Goal: Communication & Community: Answer question/provide support

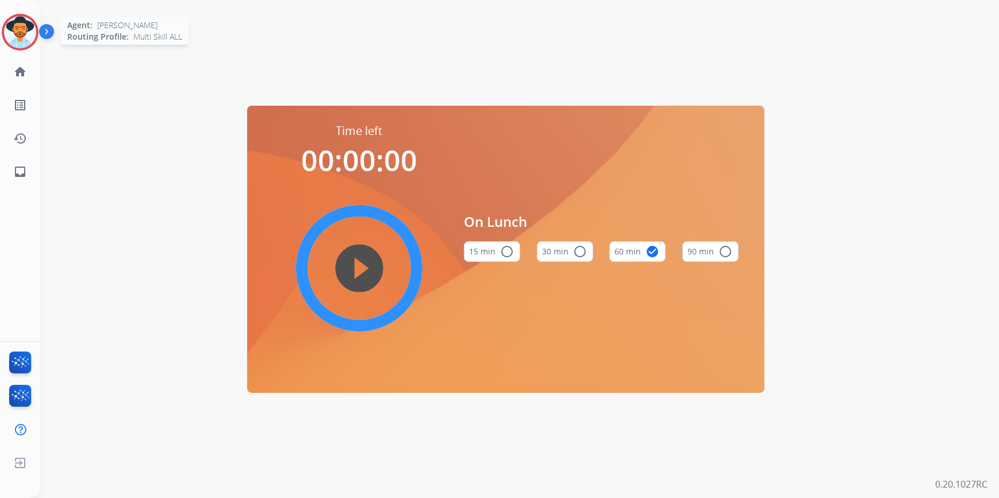
click at [18, 24] on img at bounding box center [20, 32] width 32 height 32
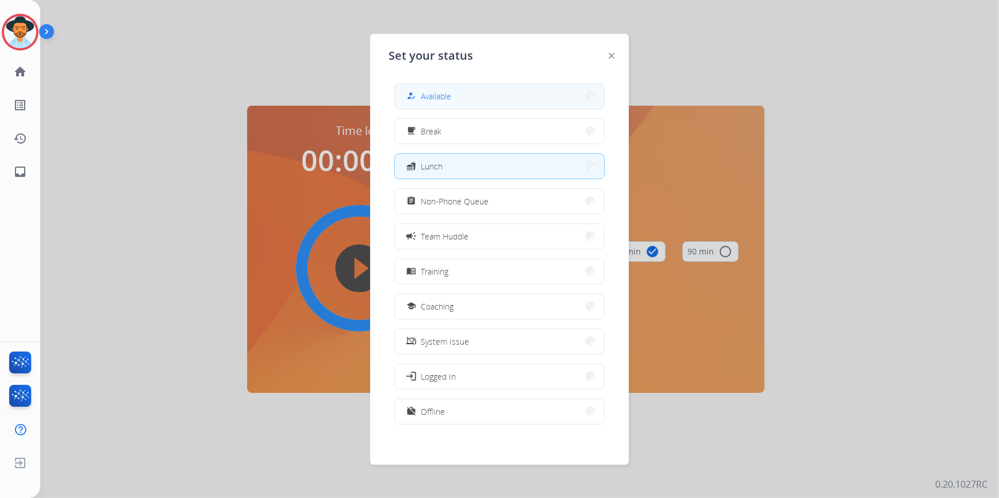
drag, startPoint x: 545, startPoint y: 91, endPoint x: 548, endPoint y: 83, distance: 8.5
click at [548, 83] on div "how_to_reg Available" at bounding box center [499, 96] width 210 height 26
click at [445, 95] on span "Available" at bounding box center [436, 96] width 30 height 12
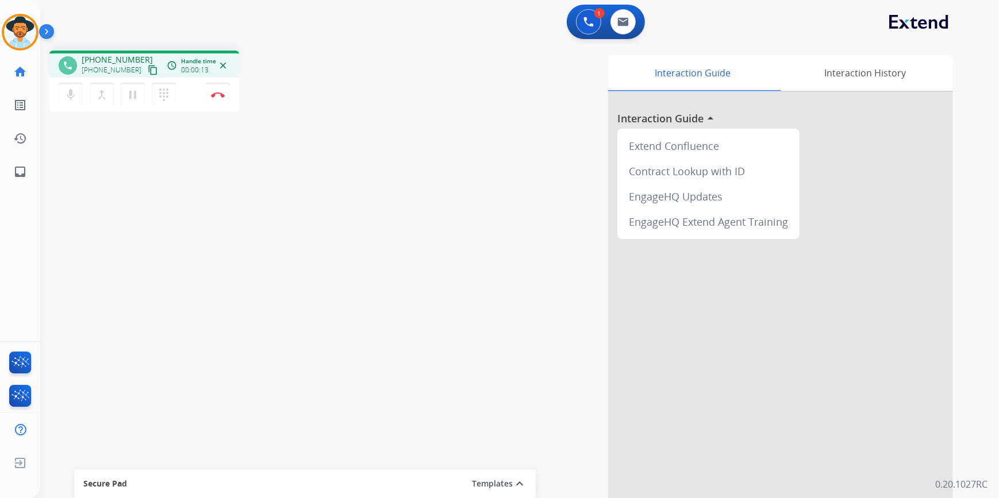
click at [148, 70] on mat-icon "content_copy" at bounding box center [153, 70] width 10 height 10
click at [222, 92] on img at bounding box center [218, 95] width 14 height 6
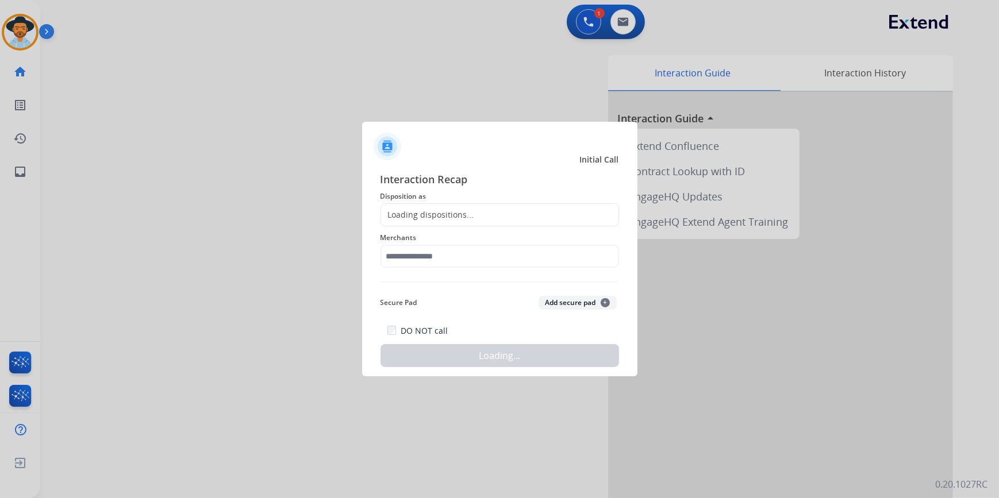
click at [437, 201] on span "Disposition as" at bounding box center [499, 197] width 238 height 14
click at [441, 213] on div "Loading dispositions..." at bounding box center [427, 214] width 93 height 11
click at [441, 214] on div "Loading dispositions..." at bounding box center [427, 214] width 93 height 11
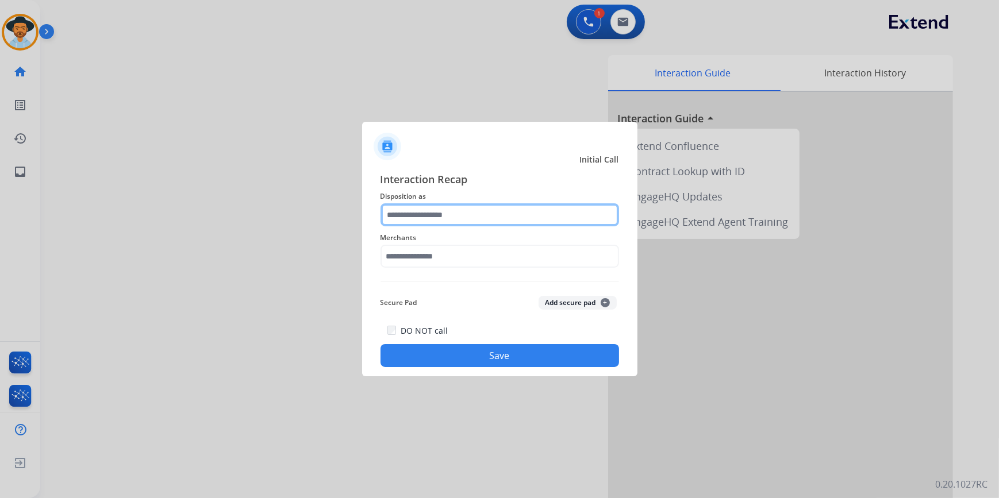
click at [441, 218] on input "text" at bounding box center [499, 214] width 238 height 23
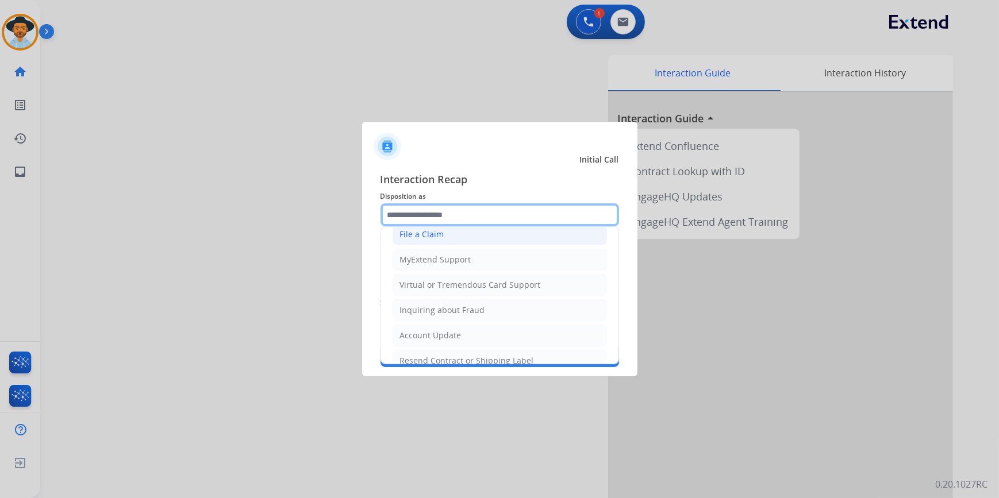
scroll to position [21, 0]
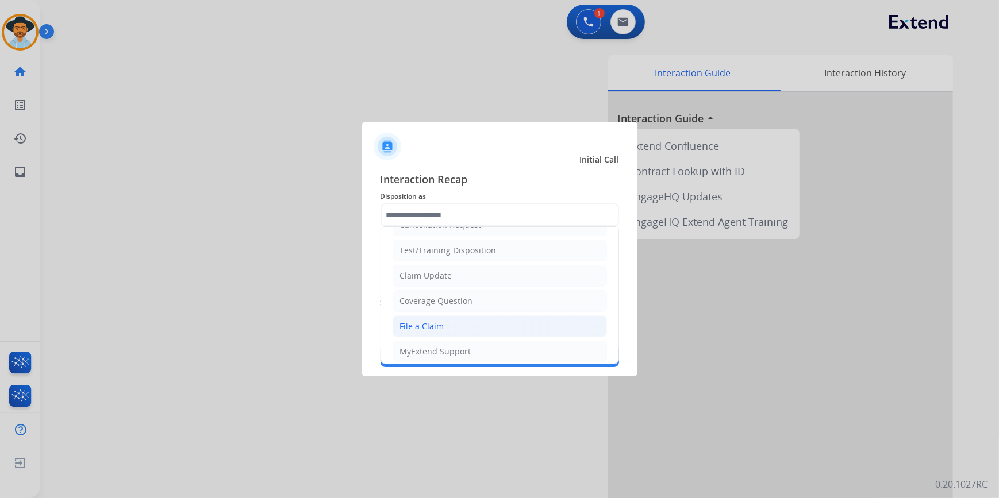
click at [433, 325] on div "File a Claim" at bounding box center [422, 326] width 44 height 11
type input "**********"
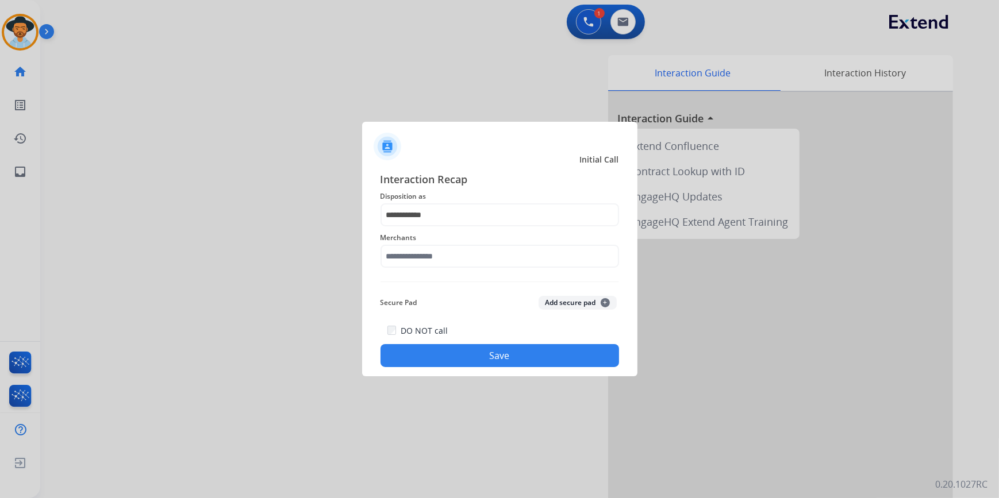
click at [405, 267] on div "Merchants" at bounding box center [499, 249] width 238 height 46
click at [405, 267] on input "text" at bounding box center [499, 256] width 238 height 23
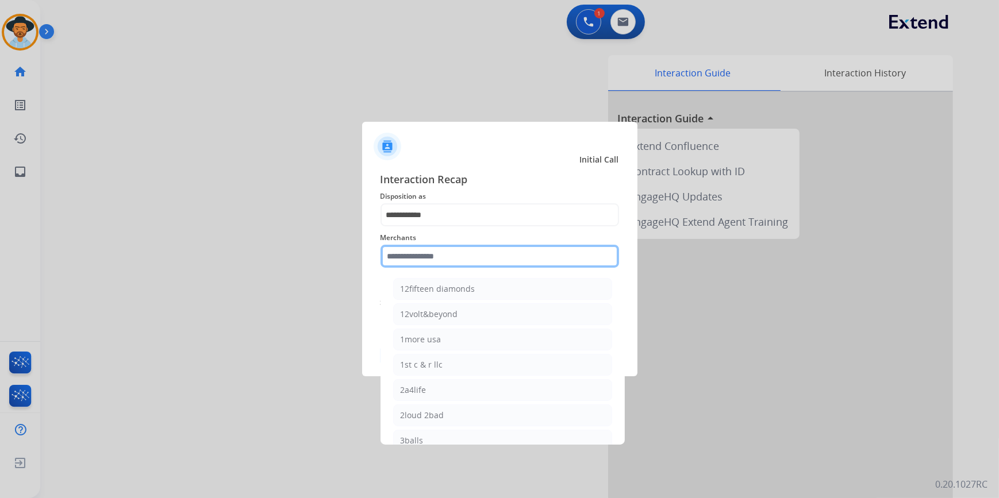
click at [408, 261] on input "text" at bounding box center [499, 256] width 238 height 23
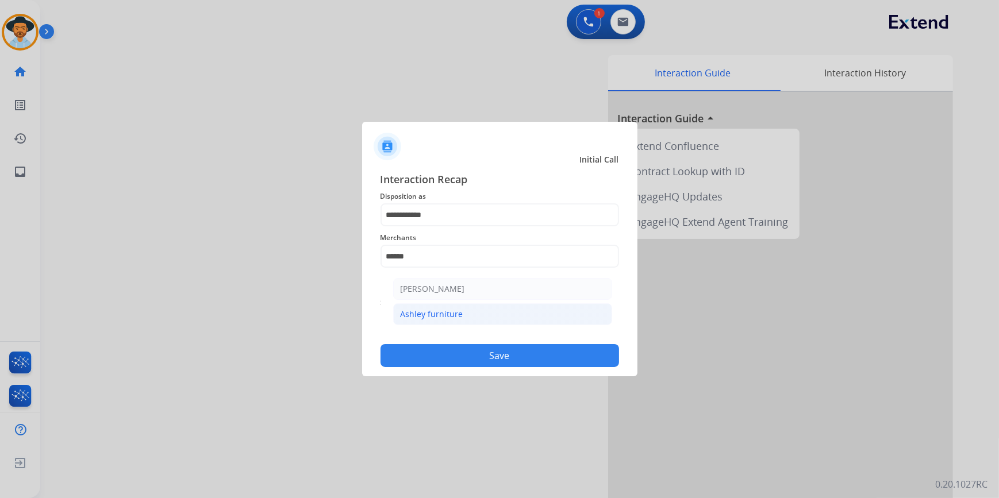
click at [435, 318] on div "Ashley furniture" at bounding box center [431, 314] width 63 height 11
type input "**********"
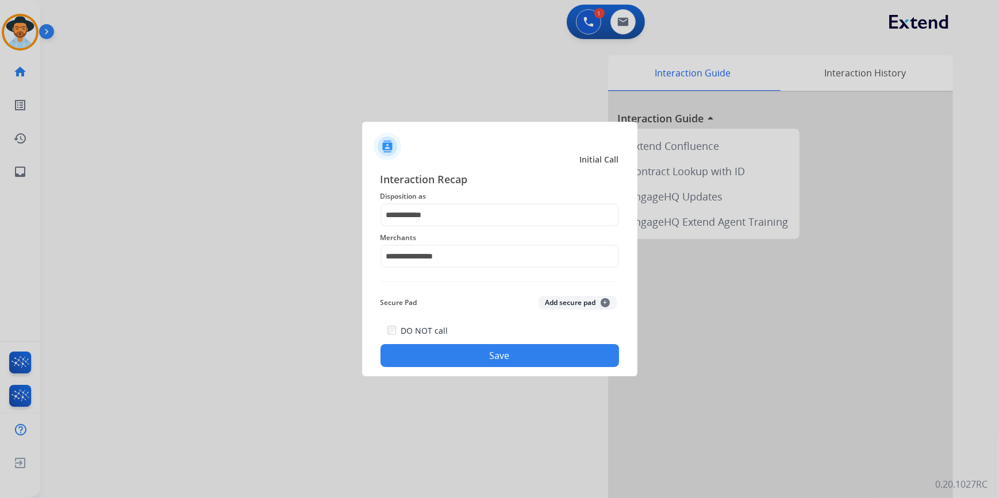
drag, startPoint x: 445, startPoint y: 354, endPoint x: 446, endPoint y: 362, distance: 8.1
click at [447, 361] on button "Save" at bounding box center [499, 355] width 238 height 23
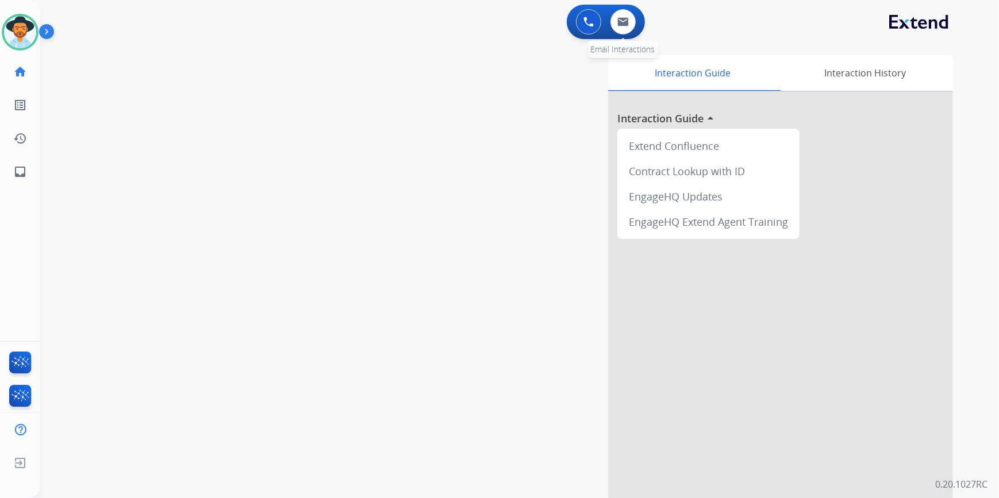
click at [637, 24] on div "0 Email Interactions" at bounding box center [623, 21] width 34 height 25
click at [618, 16] on button at bounding box center [622, 21] width 25 height 25
click at [633, 23] on button at bounding box center [622, 21] width 25 height 25
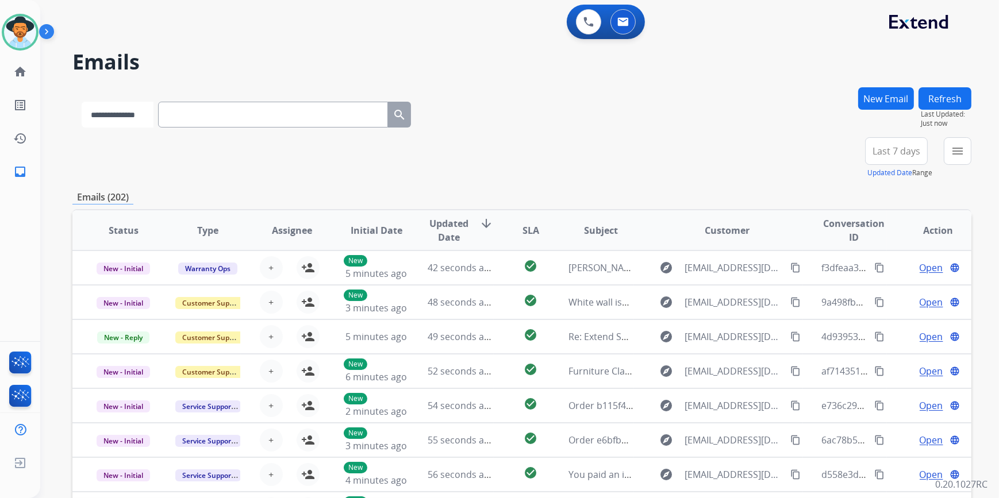
click at [121, 110] on select "**********" at bounding box center [118, 115] width 72 height 26
select select "**********"
click at [82, 102] on select "**********" at bounding box center [118, 115] width 72 height 26
paste input "**********"
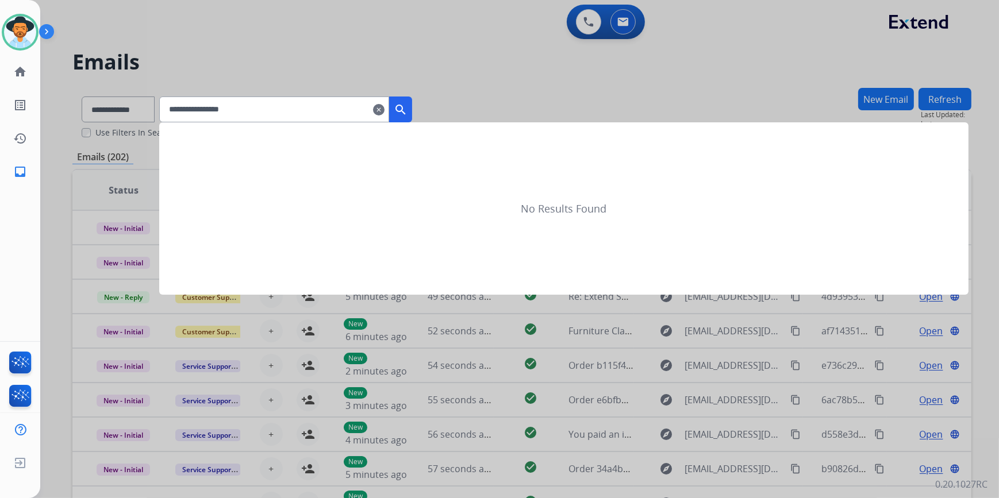
type input "**********"
click at [407, 109] on mat-icon "search" at bounding box center [401, 110] width 14 height 14
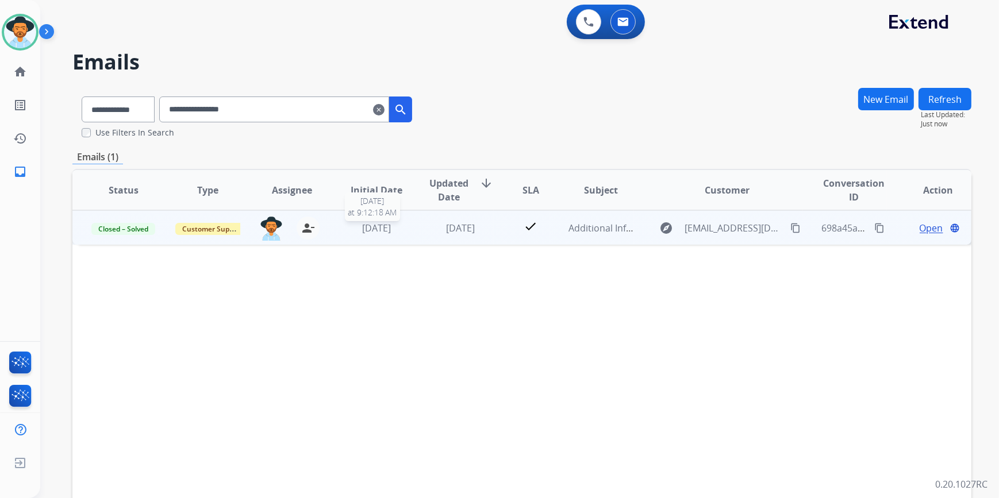
click at [387, 226] on span "[DATE]" at bounding box center [376, 228] width 29 height 13
drag, startPoint x: 387, startPoint y: 226, endPoint x: 414, endPoint y: 235, distance: 27.8
click at [415, 235] on td "[DATE]" at bounding box center [451, 227] width 84 height 34
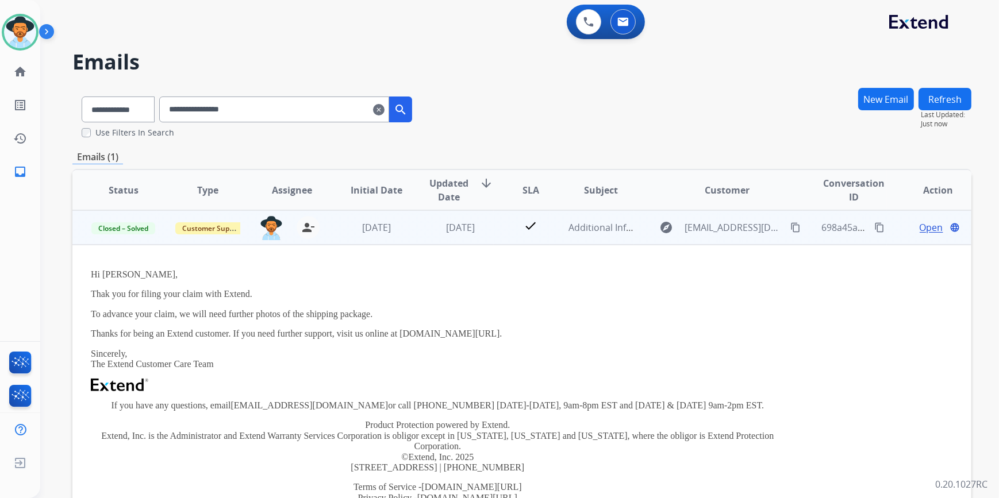
click at [413, 236] on td "[DATE]" at bounding box center [451, 227] width 84 height 34
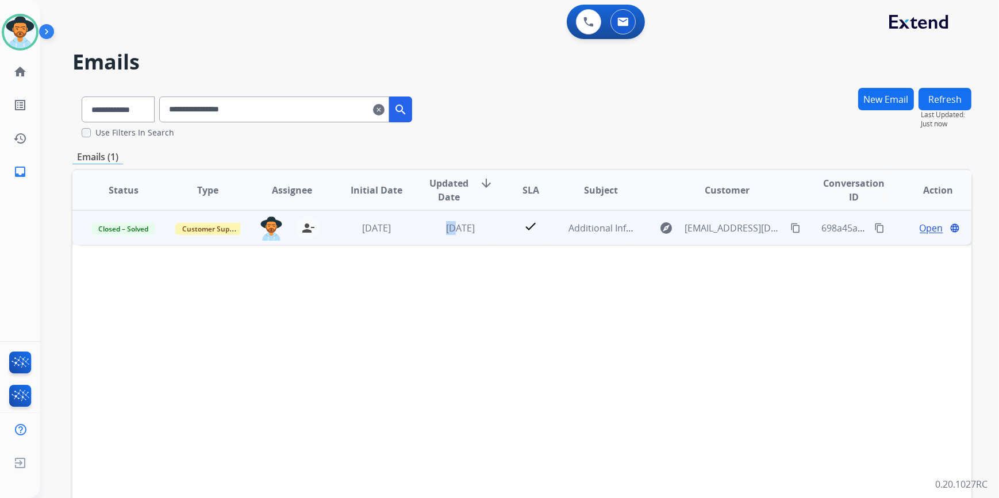
click at [413, 236] on td "[DATE]" at bounding box center [451, 227] width 84 height 34
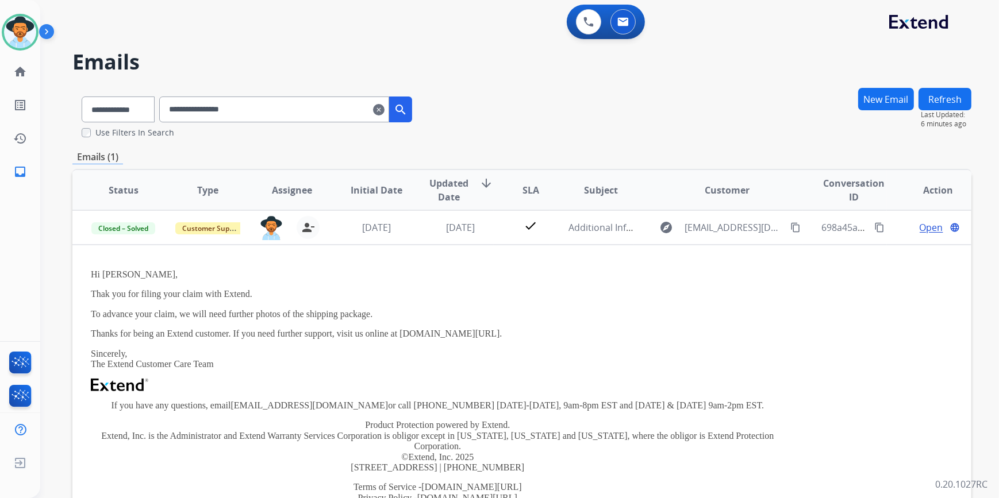
click at [465, 89] on div "**********" at bounding box center [521, 112] width 899 height 51
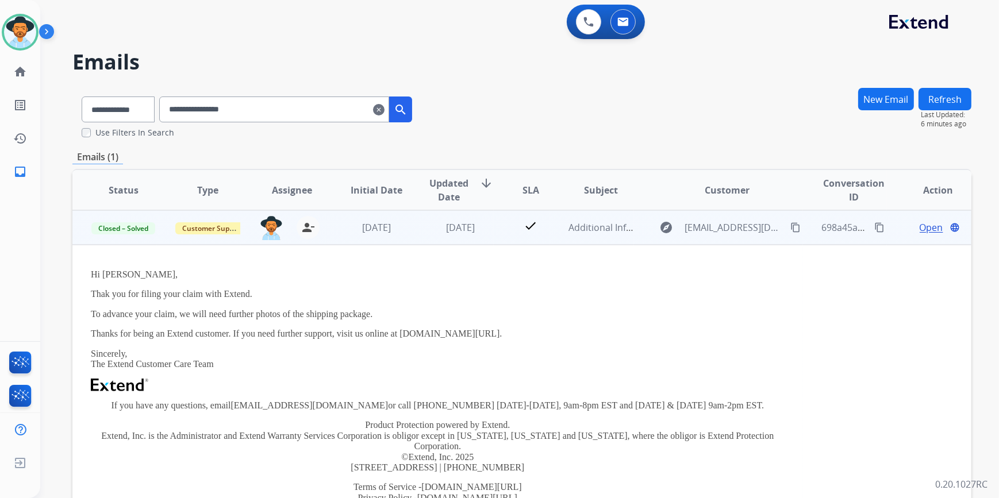
click at [452, 238] on td "[DATE]" at bounding box center [451, 227] width 84 height 34
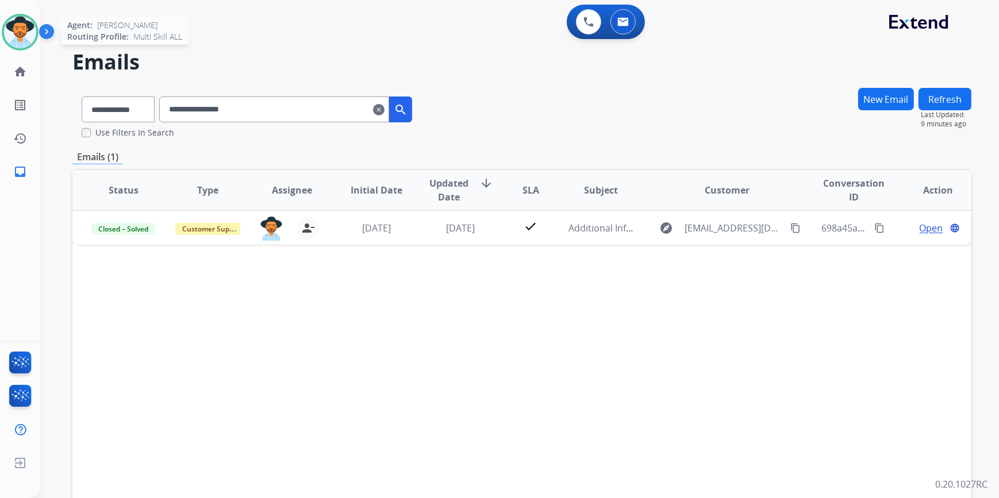
click at [16, 28] on img at bounding box center [20, 32] width 32 height 32
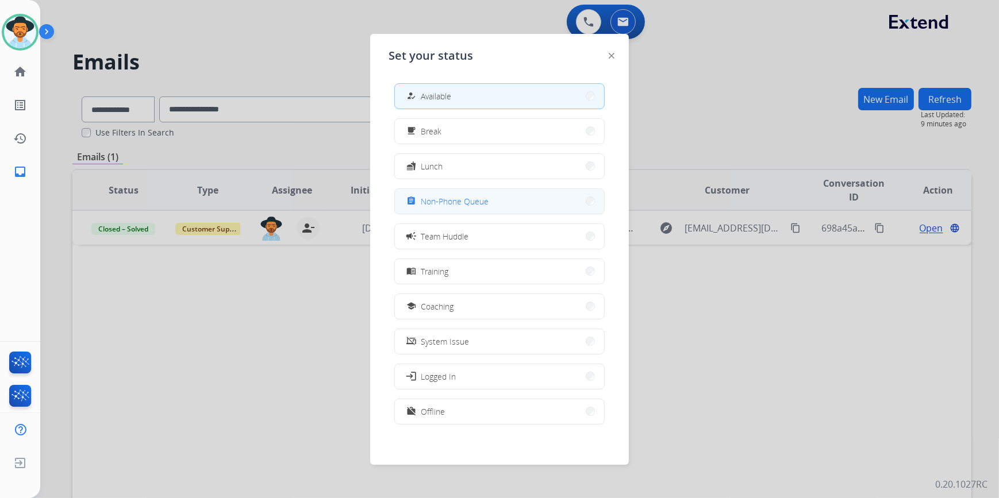
click at [465, 198] on span "Non-Phone Queue" at bounding box center [455, 201] width 68 height 12
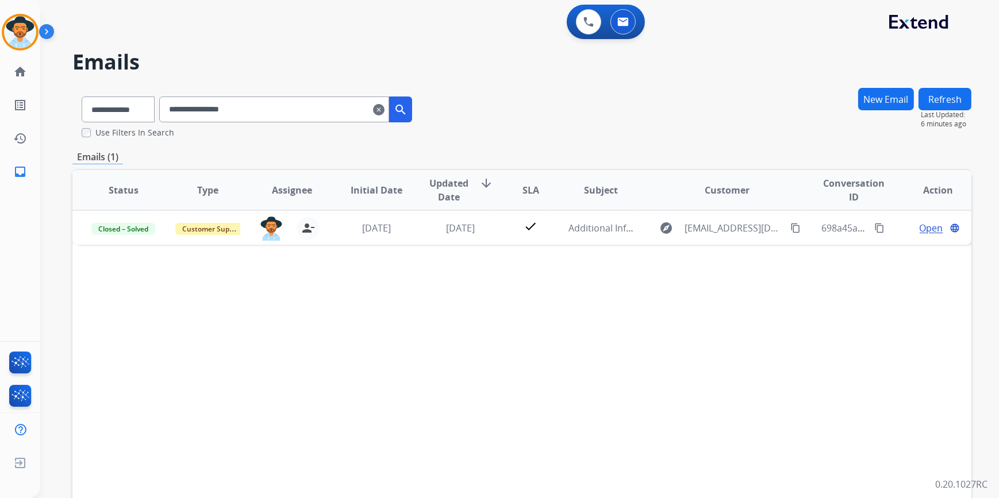
click at [384, 115] on mat-icon "clear" at bounding box center [378, 110] width 11 height 14
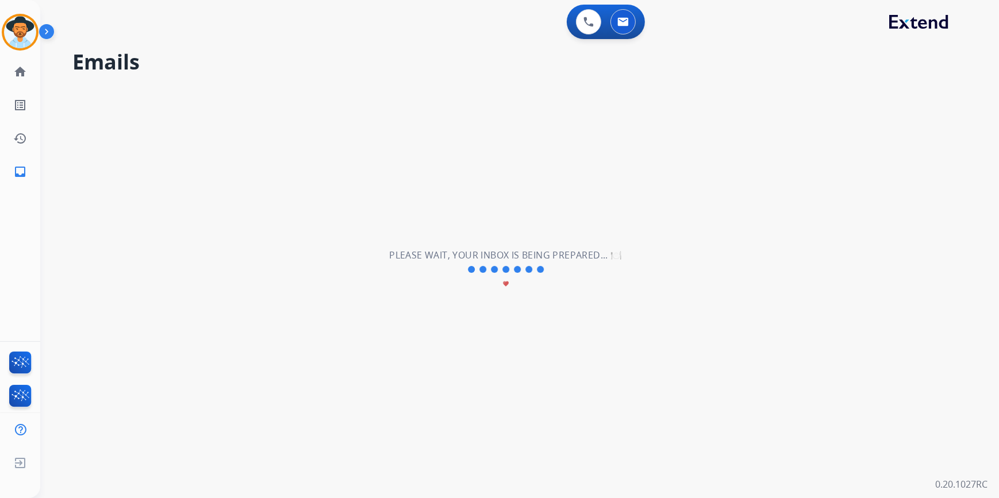
select select "**********"
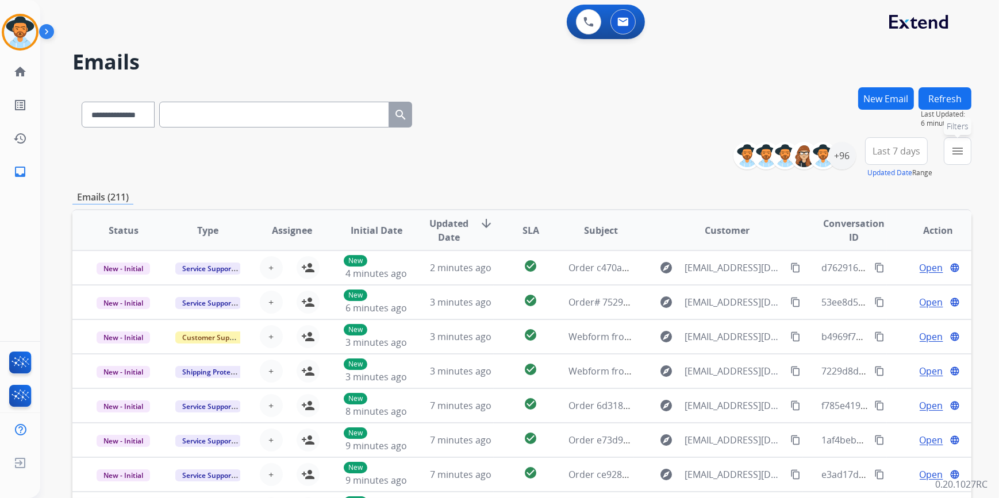
click at [961, 157] on button "menu Filters" at bounding box center [957, 151] width 28 height 28
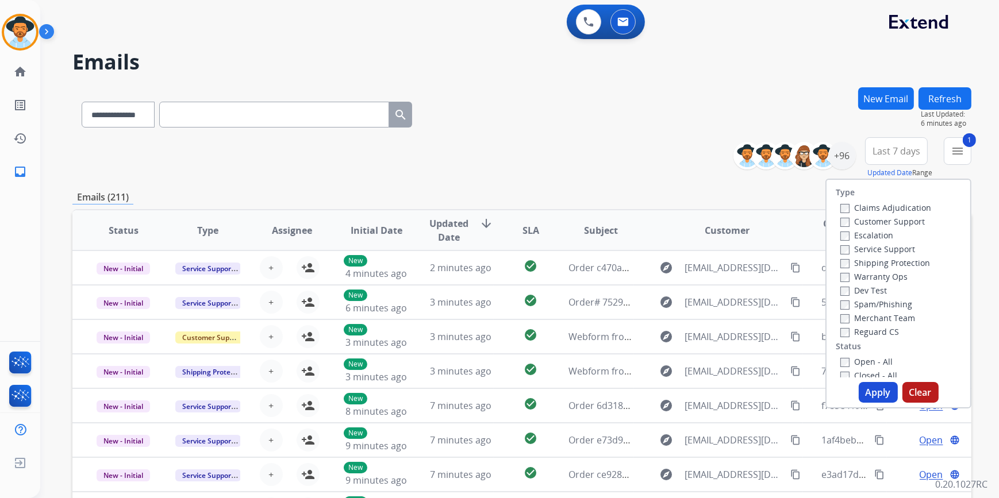
click at [882, 394] on button "Apply" at bounding box center [877, 392] width 39 height 21
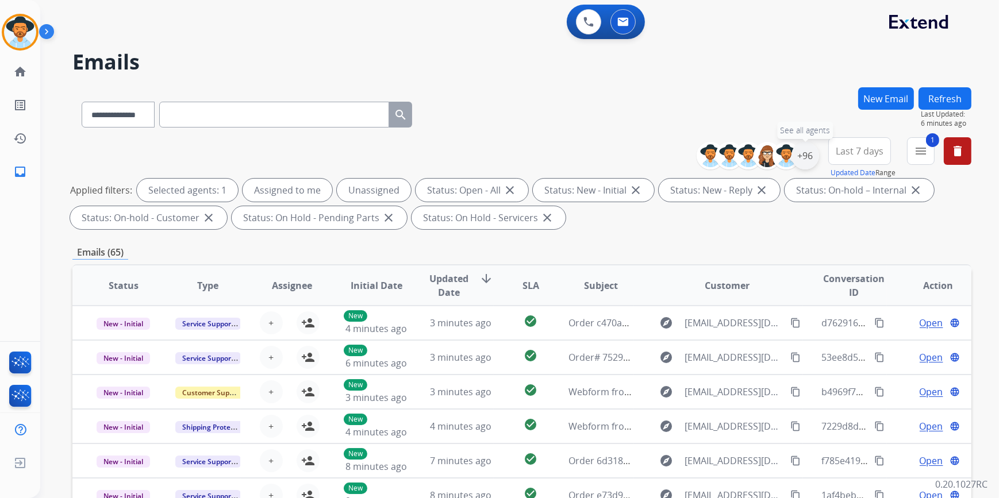
click at [801, 151] on div "+96" at bounding box center [805, 156] width 28 height 28
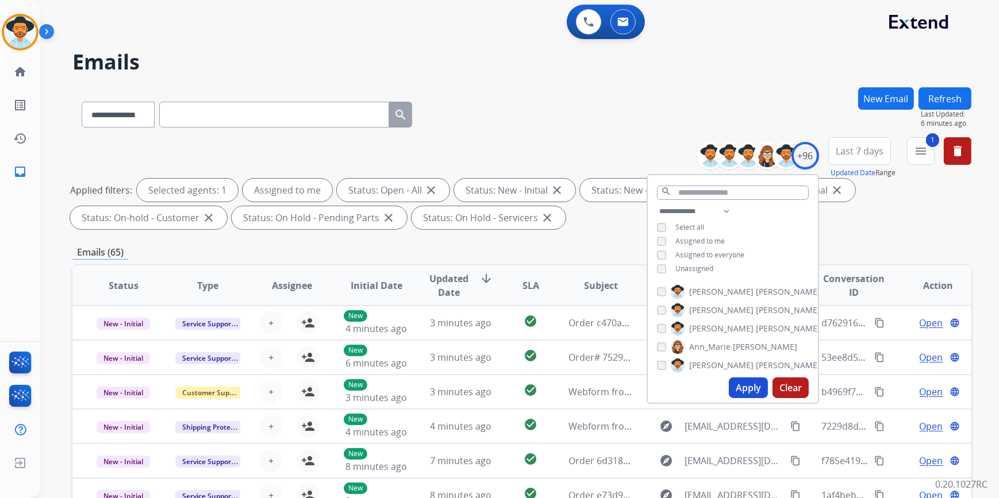
click at [751, 384] on button "Apply" at bounding box center [748, 387] width 39 height 21
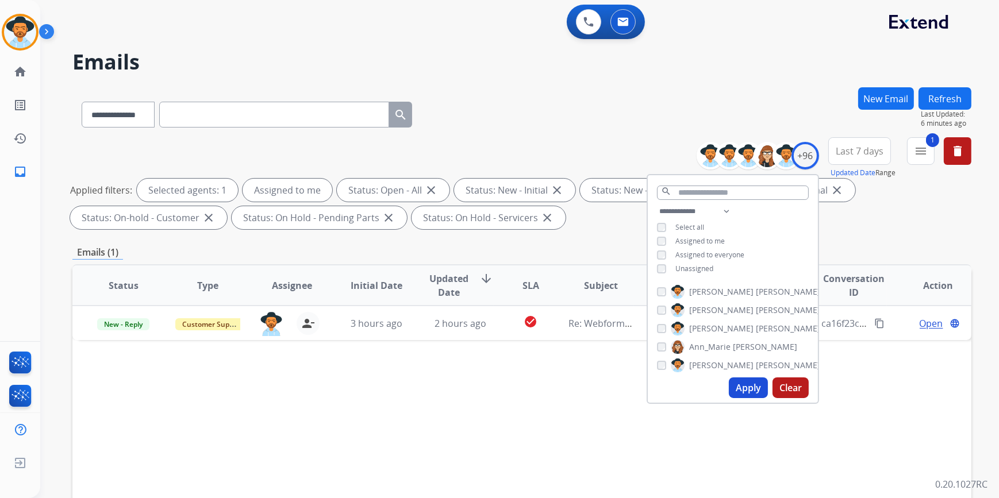
click at [479, 467] on div "Status Type Assignee Initial Date Updated Date arrow_downward SLA Subject Custo…" at bounding box center [521, 456] width 899 height 385
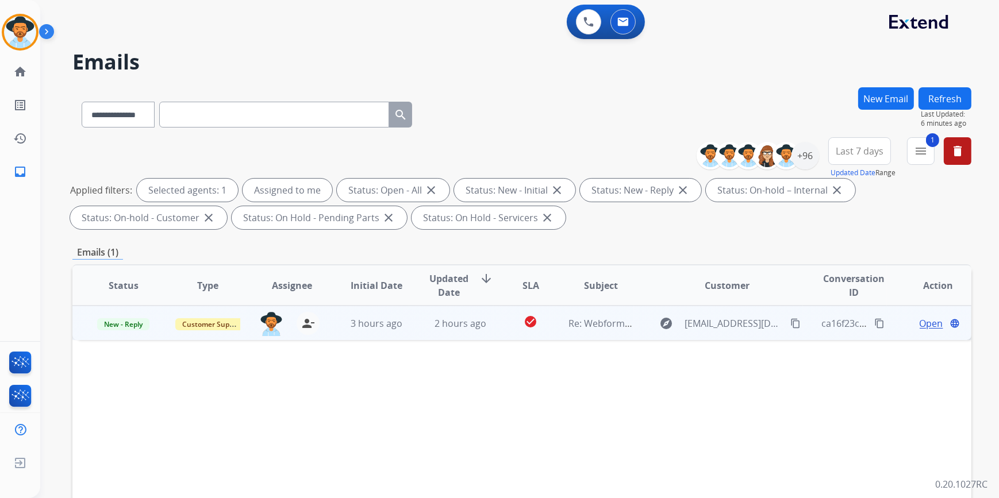
click at [480, 333] on td "2 hours ago" at bounding box center [451, 323] width 84 height 34
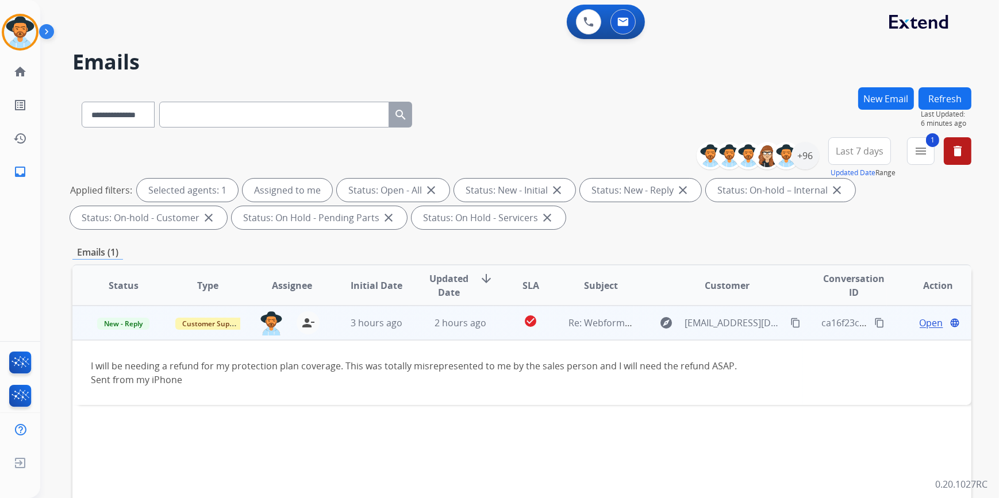
click at [790, 322] on mat-icon "content_copy" at bounding box center [795, 323] width 10 height 10
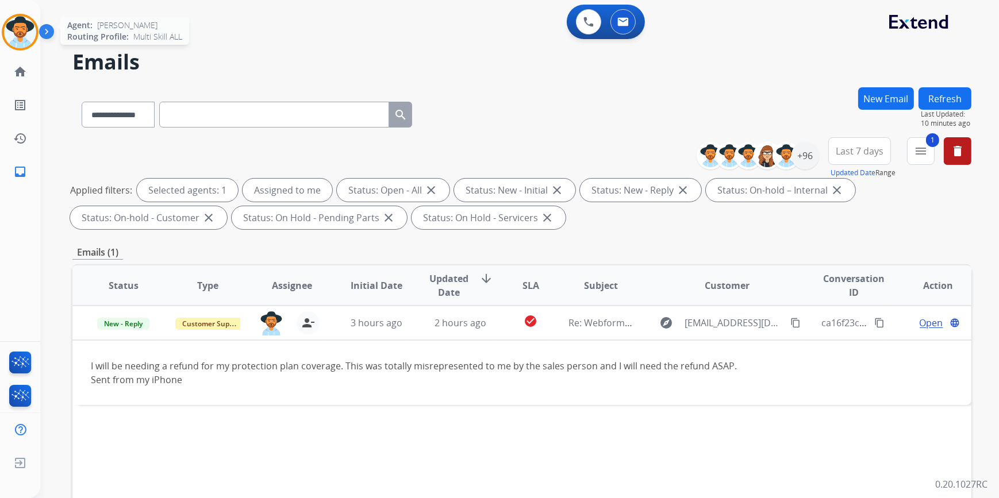
click at [26, 40] on img at bounding box center [20, 32] width 32 height 32
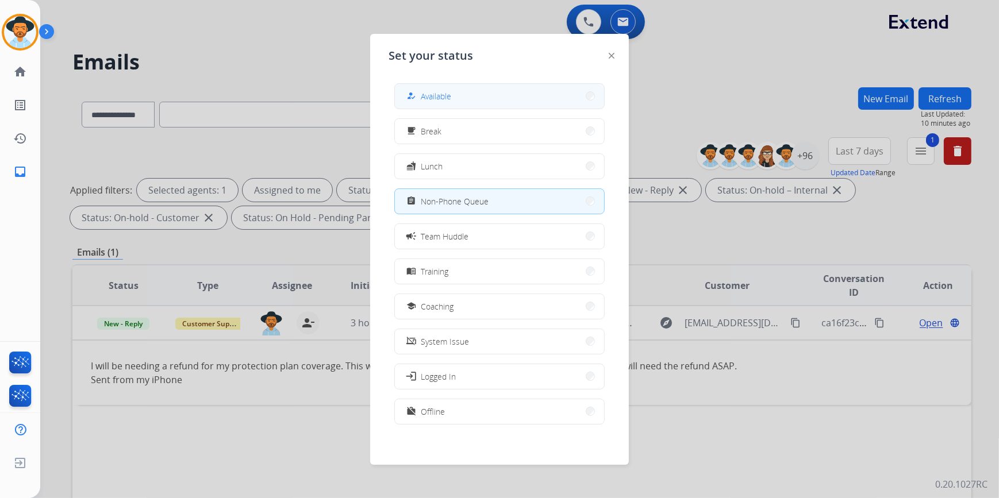
click at [467, 87] on button "how_to_reg Available" at bounding box center [499, 96] width 209 height 25
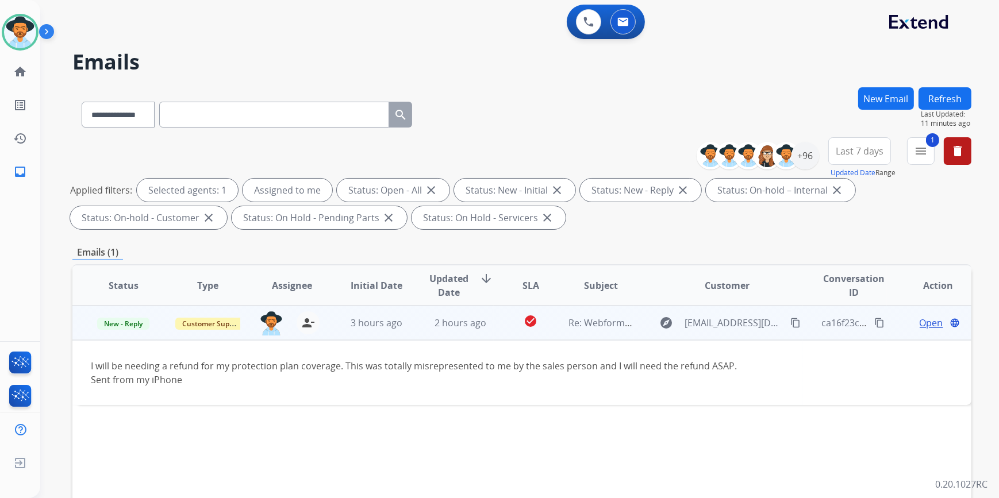
click at [909, 321] on div "Open language" at bounding box center [937, 323] width 65 height 14
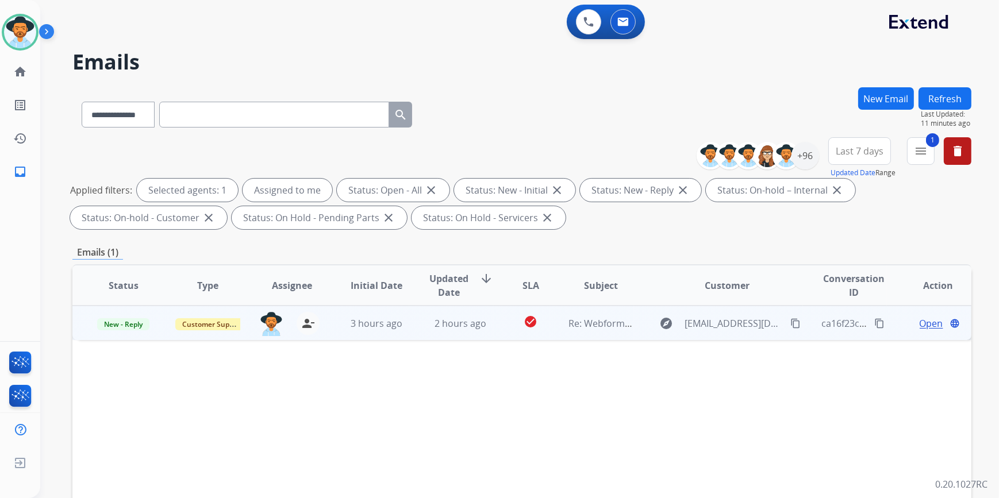
click at [919, 322] on span "Open" at bounding box center [931, 324] width 24 height 14
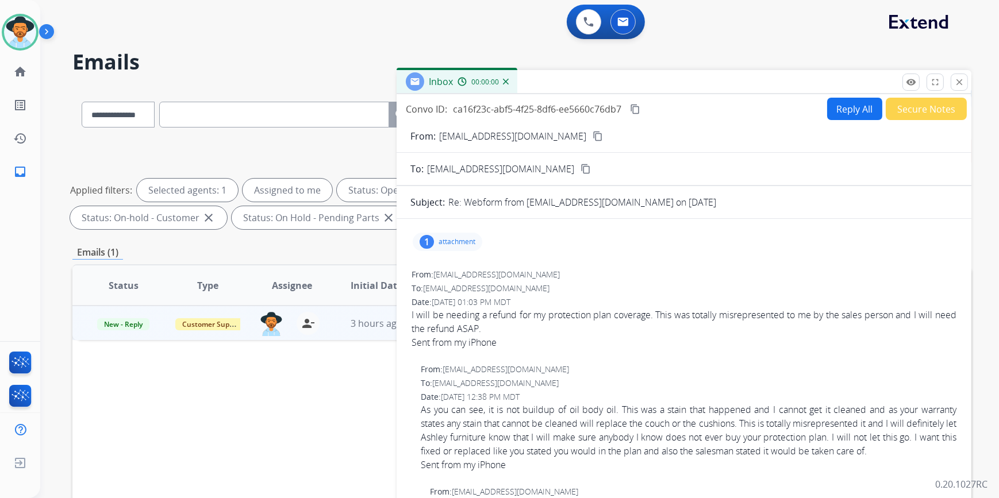
click at [841, 107] on button "Reply All" at bounding box center [854, 109] width 55 height 22
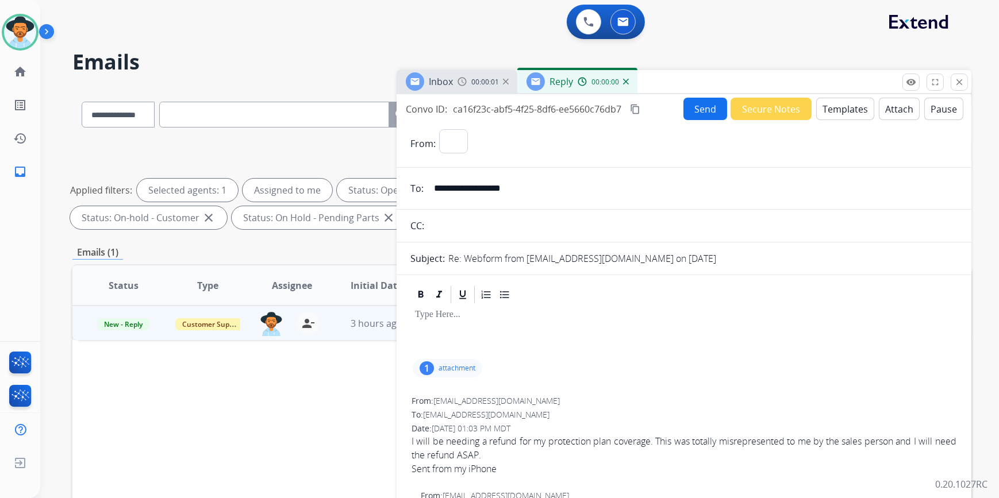
select select "**********"
click at [841, 110] on button "Templates" at bounding box center [845, 109] width 58 height 22
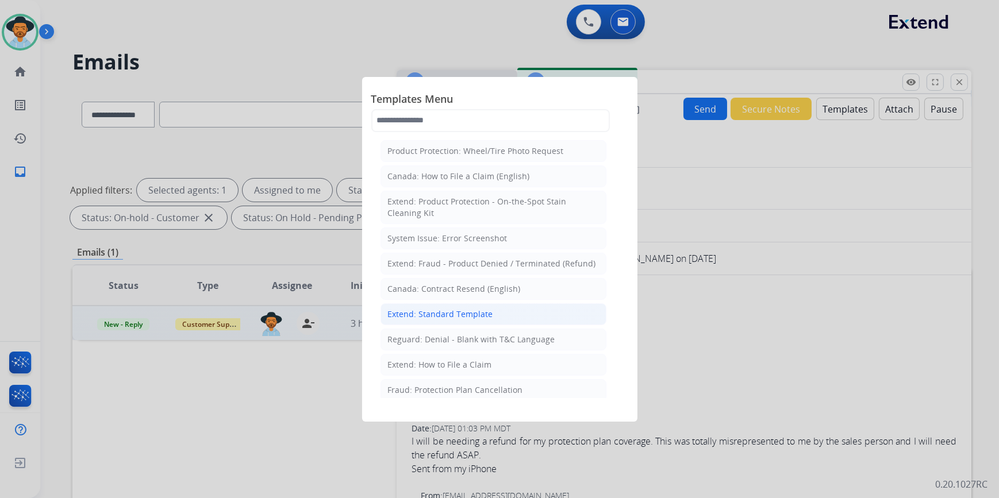
click at [448, 317] on div "Extend: Standard Template" at bounding box center [440, 314] width 105 height 11
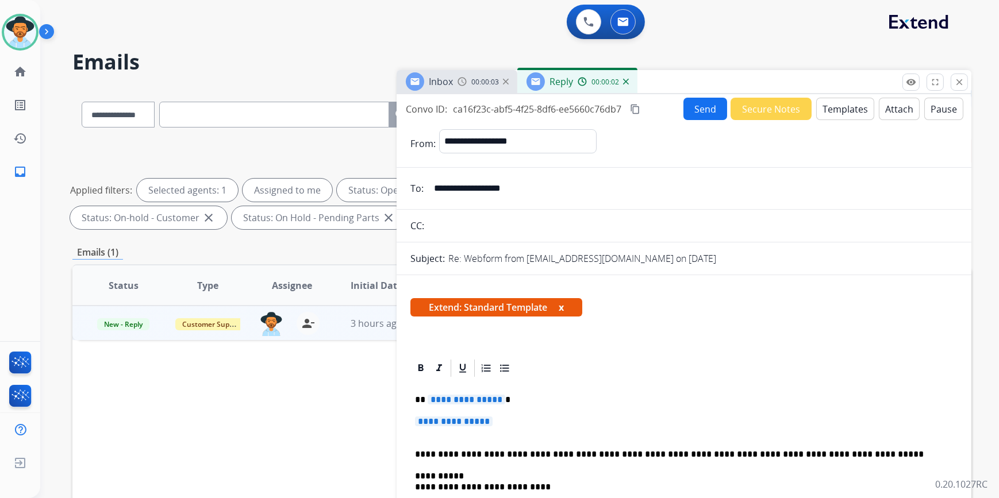
click at [449, 418] on span "**********" at bounding box center [454, 422] width 78 height 10
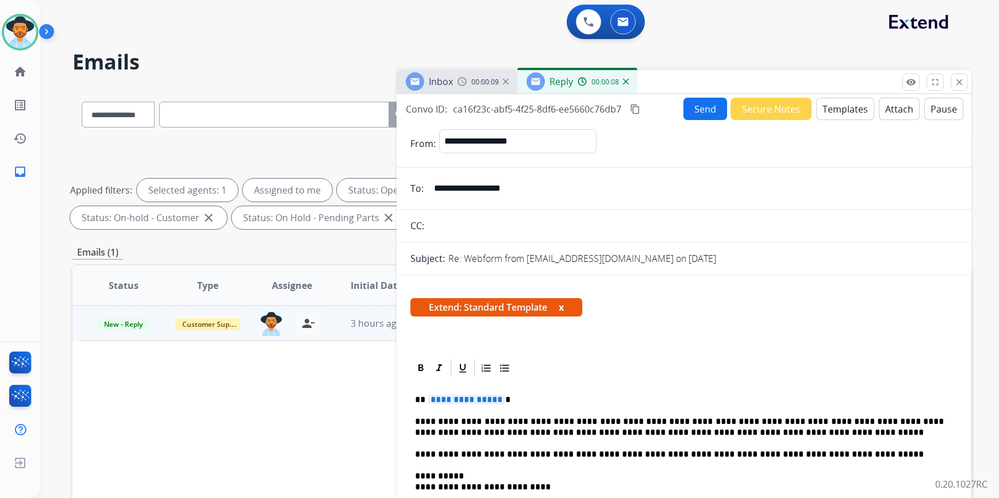
click at [452, 402] on span "**********" at bounding box center [466, 400] width 78 height 10
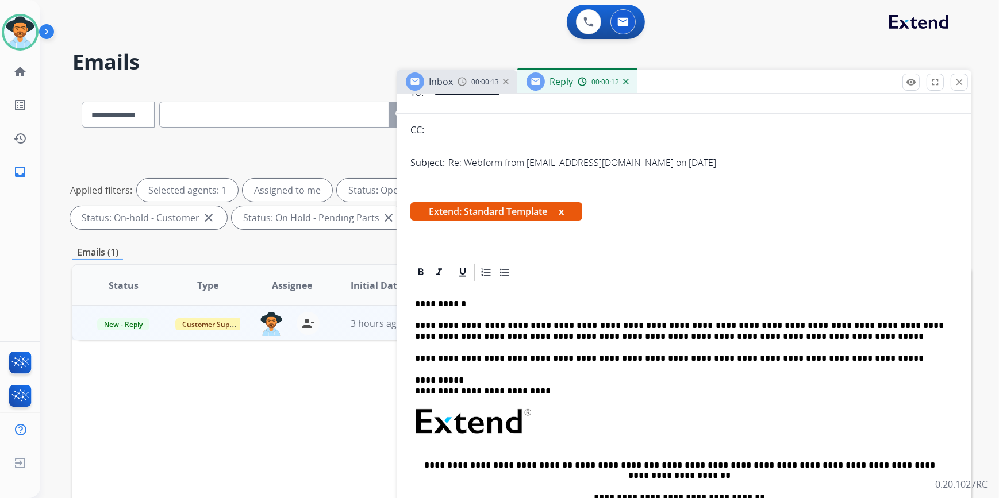
scroll to position [104, 0]
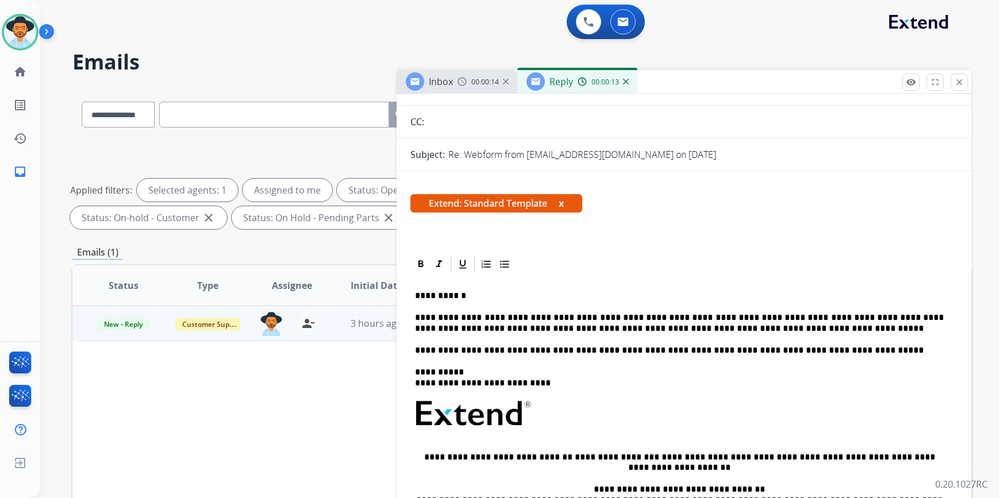
click at [542, 313] on p "**********" at bounding box center [679, 323] width 529 height 21
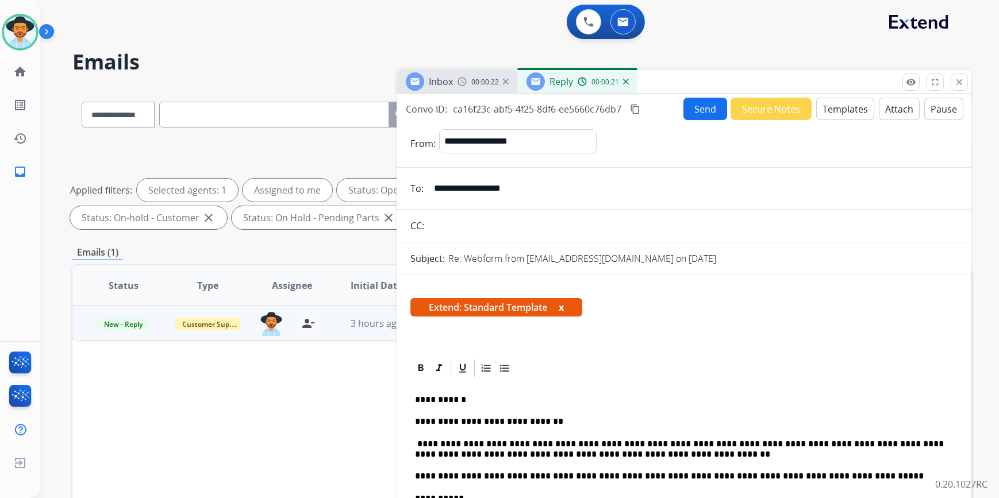
scroll to position [0, 0]
click at [691, 110] on button "Send" at bounding box center [705, 109] width 44 height 22
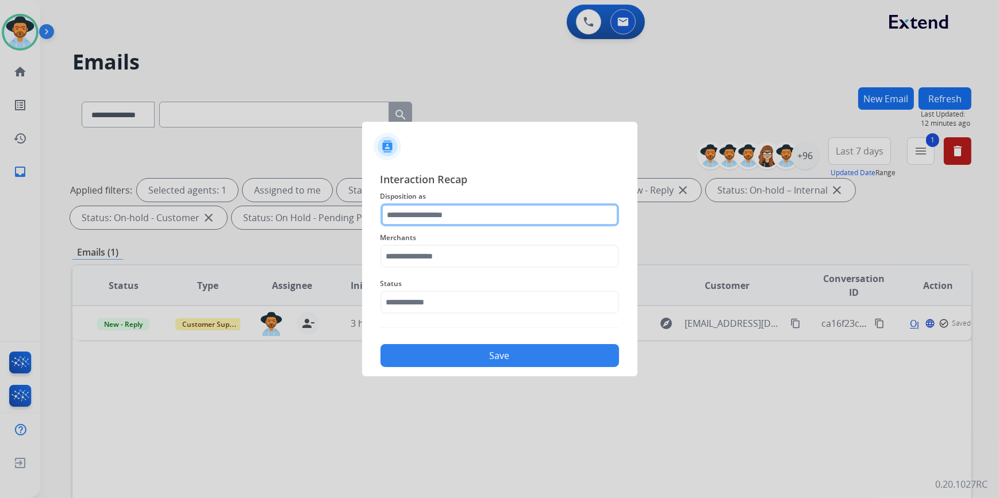
click at [446, 213] on input "text" at bounding box center [499, 214] width 238 height 23
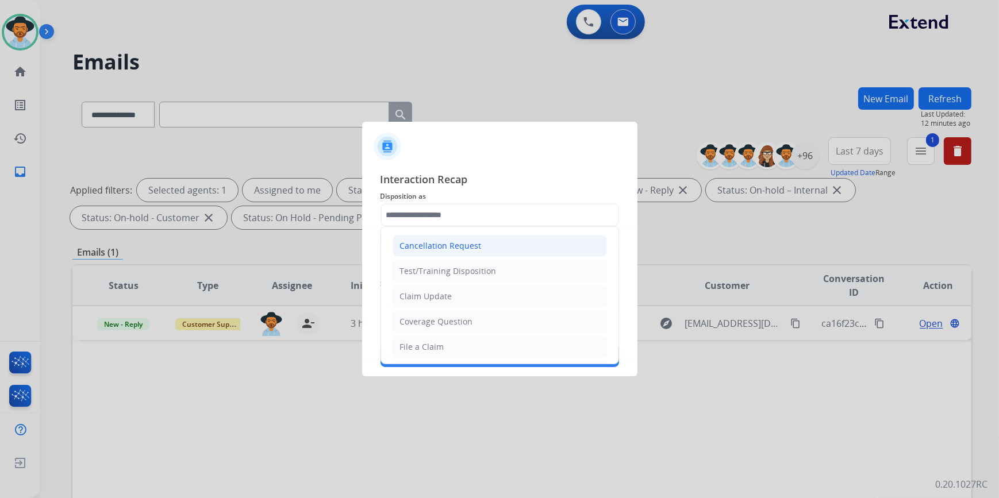
click at [464, 245] on div "Cancellation Request" at bounding box center [441, 245] width 82 height 11
type input "**********"
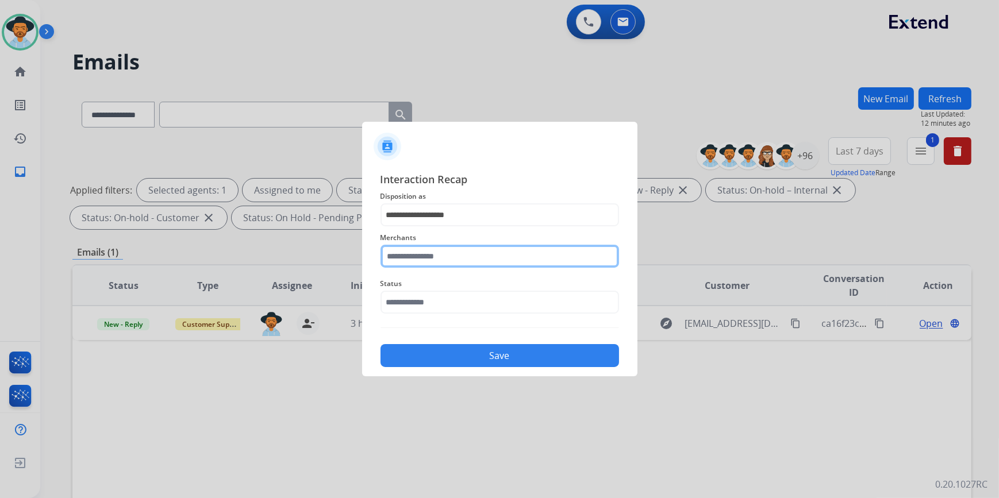
click at [450, 259] on input "text" at bounding box center [499, 256] width 238 height 23
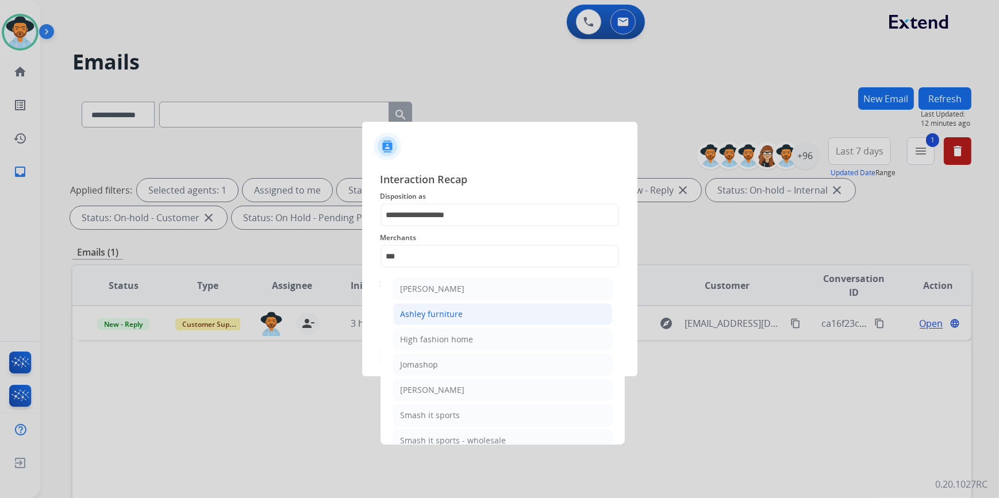
click at [446, 314] on div "Ashley furniture" at bounding box center [431, 314] width 63 height 11
type input "**********"
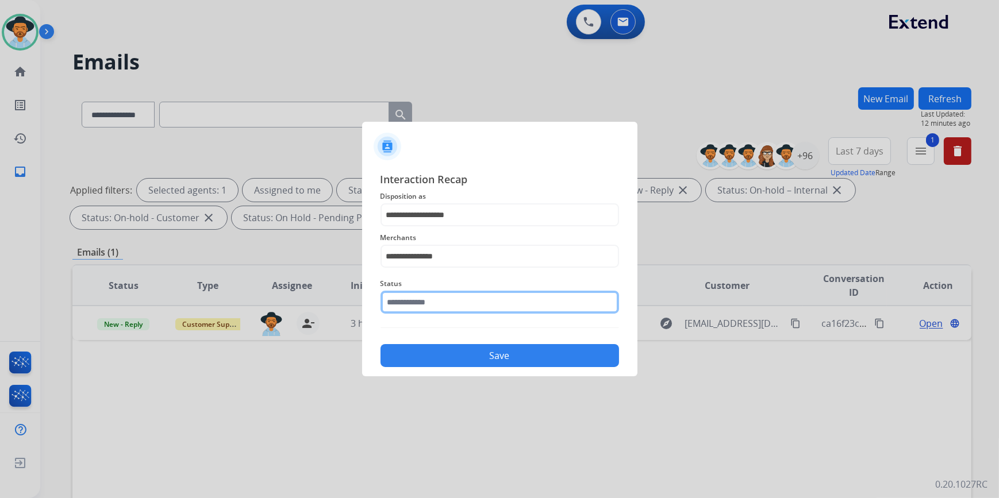
click at [439, 303] on input "text" at bounding box center [499, 302] width 238 height 23
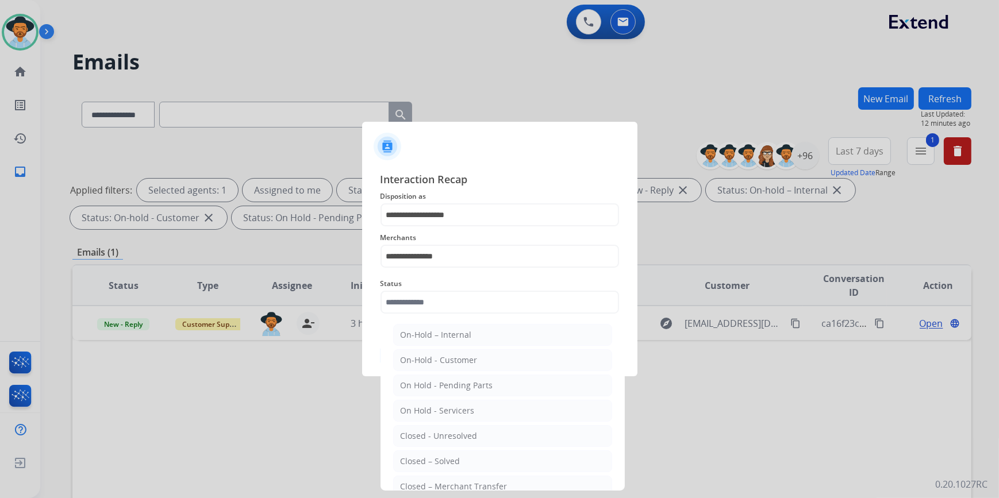
click at [448, 458] on div "Closed – Solved" at bounding box center [430, 461] width 60 height 11
type input "**********"
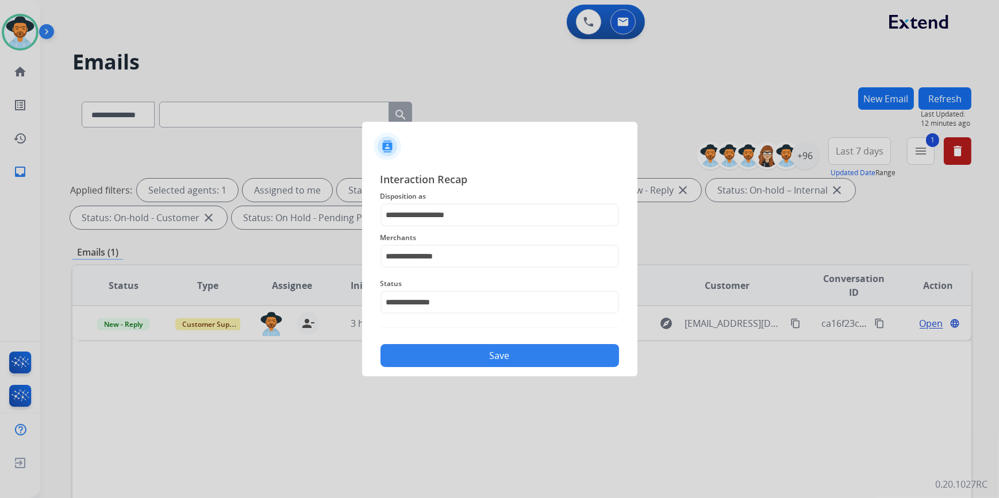
click at [474, 357] on button "Save" at bounding box center [499, 355] width 238 height 23
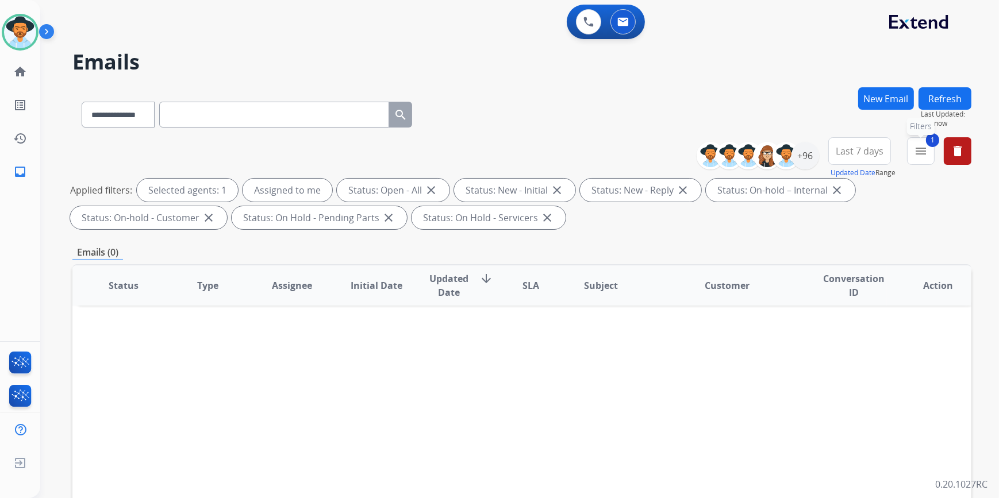
click at [924, 151] on mat-icon "menu" at bounding box center [921, 151] width 14 height 14
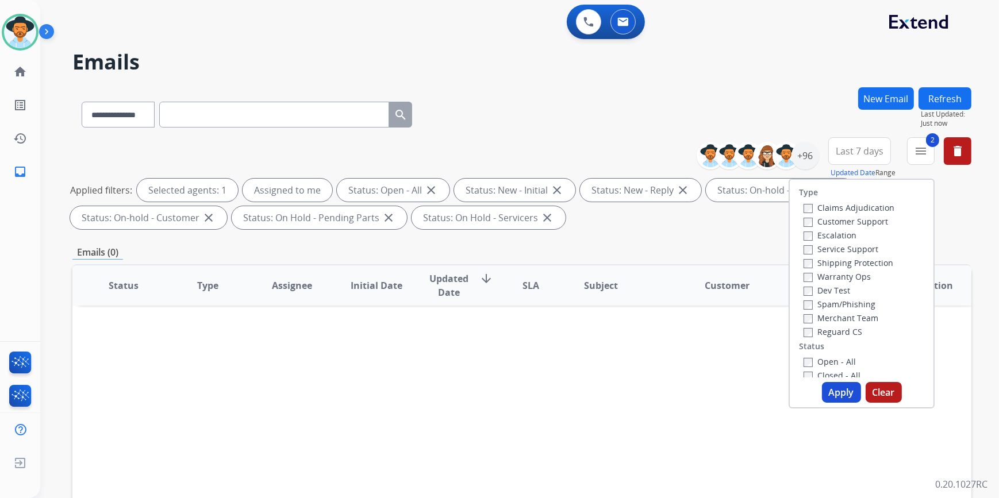
click at [833, 394] on button "Apply" at bounding box center [841, 392] width 39 height 21
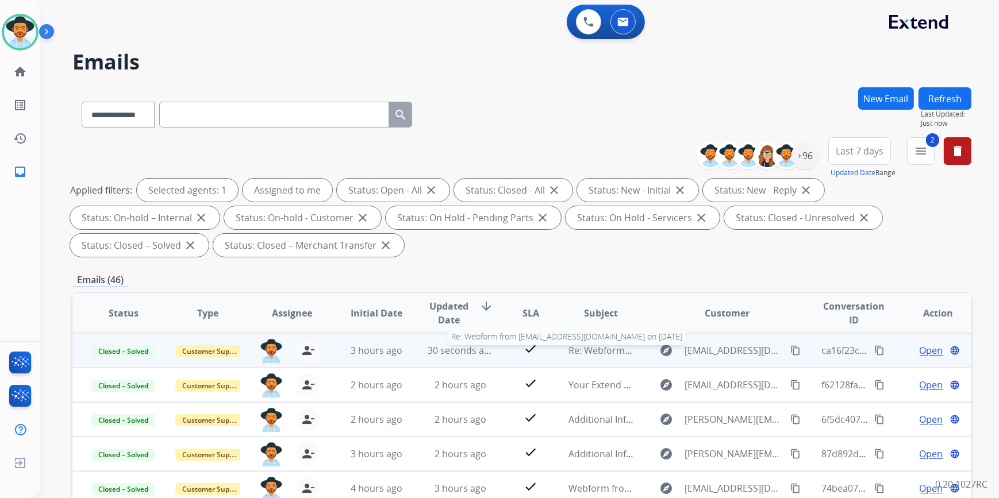
click at [603, 347] on span "Re: Webform from [EMAIL_ADDRESS][DOMAIN_NAME] on [DATE]" at bounding box center [706, 350] width 276 height 13
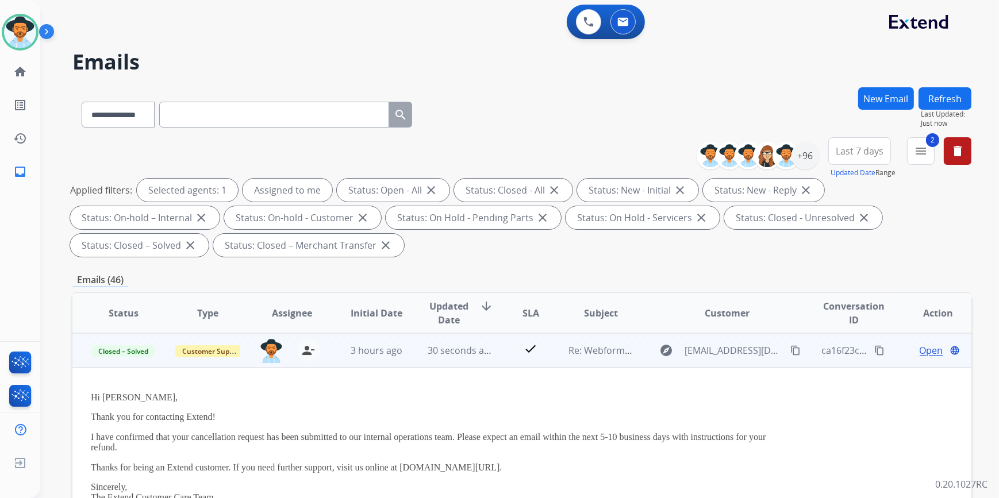
click at [947, 345] on button "language" at bounding box center [954, 351] width 14 height 14
click at [919, 356] on span "Open" at bounding box center [931, 351] width 24 height 14
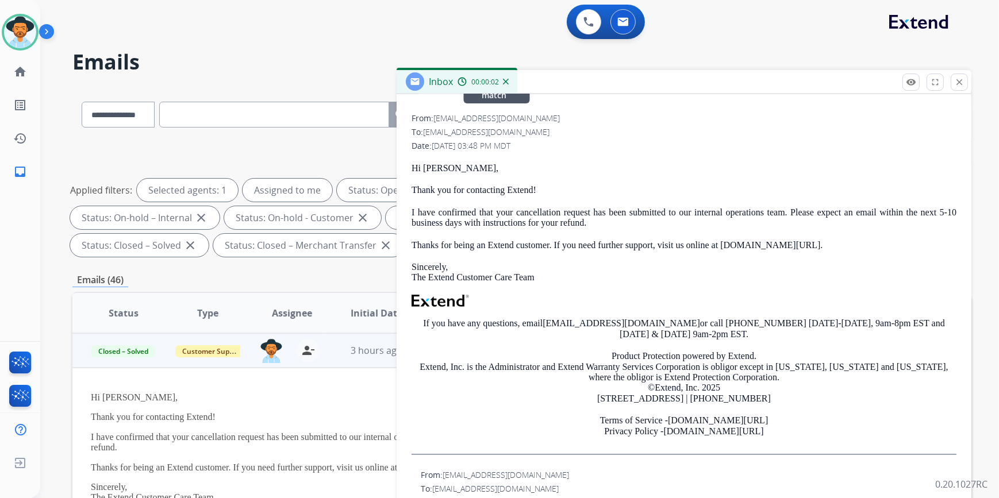
scroll to position [52, 0]
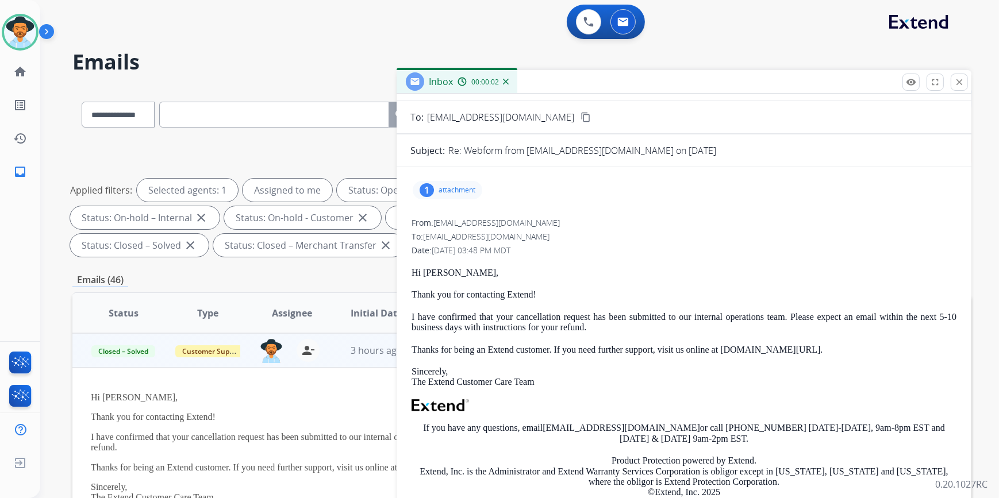
click at [457, 192] on p "attachment" at bounding box center [456, 190] width 37 height 9
click at [605, 270] on p "Hi [PERSON_NAME]," at bounding box center [683, 273] width 545 height 10
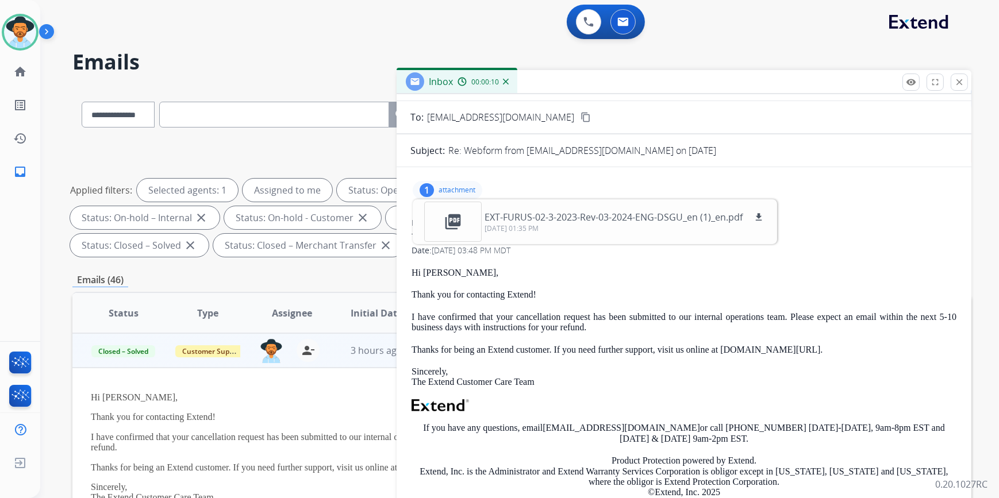
click at [431, 185] on div "1" at bounding box center [426, 190] width 14 height 14
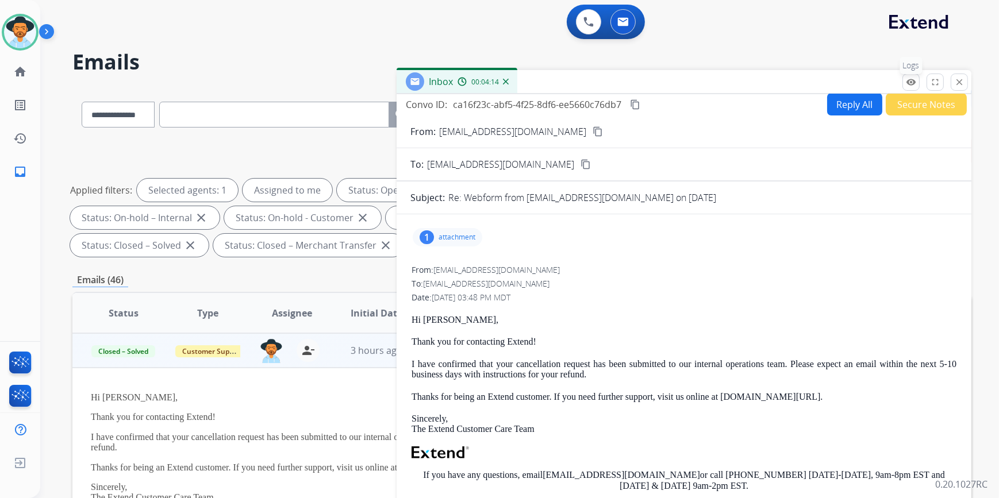
scroll to position [0, 0]
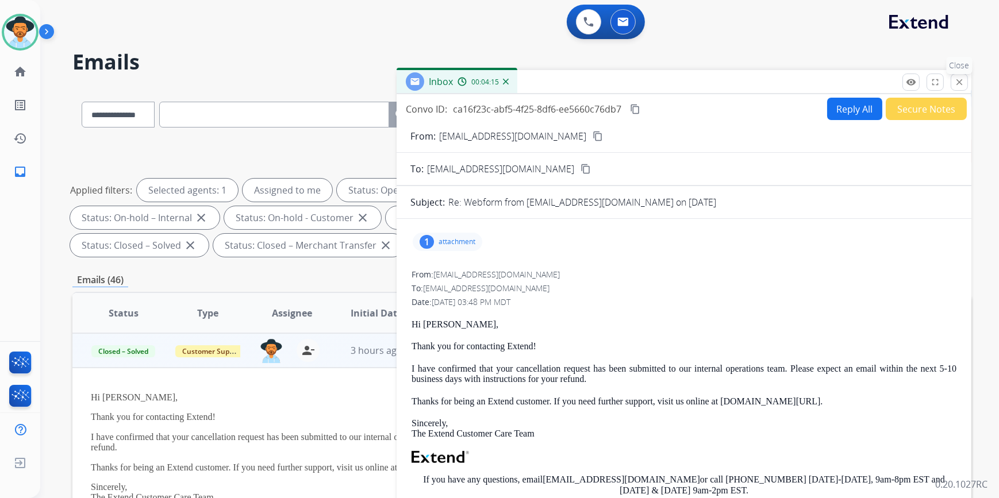
click at [955, 80] on mat-icon "close" at bounding box center [959, 82] width 10 height 10
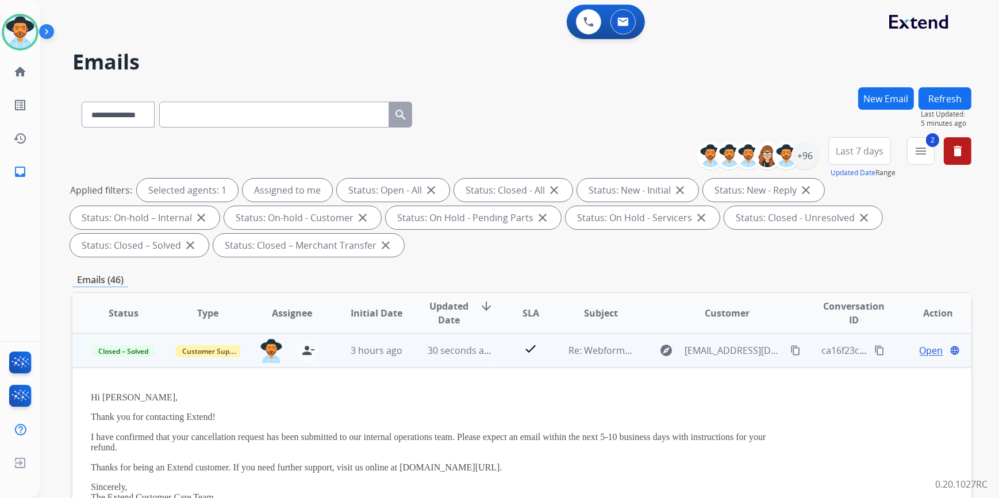
click at [925, 351] on span "Open" at bounding box center [931, 351] width 24 height 14
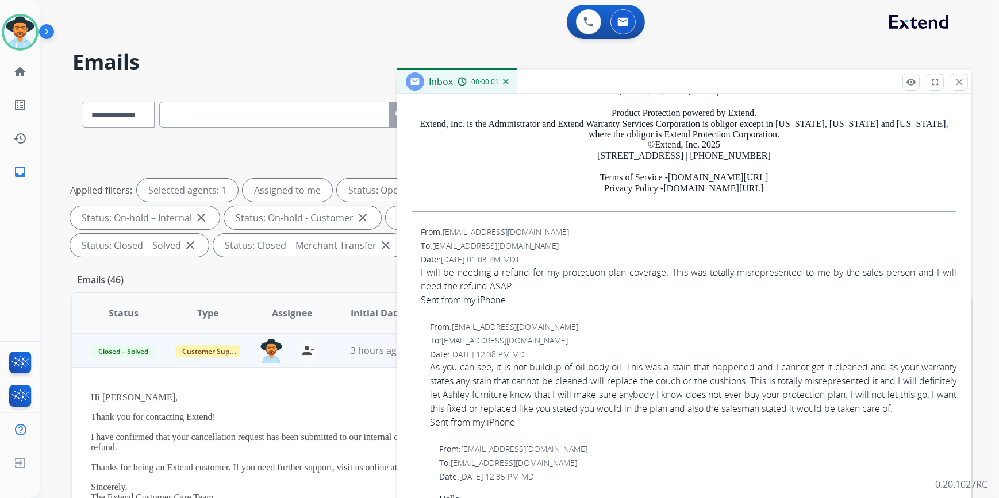
scroll to position [418, 0]
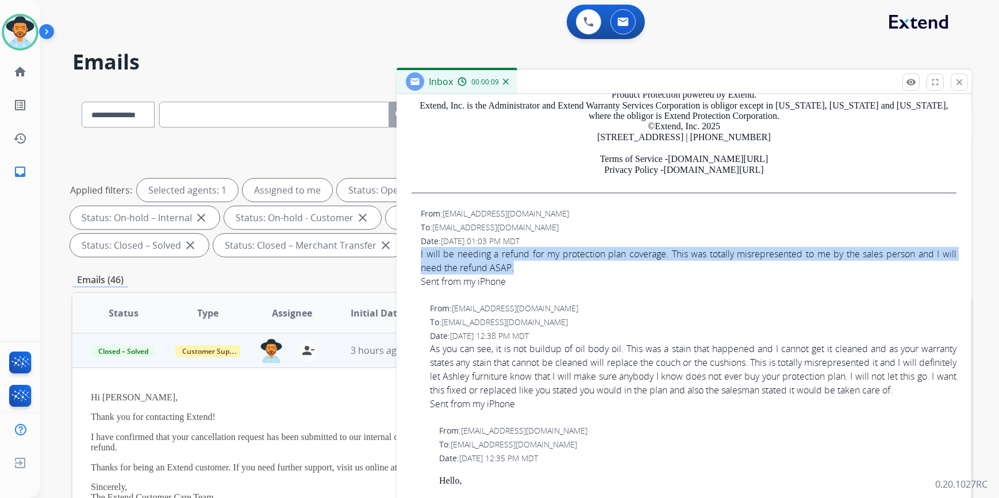
drag, startPoint x: 411, startPoint y: 251, endPoint x: 518, endPoint y: 267, distance: 108.1
click at [518, 267] on div "From: [EMAIL_ADDRESS][DOMAIN_NAME] To: [EMAIL_ADDRESS][DOMAIN_NAME] Date: [DATE…" at bounding box center [683, 253] width 547 height 92
copy span "I will be needing a refund for my protection plan coverage. This was totally mi…"
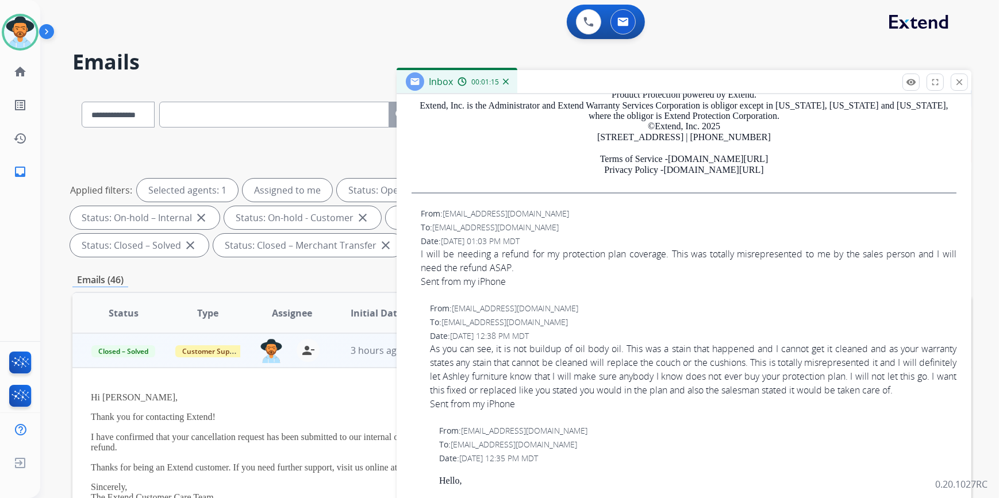
click at [627, 282] on div "Sent from my iPhone" at bounding box center [688, 282] width 535 height 14
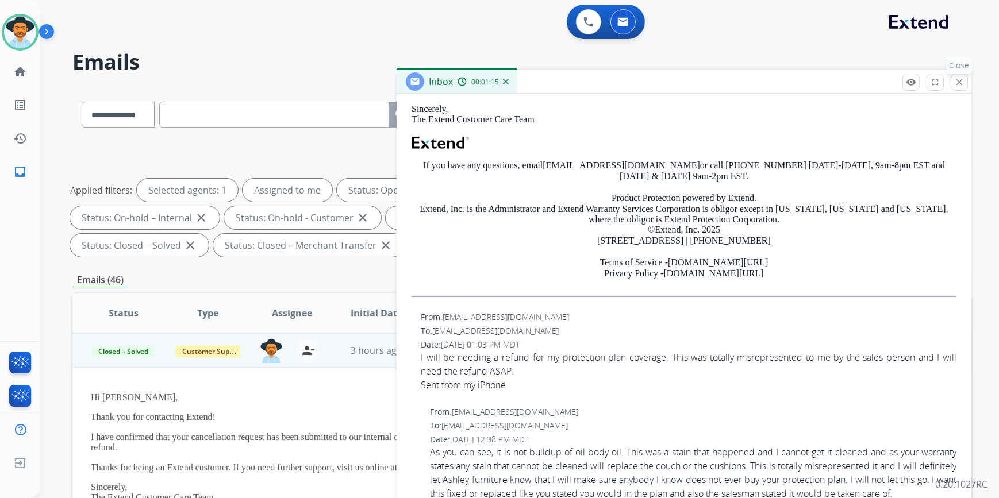
scroll to position [313, 0]
click at [957, 75] on button "close Close" at bounding box center [958, 82] width 17 height 17
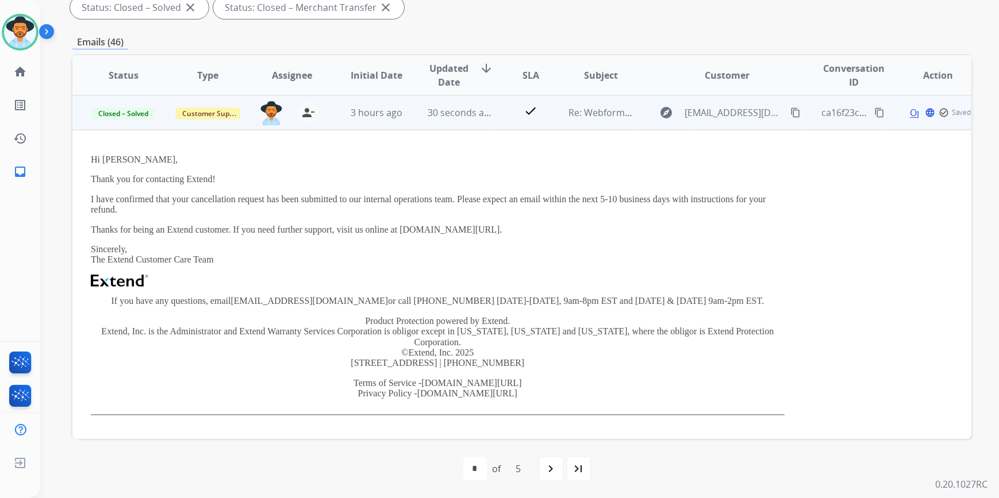
scroll to position [133, 0]
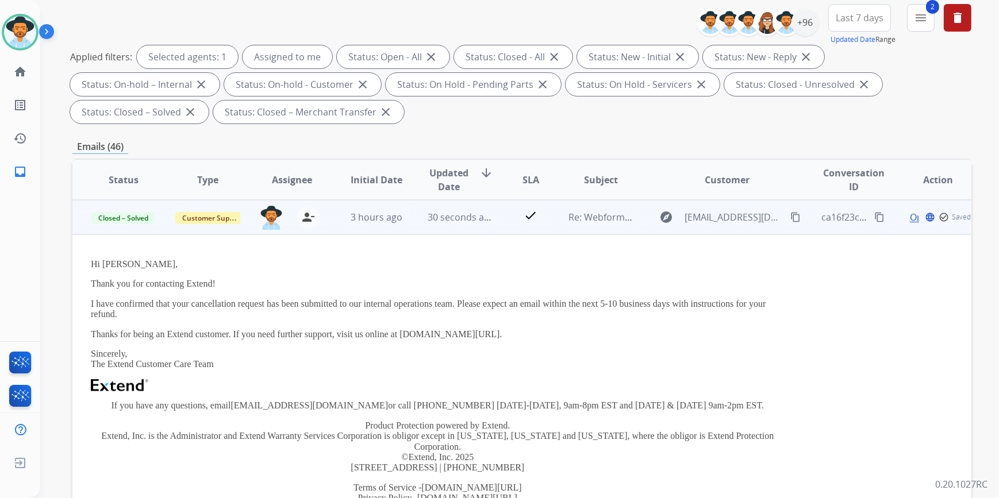
click at [419, 214] on td "30 seconds ago" at bounding box center [451, 217] width 84 height 34
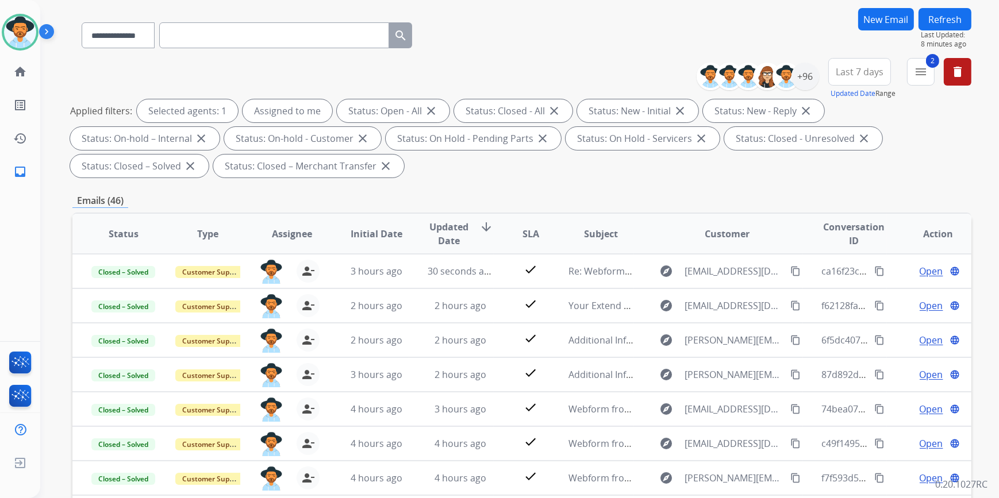
scroll to position [0, 0]
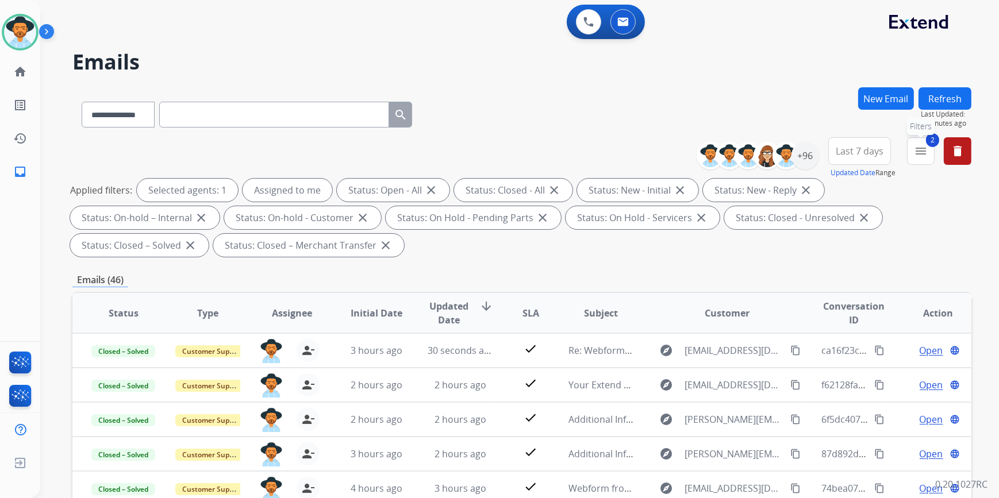
click at [927, 157] on button "2 menu Filters" at bounding box center [921, 151] width 28 height 28
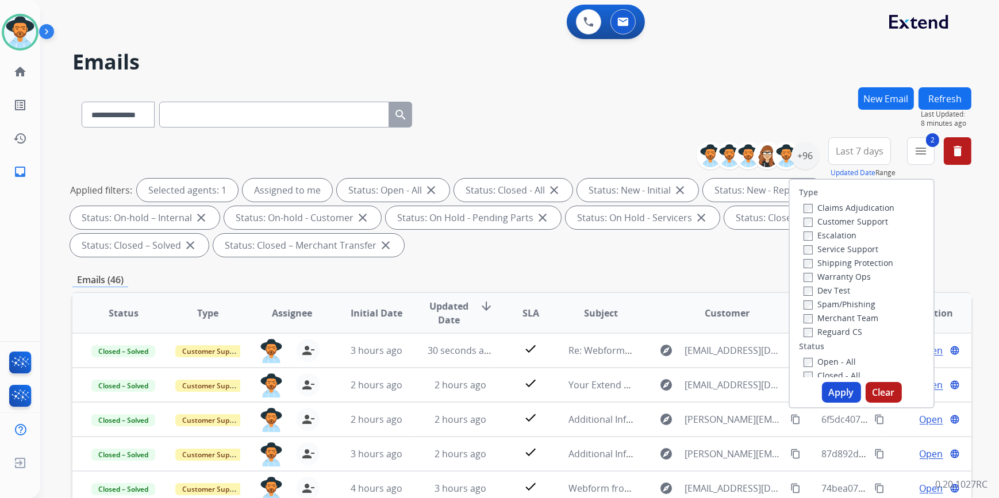
click at [801, 377] on div "Type Claims Adjudication Customer Support Escalation Service Support Shipping P…" at bounding box center [861, 294] width 146 height 230
click at [838, 397] on button "Apply" at bounding box center [841, 392] width 39 height 21
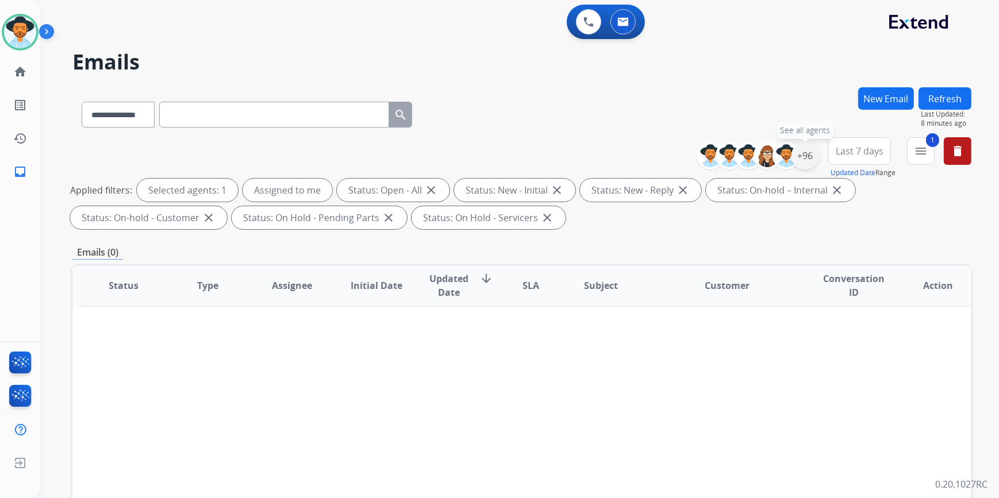
click at [807, 149] on div "+96" at bounding box center [805, 156] width 28 height 28
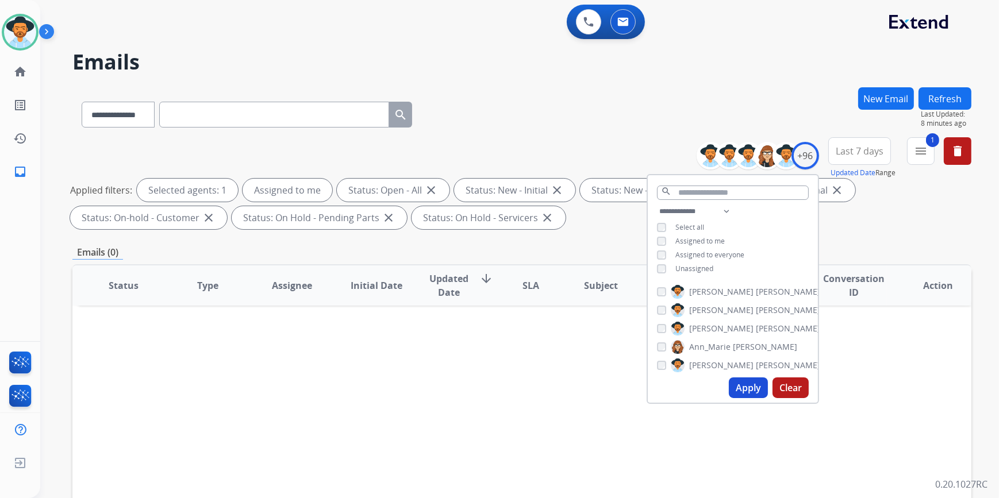
click at [738, 390] on button "Apply" at bounding box center [748, 387] width 39 height 21
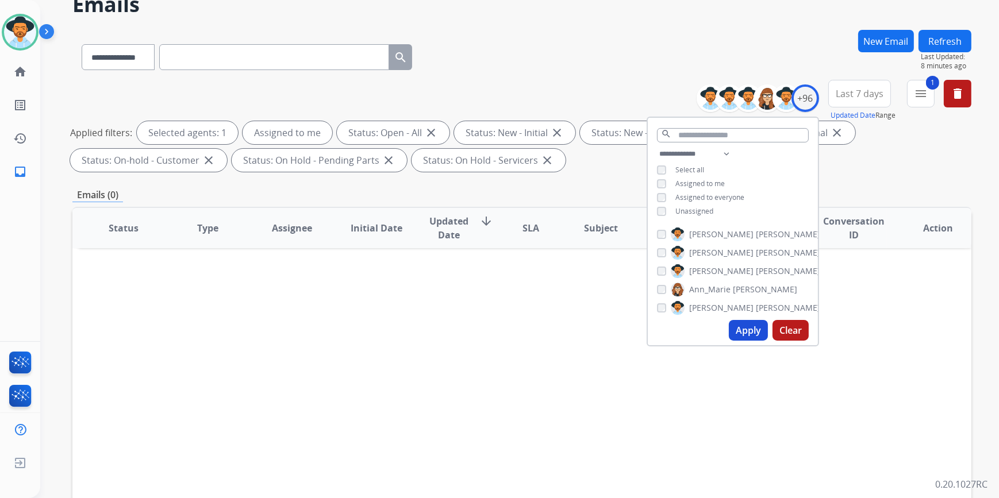
scroll to position [104, 0]
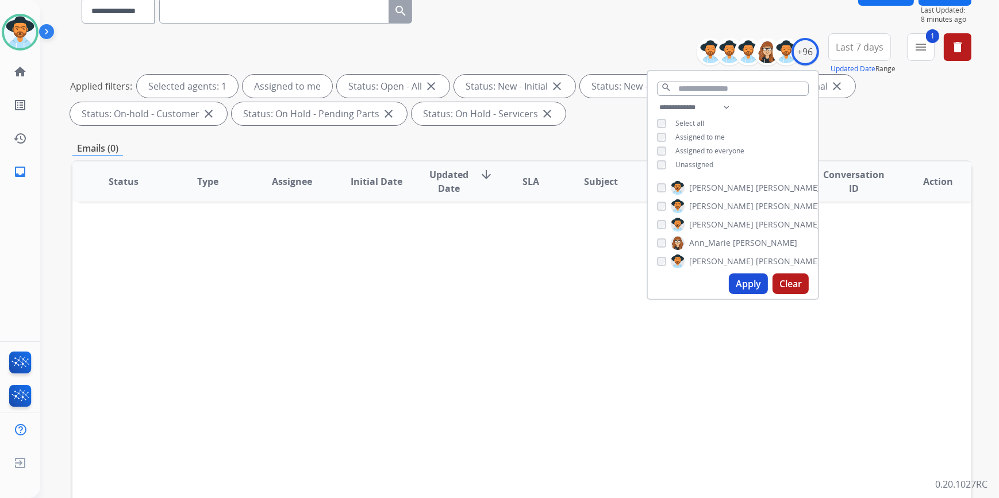
click at [566, 349] on div "Status Type Assignee Initial Date Updated Date arrow_downward SLA Subject Custo…" at bounding box center [521, 352] width 899 height 385
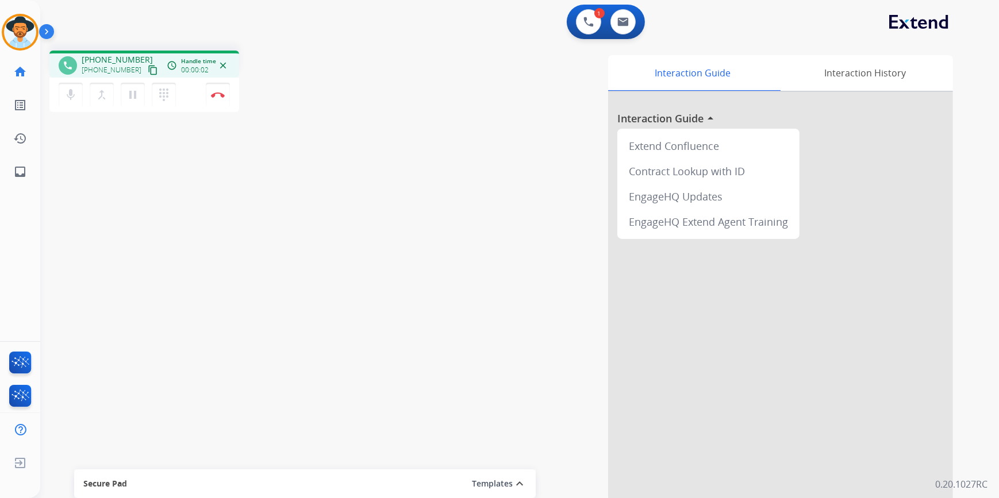
click at [148, 68] on mat-icon "content_copy" at bounding box center [153, 70] width 10 height 10
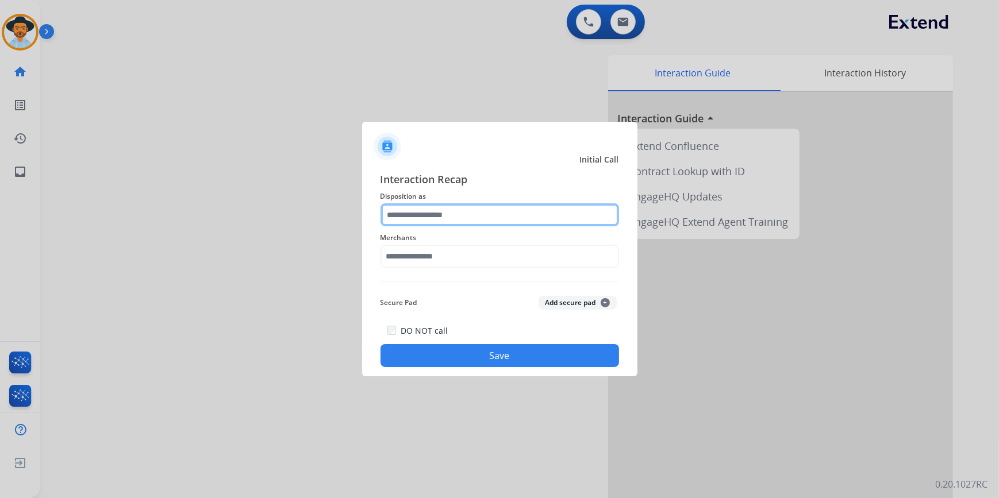
click at [425, 213] on input "text" at bounding box center [499, 214] width 238 height 23
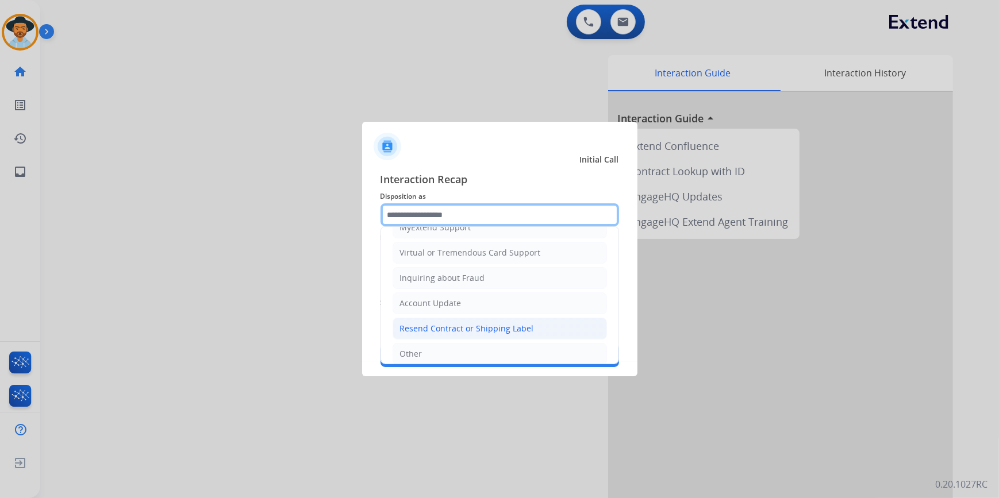
scroll to position [21, 0]
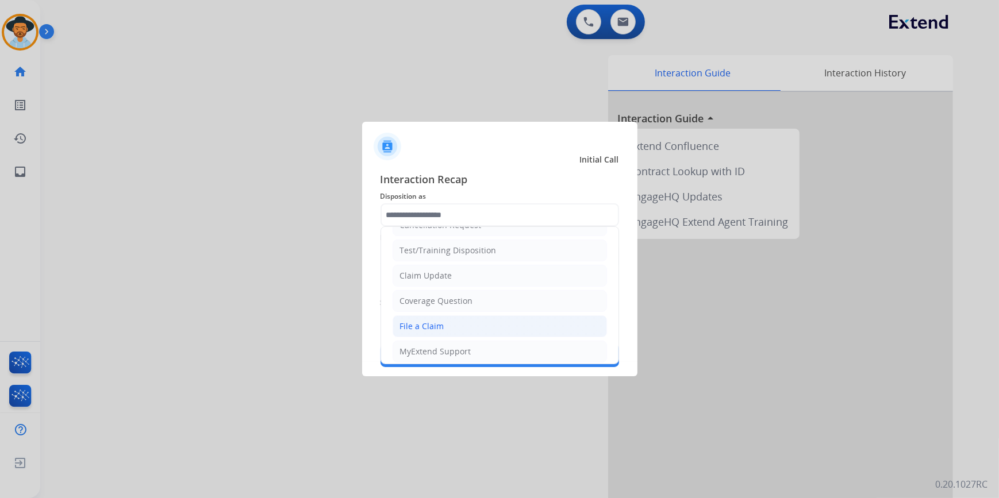
click at [461, 324] on li "File a Claim" at bounding box center [499, 326] width 214 height 22
type input "**********"
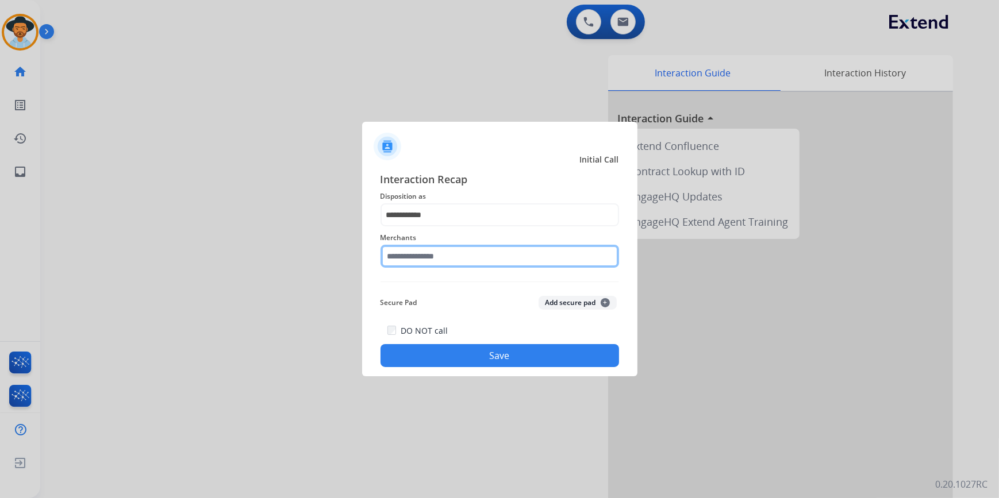
click at [435, 264] on input "text" at bounding box center [499, 256] width 238 height 23
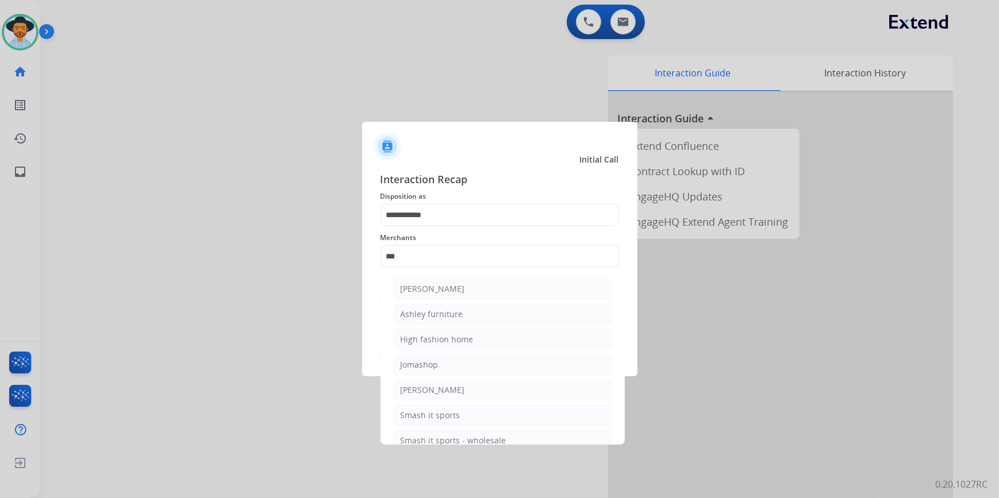
drag, startPoint x: 471, startPoint y: 288, endPoint x: 471, endPoint y: 275, distance: 12.6
click at [471, 284] on li "[PERSON_NAME]" at bounding box center [502, 289] width 219 height 22
type input "**********"
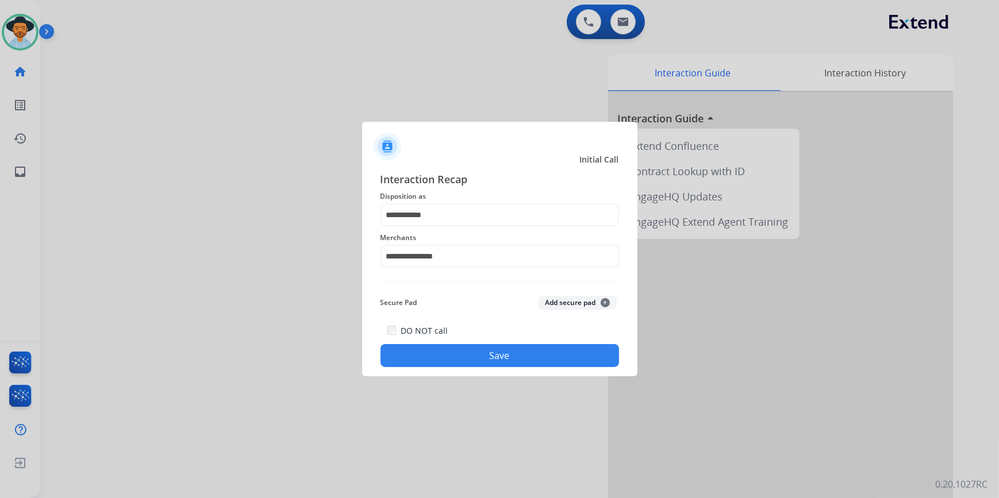
click at [456, 362] on button "Save" at bounding box center [499, 355] width 238 height 23
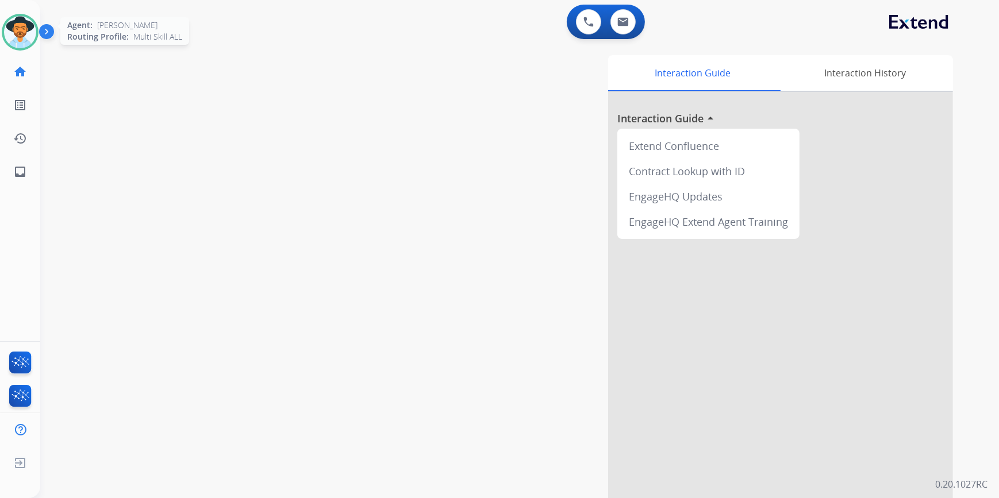
click at [21, 20] on img at bounding box center [20, 32] width 32 height 32
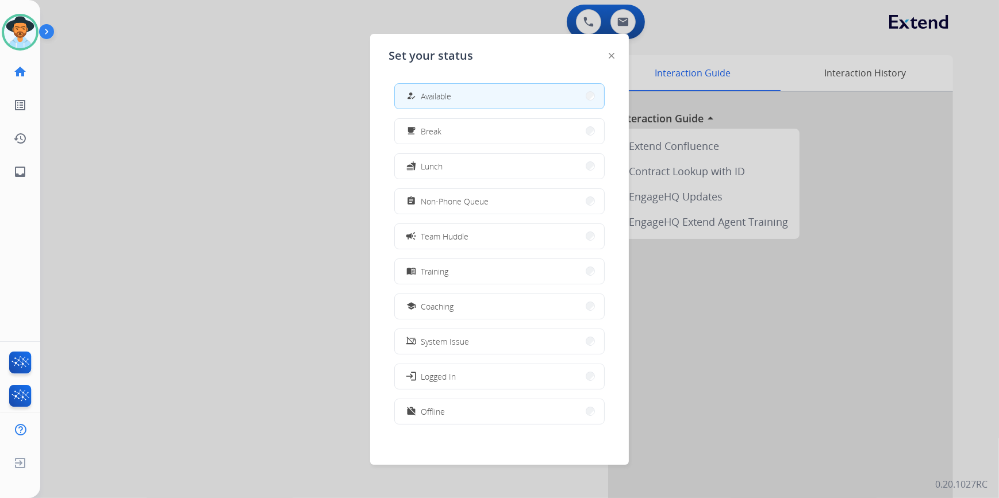
click at [461, 187] on div "how_to_reg Available free_breakfast Break fastfood Lunch assignment Non-Phone Q…" at bounding box center [499, 255] width 222 height 362
click at [461, 195] on span "Non-Phone Queue" at bounding box center [455, 201] width 68 height 12
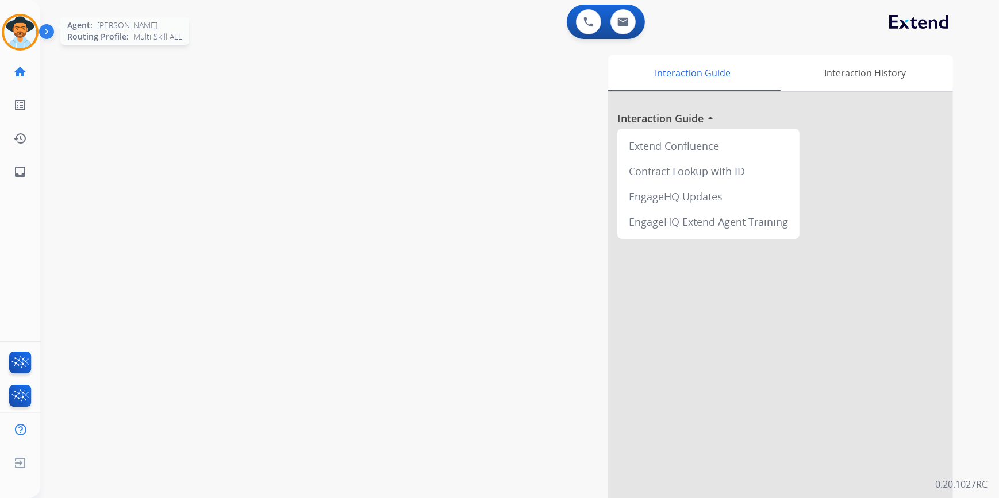
click at [24, 27] on img at bounding box center [20, 32] width 32 height 32
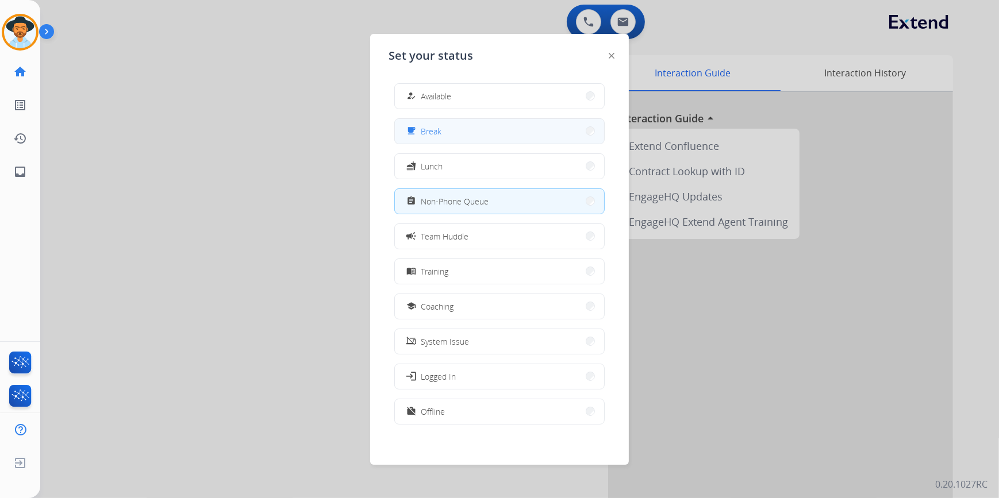
click at [422, 136] on div "free_breakfast Break" at bounding box center [422, 131] width 37 height 14
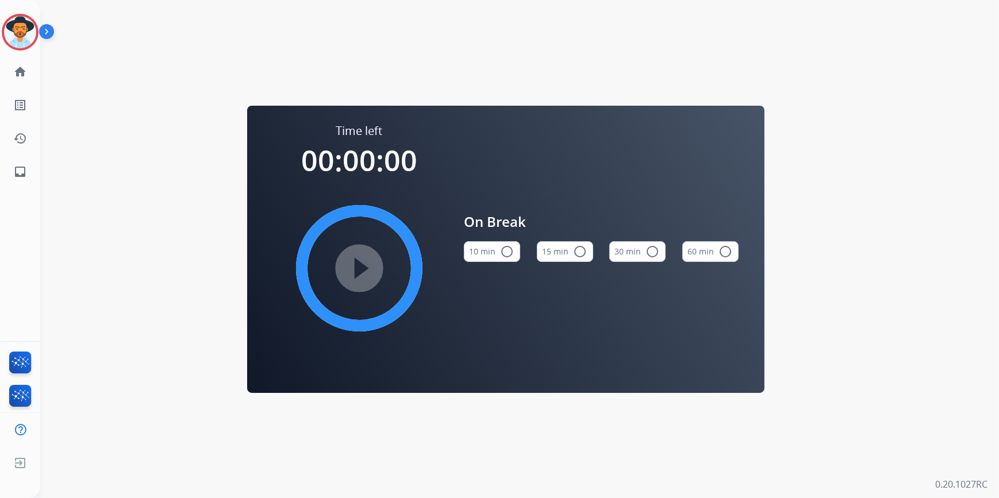
click at [579, 255] on mat-icon "radio_button_unchecked" at bounding box center [580, 252] width 14 height 14
click at [359, 263] on mat-icon "play_circle_filled" at bounding box center [359, 268] width 14 height 14
click at [17, 23] on img at bounding box center [20, 32] width 32 height 32
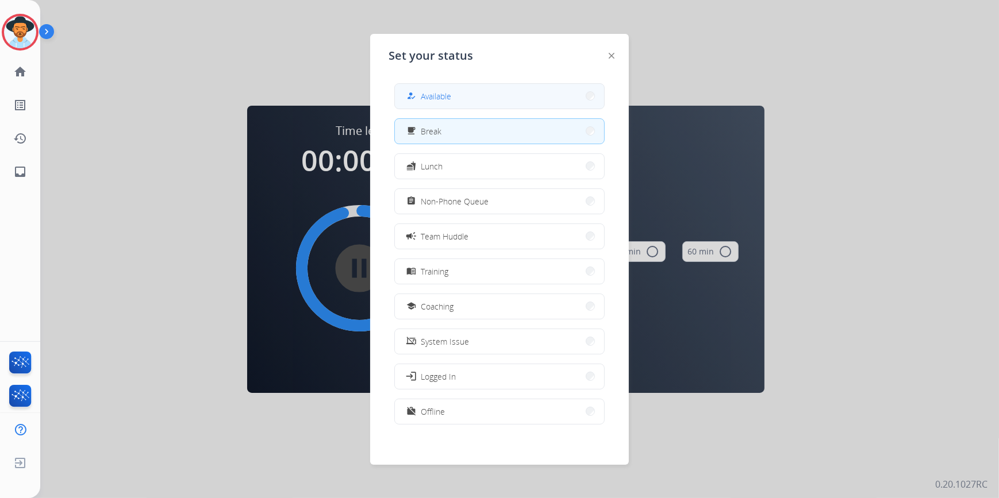
click at [458, 94] on button "how_to_reg Available" at bounding box center [499, 96] width 209 height 25
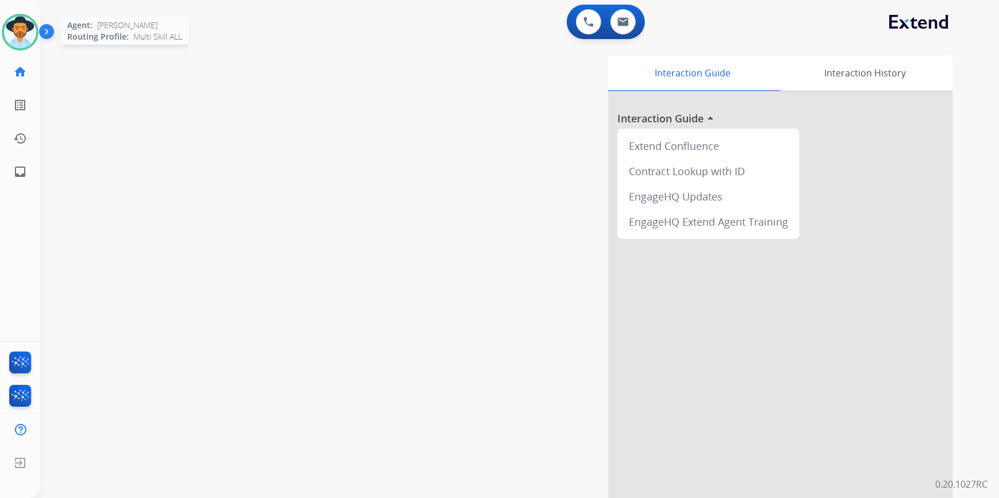
click at [16, 33] on img at bounding box center [20, 32] width 32 height 32
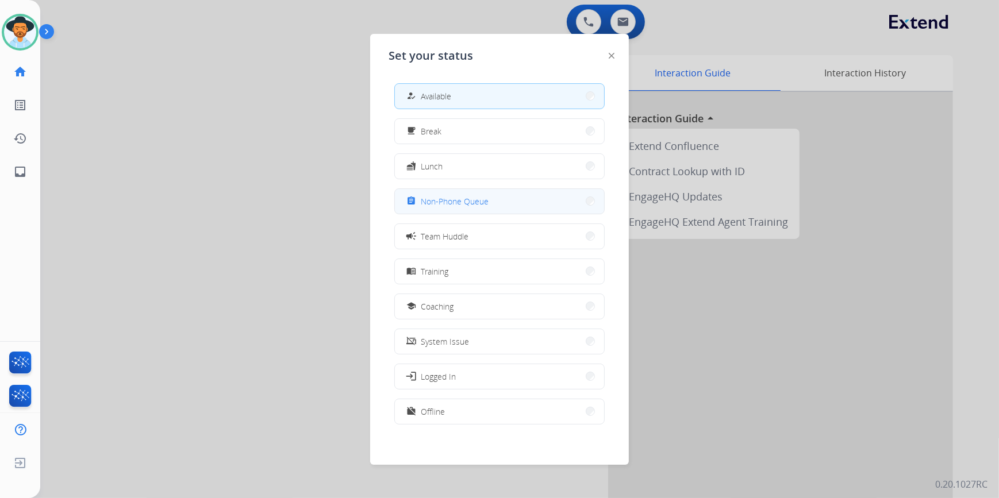
click at [463, 198] on span "Non-Phone Queue" at bounding box center [455, 201] width 68 height 12
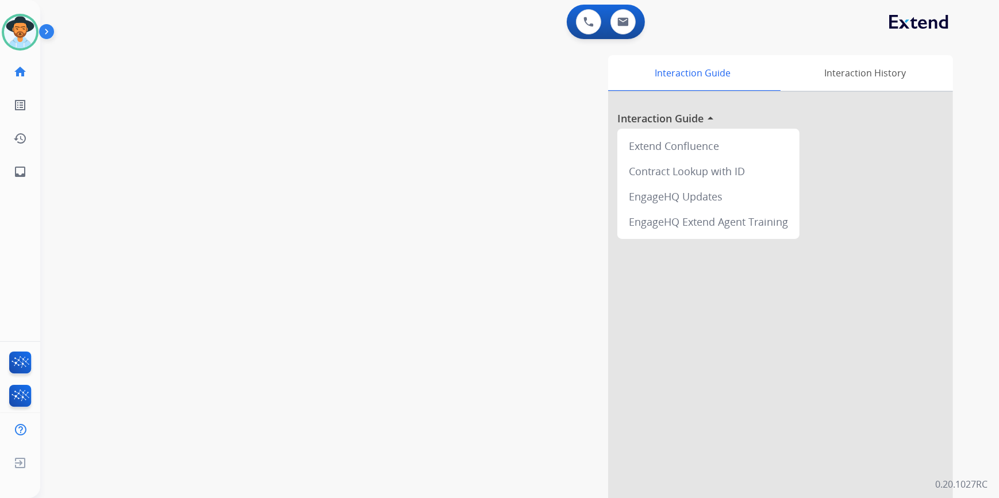
click at [463, 198] on div "Interaction Guide Interaction History Interaction Guide arrow_drop_up Extend Co…" at bounding box center [660, 287] width 584 height 465
click at [629, 29] on button at bounding box center [622, 21] width 25 height 25
select select "**********"
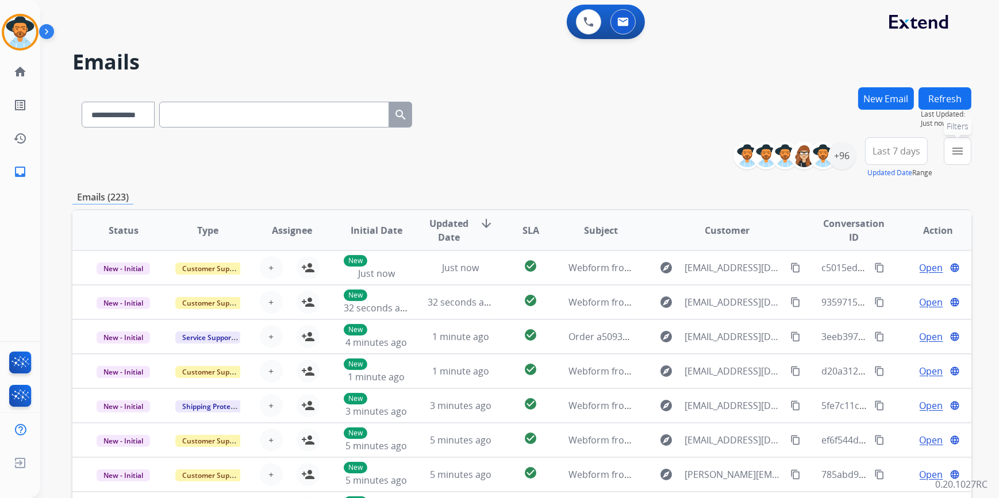
click at [959, 153] on mat-icon "menu" at bounding box center [957, 151] width 14 height 14
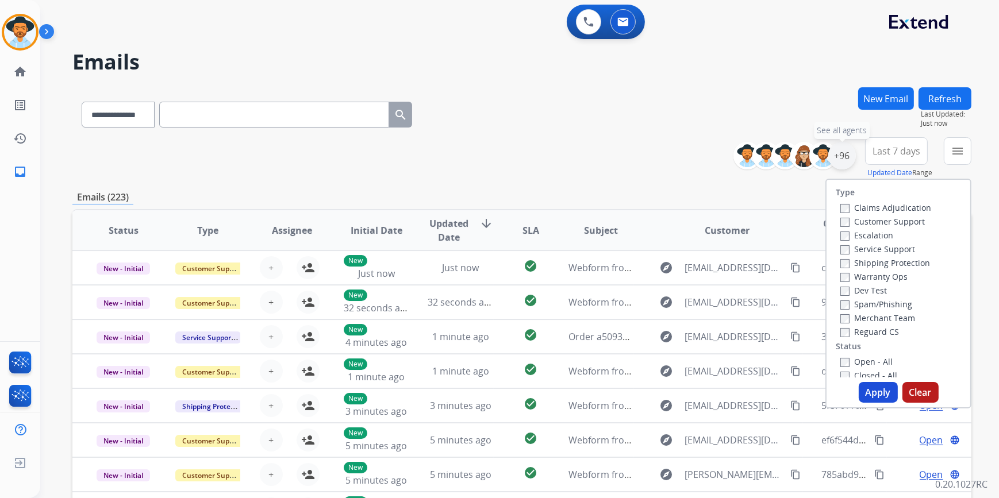
click at [840, 154] on div "+96" at bounding box center [842, 156] width 28 height 28
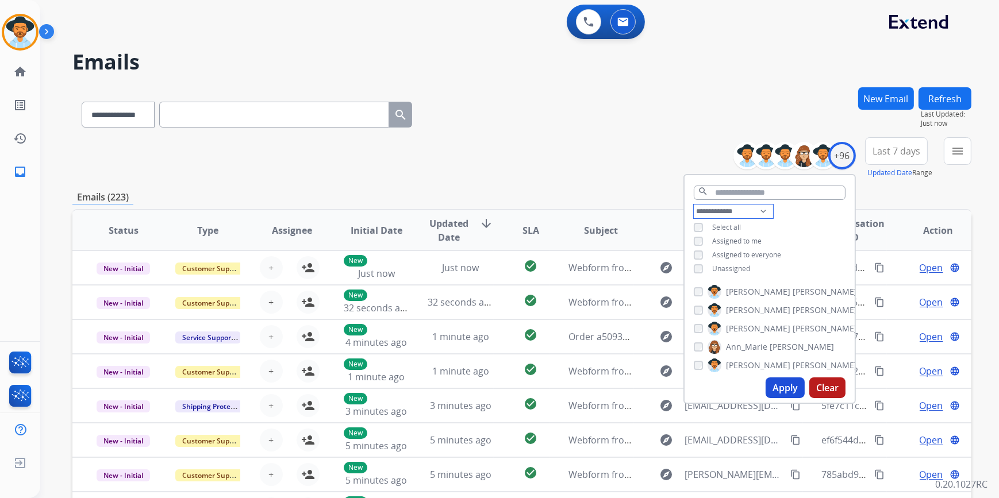
click at [700, 213] on select "**********" at bounding box center [732, 212] width 79 height 14
select select "**********"
click at [693, 205] on select "**********" at bounding box center [732, 212] width 79 height 14
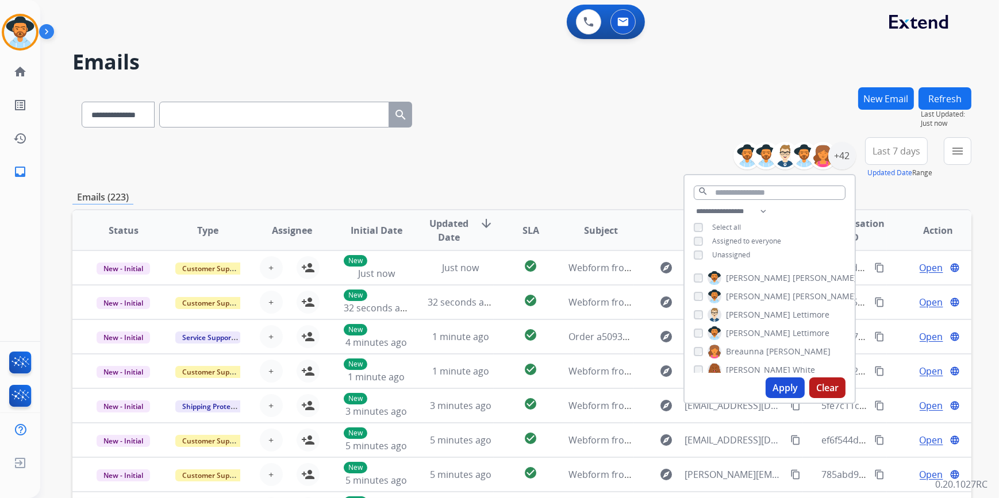
click at [777, 387] on button "Apply" at bounding box center [784, 387] width 39 height 21
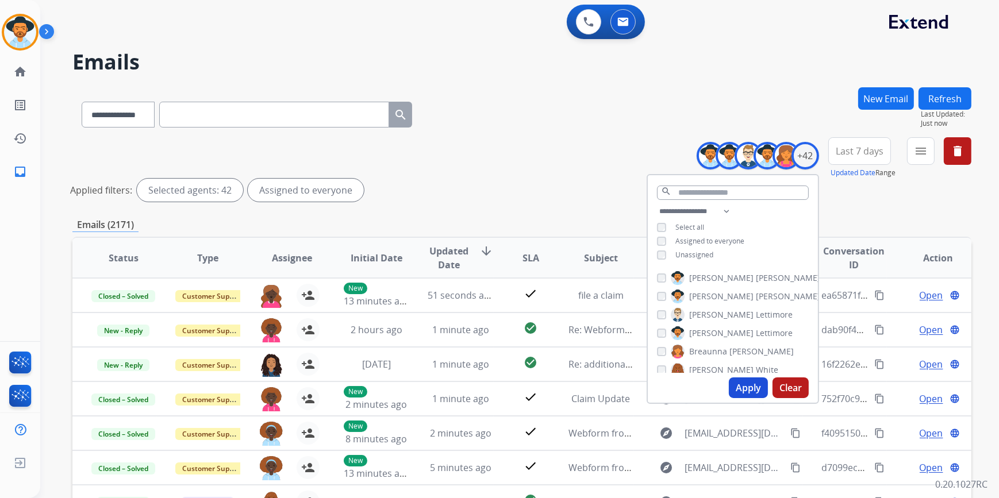
click at [738, 386] on button "Apply" at bounding box center [748, 387] width 39 height 21
click at [852, 157] on button "Last 7 days" at bounding box center [859, 151] width 63 height 28
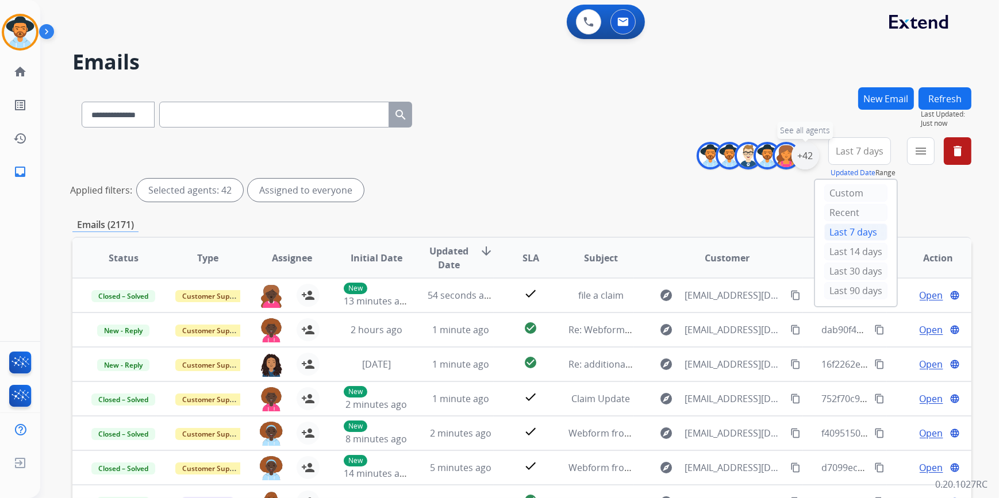
click at [808, 155] on div "+42" at bounding box center [805, 156] width 28 height 28
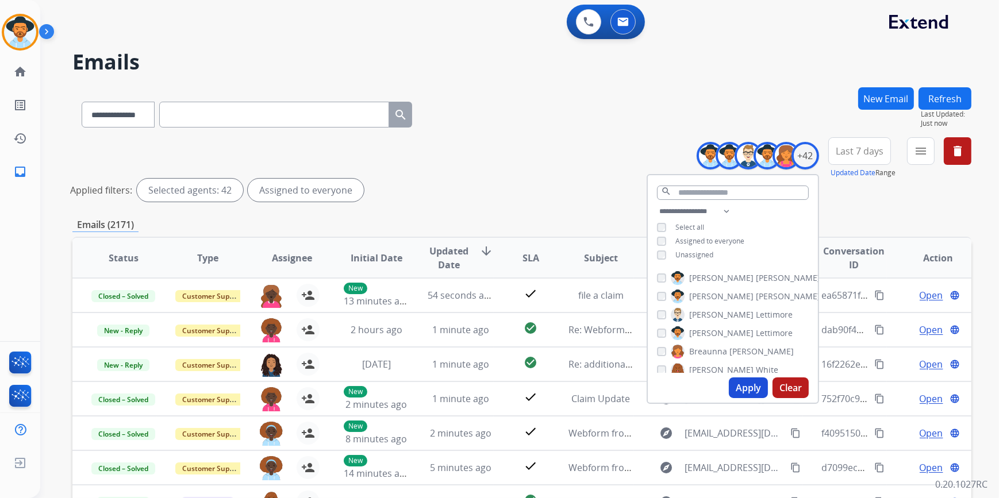
click at [857, 158] on button "Last 7 days" at bounding box center [859, 151] width 63 height 28
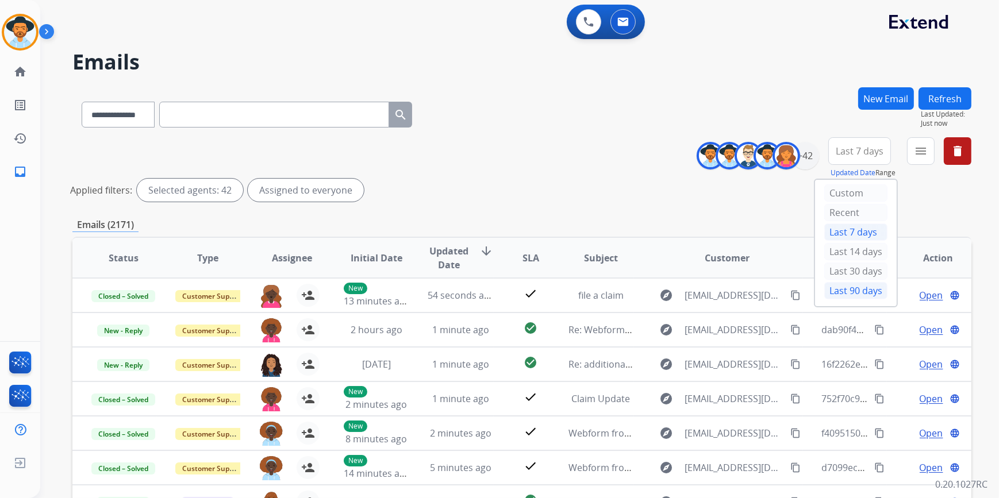
click at [827, 292] on div "Last 90 days" at bounding box center [855, 290] width 63 height 17
click at [920, 155] on mat-icon "menu" at bounding box center [921, 151] width 14 height 14
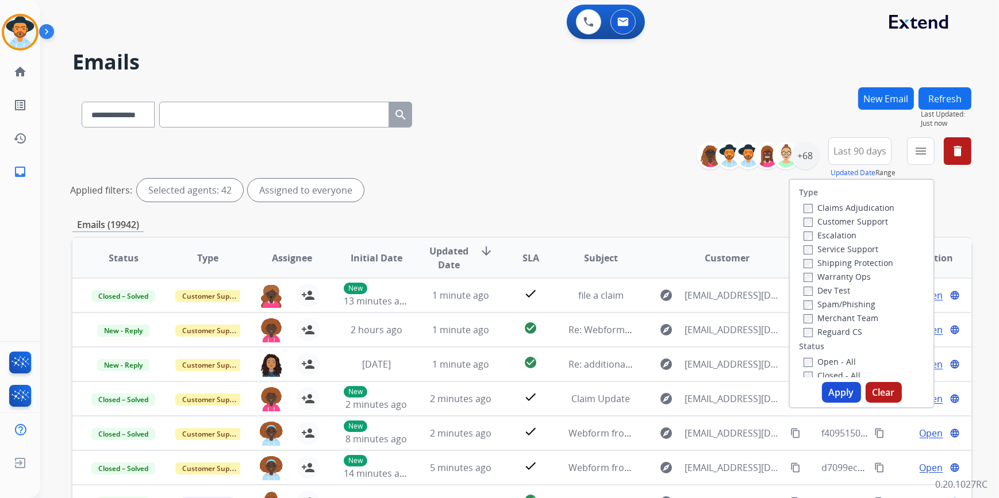
click at [865, 219] on label "Customer Support" at bounding box center [845, 221] width 84 height 11
click at [851, 263] on label "Shipping Protection" at bounding box center [848, 262] width 90 height 11
click at [810, 330] on label "Reguard CS" at bounding box center [832, 331] width 59 height 11
click at [822, 392] on button "Apply" at bounding box center [841, 392] width 39 height 21
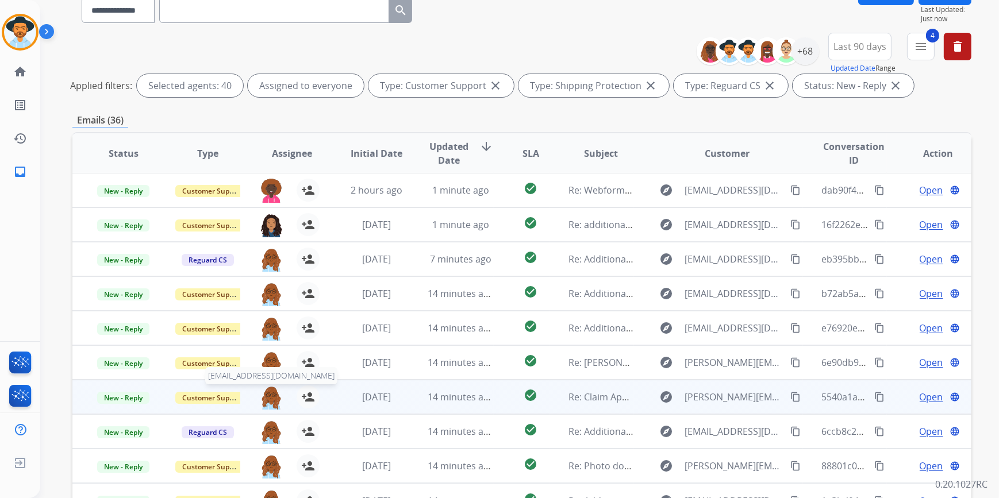
scroll to position [156, 0]
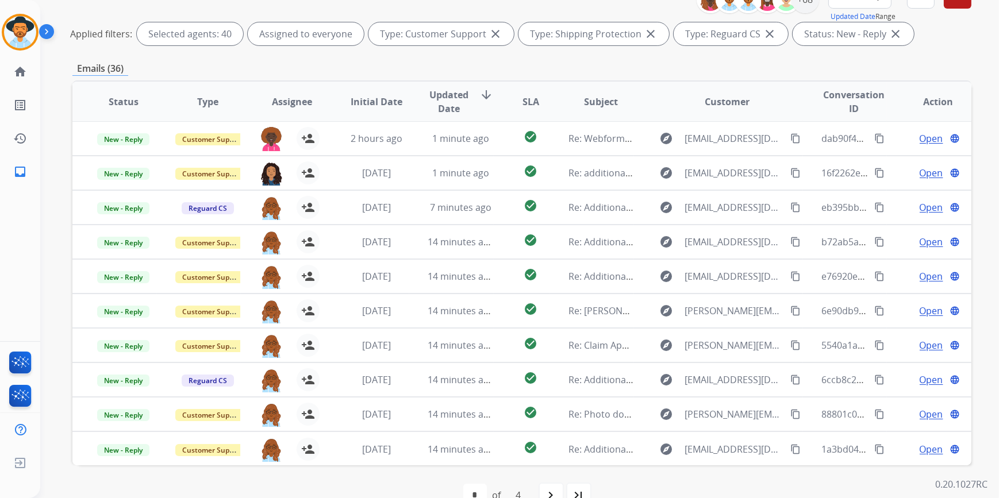
click at [549, 494] on mat-icon "navigate_next" at bounding box center [551, 495] width 14 height 14
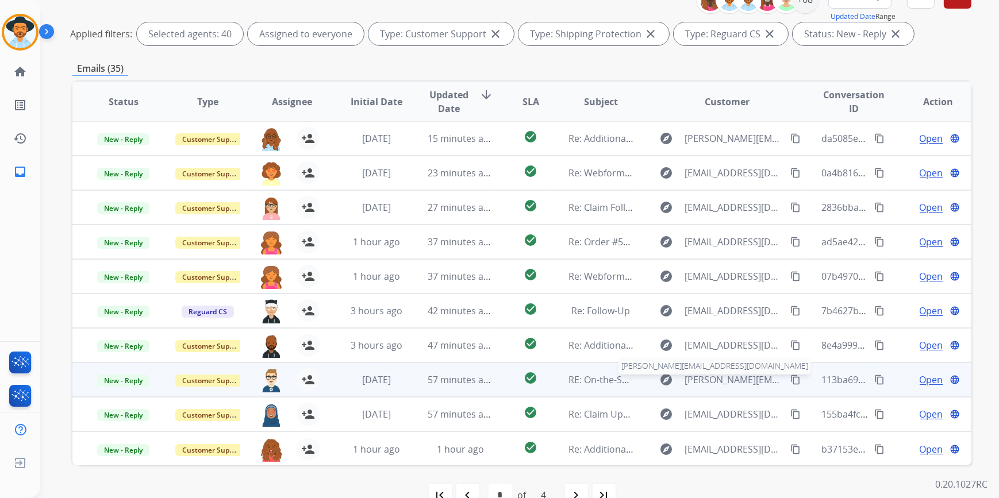
click at [736, 375] on span "[PERSON_NAME][EMAIL_ADDRESS][DOMAIN_NAME]" at bounding box center [733, 380] width 99 height 14
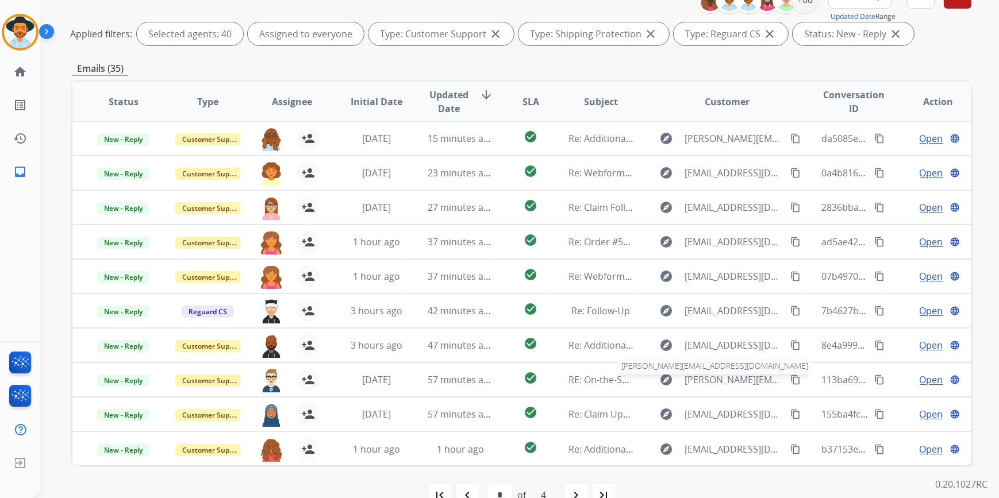
scroll to position [0, 0]
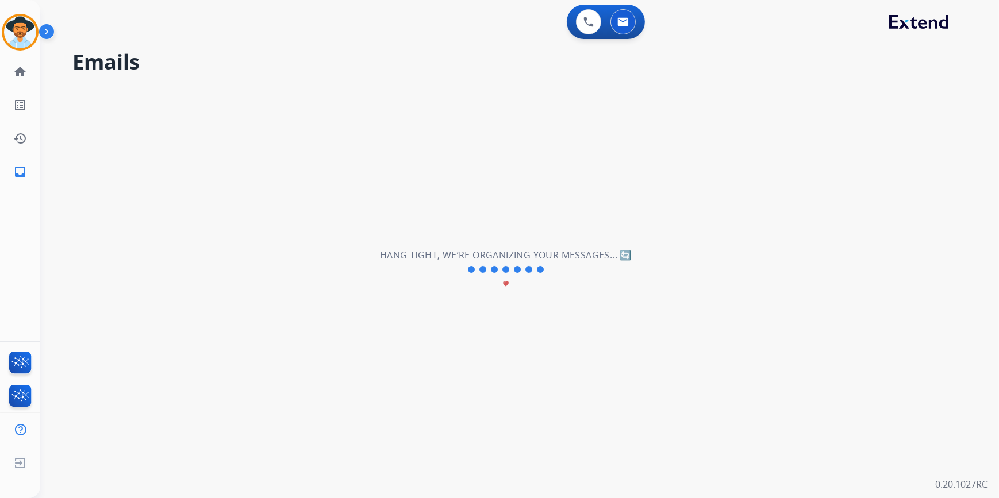
select select "*"
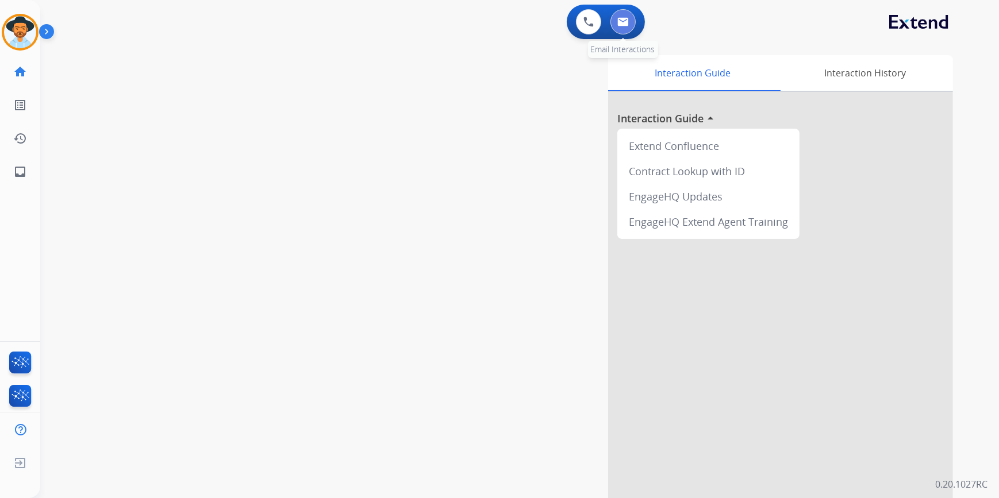
click at [625, 28] on button at bounding box center [622, 21] width 25 height 25
select select "**********"
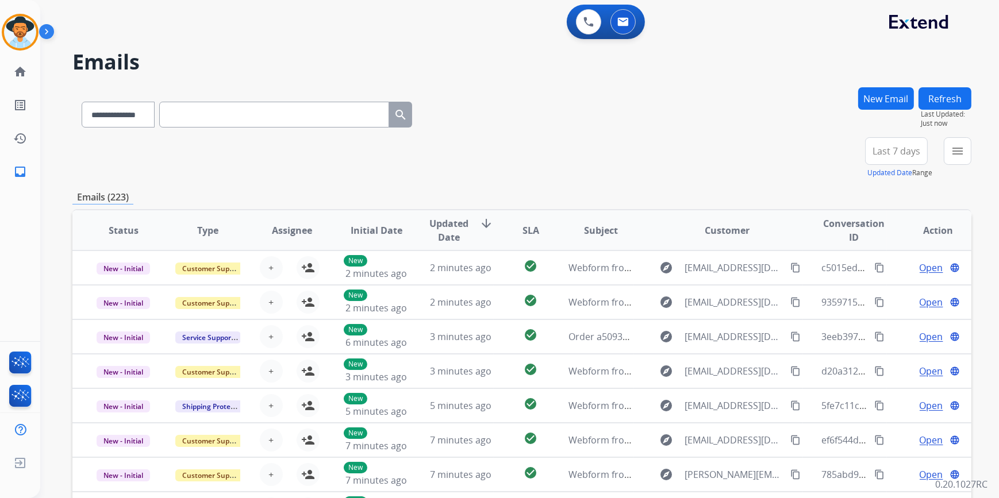
click at [873, 100] on button "New Email" at bounding box center [886, 98] width 56 height 22
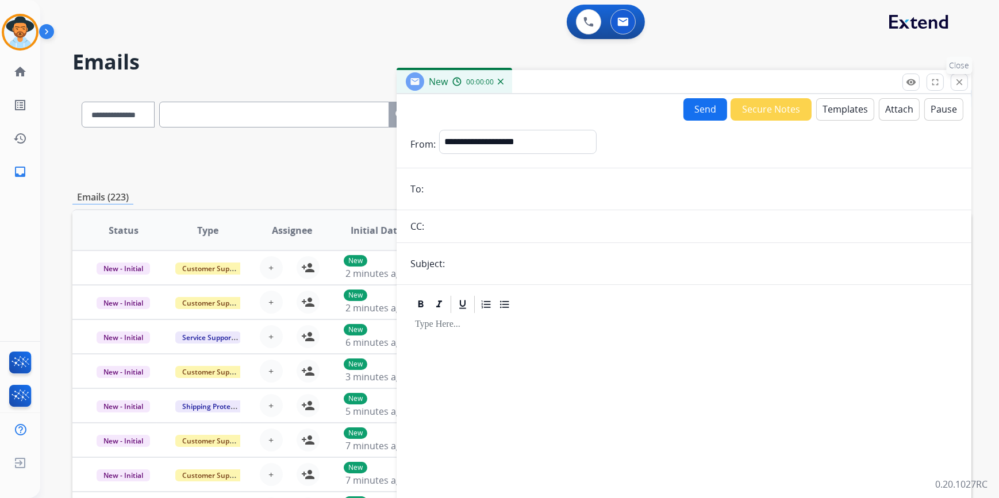
click at [958, 86] on mat-icon "close" at bounding box center [959, 82] width 10 height 10
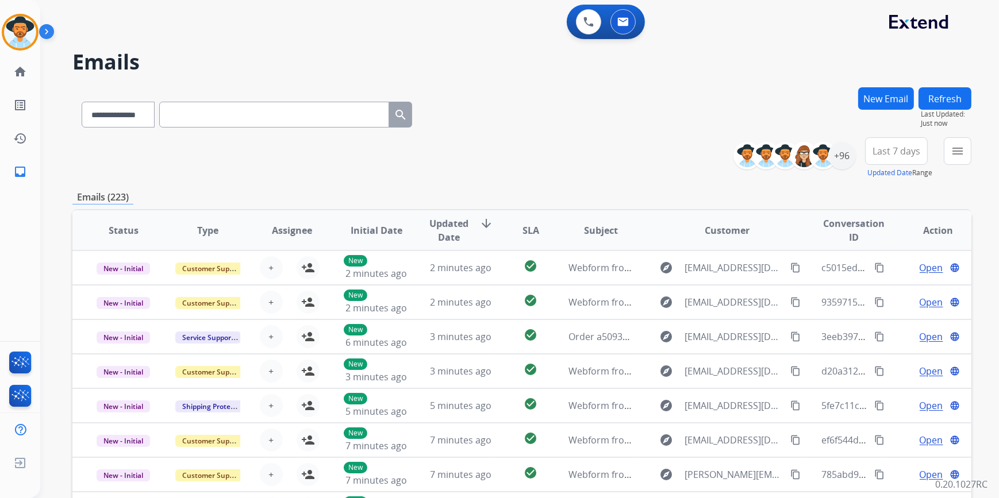
click at [885, 153] on span "Last 7 days" at bounding box center [896, 151] width 48 height 5
click at [886, 295] on div "Last 90 days" at bounding box center [892, 290] width 63 height 17
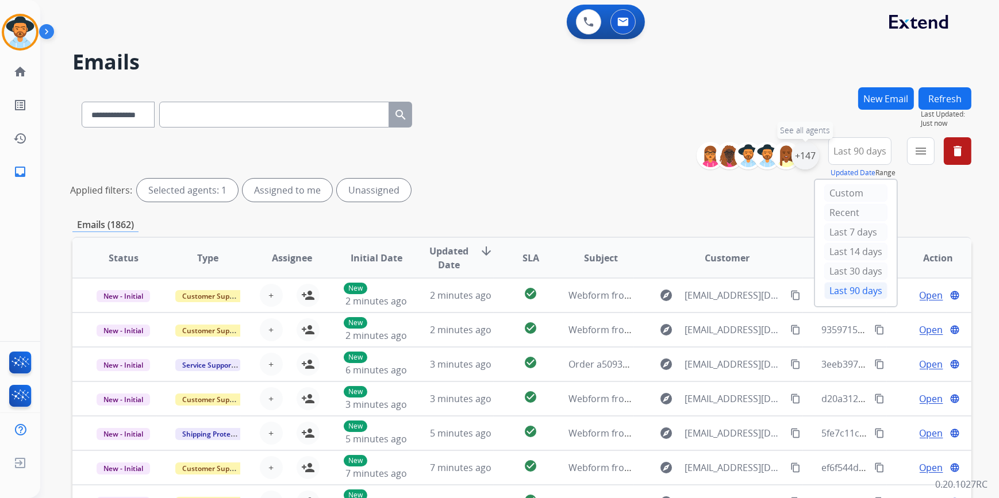
click at [804, 153] on div "+147" at bounding box center [805, 156] width 28 height 28
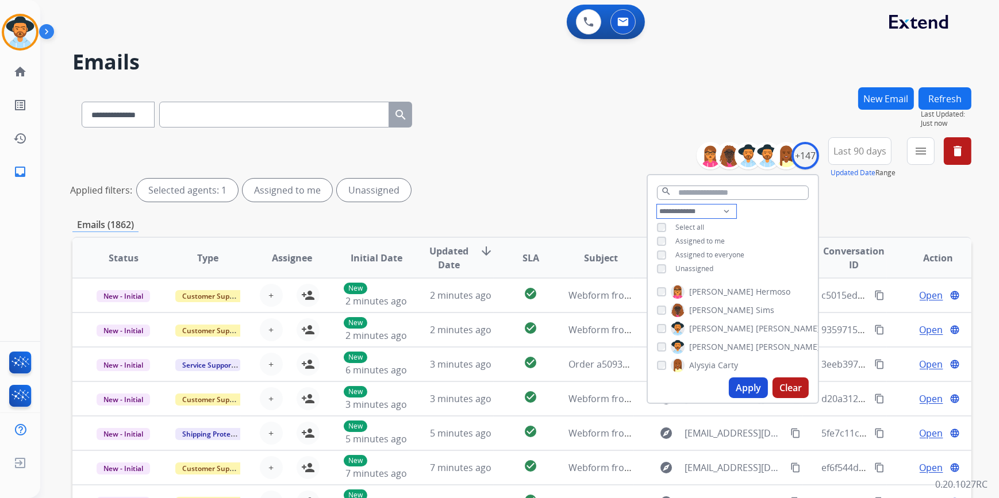
click at [695, 210] on select "**********" at bounding box center [696, 212] width 79 height 14
select select "**********"
click at [657, 205] on select "**********" at bounding box center [696, 212] width 79 height 14
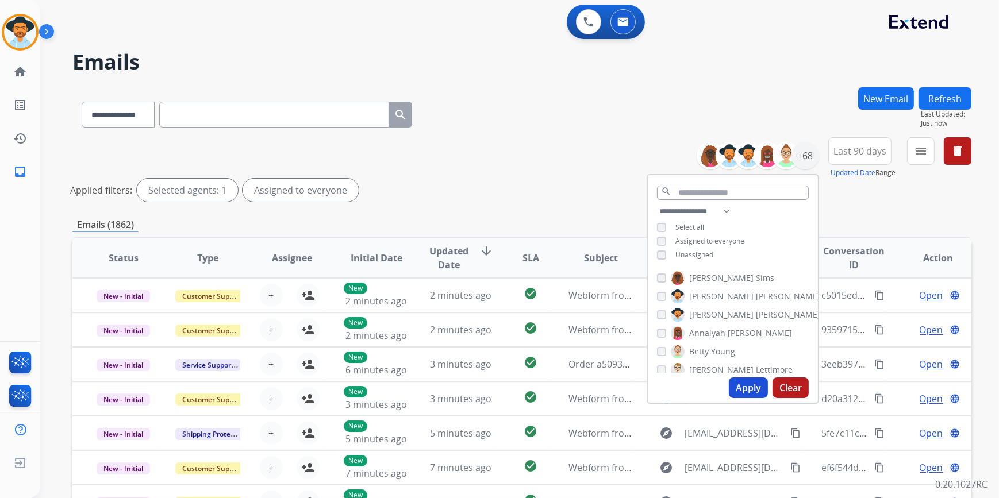
click at [735, 388] on button "Apply" at bounding box center [748, 387] width 39 height 21
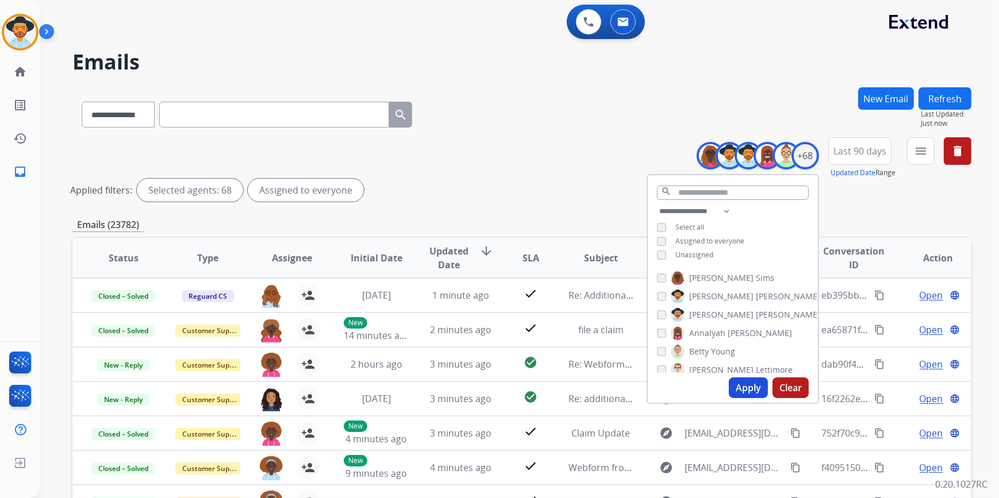
click at [749, 383] on button "Apply" at bounding box center [748, 387] width 39 height 21
click at [920, 149] on mat-icon "menu" at bounding box center [921, 151] width 14 height 14
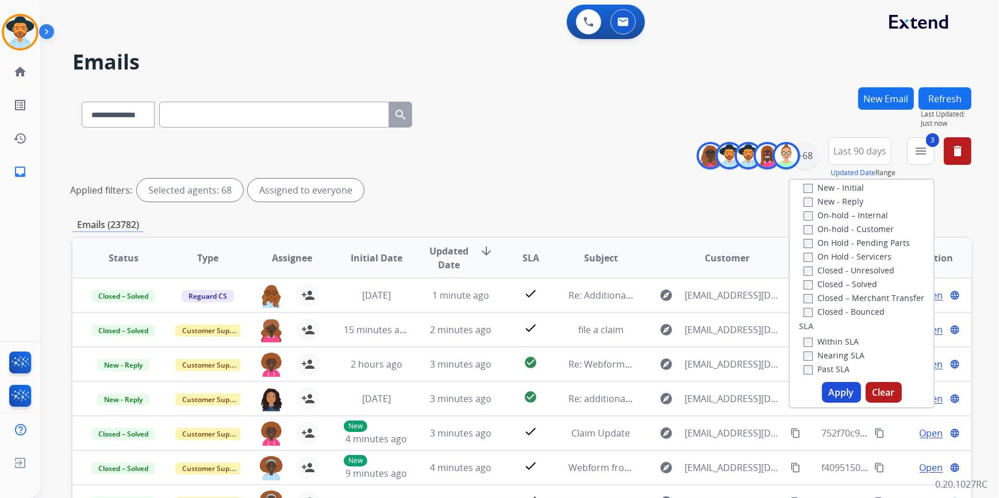
scroll to position [209, 0]
click at [834, 392] on button "Apply" at bounding box center [841, 392] width 39 height 21
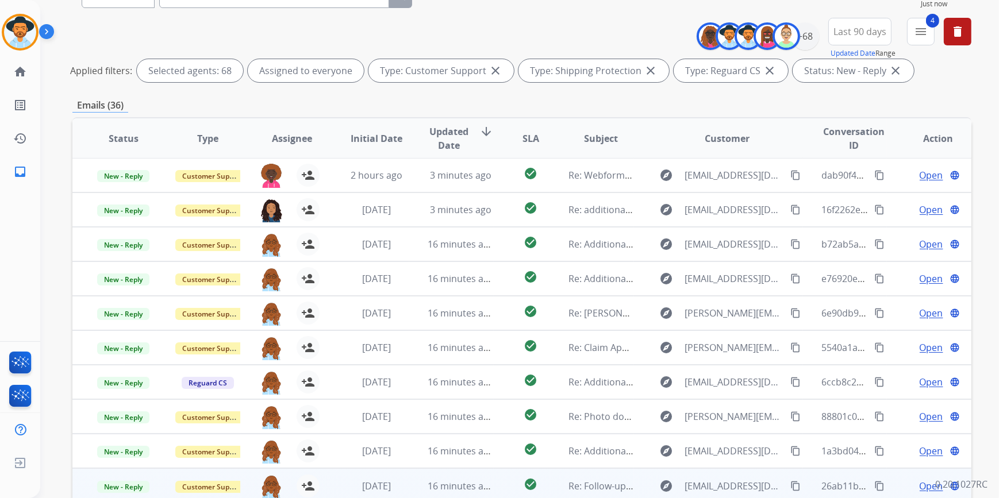
scroll to position [183, 0]
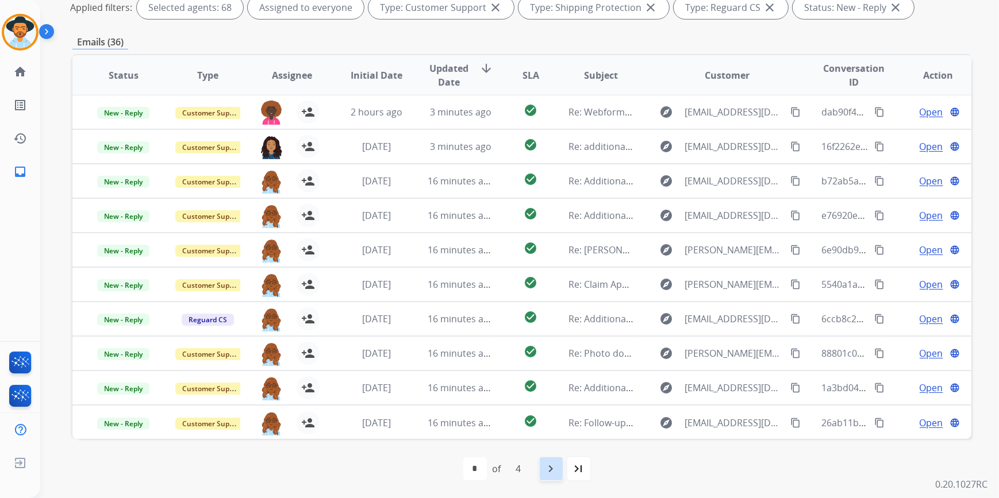
click at [551, 473] on mat-icon "navigate_next" at bounding box center [551, 469] width 14 height 14
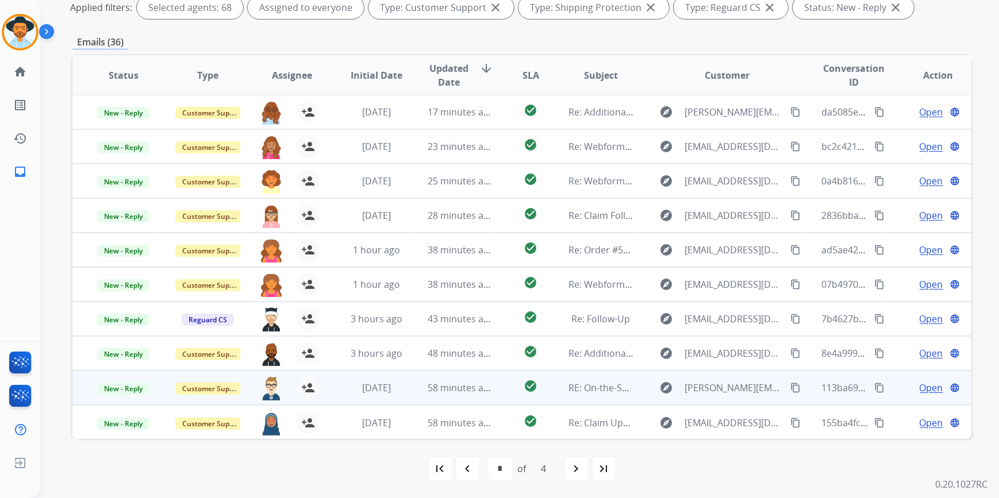
scroll to position [0, 0]
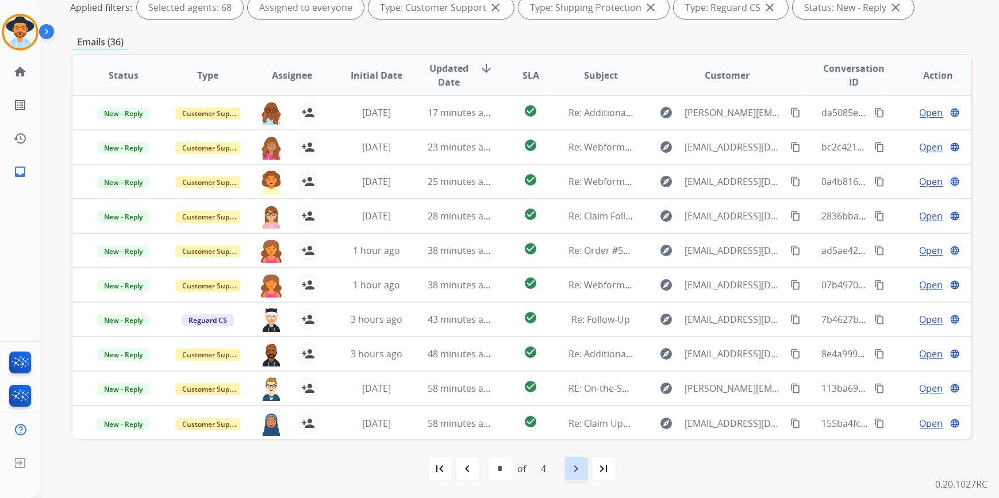
click at [580, 475] on mat-icon "navigate_next" at bounding box center [576, 469] width 14 height 14
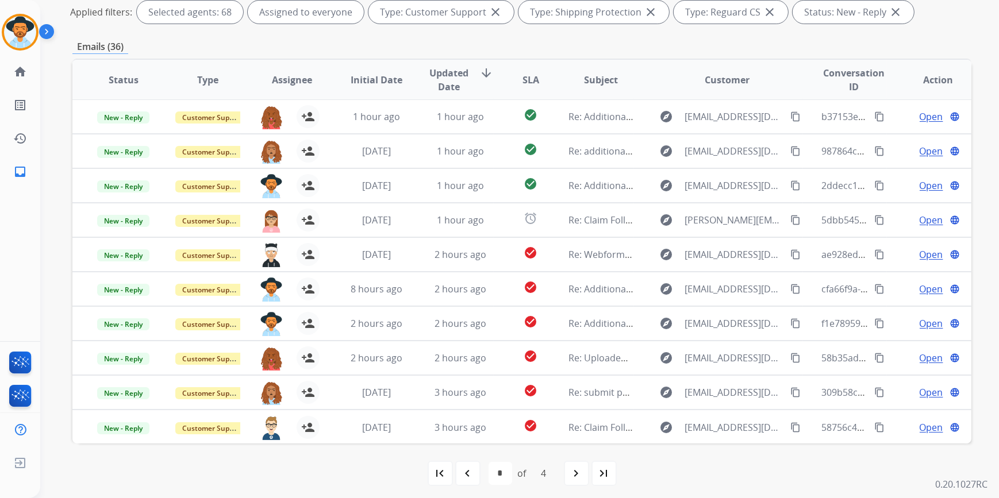
scroll to position [183, 0]
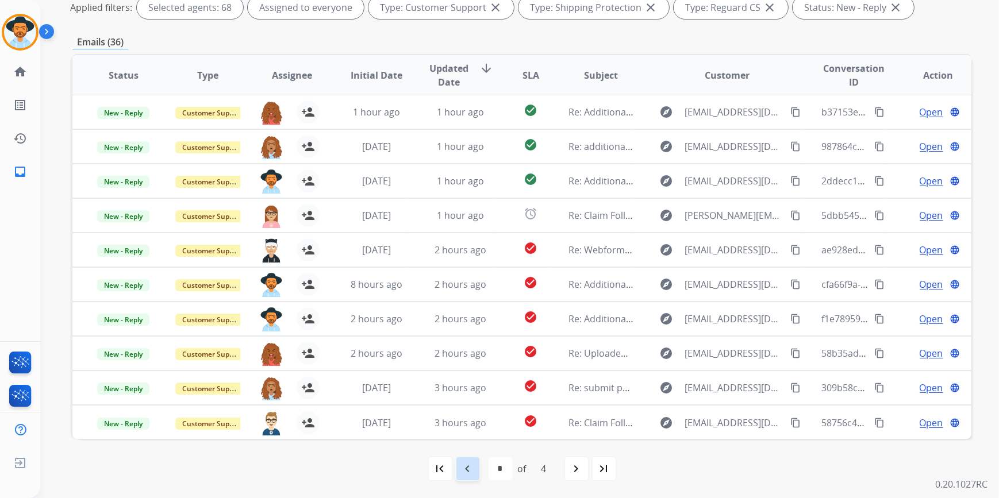
click at [470, 468] on mat-icon "navigate_before" at bounding box center [468, 469] width 14 height 14
select select "*"
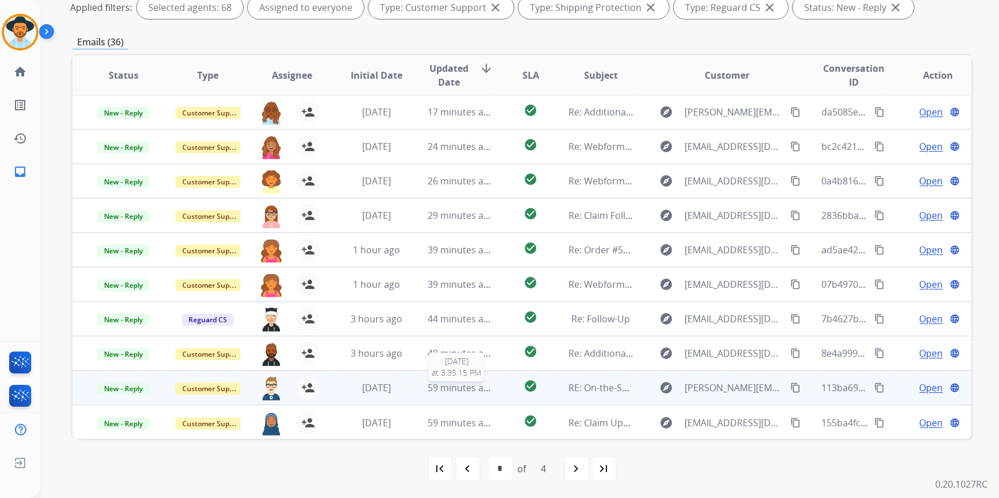
click at [434, 391] on span "59 minutes ago" at bounding box center [460, 387] width 67 height 13
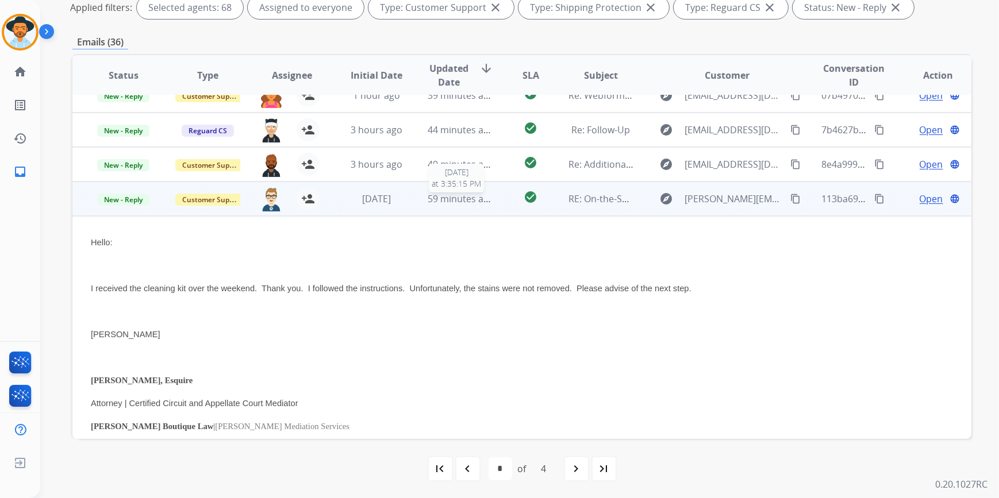
scroll to position [276, 0]
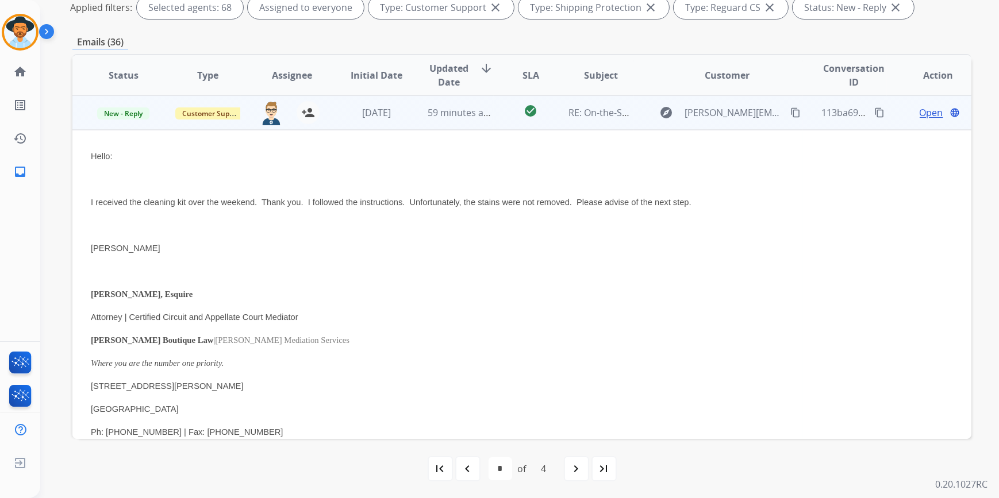
click at [922, 115] on span "Open" at bounding box center [931, 113] width 24 height 14
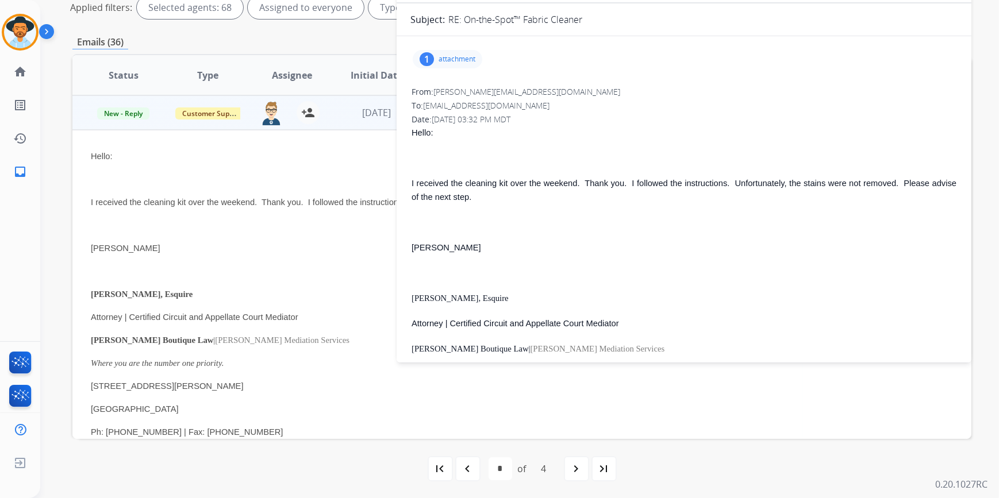
scroll to position [0, 0]
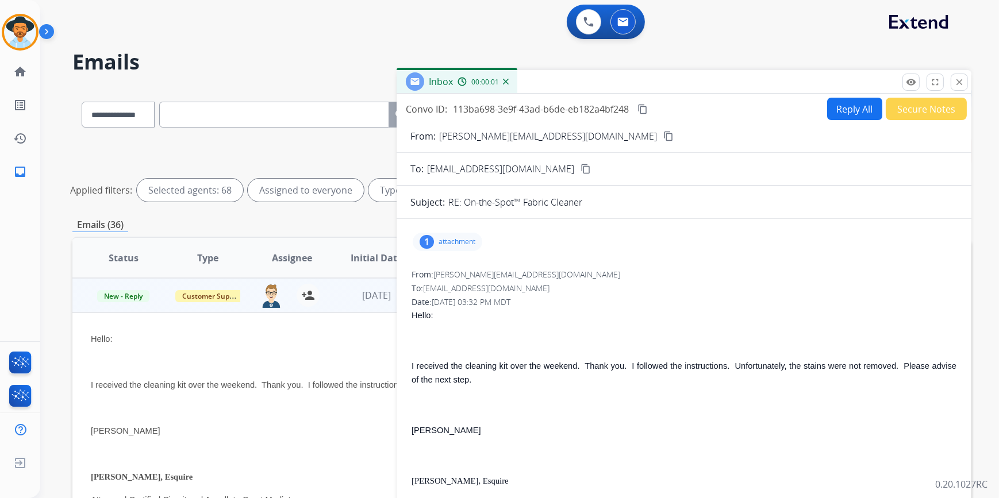
click at [855, 114] on button "Reply All" at bounding box center [854, 109] width 55 height 22
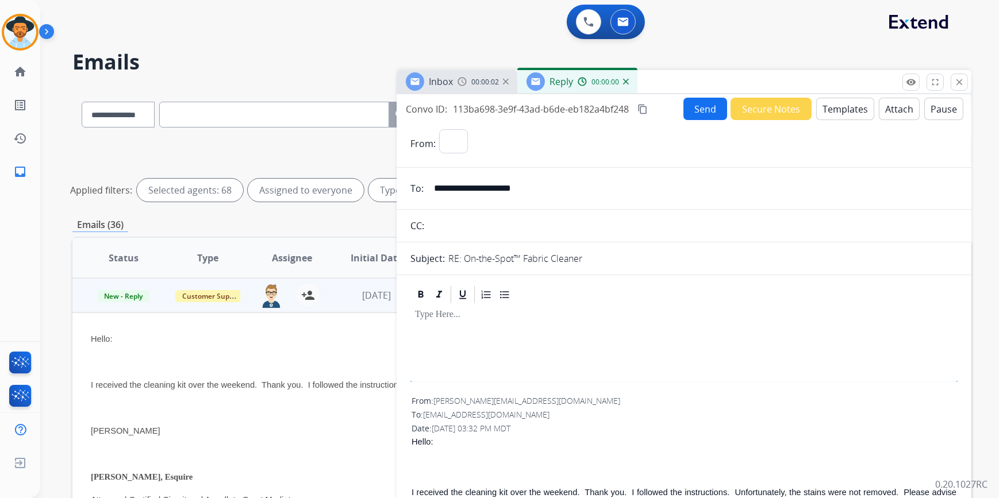
select select "**********"
click at [845, 111] on button "Templates" at bounding box center [845, 109] width 58 height 22
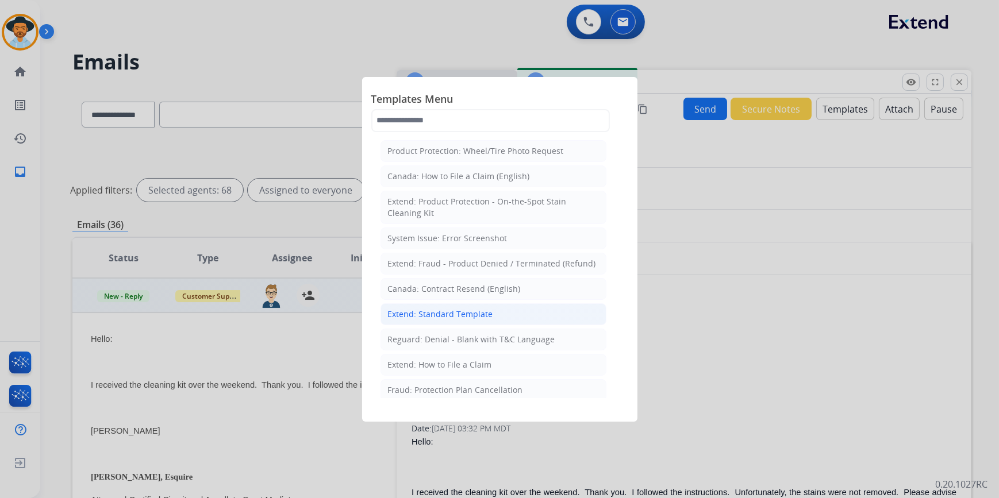
click at [469, 306] on li "Extend: Standard Template" at bounding box center [493, 314] width 226 height 22
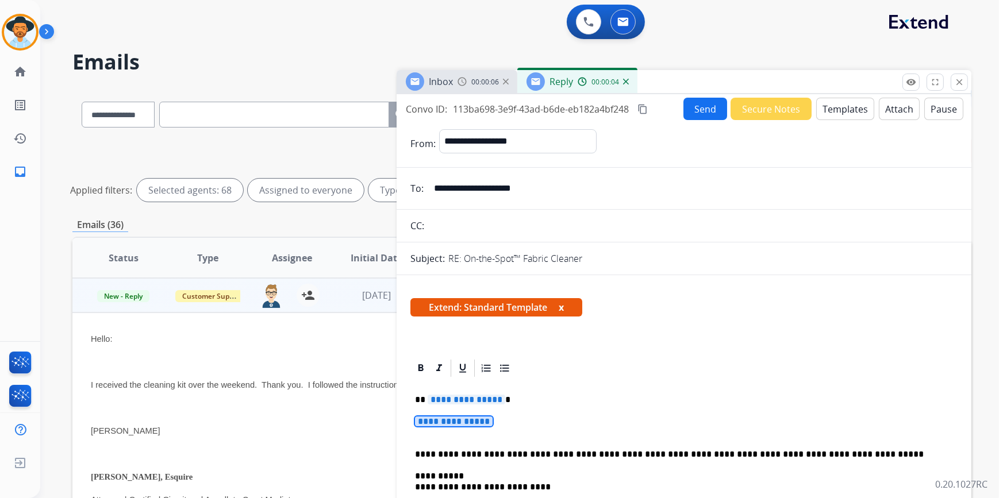
click at [448, 420] on span "**********" at bounding box center [454, 422] width 78 height 10
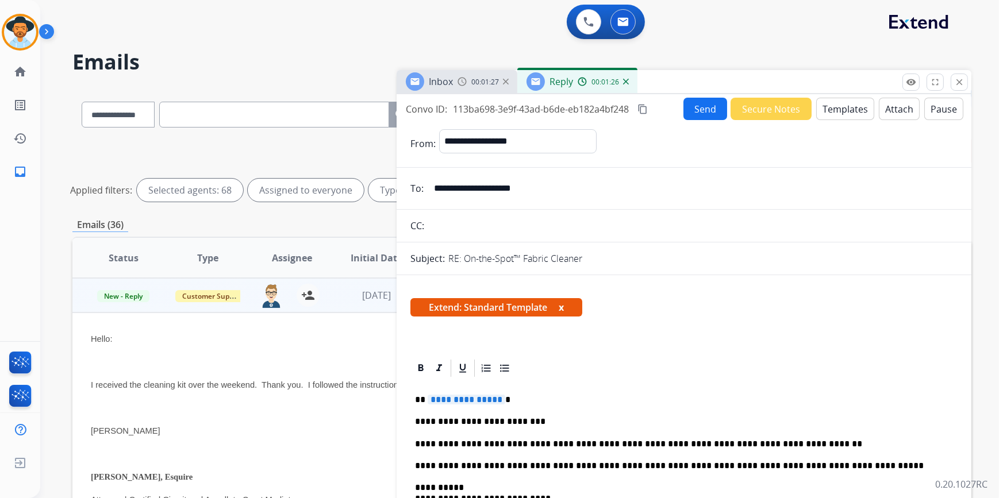
click at [805, 441] on p "**********" at bounding box center [679, 444] width 529 height 10
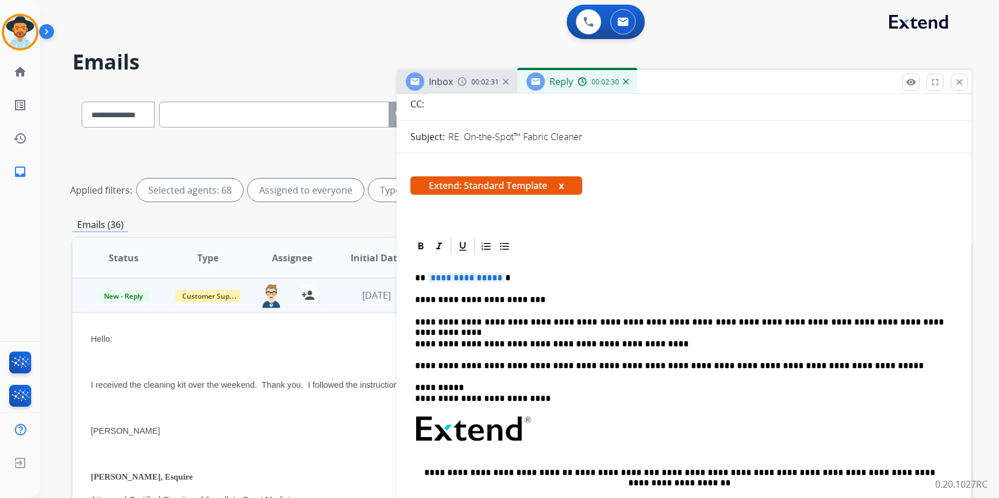
scroll to position [104, 0]
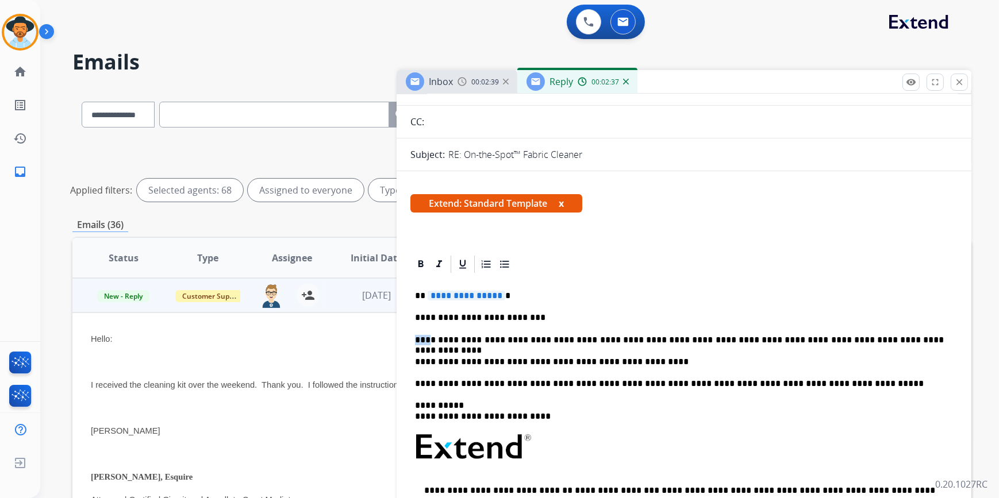
drag, startPoint x: 427, startPoint y: 339, endPoint x: 414, endPoint y: 339, distance: 13.2
click at [414, 339] on div "**********" at bounding box center [683, 457] width 547 height 365
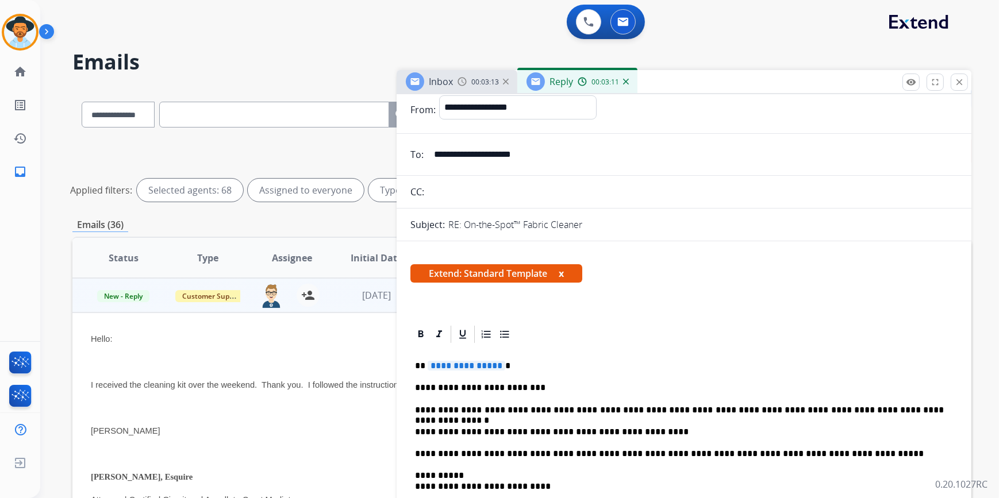
scroll to position [52, 0]
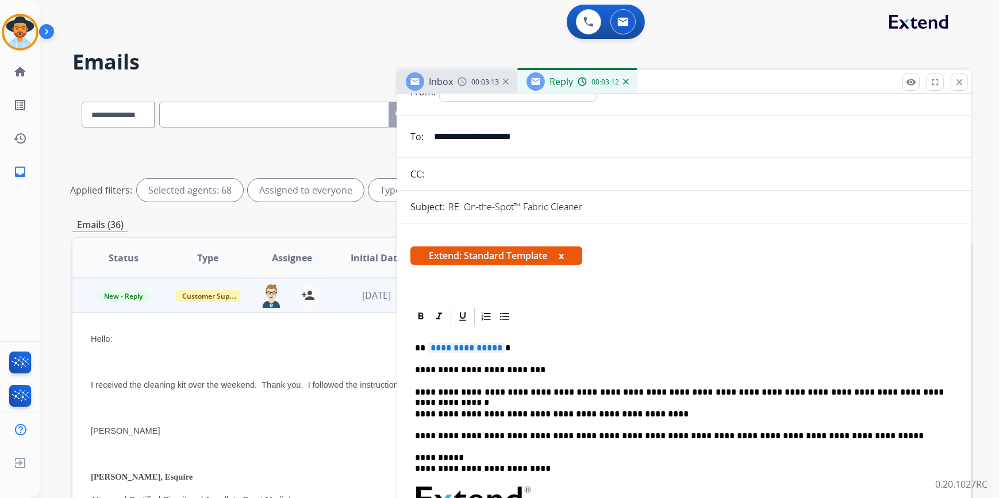
click at [460, 345] on span "**********" at bounding box center [466, 348] width 78 height 10
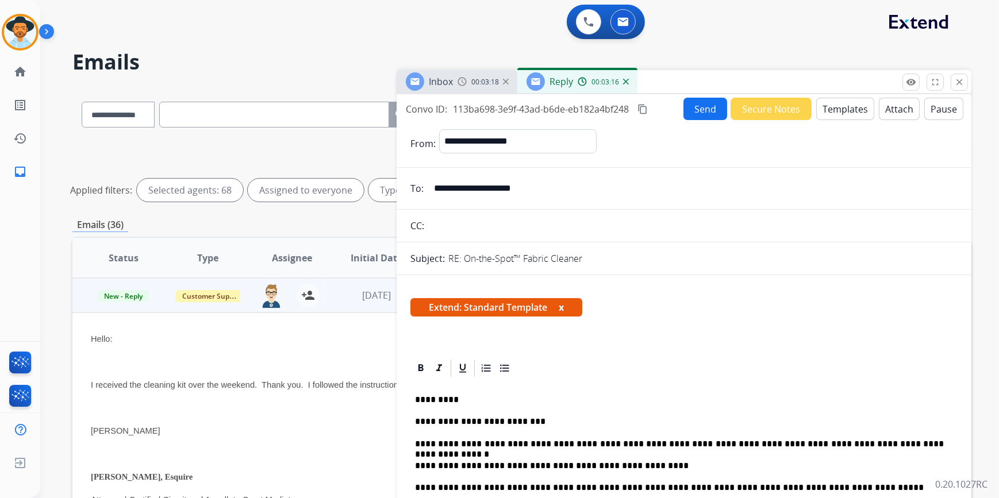
click at [693, 115] on button "Send" at bounding box center [705, 109] width 44 height 22
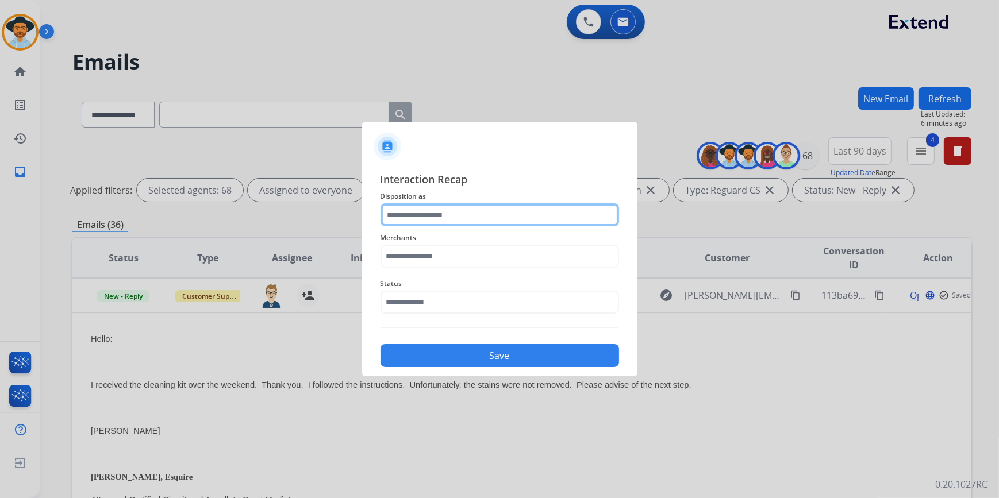
click at [468, 219] on input "text" at bounding box center [499, 214] width 238 height 23
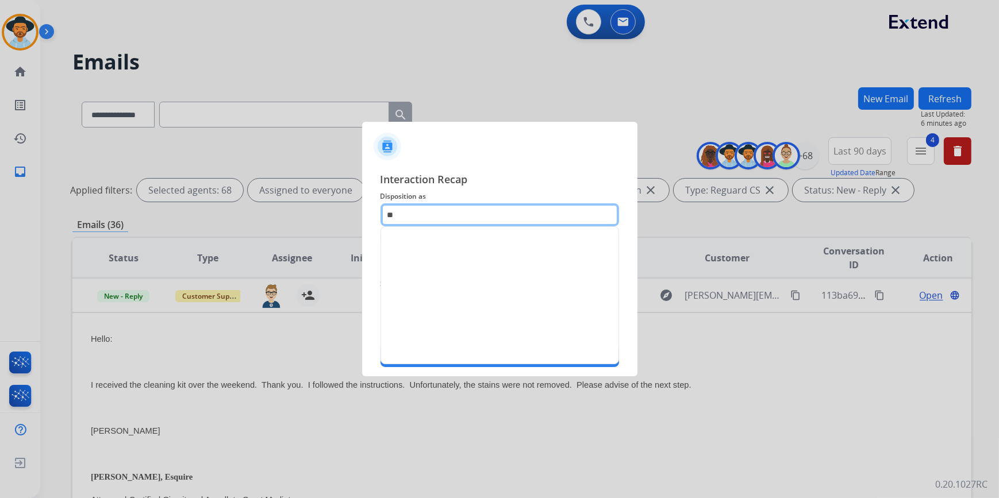
type input "*"
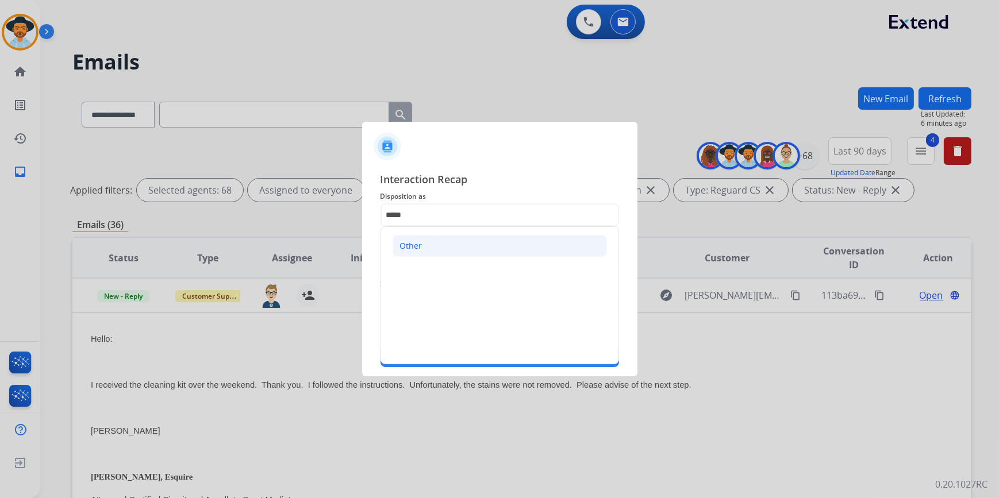
click at [454, 249] on li "Other" at bounding box center [499, 246] width 214 height 22
type input "*****"
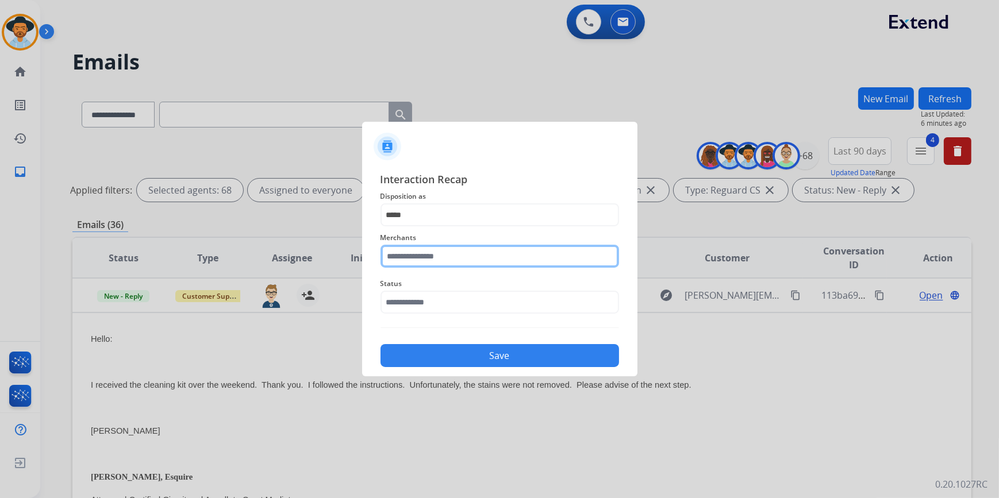
click at [447, 263] on input "text" at bounding box center [499, 256] width 238 height 23
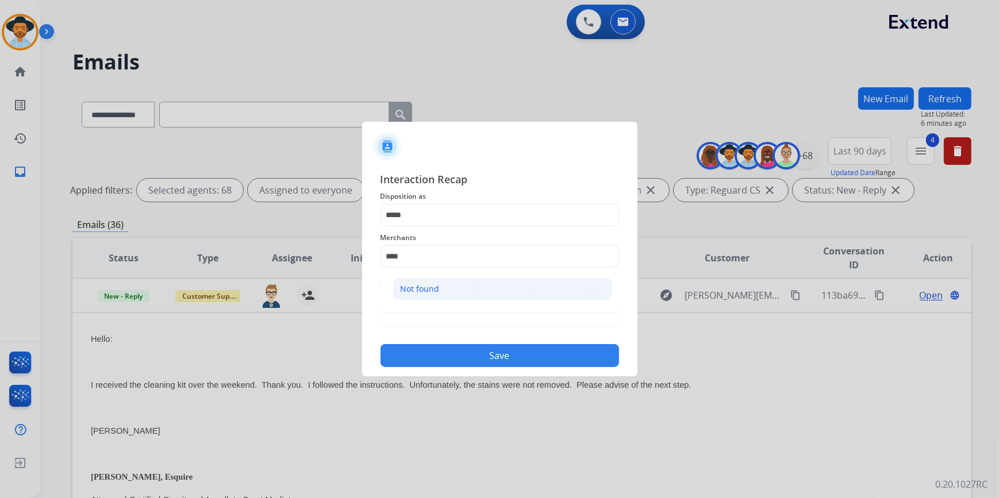
click at [435, 287] on div "Not found" at bounding box center [419, 288] width 39 height 11
type input "*********"
click at [435, 301] on input "text" at bounding box center [499, 302] width 238 height 23
click at [435, 302] on input "text" at bounding box center [499, 302] width 238 height 23
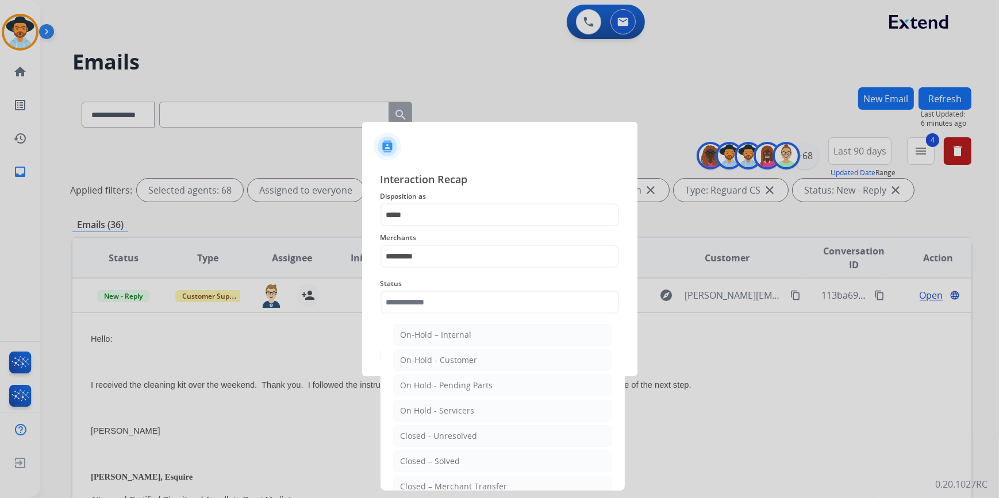
click at [445, 460] on div "Closed – Solved" at bounding box center [430, 461] width 60 height 11
type input "**********"
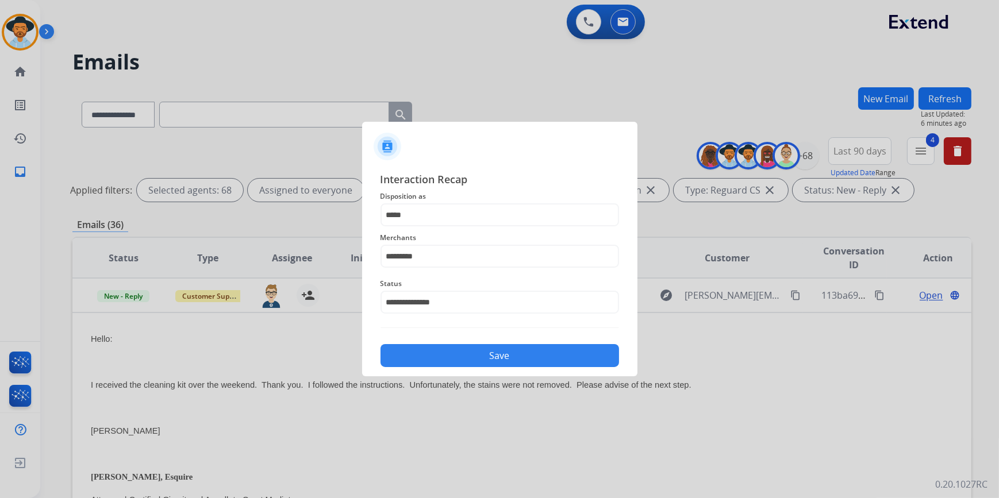
click at [465, 357] on button "Save" at bounding box center [499, 355] width 238 height 23
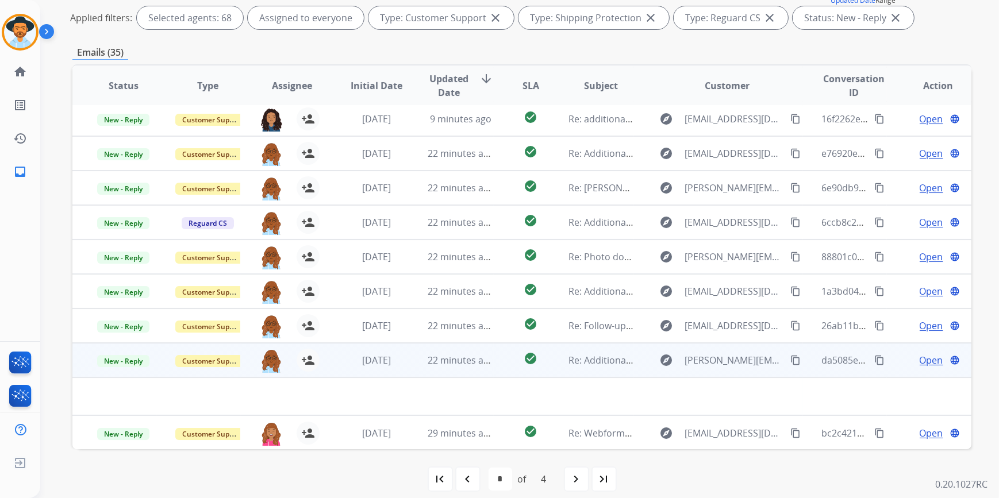
scroll to position [183, 0]
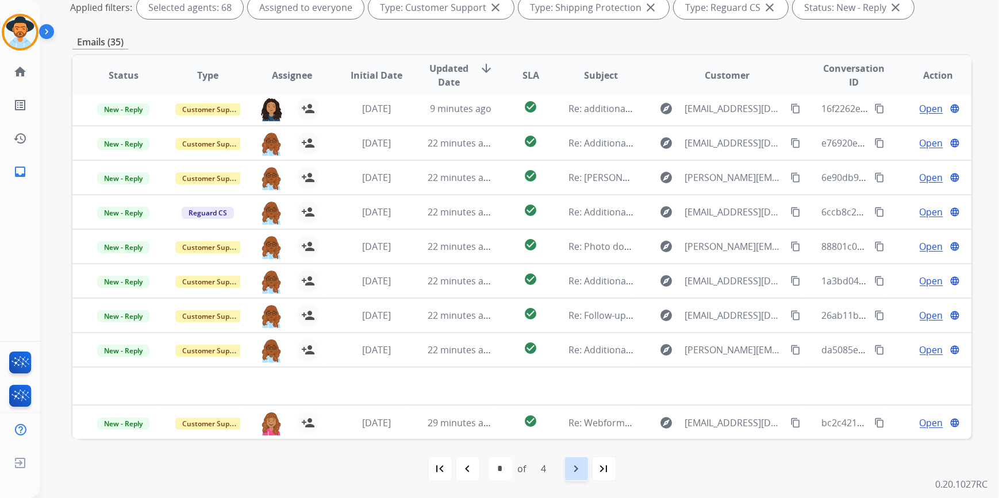
click at [579, 469] on mat-icon "navigate_next" at bounding box center [576, 469] width 14 height 14
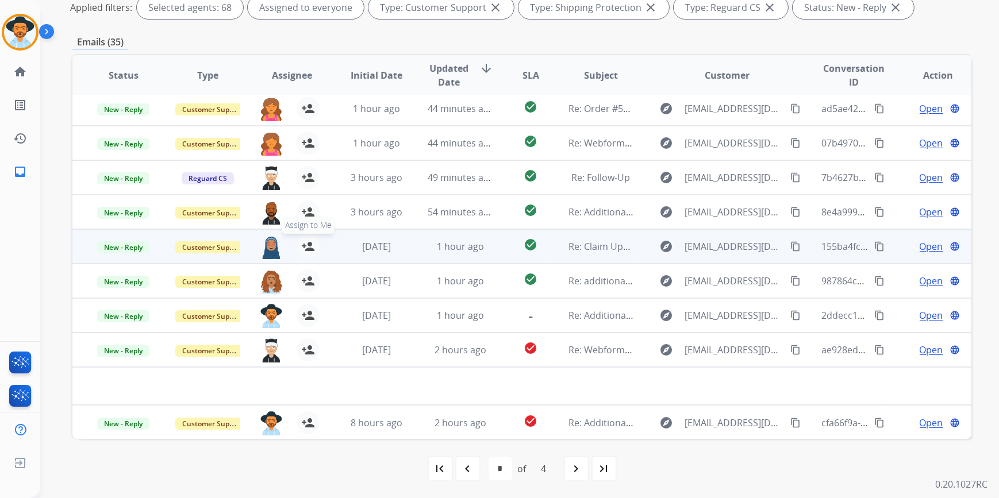
click at [313, 244] on button "person_add Assign to Me" at bounding box center [307, 246] width 23 height 23
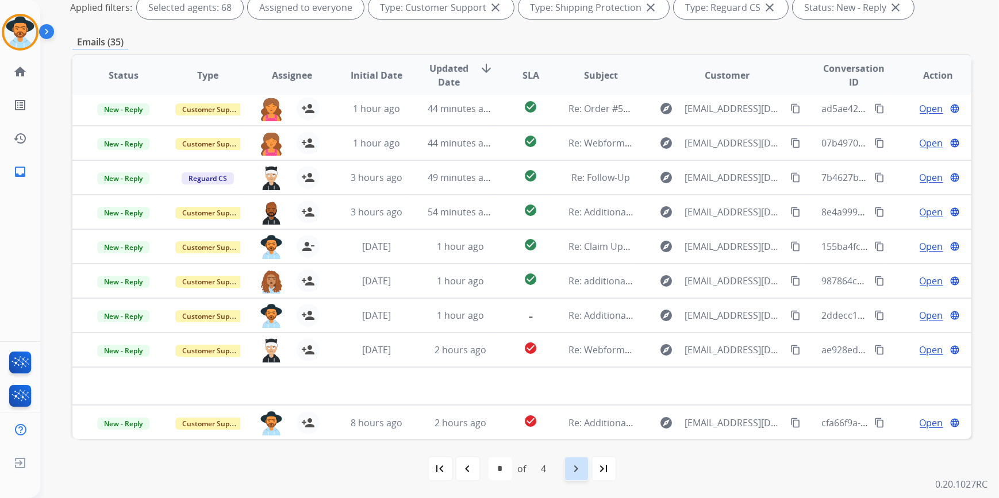
click at [574, 469] on mat-icon "navigate_next" at bounding box center [576, 469] width 14 height 14
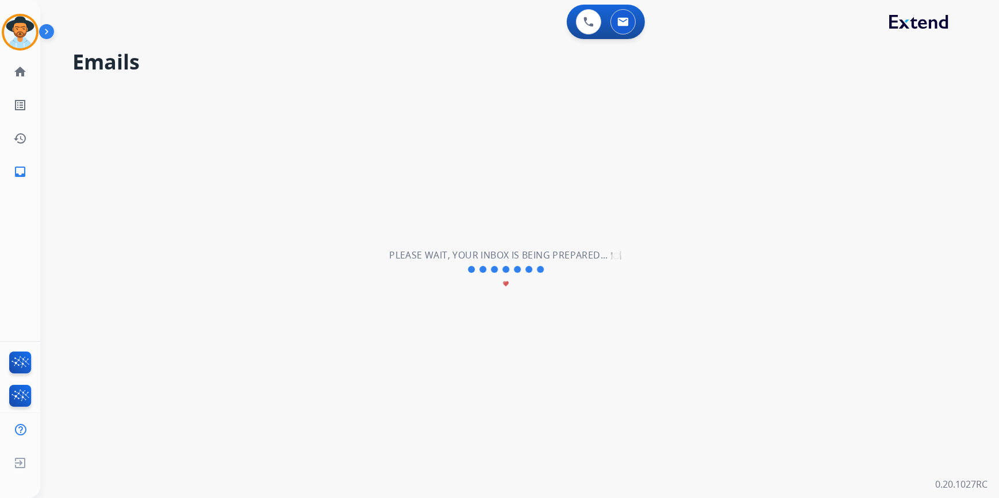
scroll to position [0, 0]
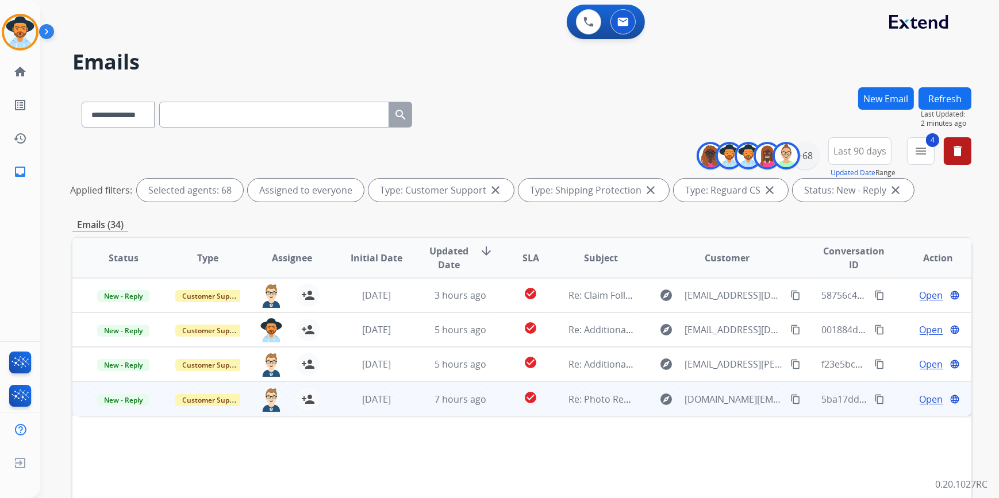
click at [409, 399] on td "7 hours ago" at bounding box center [451, 398] width 84 height 34
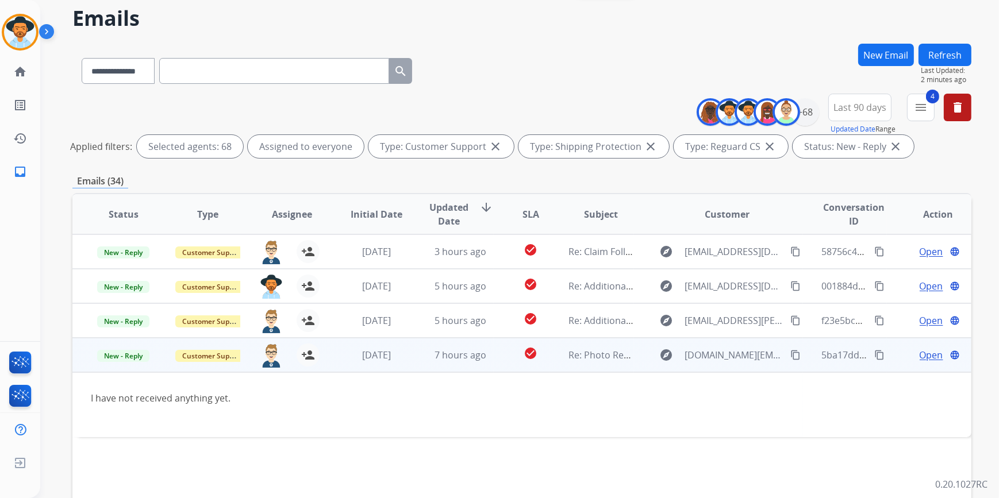
scroll to position [52, 0]
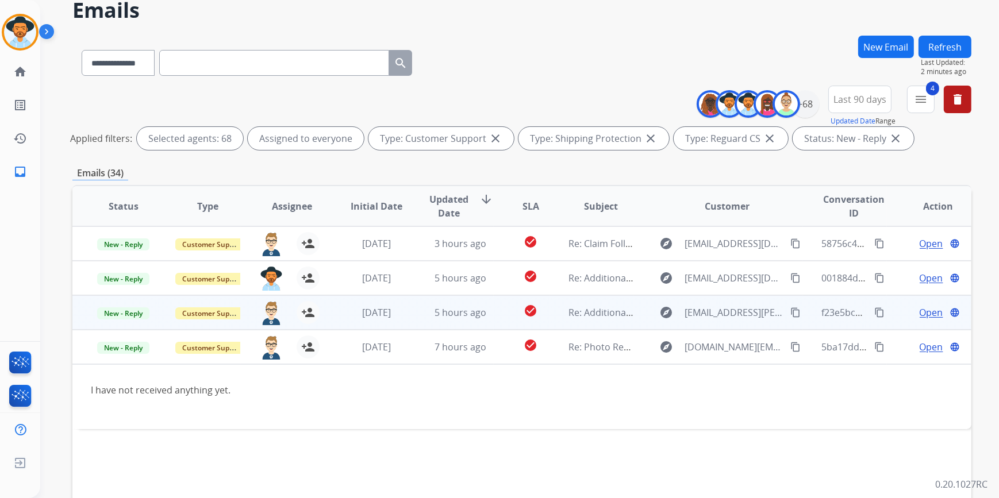
click at [413, 317] on td "5 hours ago" at bounding box center [451, 312] width 84 height 34
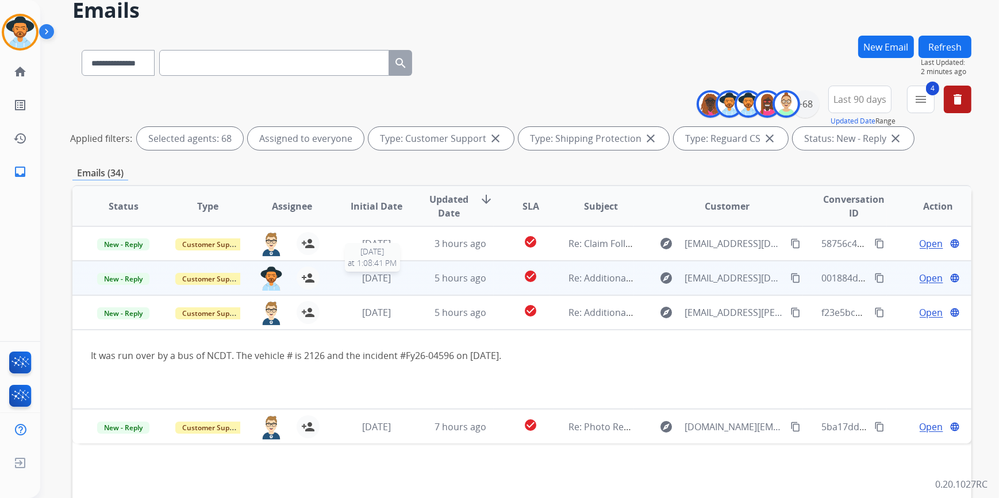
click at [344, 273] on div "[DATE]" at bounding box center [376, 278] width 65 height 14
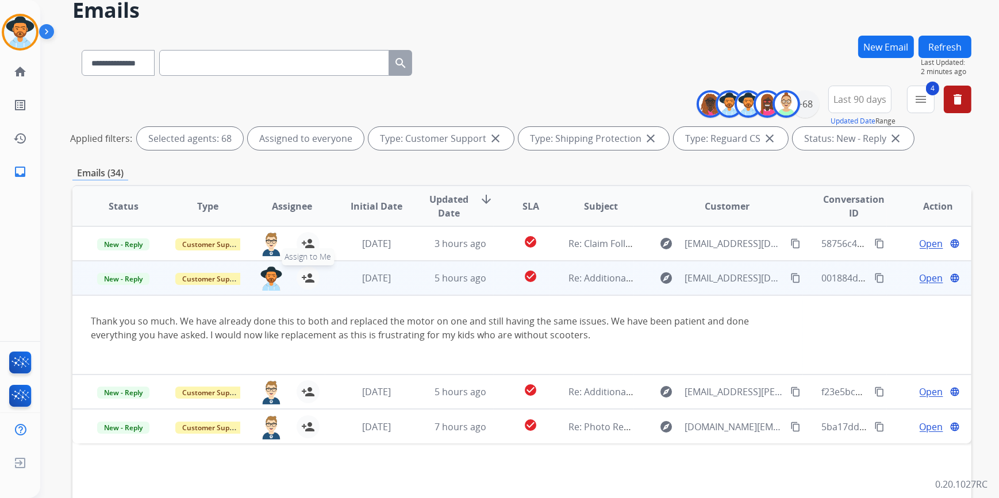
click at [307, 280] on mat-icon "person_add" at bounding box center [308, 278] width 14 height 14
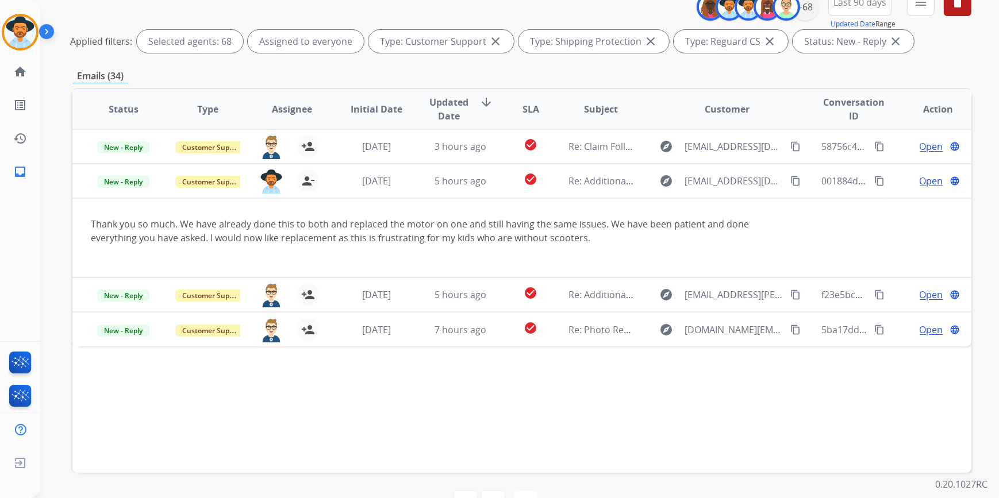
scroll to position [183, 0]
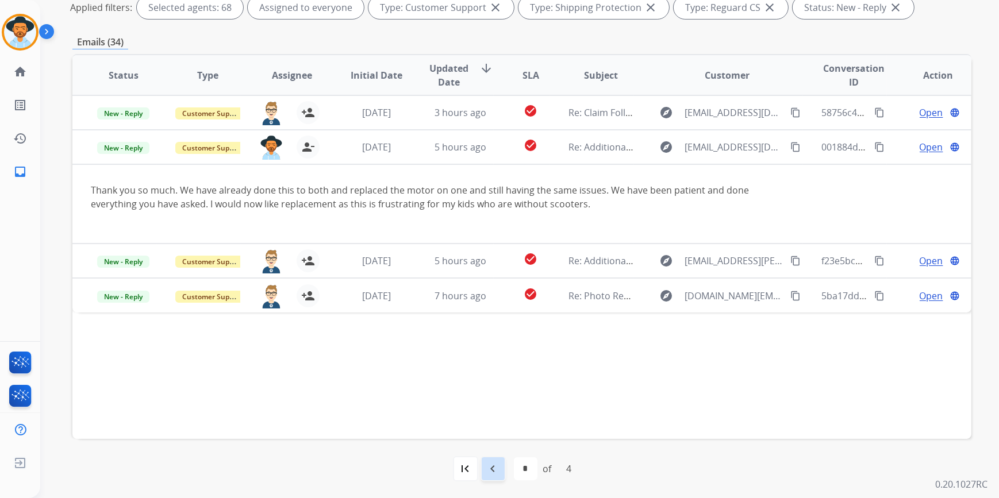
click at [498, 470] on mat-icon "navigate_before" at bounding box center [493, 469] width 14 height 14
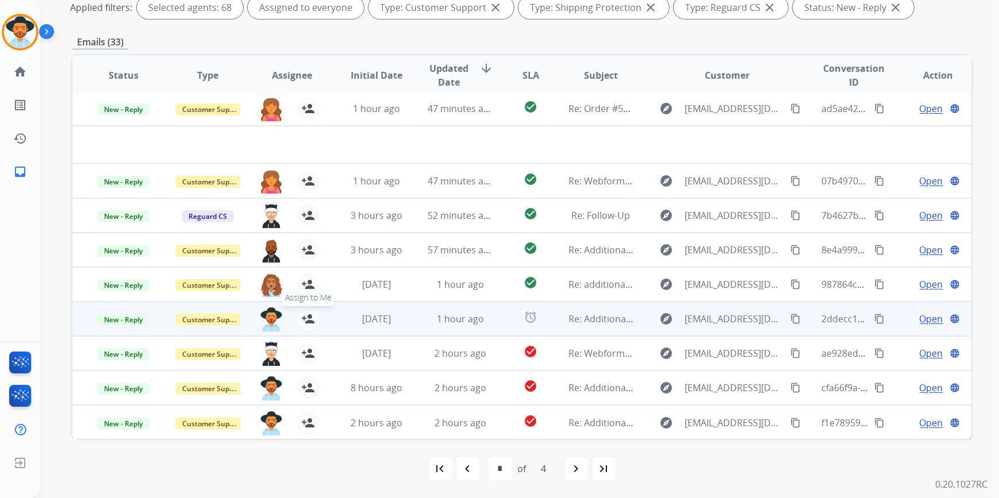
click at [301, 321] on mat-icon "person_add" at bounding box center [308, 319] width 14 height 14
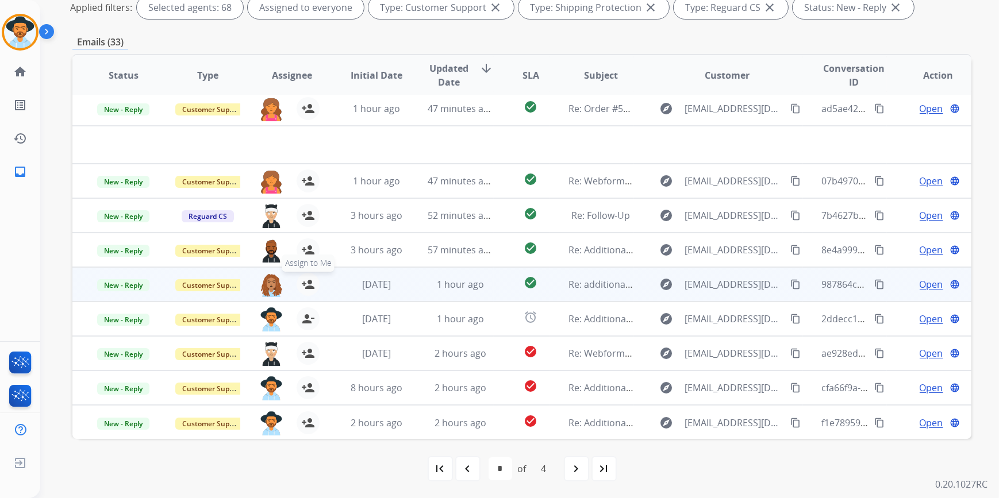
click at [307, 283] on mat-icon "person_add" at bounding box center [308, 285] width 14 height 14
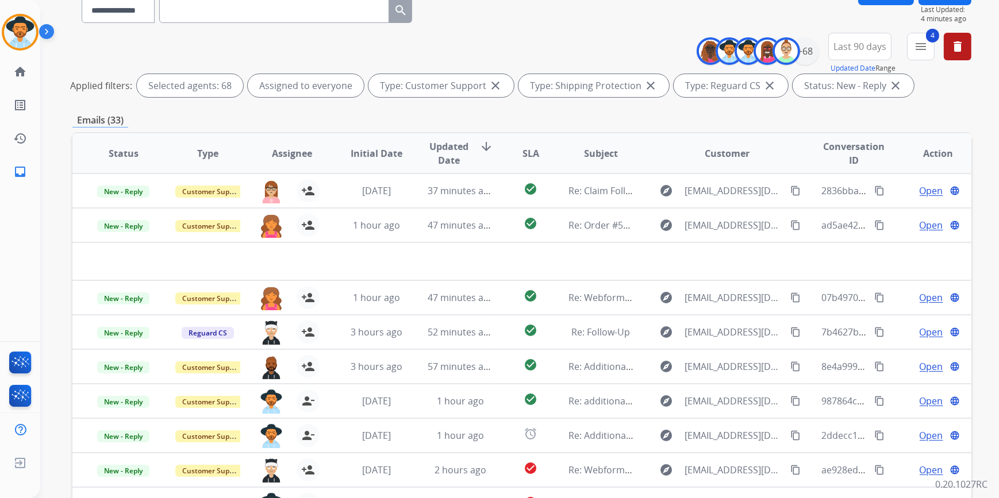
scroll to position [0, 0]
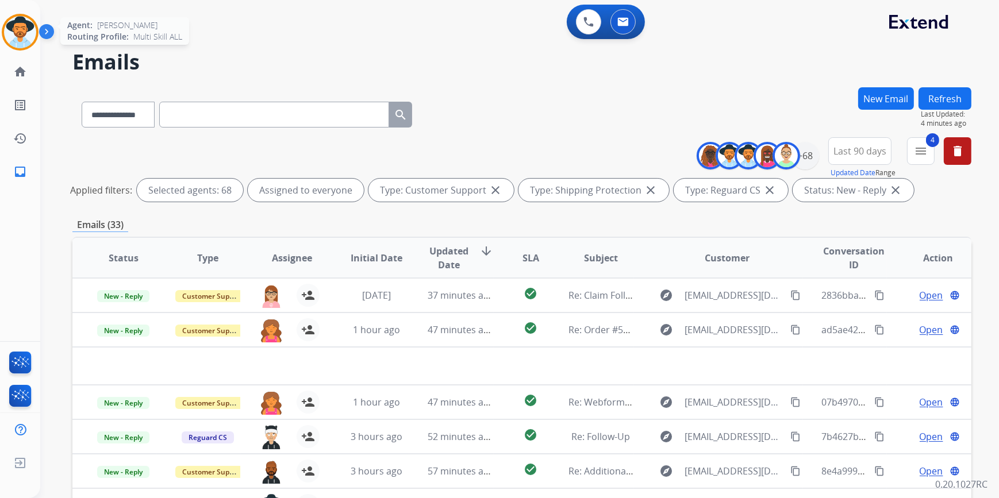
click at [24, 31] on img at bounding box center [20, 32] width 32 height 32
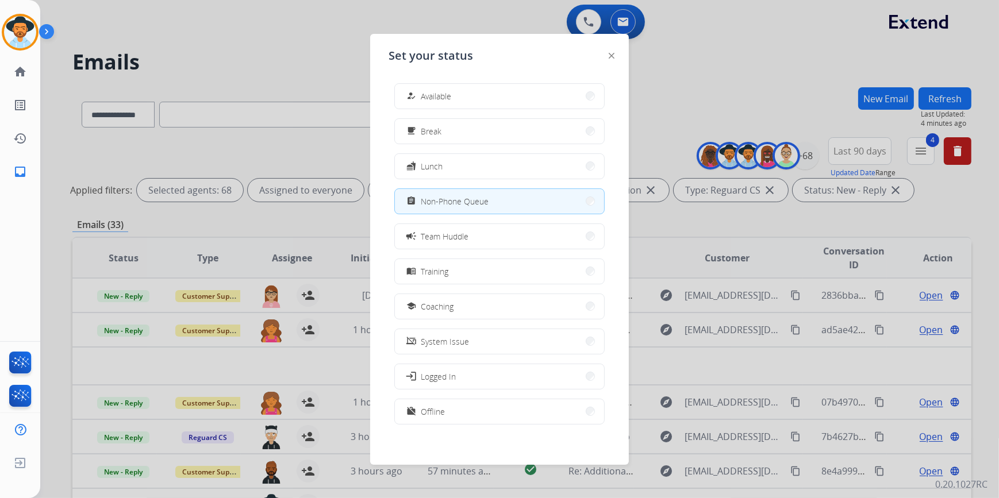
click at [237, 64] on div at bounding box center [499, 249] width 999 height 498
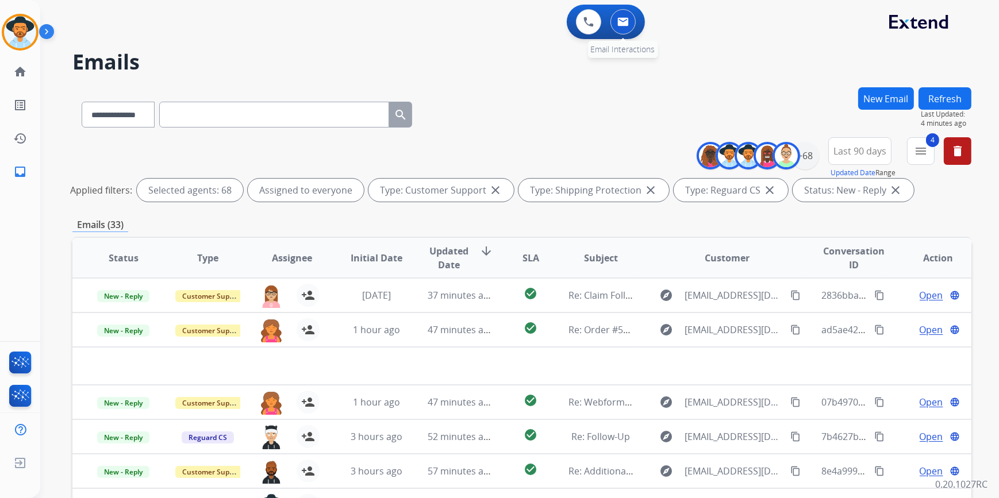
click at [630, 26] on button at bounding box center [622, 21] width 25 height 25
click at [626, 24] on img at bounding box center [622, 21] width 11 height 9
click at [627, 23] on img at bounding box center [622, 21] width 11 height 9
click at [622, 24] on img at bounding box center [622, 21] width 11 height 9
click at [926, 140] on span "4" at bounding box center [932, 140] width 13 height 14
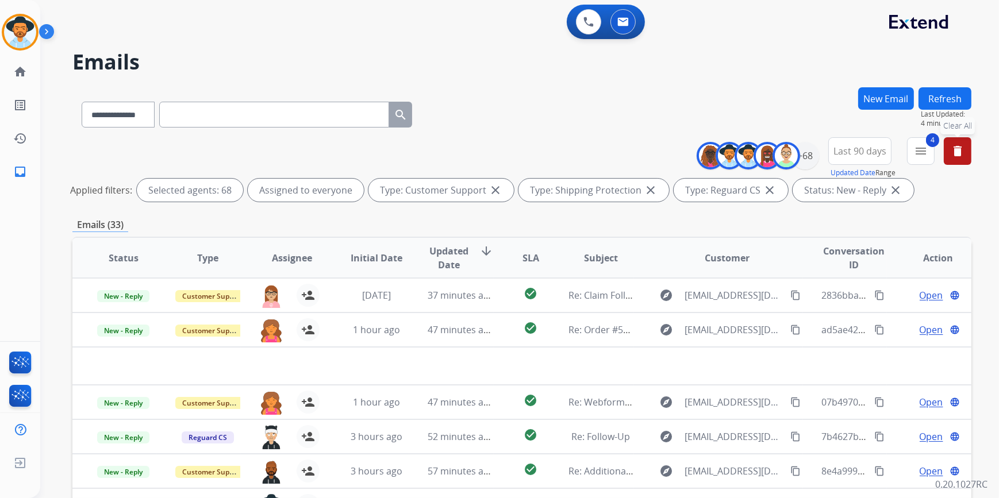
click at [948, 152] on button "delete Clear All" at bounding box center [957, 151] width 28 height 28
select select "*"
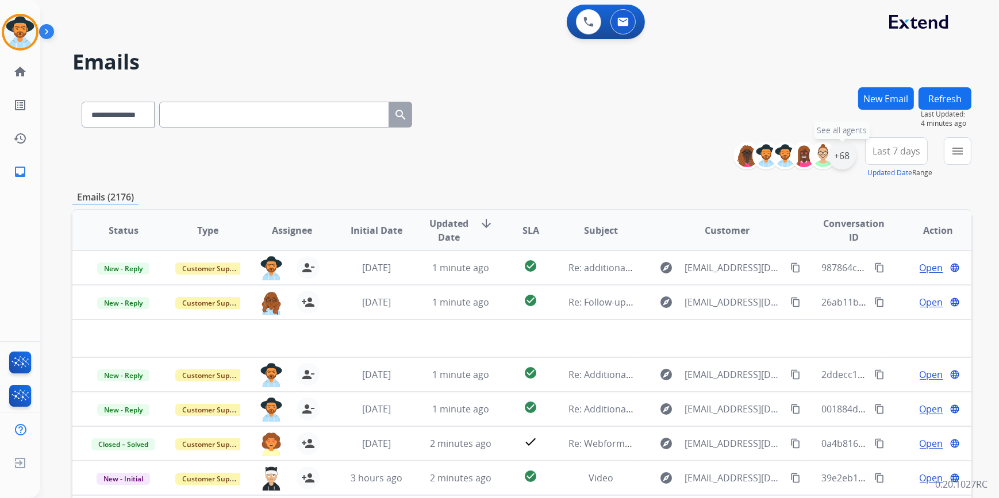
click at [840, 152] on div "+68" at bounding box center [842, 156] width 28 height 28
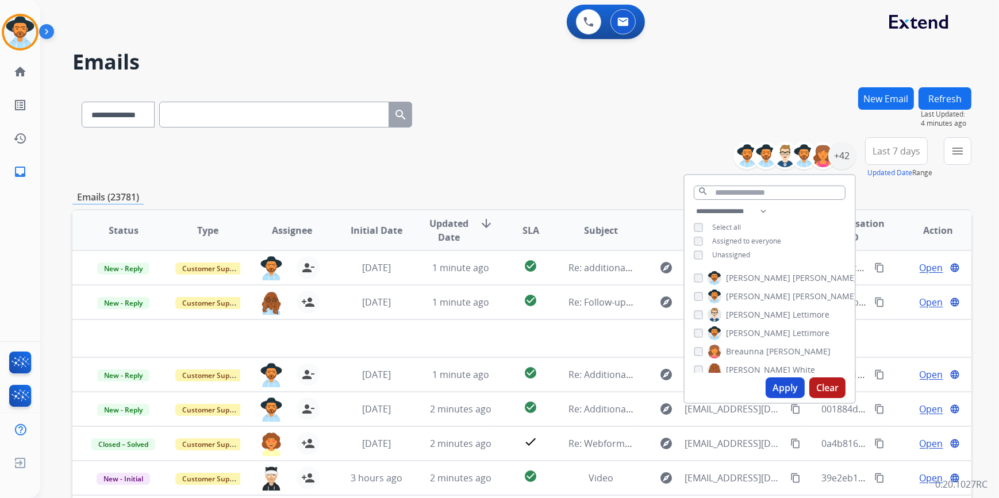
click at [789, 389] on button "Apply" at bounding box center [784, 387] width 39 height 21
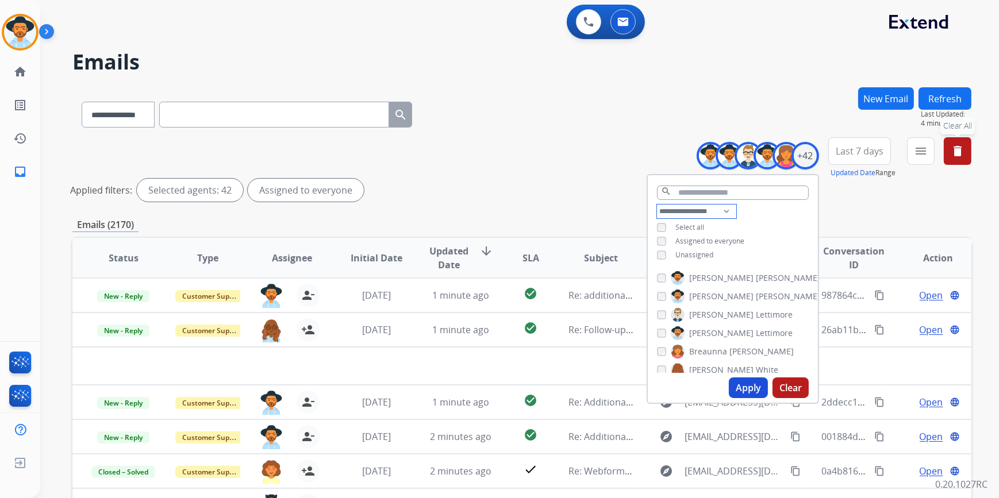
click at [688, 211] on select "**********" at bounding box center [696, 212] width 79 height 14
click at [657, 205] on select "**********" at bounding box center [696, 212] width 79 height 14
click at [728, 207] on select "**********" at bounding box center [696, 212] width 79 height 14
click at [728, 208] on select "**********" at bounding box center [696, 212] width 79 height 14
click at [955, 157] on button "delete Clear All" at bounding box center [957, 151] width 28 height 28
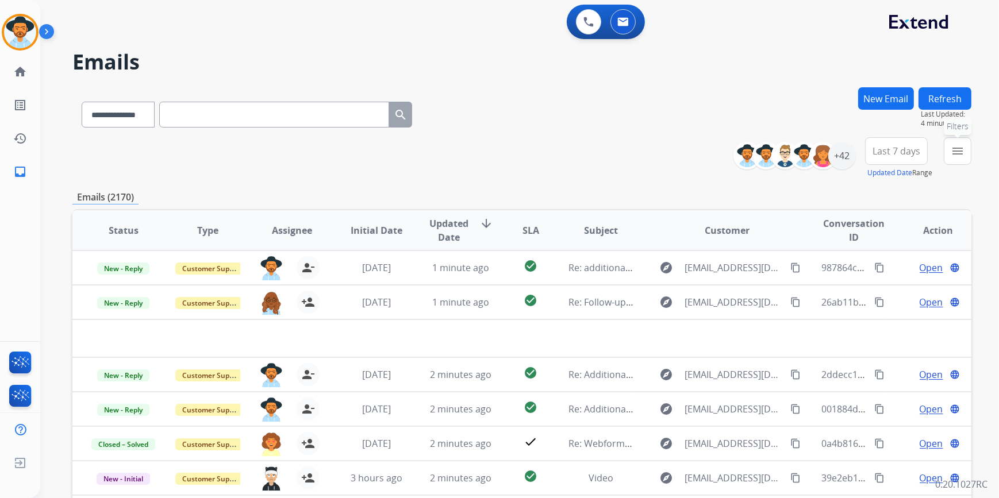
click at [958, 157] on mat-icon "menu" at bounding box center [957, 151] width 14 height 14
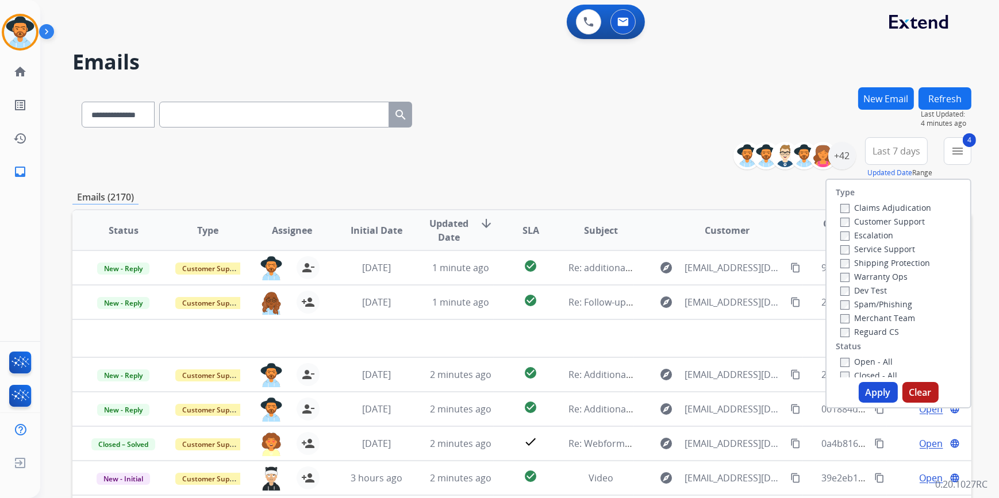
click at [866, 392] on button "Apply" at bounding box center [877, 392] width 39 height 21
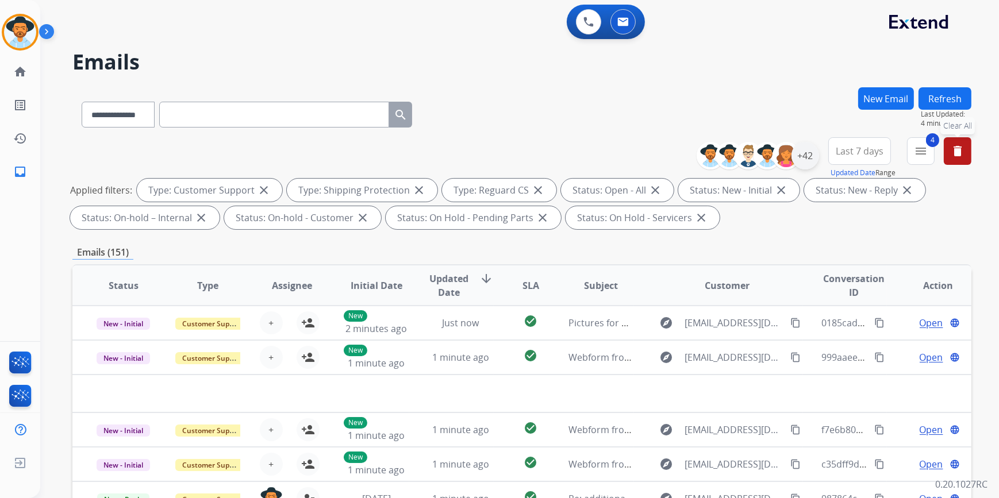
click at [806, 153] on div "+42" at bounding box center [805, 156] width 28 height 28
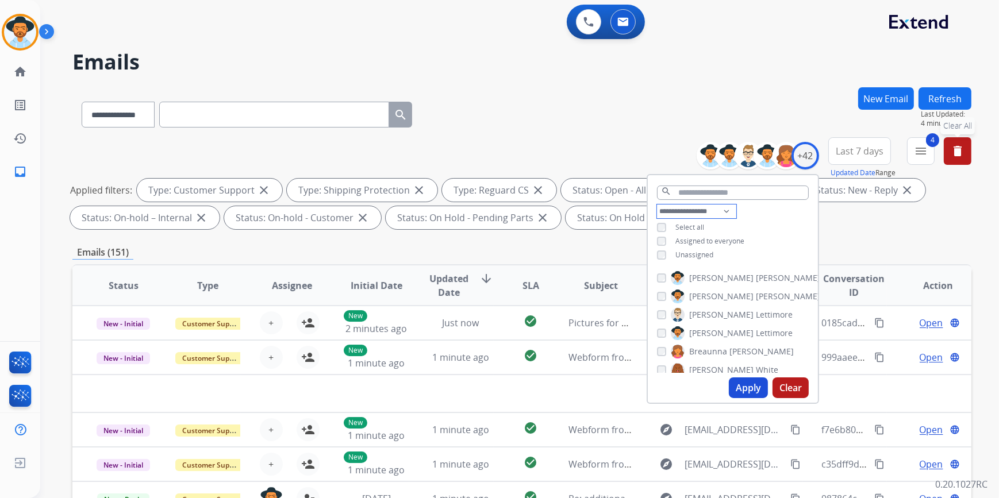
click at [712, 210] on select "**********" at bounding box center [696, 212] width 79 height 14
select select "***"
click at [657, 205] on select "**********" at bounding box center [696, 212] width 79 height 14
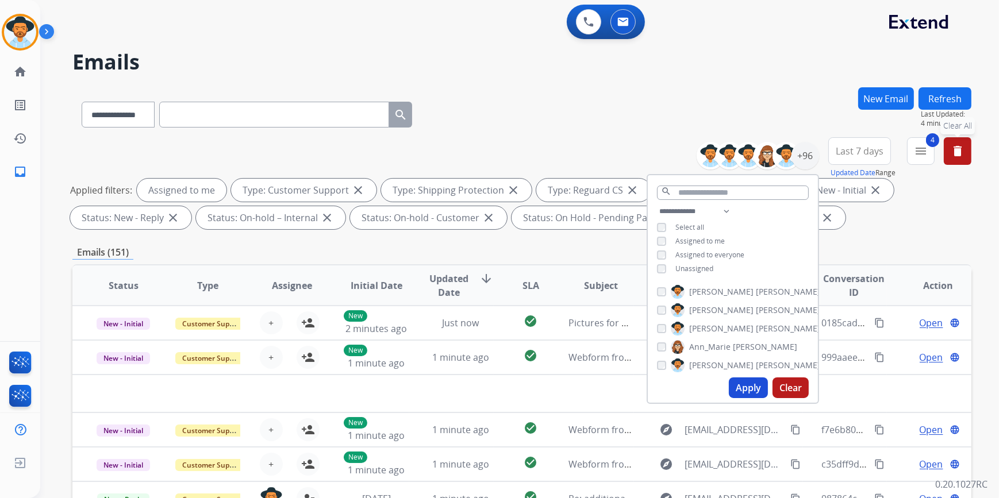
click at [747, 386] on button "Apply" at bounding box center [748, 387] width 39 height 21
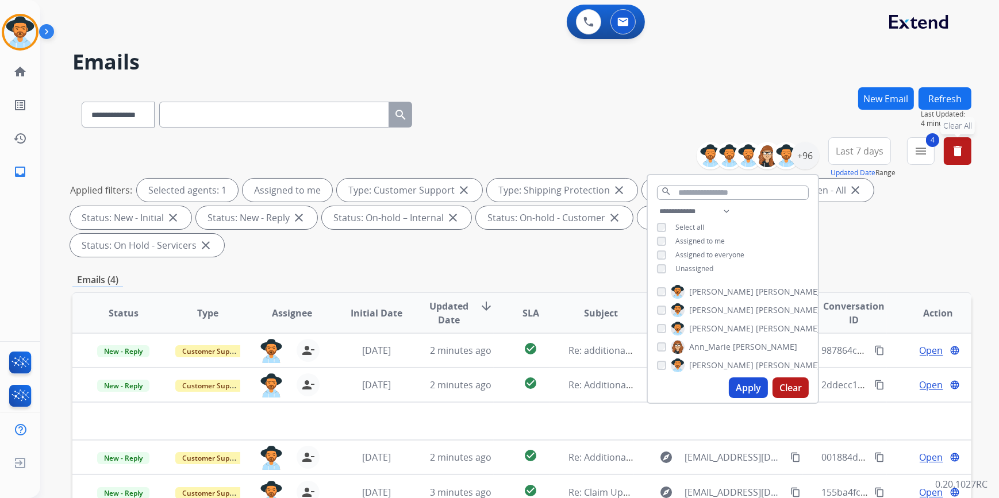
click at [708, 63] on h2 "Emails" at bounding box center [521, 62] width 899 height 23
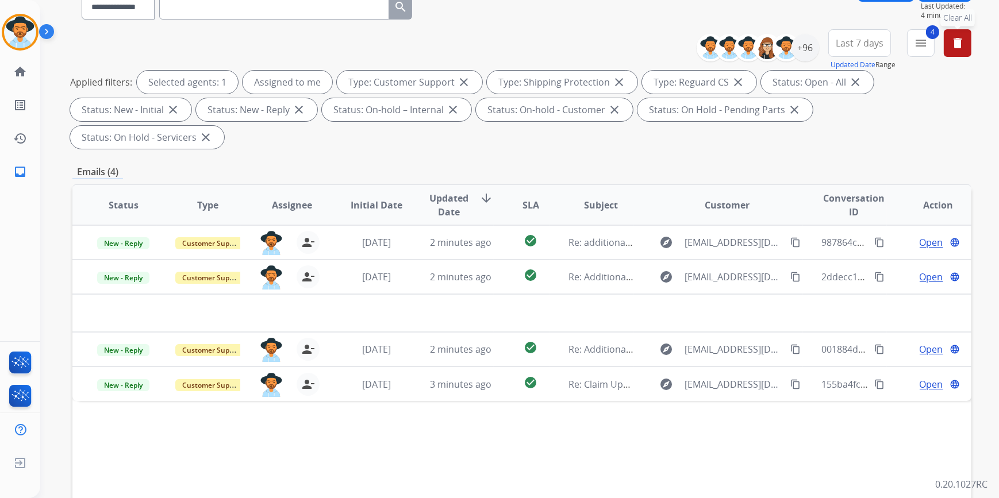
scroll to position [106, 0]
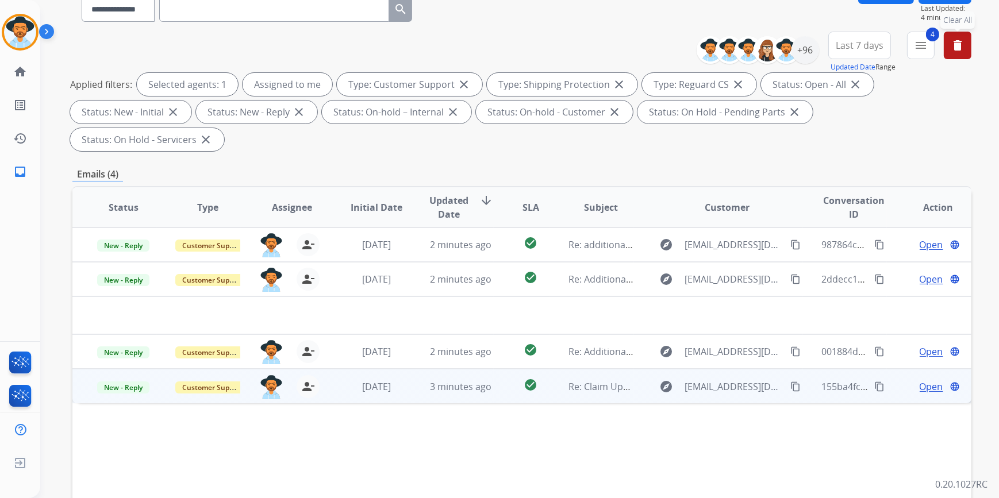
click at [602, 369] on td "Re: Claim Update" at bounding box center [592, 386] width 84 height 34
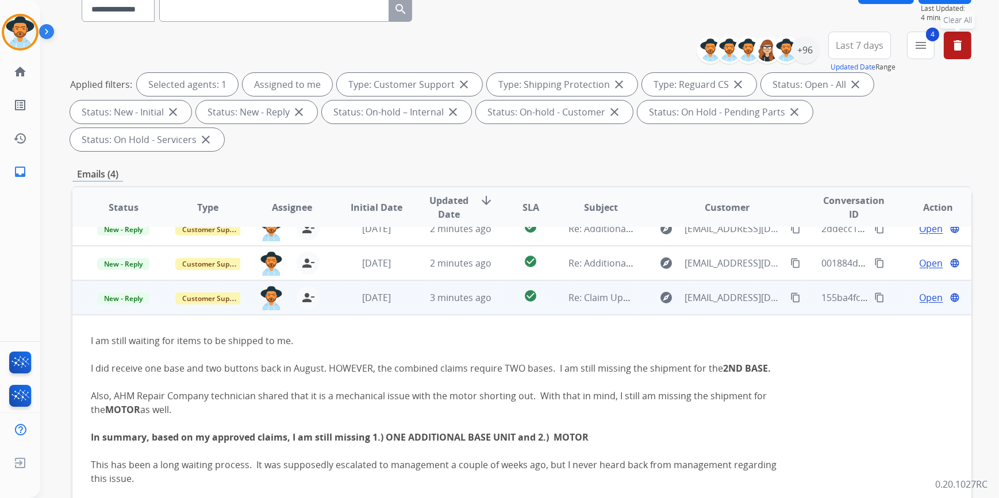
scroll to position [93, 0]
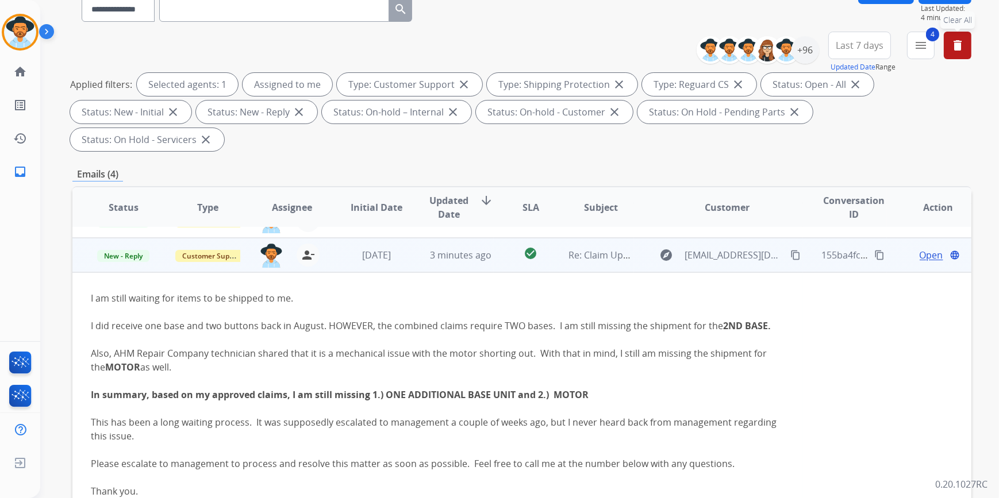
click at [919, 248] on span "Open" at bounding box center [931, 255] width 24 height 14
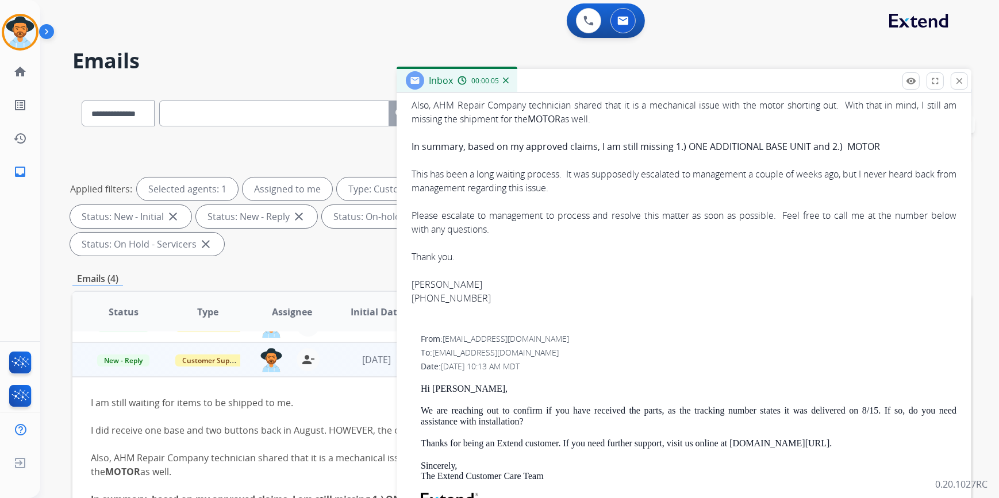
scroll to position [383, 0]
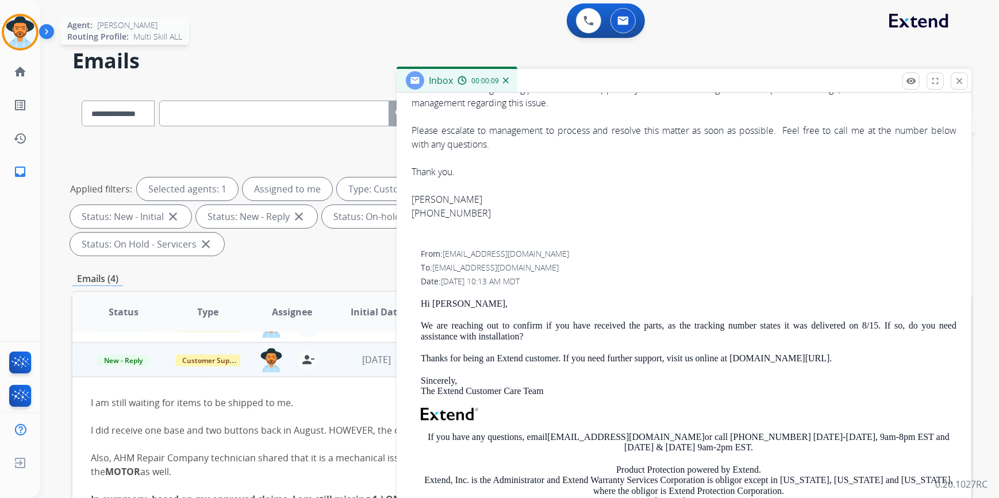
click at [17, 32] on img at bounding box center [20, 32] width 32 height 32
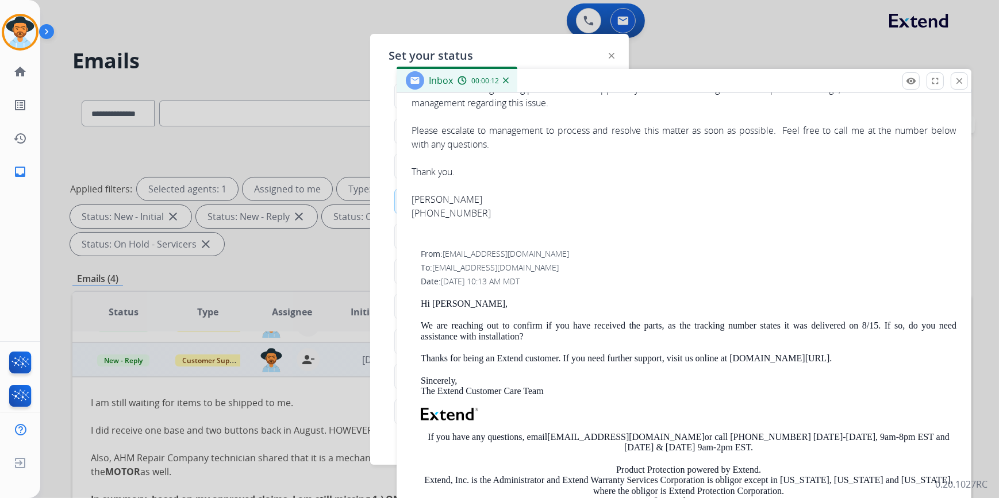
click at [611, 53] on img at bounding box center [611, 56] width 6 height 6
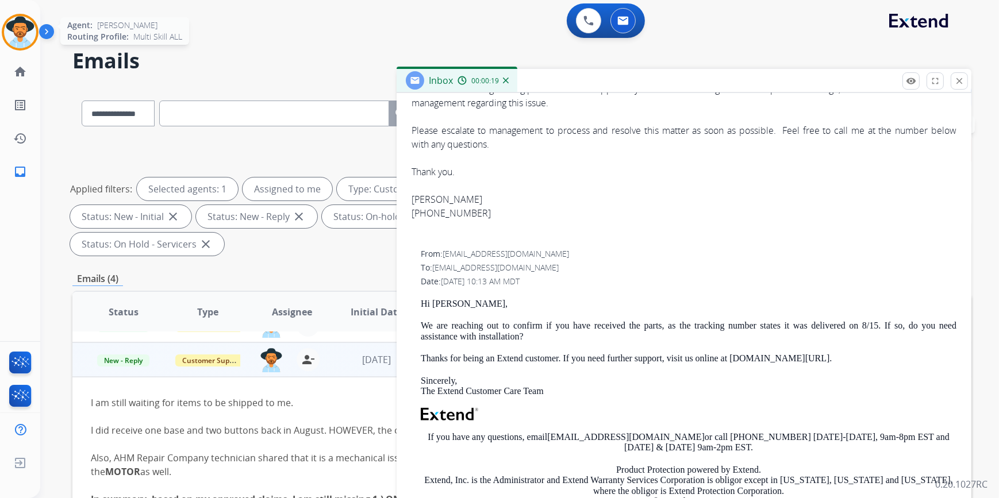
click at [8, 29] on img at bounding box center [20, 32] width 32 height 32
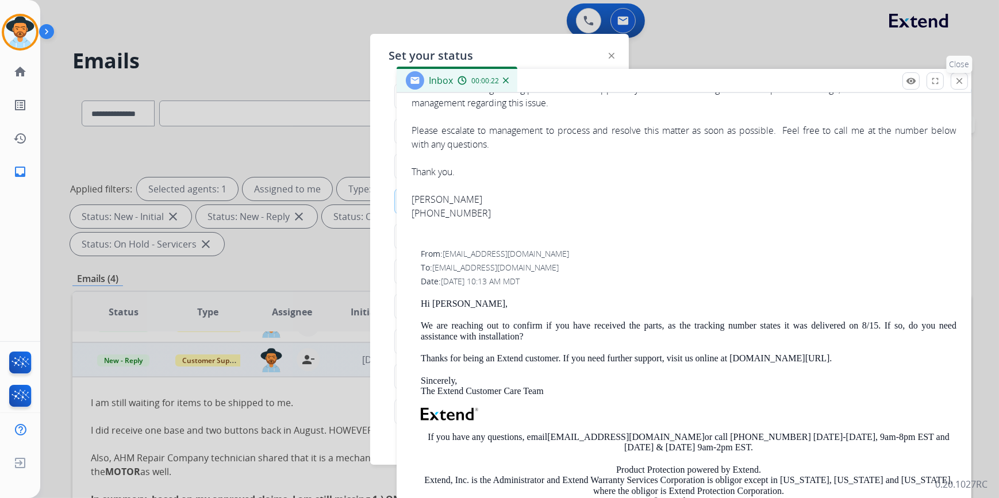
click at [963, 79] on mat-icon "close" at bounding box center [959, 81] width 10 height 10
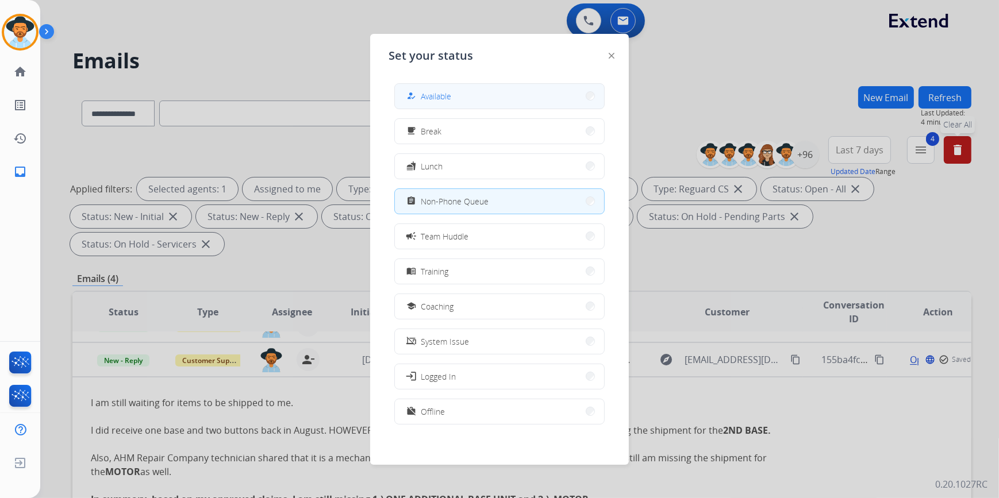
click at [445, 94] on span "Available" at bounding box center [436, 96] width 30 height 12
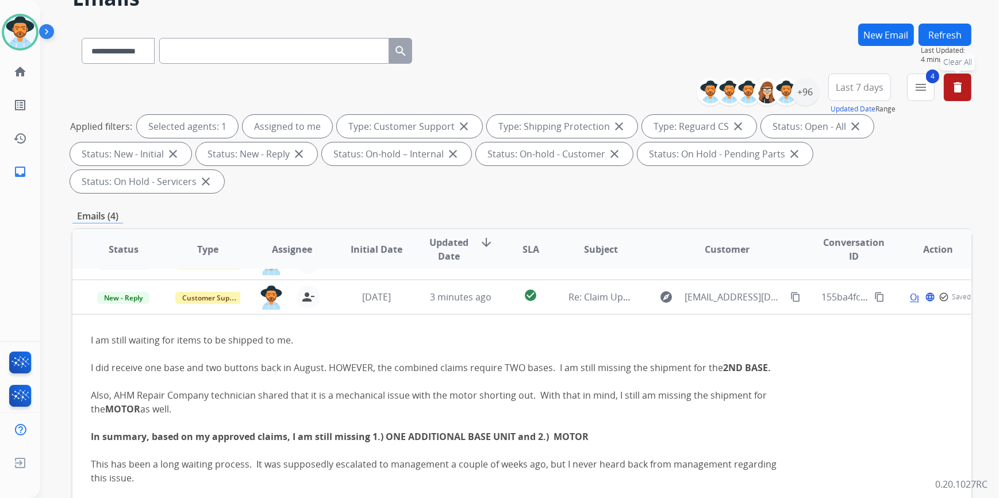
scroll to position [106, 0]
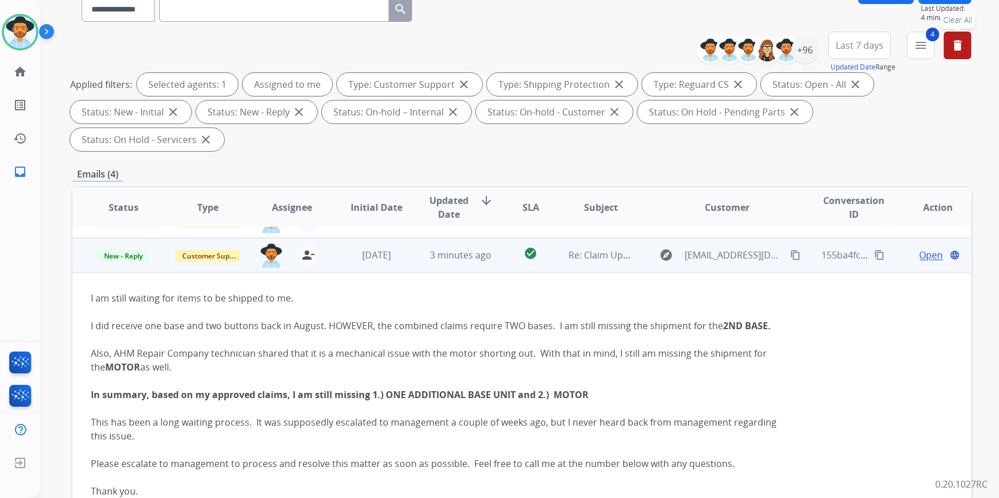
click at [919, 248] on span "Open" at bounding box center [931, 255] width 24 height 14
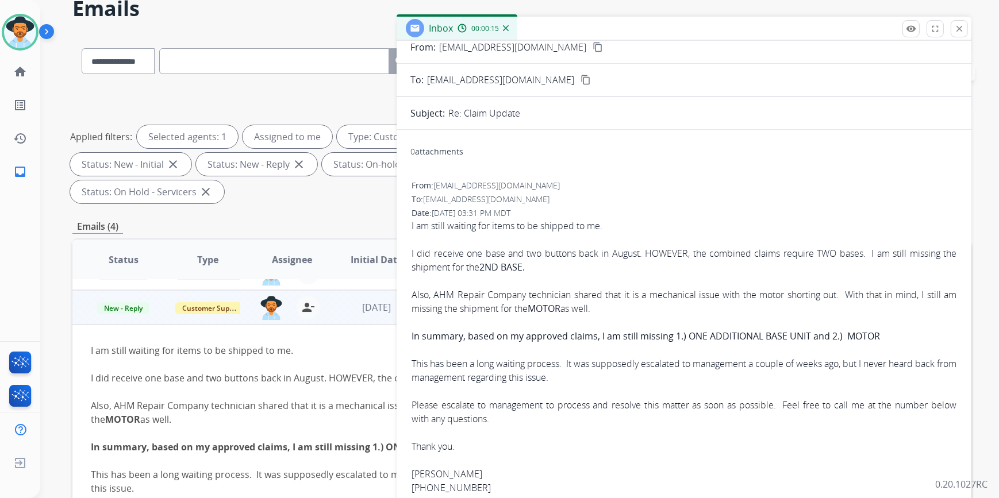
scroll to position [52, 0]
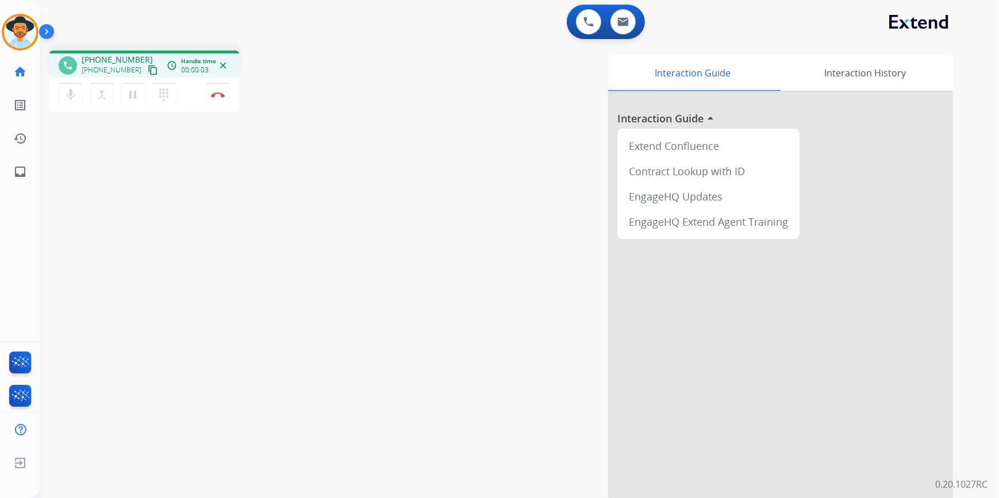
click at [148, 67] on mat-icon "content_copy" at bounding box center [153, 70] width 10 height 10
click at [215, 95] on img at bounding box center [218, 95] width 14 height 6
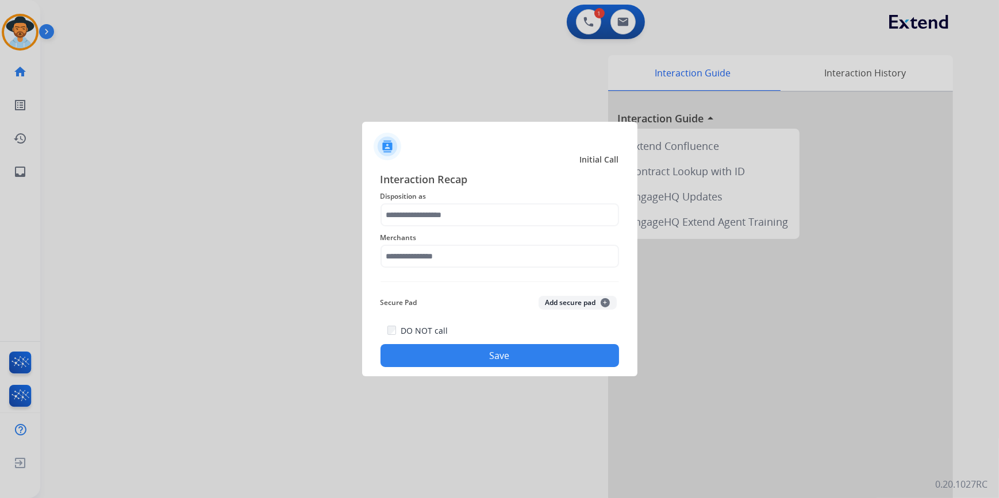
click at [463, 192] on span "Disposition as" at bounding box center [499, 197] width 238 height 14
click at [463, 205] on input "text" at bounding box center [499, 214] width 238 height 23
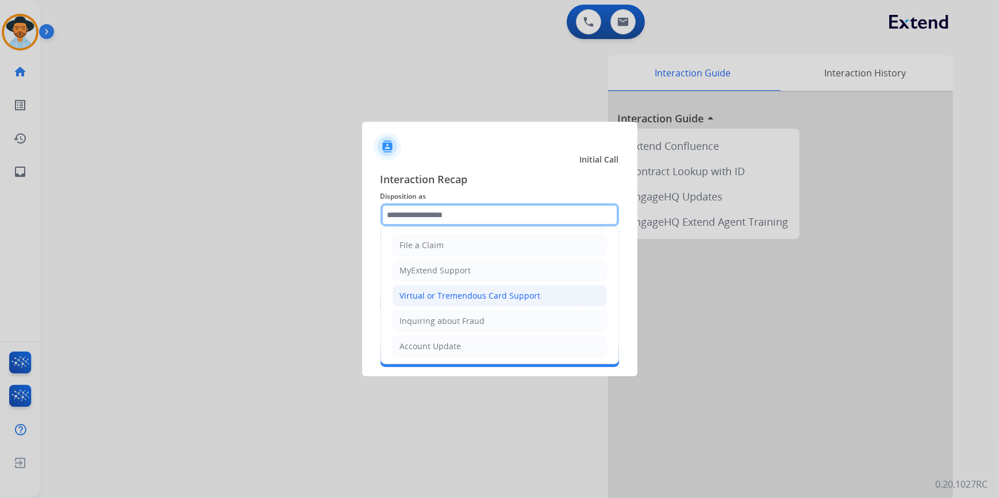
scroll to position [125, 0]
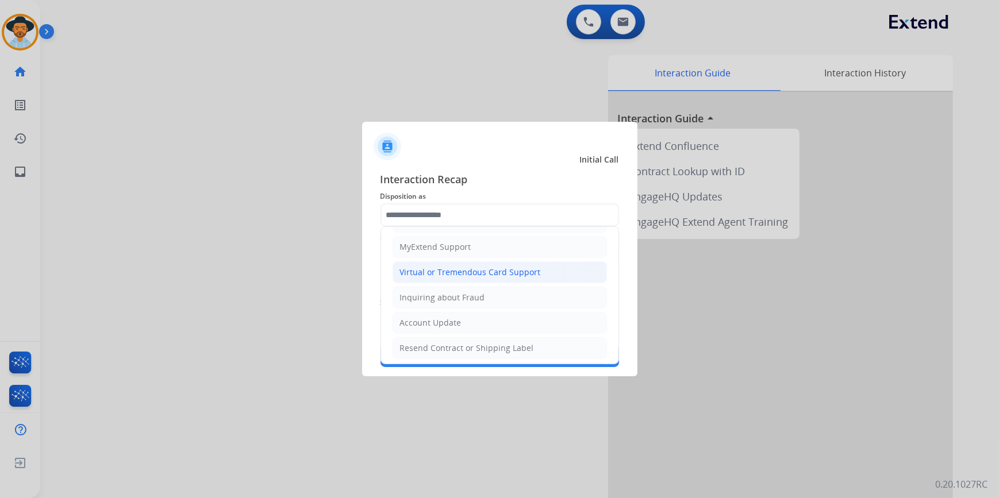
click at [487, 263] on li "Virtual or Tremendous Card Support" at bounding box center [499, 272] width 214 height 22
type input "**********"
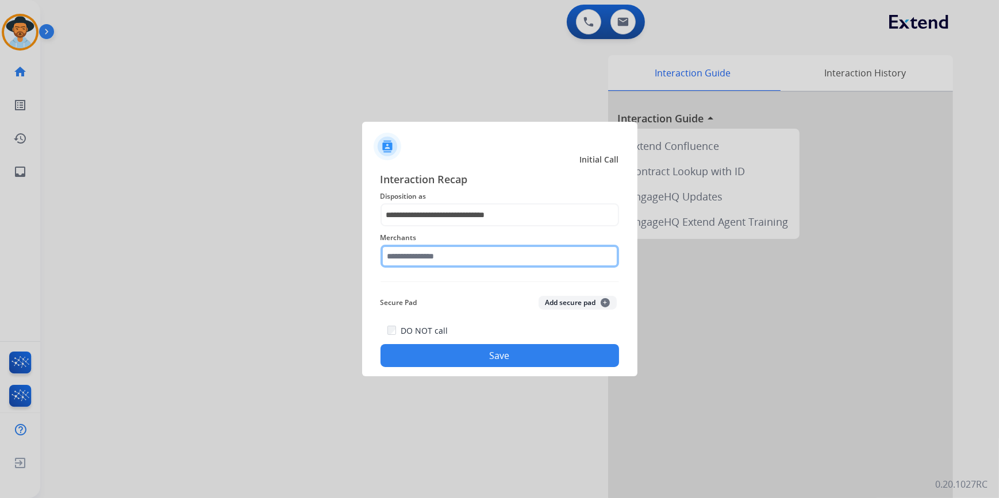
click at [442, 250] on input "text" at bounding box center [499, 256] width 238 height 23
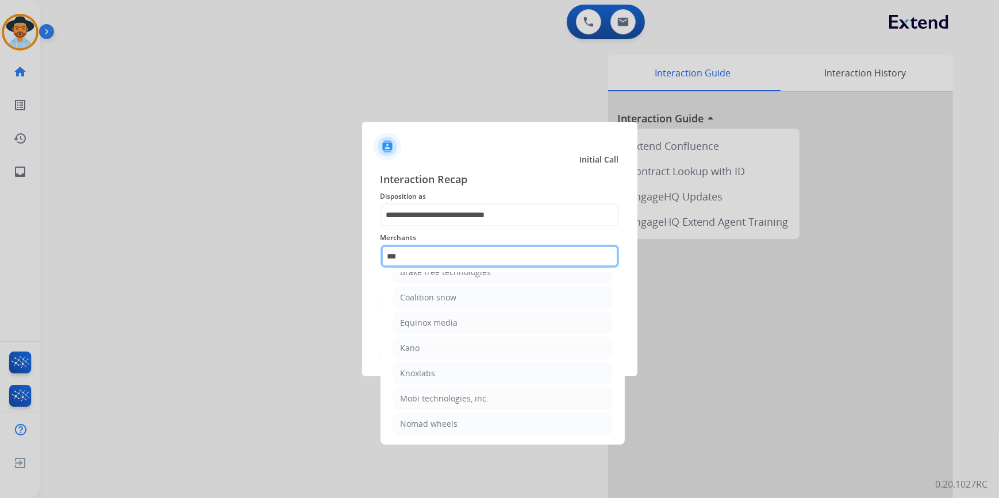
scroll to position [0, 0]
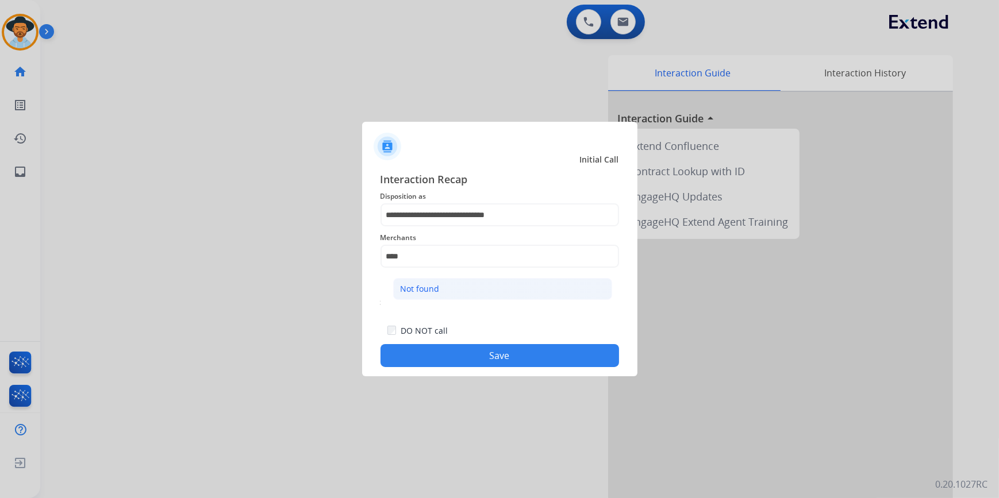
click at [442, 288] on li "Not found" at bounding box center [502, 289] width 219 height 22
type input "*********"
click at [488, 354] on button "Save" at bounding box center [499, 355] width 238 height 23
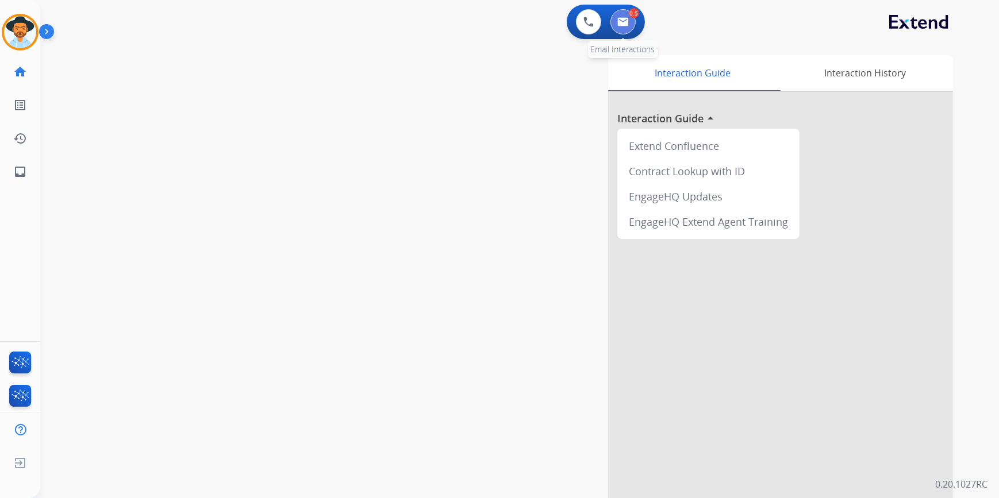
click at [621, 21] on img at bounding box center [622, 21] width 11 height 9
select select "**********"
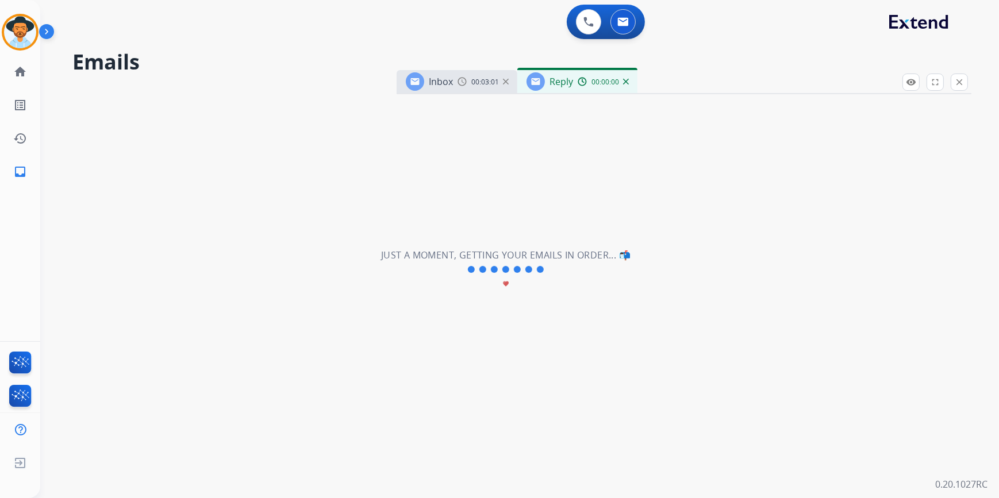
select select "**********"
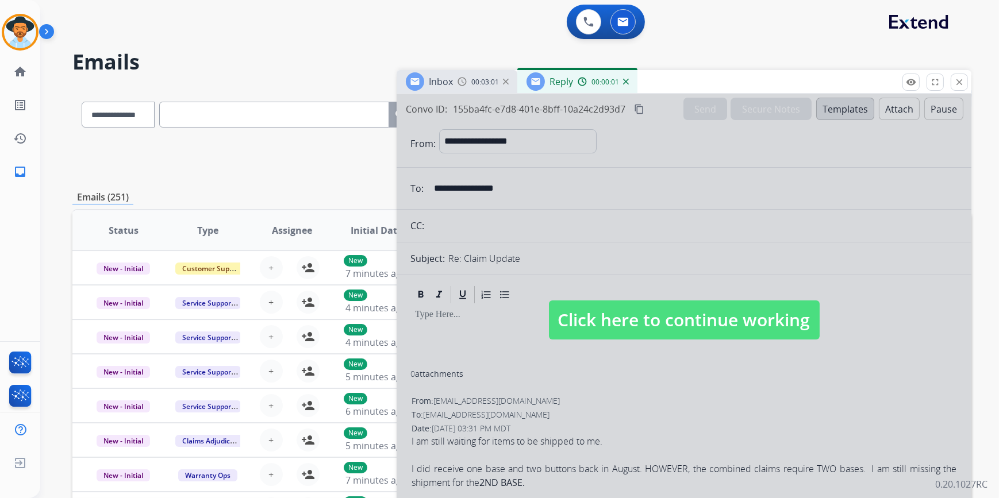
click at [625, 82] on img at bounding box center [626, 82] width 6 height 6
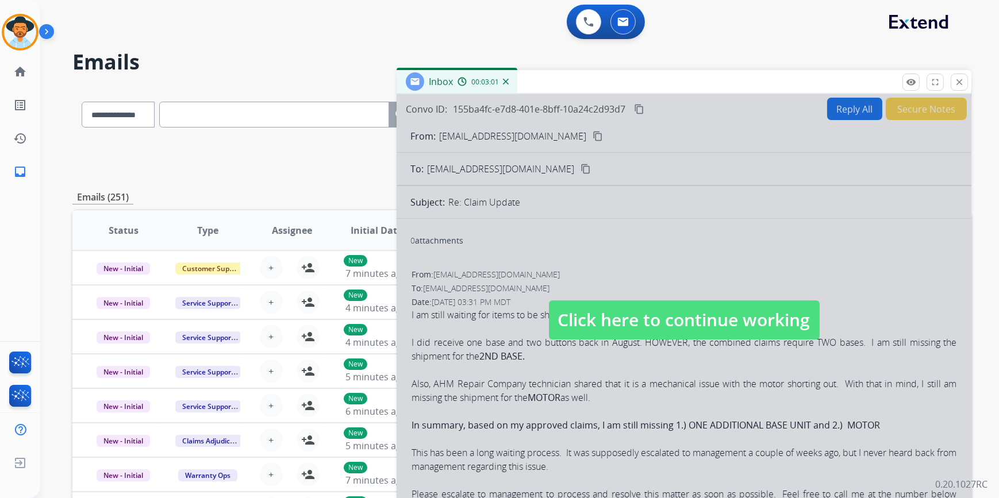
click at [504, 84] on img at bounding box center [506, 82] width 6 height 6
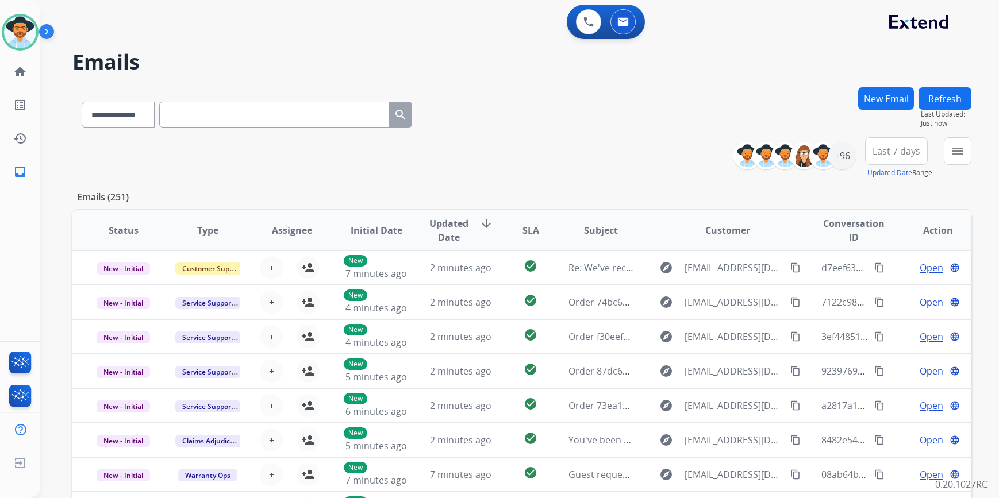
select select "**********"
click at [628, 20] on button at bounding box center [622, 21] width 25 height 25
click at [952, 142] on button "menu Filters" at bounding box center [957, 151] width 28 height 28
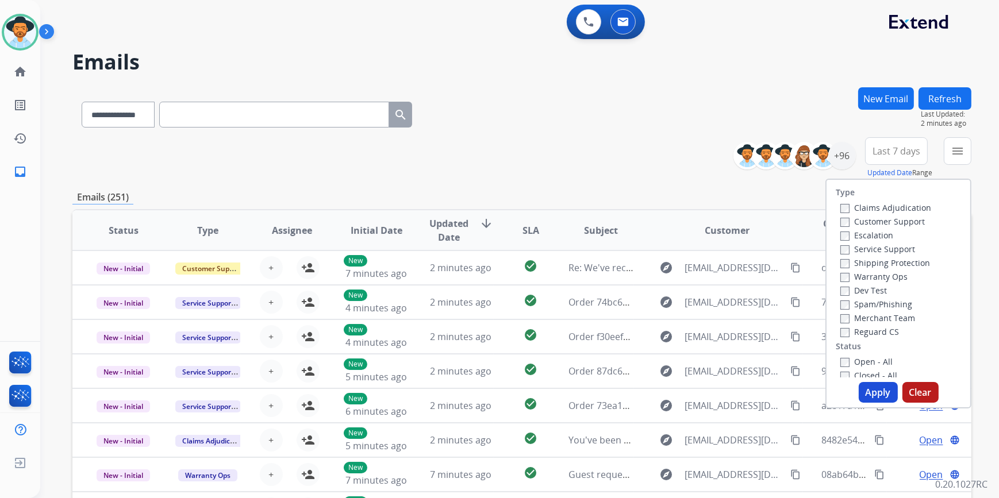
click at [840, 368] on div "Closed - All" at bounding box center [900, 375] width 121 height 14
drag, startPoint x: 832, startPoint y: 360, endPoint x: 857, endPoint y: 395, distance: 43.2
click at [835, 360] on div "Open - All Closed - All New - Initial New - Reply On-hold – Internal On-hold - …" at bounding box center [897, 436] width 125 height 165
click at [878, 398] on button "Apply" at bounding box center [877, 392] width 39 height 21
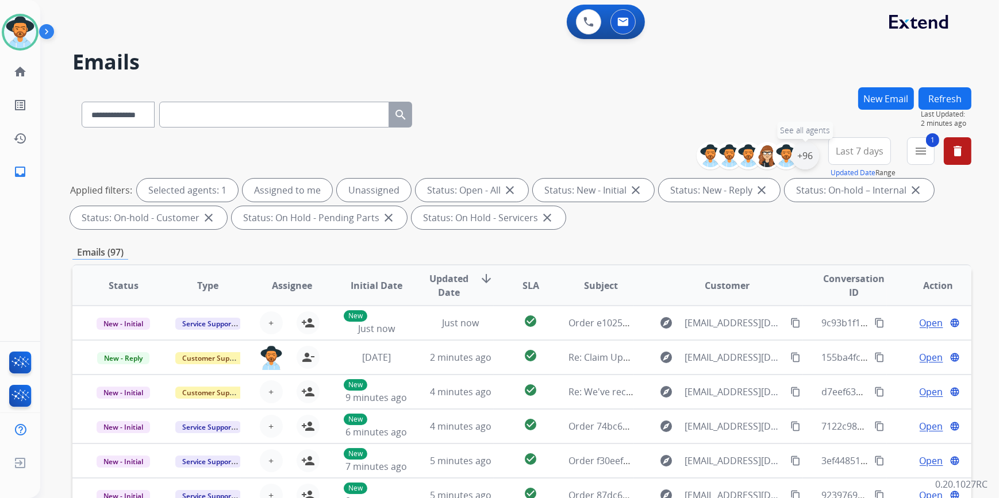
click at [810, 156] on div "+96" at bounding box center [805, 156] width 28 height 28
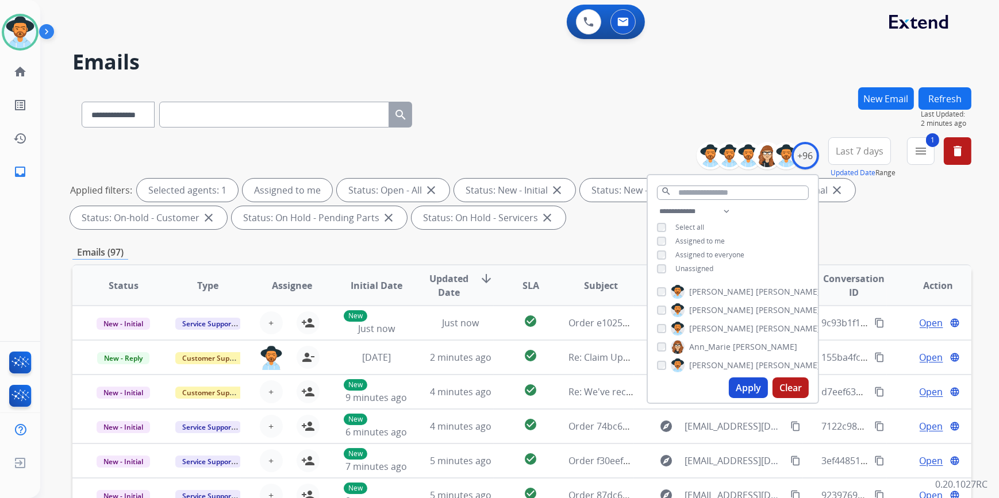
click at [732, 383] on button "Apply" at bounding box center [748, 387] width 39 height 21
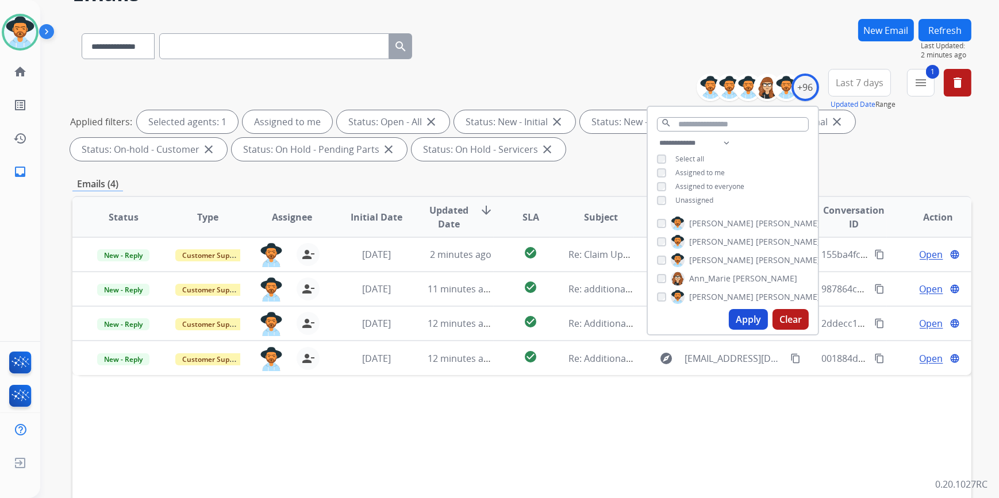
scroll to position [104, 0]
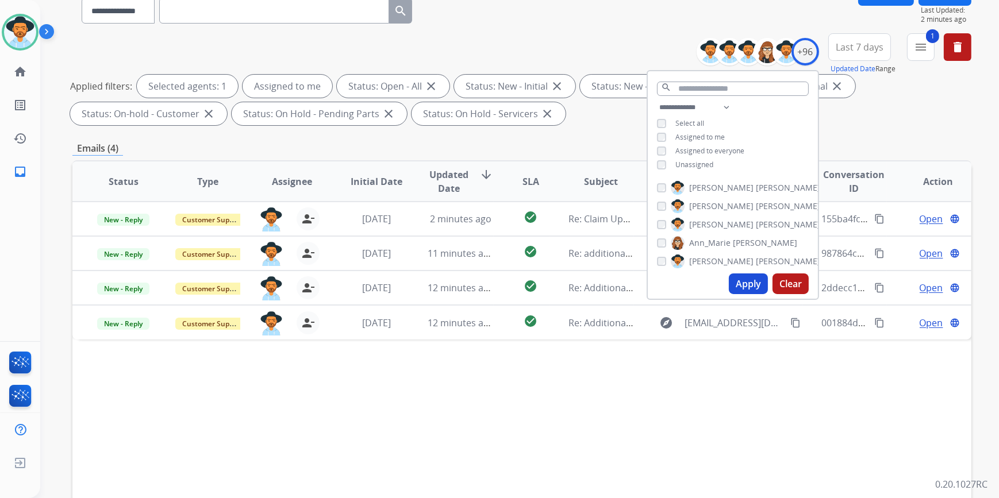
click at [512, 438] on div "Status Type Assignee Initial Date Updated Date arrow_downward SLA Subject Custo…" at bounding box center [521, 352] width 899 height 385
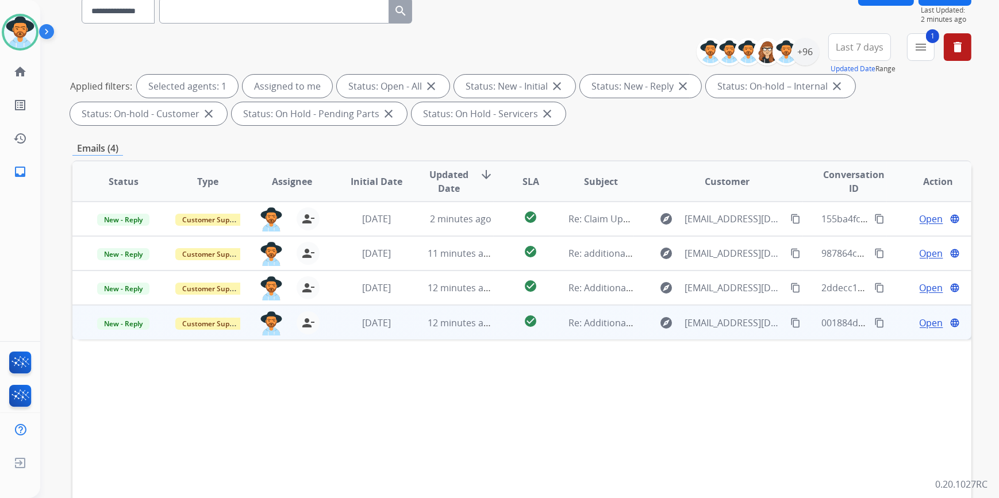
click at [423, 332] on td "12 minutes ago" at bounding box center [451, 322] width 84 height 34
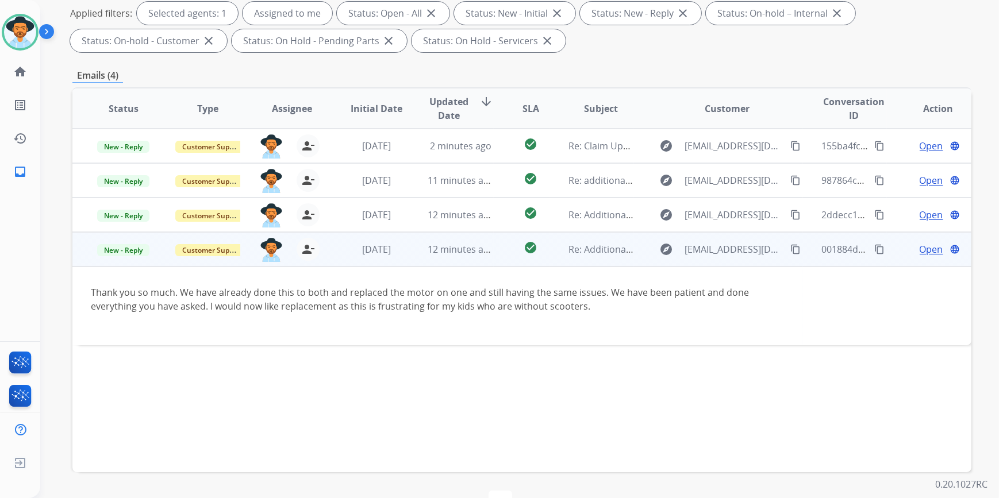
scroll to position [209, 0]
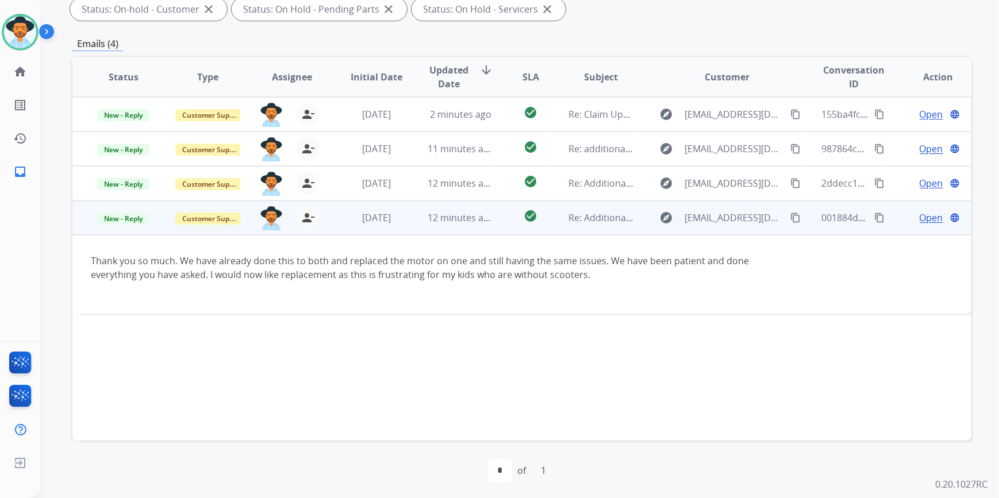
click at [919, 223] on span "Open" at bounding box center [931, 218] width 24 height 14
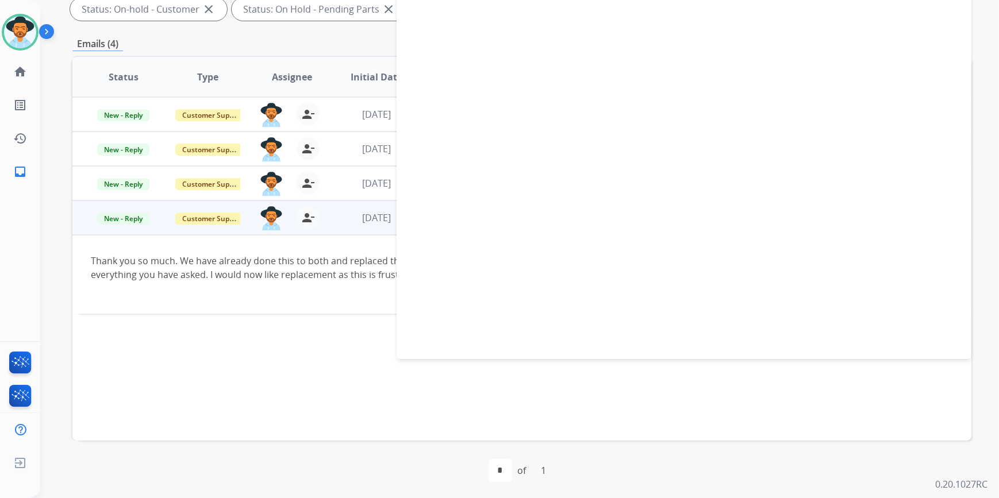
select select "**********"
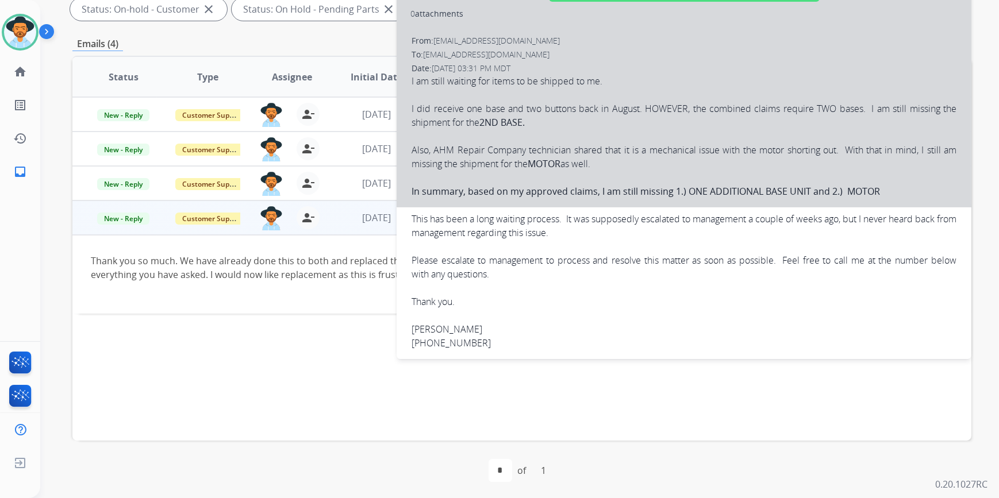
scroll to position [0, 0]
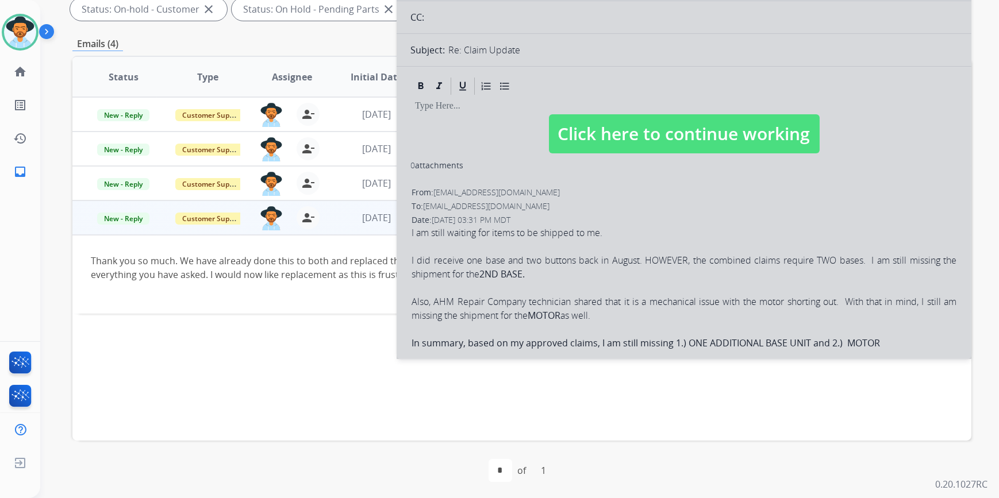
click at [688, 142] on span "Click here to continue working" at bounding box center [684, 133] width 271 height 39
select select
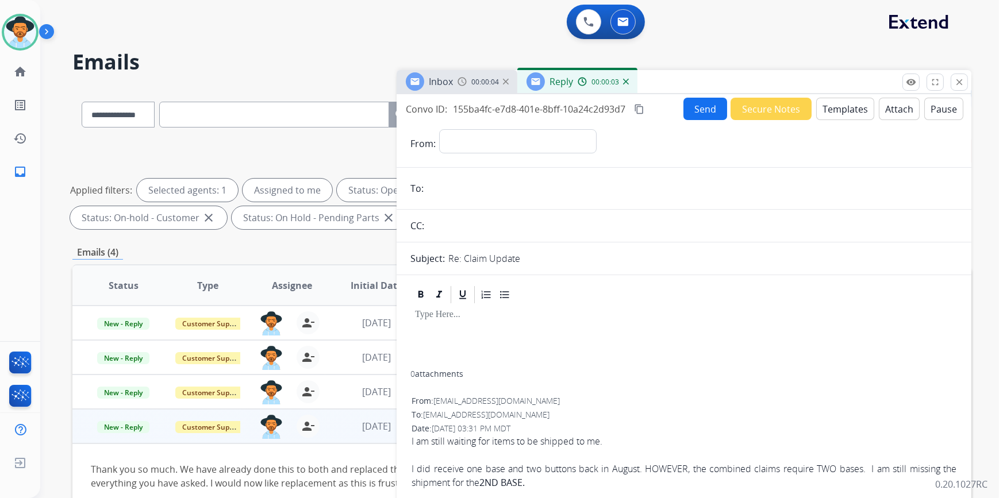
click at [626, 83] on img at bounding box center [626, 82] width 6 height 6
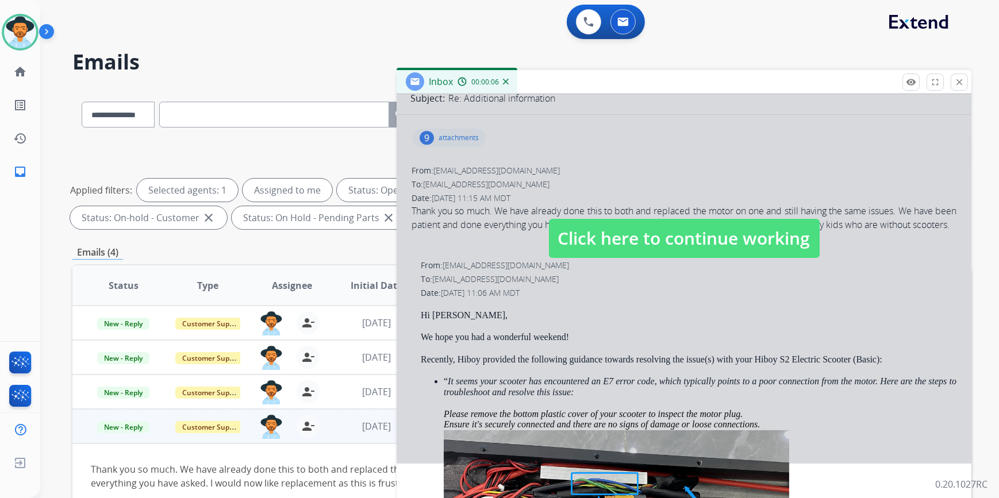
click at [643, 245] on span "Click here to continue working" at bounding box center [684, 238] width 271 height 39
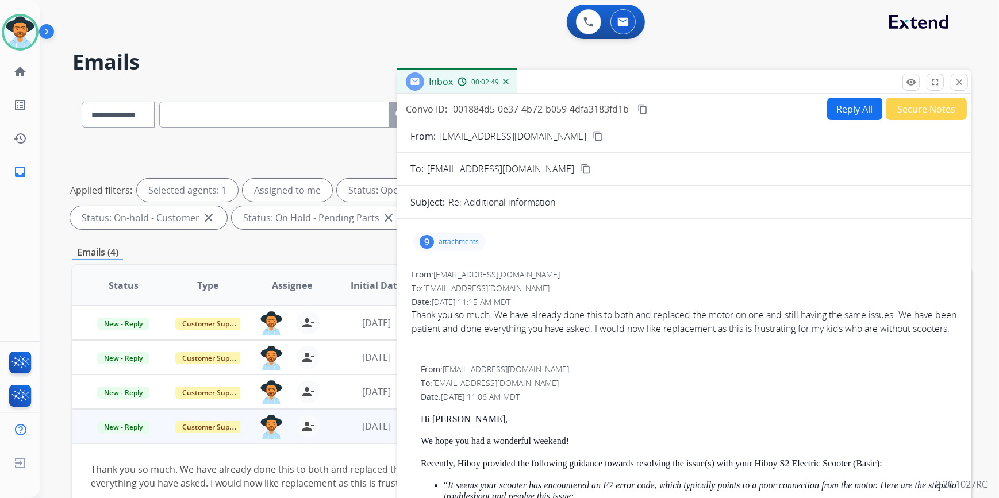
click at [592, 137] on mat-icon "content_copy" at bounding box center [597, 136] width 10 height 10
click at [959, 82] on mat-icon "close" at bounding box center [959, 82] width 10 height 10
click at [959, 82] on div "**********" at bounding box center [505, 290] width 931 height 498
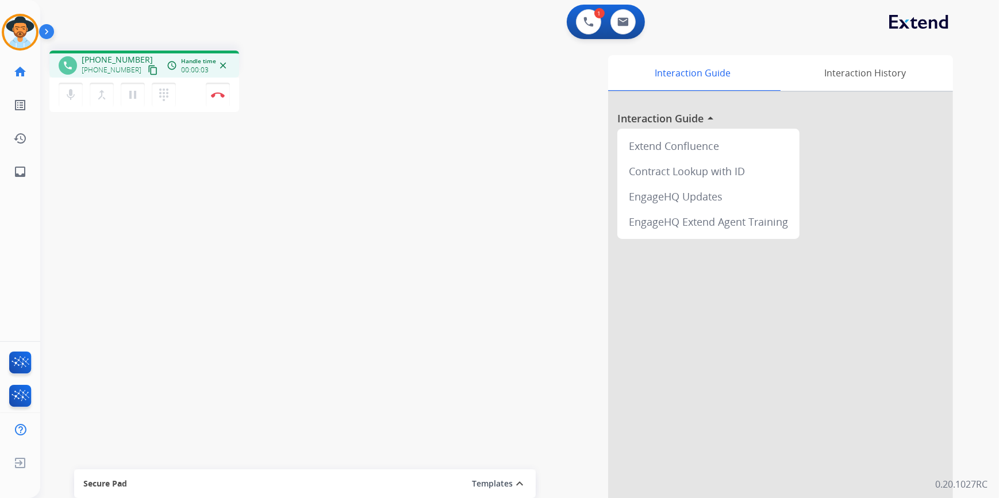
click at [146, 63] on button "content_copy" at bounding box center [153, 70] width 14 height 14
click at [148, 68] on mat-icon "content_copy" at bounding box center [153, 70] width 10 height 10
click at [148, 72] on mat-icon "content_copy" at bounding box center [153, 70] width 10 height 10
click at [214, 96] on img at bounding box center [218, 95] width 14 height 6
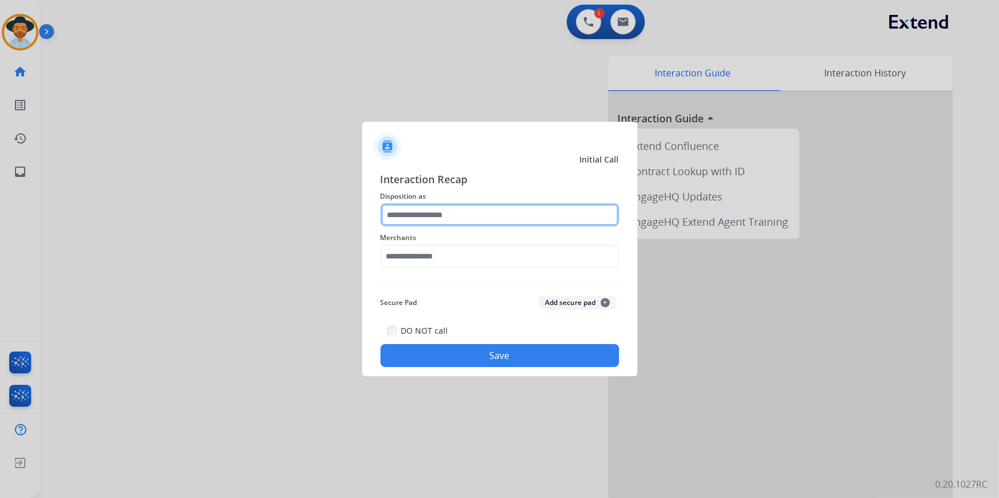
click at [423, 216] on input "text" at bounding box center [499, 214] width 238 height 23
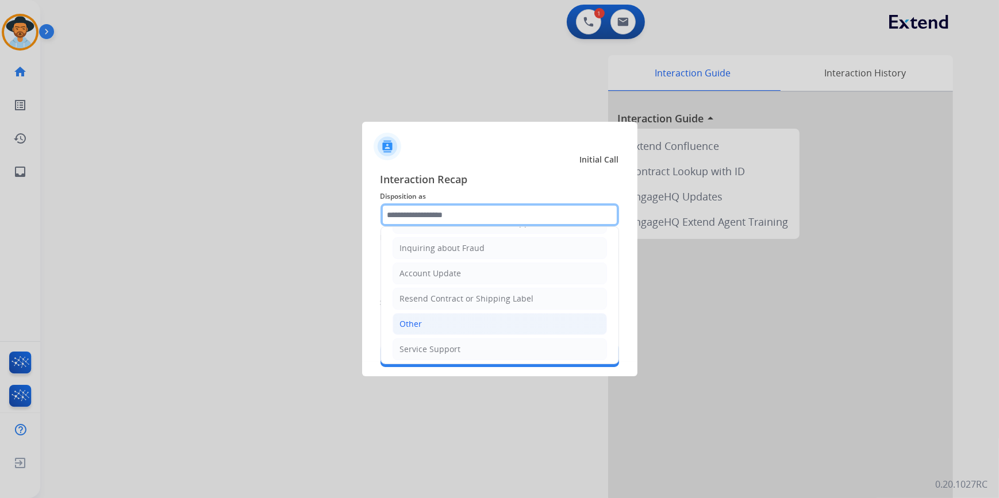
scroll to position [178, 0]
click at [433, 318] on li "Other" at bounding box center [499, 321] width 214 height 22
type input "*****"
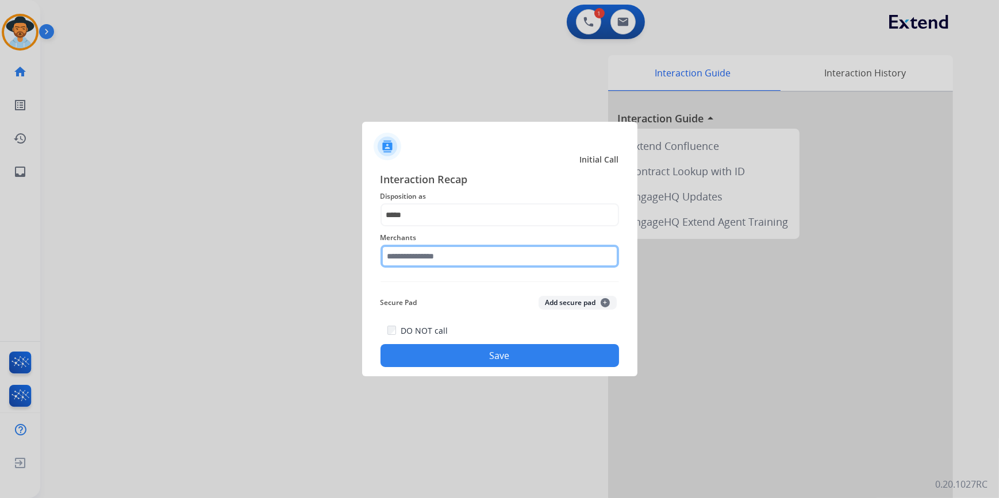
click at [431, 255] on input "text" at bounding box center [499, 256] width 238 height 23
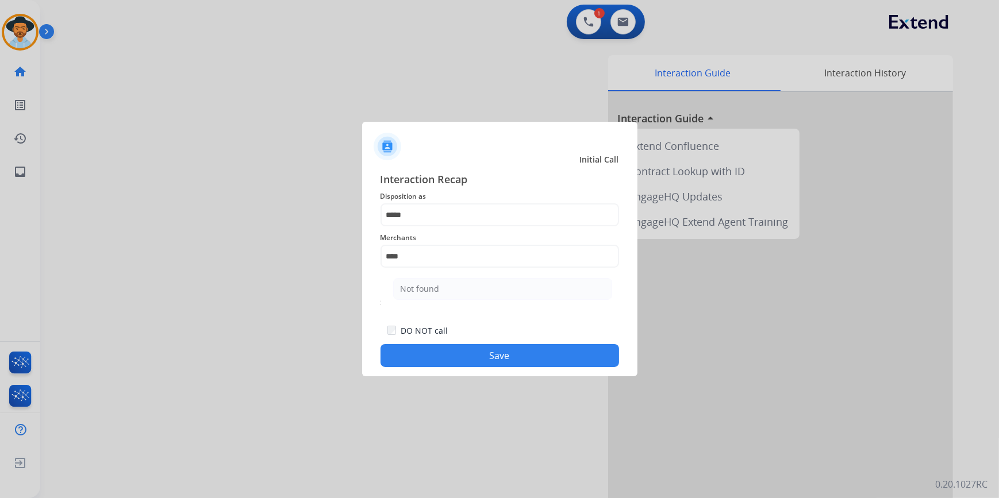
drag, startPoint x: 451, startPoint y: 300, endPoint x: 460, endPoint y: 292, distance: 11.4
click at [452, 299] on ul "Not found" at bounding box center [503, 291] width 226 height 39
click at [460, 292] on li "Not found" at bounding box center [502, 289] width 219 height 22
type input "*********"
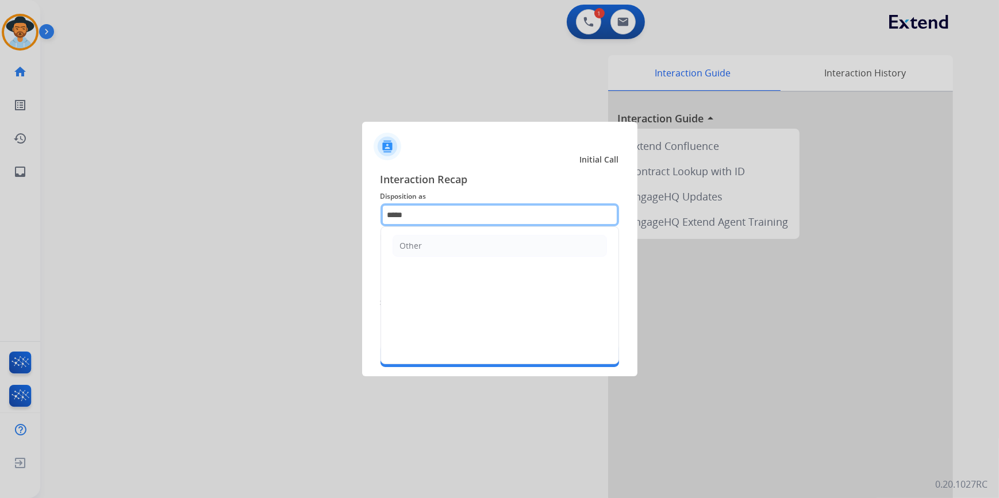
drag, startPoint x: 418, startPoint y: 216, endPoint x: 327, endPoint y: 205, distance: 91.4
click at [0, 205] on app-contact-recap-modal "Initial Call Interaction Recap Disposition as ***** Other Merchants ********* S…" at bounding box center [0, 249] width 0 height 498
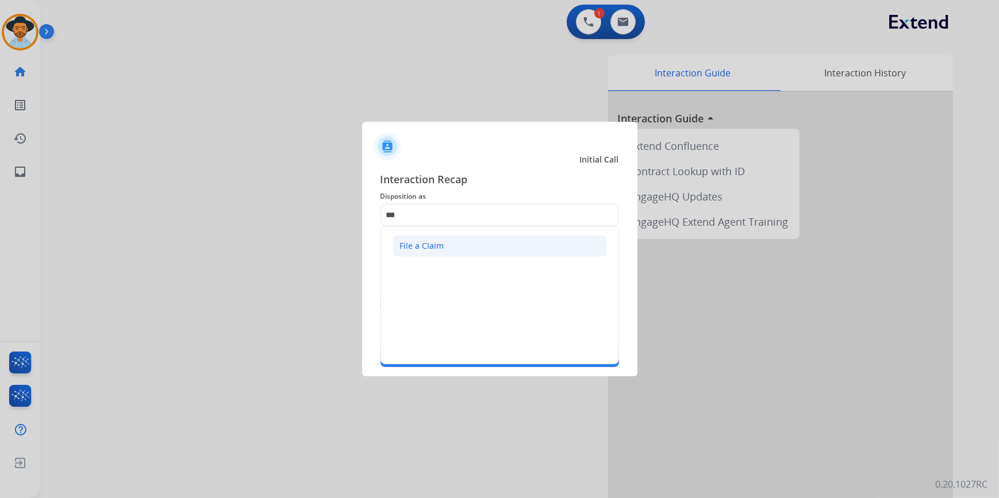
click at [430, 248] on div "File a Claim" at bounding box center [422, 245] width 44 height 11
type input "**********"
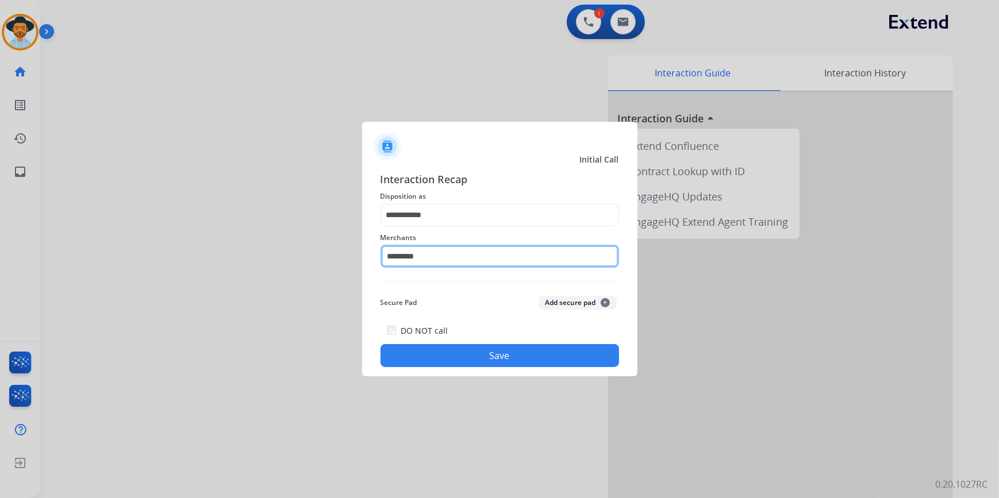
drag, startPoint x: 302, startPoint y: 232, endPoint x: 266, endPoint y: 232, distance: 35.6
click at [0, 232] on app-contact-recap-modal "**********" at bounding box center [0, 249] width 0 height 498
click at [267, 232] on div at bounding box center [499, 249] width 999 height 498
drag, startPoint x: 428, startPoint y: 256, endPoint x: 365, endPoint y: 256, distance: 63.2
click at [365, 256] on div "**********" at bounding box center [499, 269] width 275 height 214
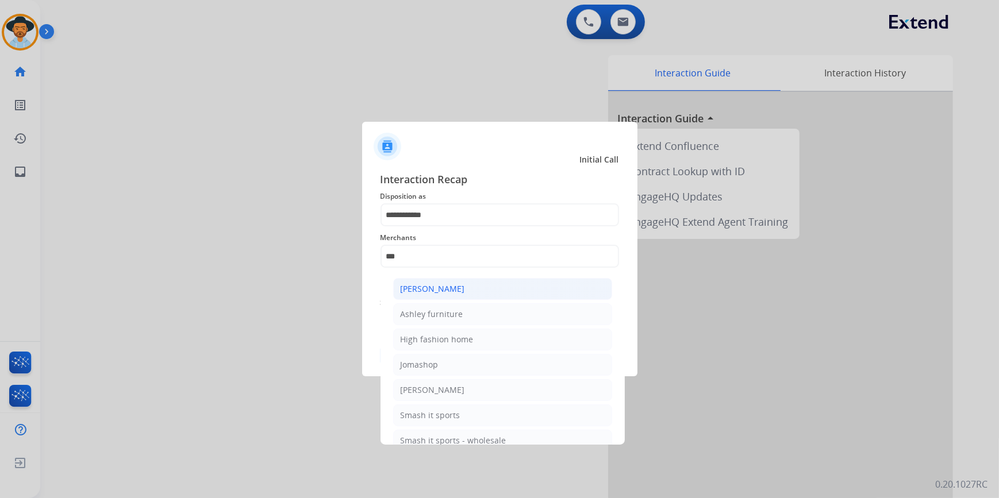
click at [437, 287] on div "[PERSON_NAME]" at bounding box center [432, 288] width 64 height 11
type input "**********"
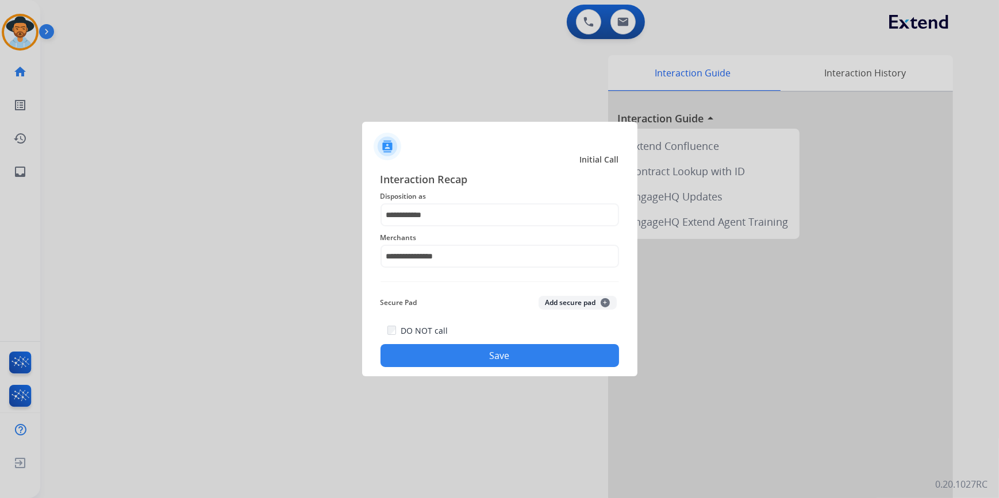
click at [434, 485] on div at bounding box center [499, 249] width 999 height 498
click at [468, 356] on button "Save" at bounding box center [499, 355] width 238 height 23
click at [468, 356] on div "Interaction Guide Interaction History Interaction Guide arrow_drop_up Extend Co…" at bounding box center [660, 287] width 584 height 465
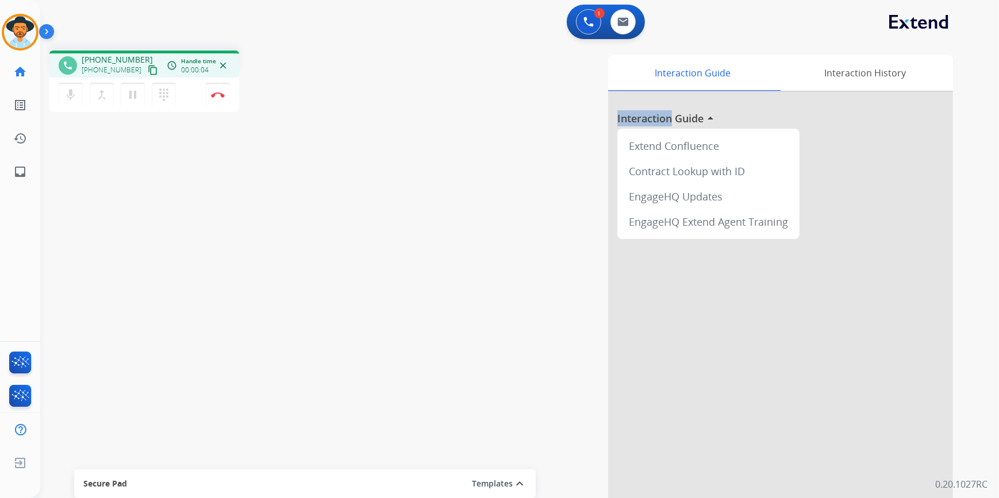
click at [148, 70] on mat-icon "content_copy" at bounding box center [153, 70] width 10 height 10
click at [213, 92] on img at bounding box center [218, 95] width 14 height 6
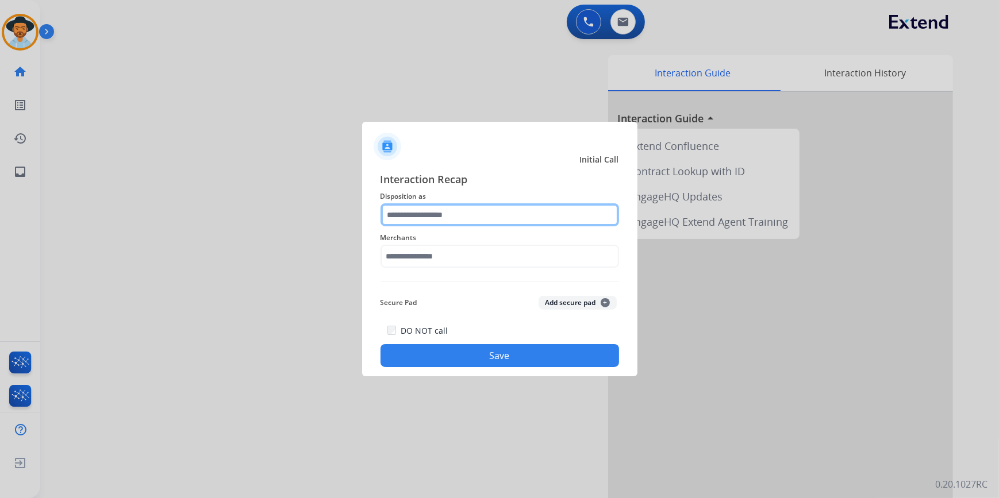
click at [431, 209] on input "text" at bounding box center [499, 214] width 238 height 23
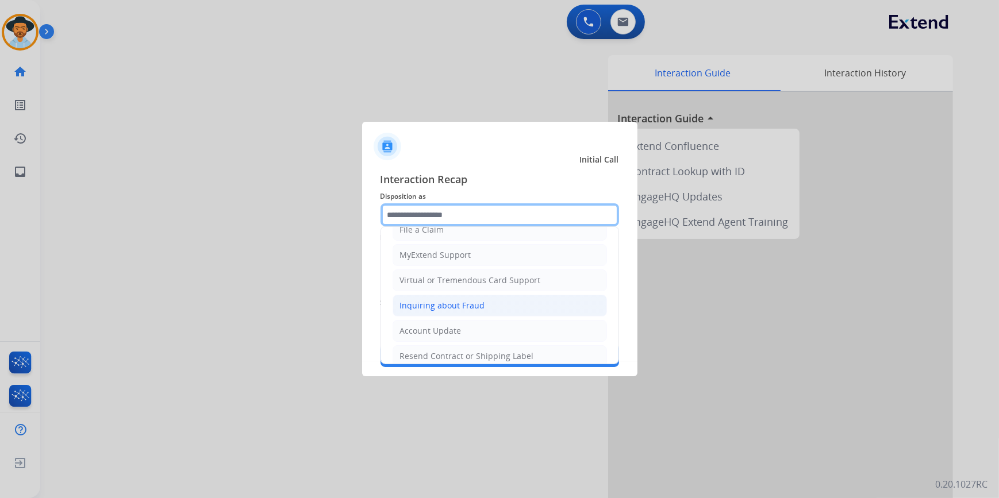
scroll to position [178, 0]
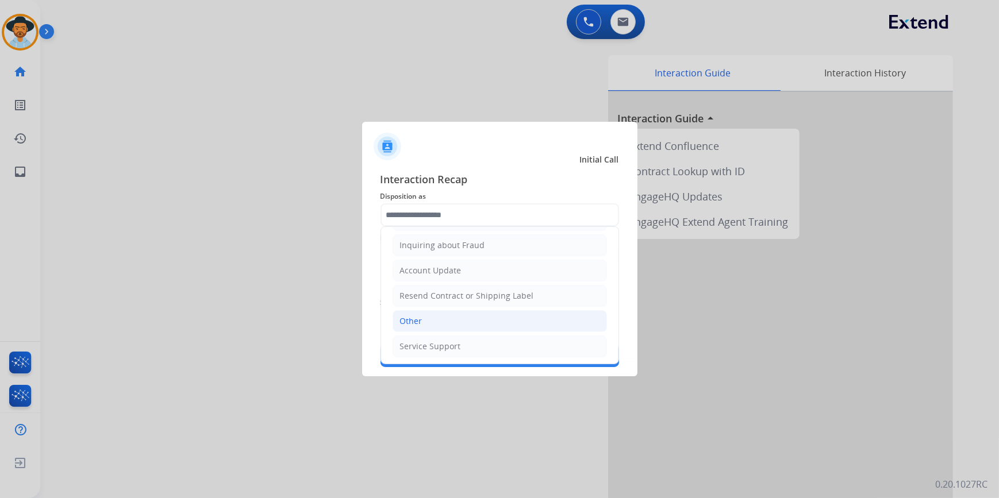
click at [423, 322] on li "Other" at bounding box center [499, 321] width 214 height 22
type input "*****"
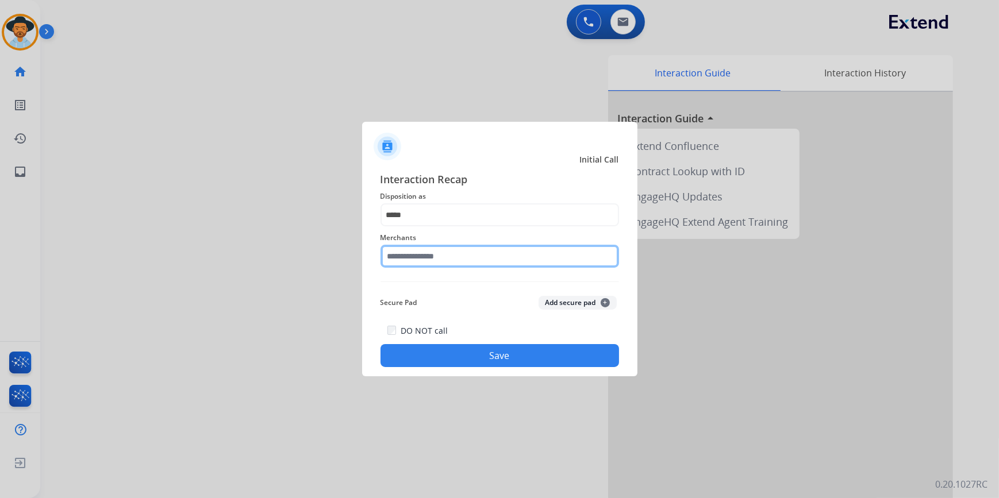
click at [442, 261] on input "text" at bounding box center [499, 256] width 238 height 23
type input "*"
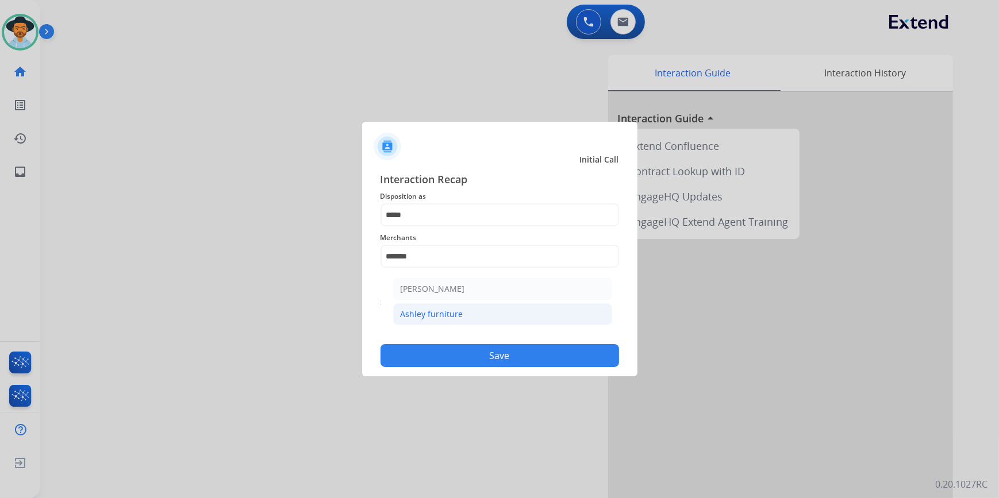
click at [451, 316] on div "Ashley furniture" at bounding box center [431, 314] width 63 height 11
type input "**********"
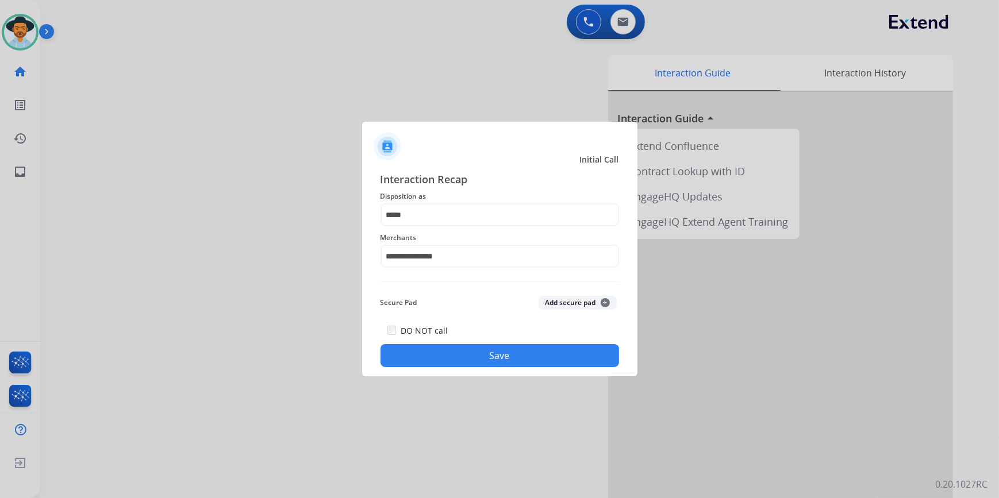
drag, startPoint x: 442, startPoint y: 365, endPoint x: 442, endPoint y: 360, distance: 5.8
click at [441, 364] on button "Save" at bounding box center [499, 355] width 238 height 23
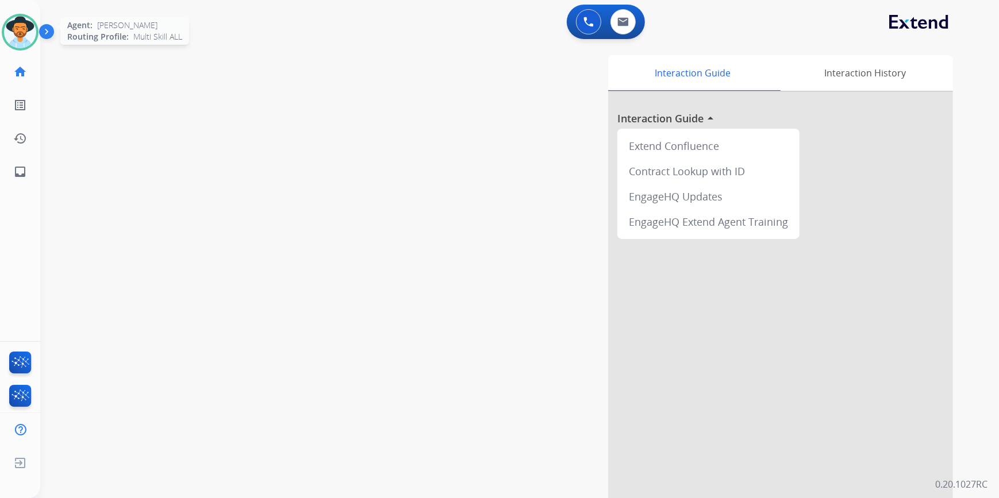
click at [28, 34] on img at bounding box center [20, 32] width 32 height 32
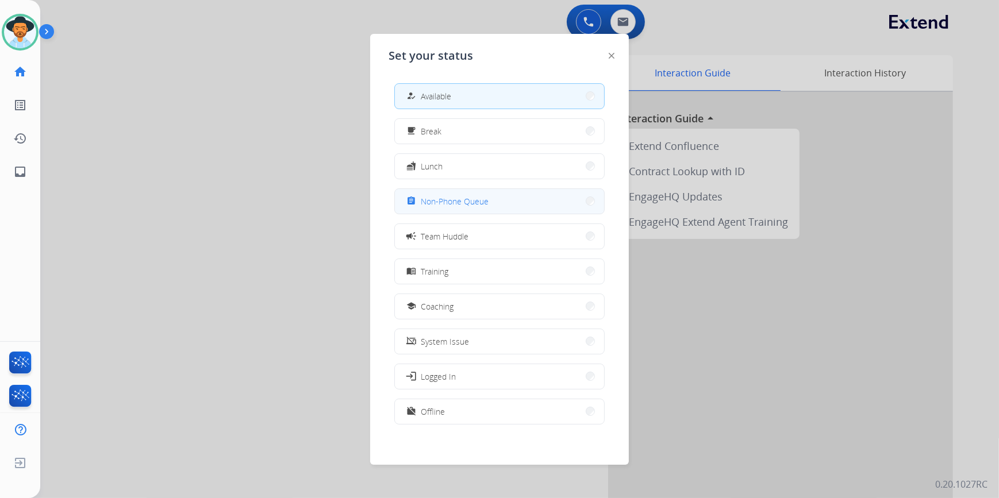
click at [465, 206] on span "Non-Phone Queue" at bounding box center [455, 201] width 68 height 12
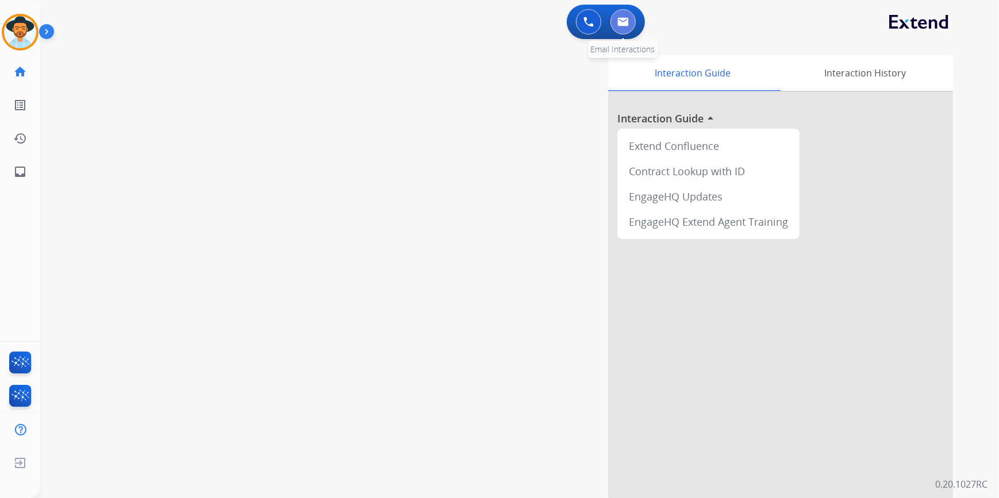
click at [630, 24] on button at bounding box center [622, 21] width 25 height 25
select select "**********"
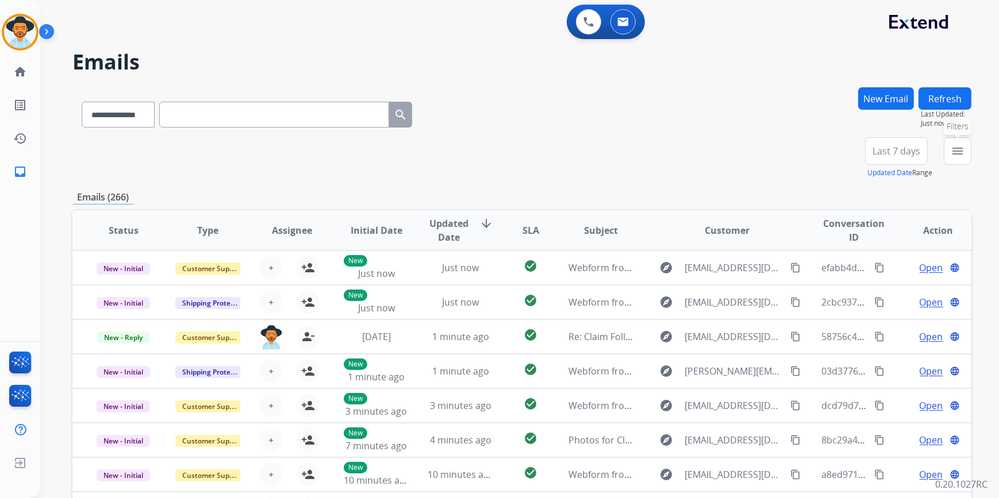
click at [952, 149] on mat-icon "menu" at bounding box center [957, 151] width 14 height 14
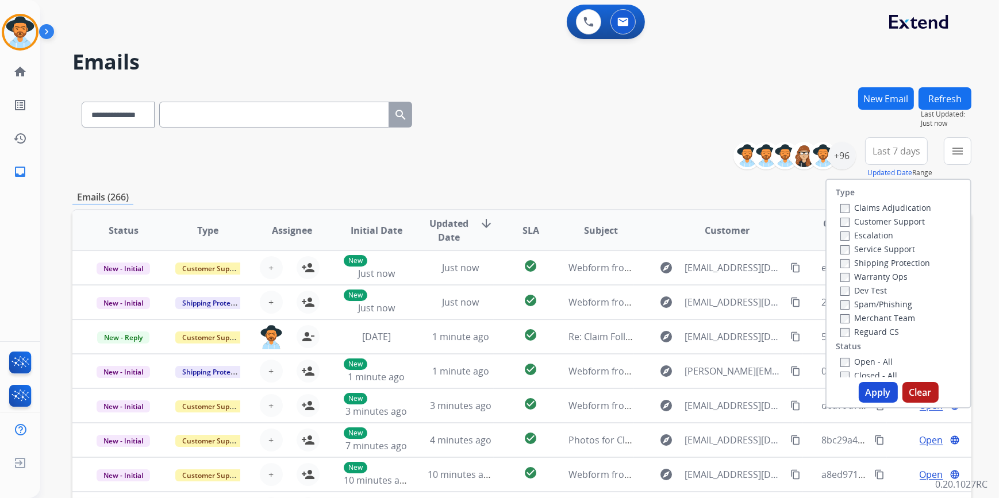
click at [840, 357] on label "Open - All" at bounding box center [866, 361] width 52 height 11
click at [870, 399] on button "Apply" at bounding box center [877, 392] width 39 height 21
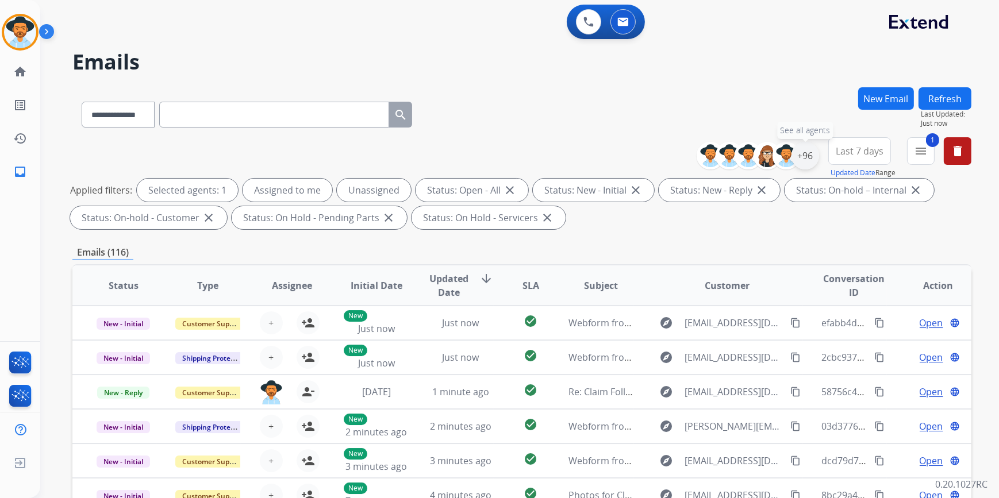
click at [812, 157] on div "+96" at bounding box center [805, 156] width 28 height 28
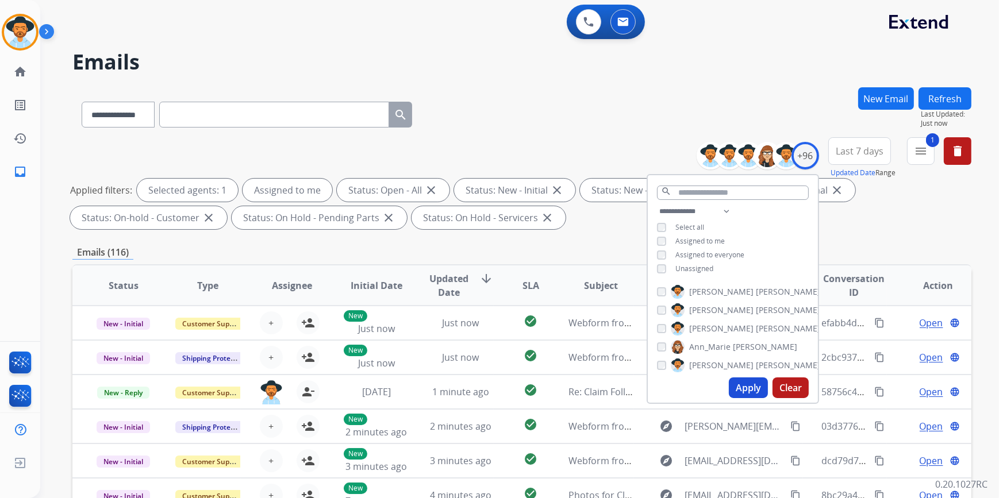
click at [747, 391] on button "Apply" at bounding box center [748, 387] width 39 height 21
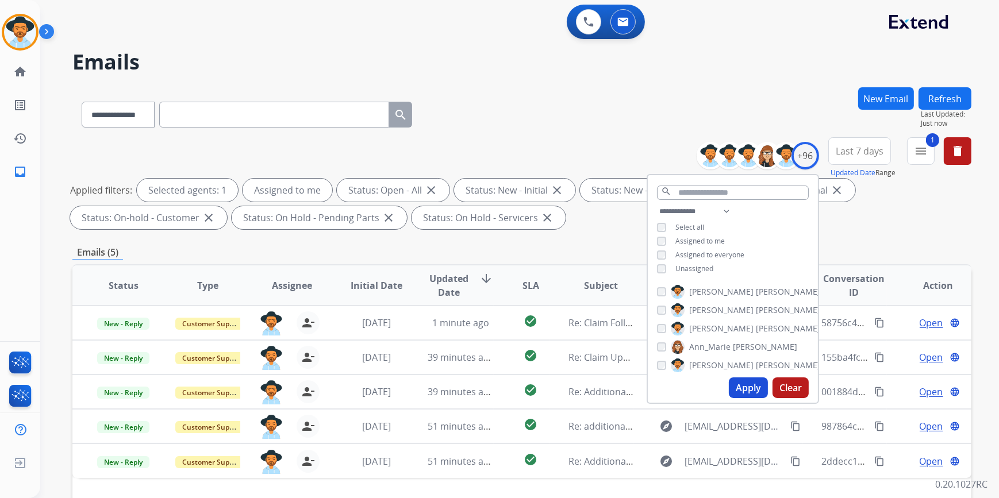
click at [607, 122] on div "**********" at bounding box center [521, 112] width 899 height 50
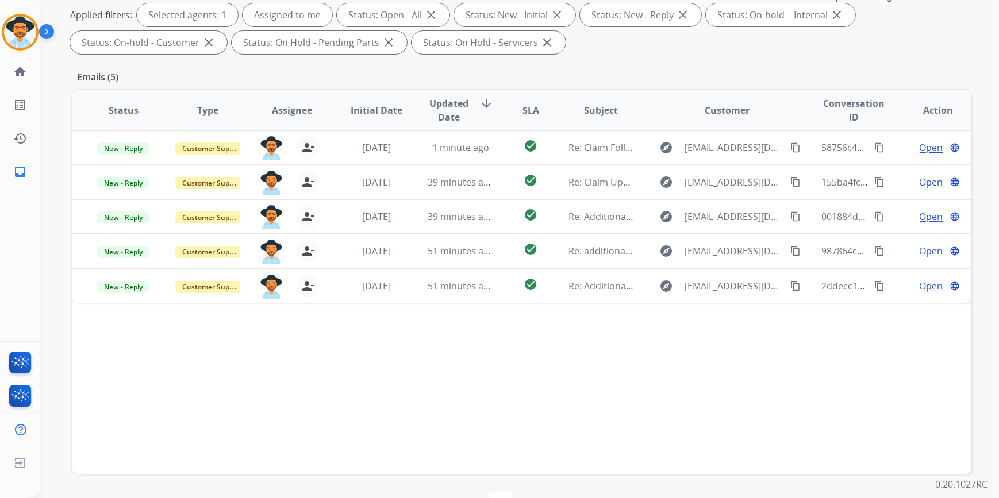
scroll to position [158, 0]
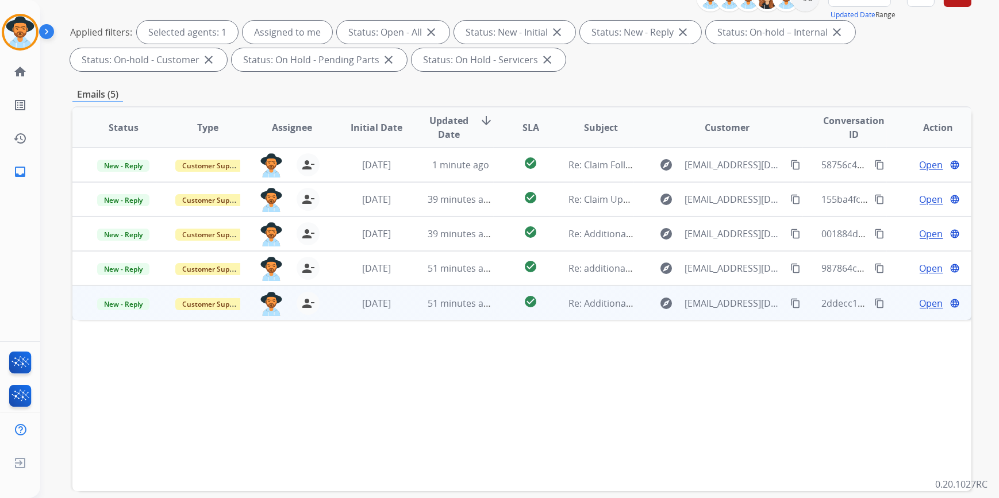
click at [409, 305] on td "51 minutes ago" at bounding box center [451, 303] width 84 height 34
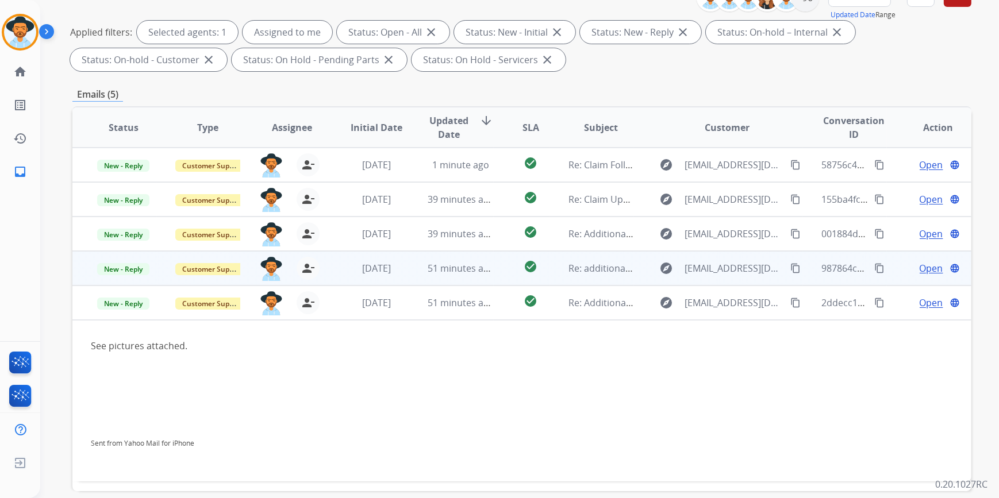
click at [415, 275] on td "51 minutes ago" at bounding box center [451, 268] width 84 height 34
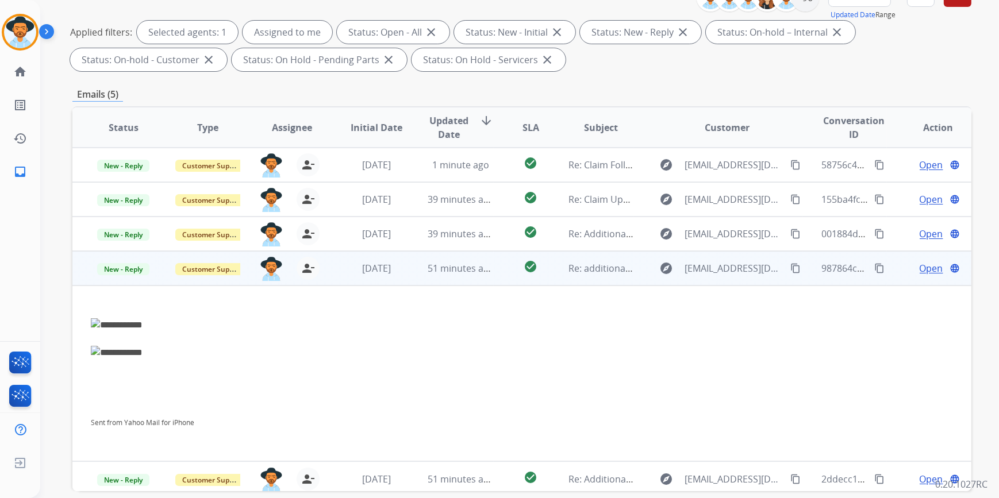
scroll to position [4, 0]
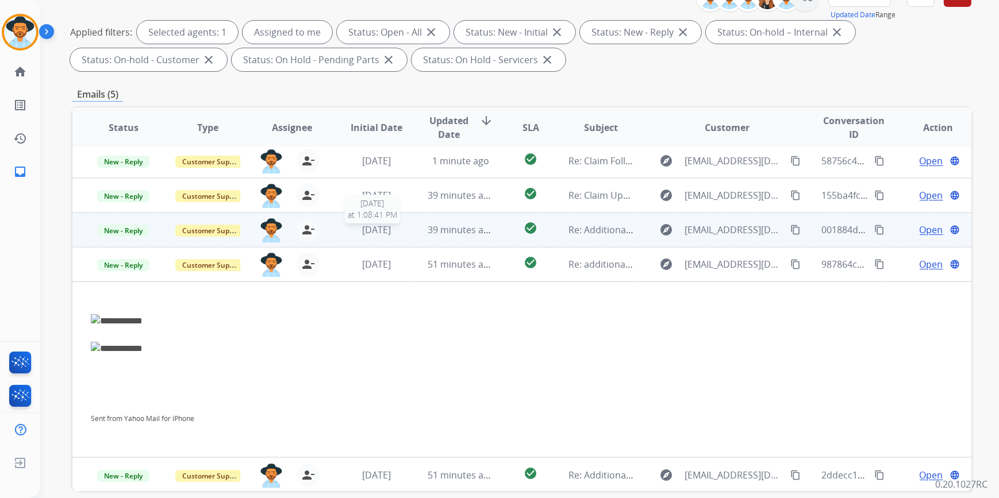
click at [400, 227] on div "[DATE]" at bounding box center [376, 230] width 65 height 14
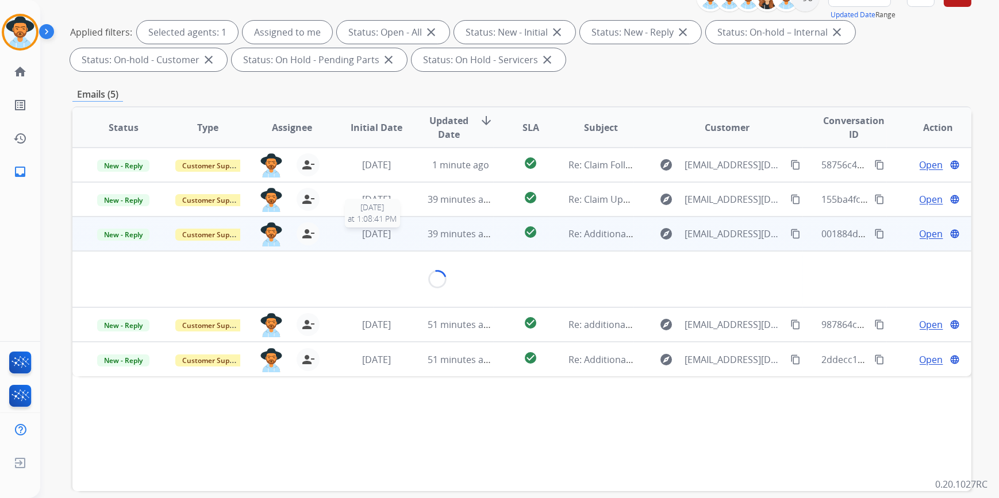
scroll to position [0, 0]
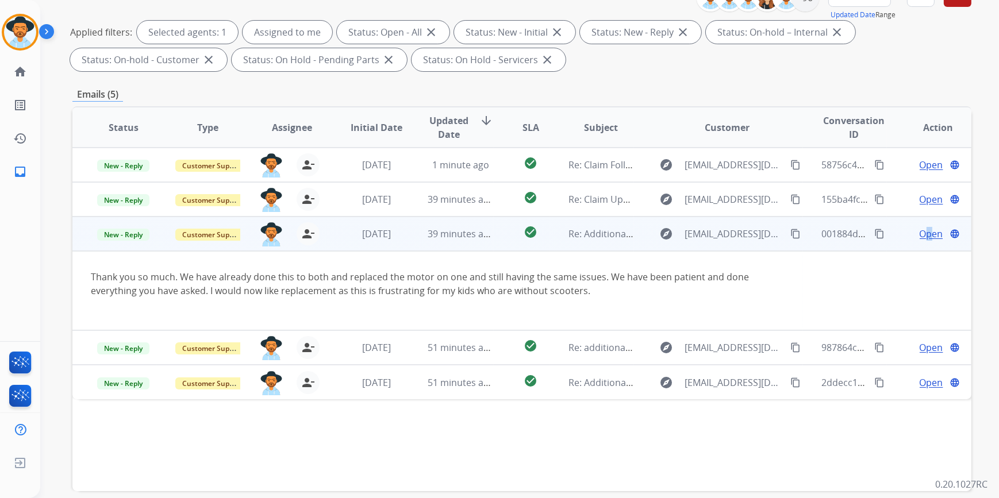
click at [920, 234] on span "Open" at bounding box center [931, 234] width 24 height 14
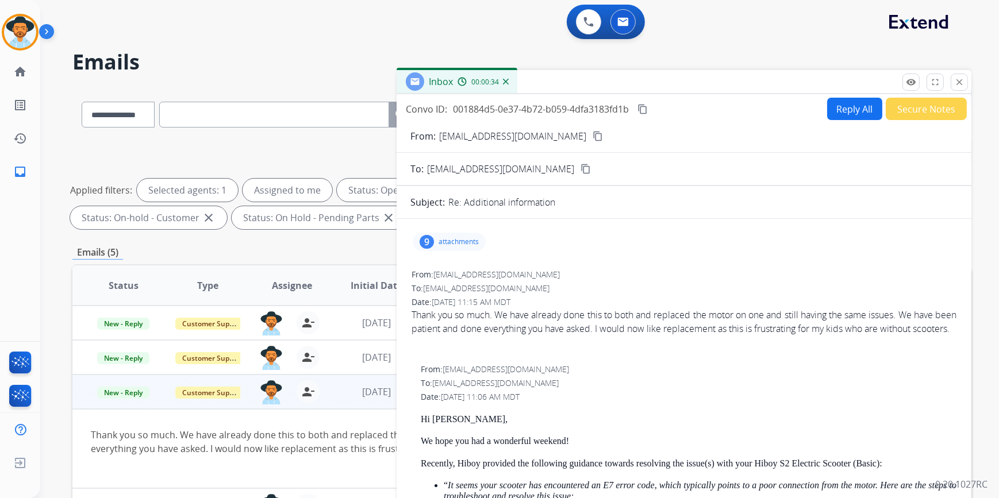
click at [842, 111] on button "Reply All" at bounding box center [854, 109] width 55 height 22
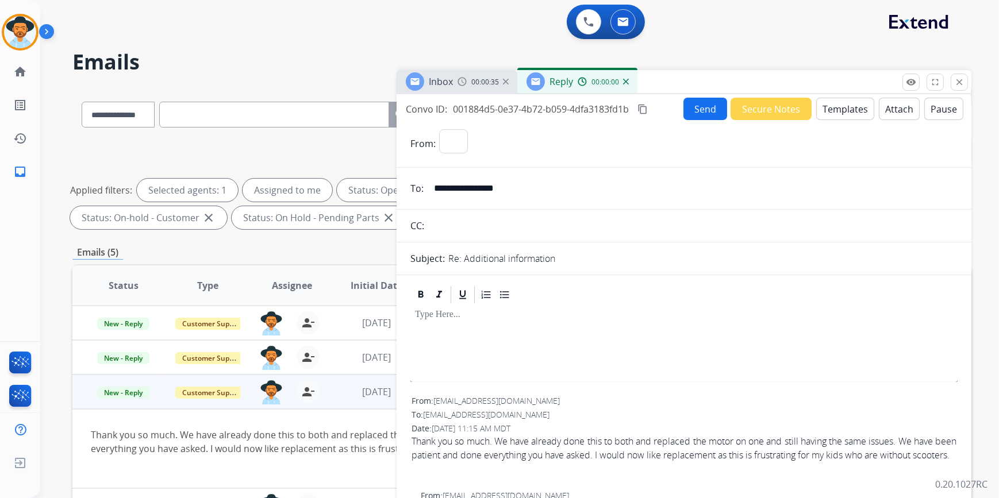
select select "**********"
click at [843, 114] on button "Templates" at bounding box center [845, 109] width 58 height 22
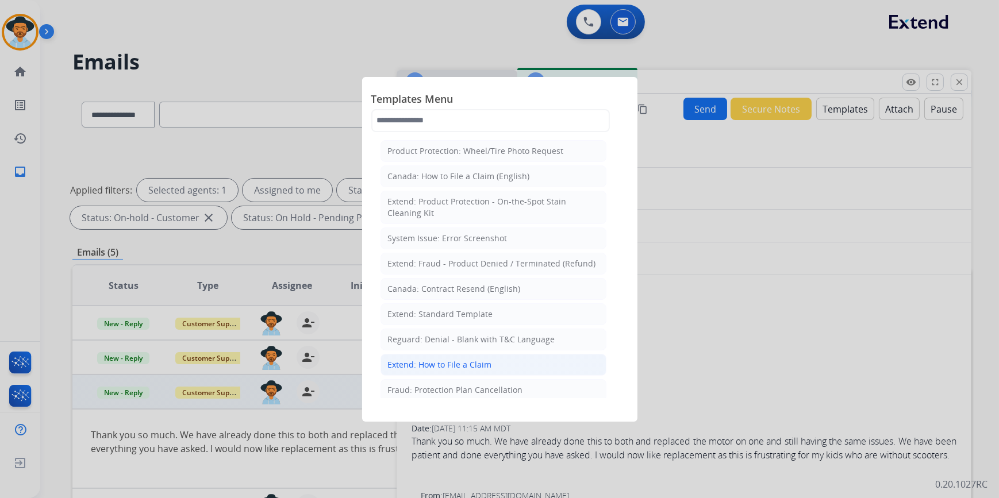
click at [448, 361] on div "Extend: How to File a Claim" at bounding box center [440, 364] width 104 height 11
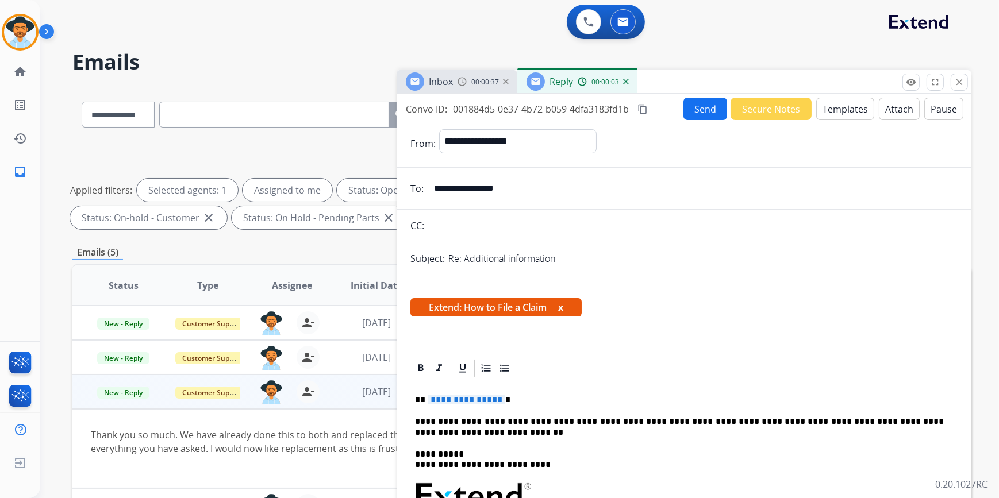
click at [836, 109] on button "Templates" at bounding box center [845, 109] width 58 height 22
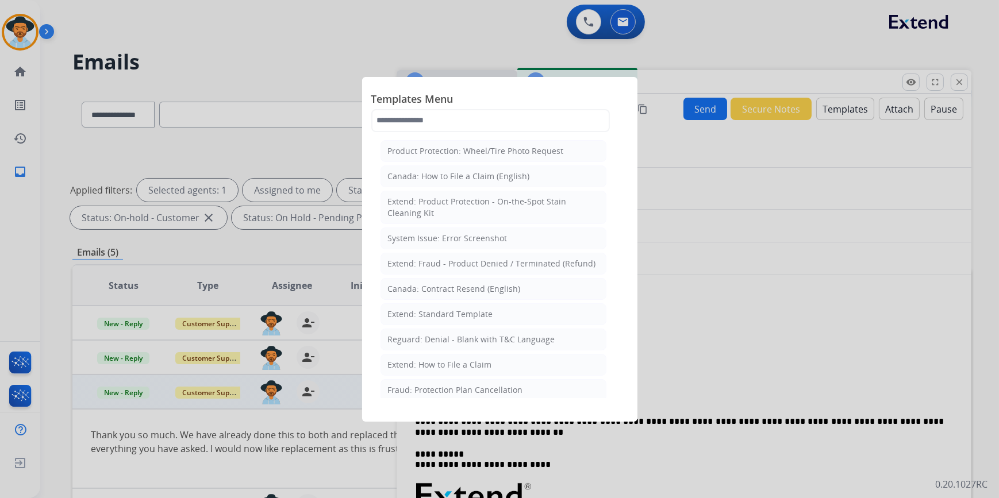
click at [487, 312] on div "Extend: Standard Template" at bounding box center [440, 314] width 105 height 11
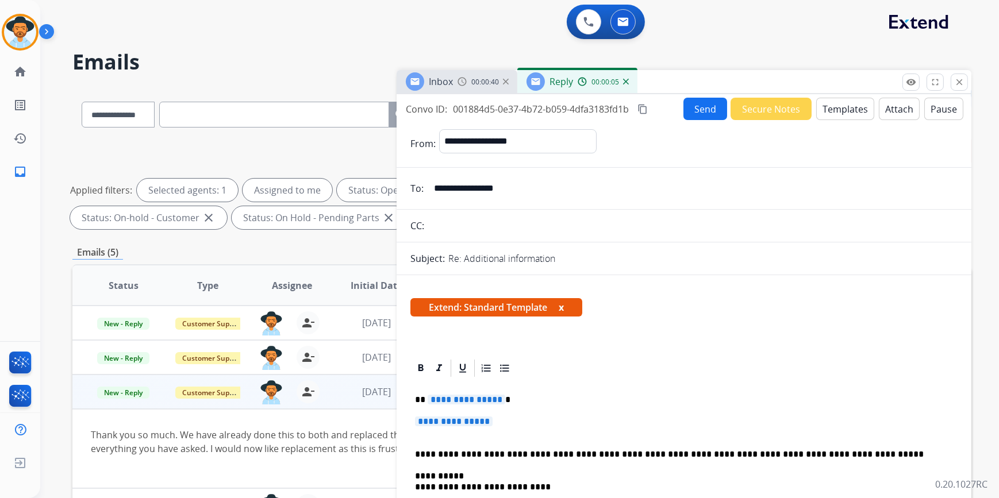
click at [461, 419] on span "**********" at bounding box center [454, 422] width 78 height 10
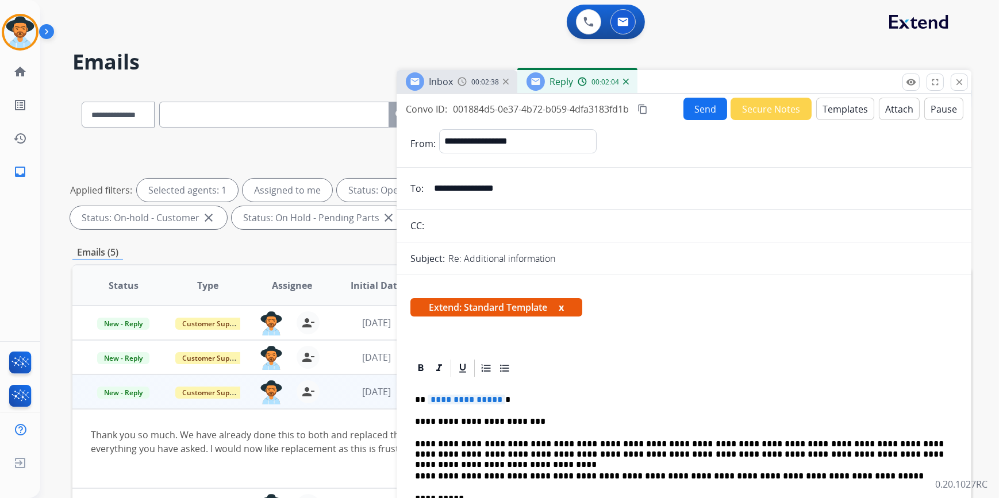
click at [481, 403] on span "**********" at bounding box center [466, 400] width 78 height 10
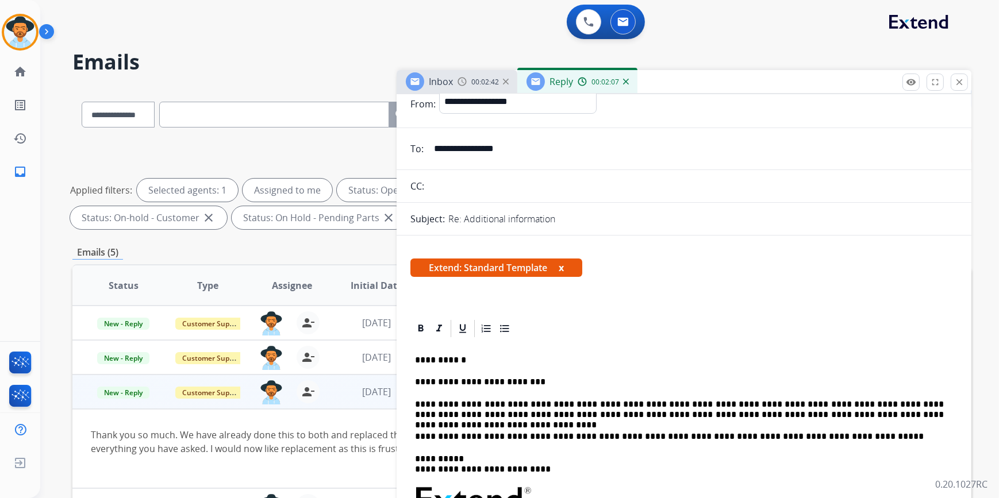
scroll to position [104, 0]
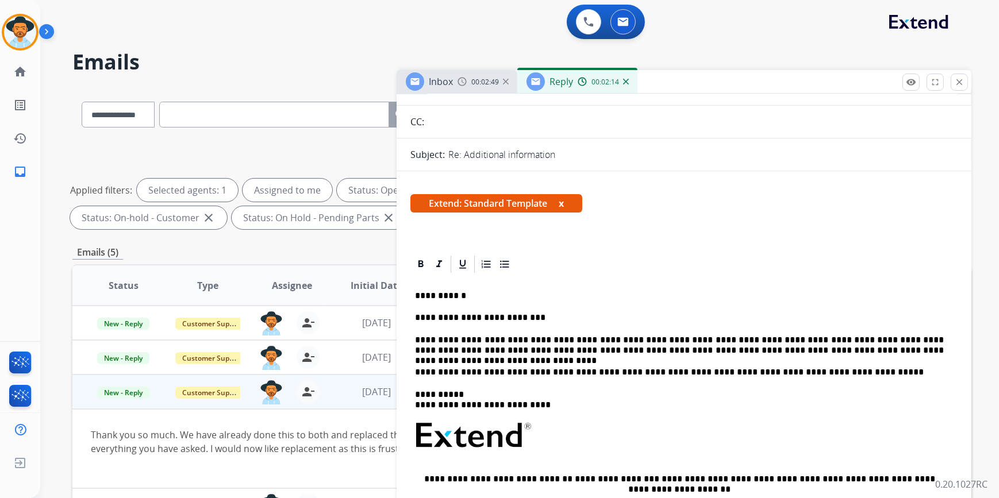
click at [778, 337] on p "**********" at bounding box center [679, 345] width 529 height 21
click at [925, 349] on p "**********" at bounding box center [679, 345] width 529 height 21
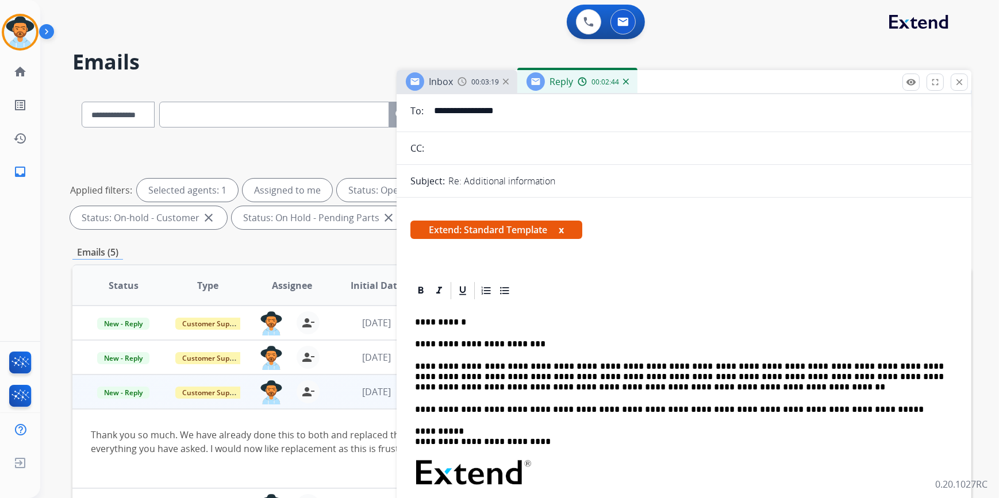
scroll to position [0, 0]
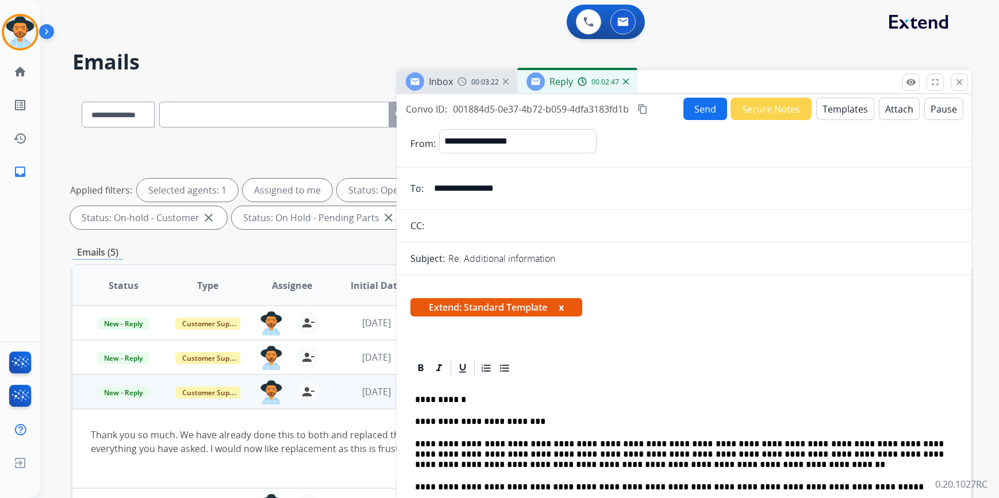
click at [698, 116] on button "Send" at bounding box center [705, 109] width 44 height 22
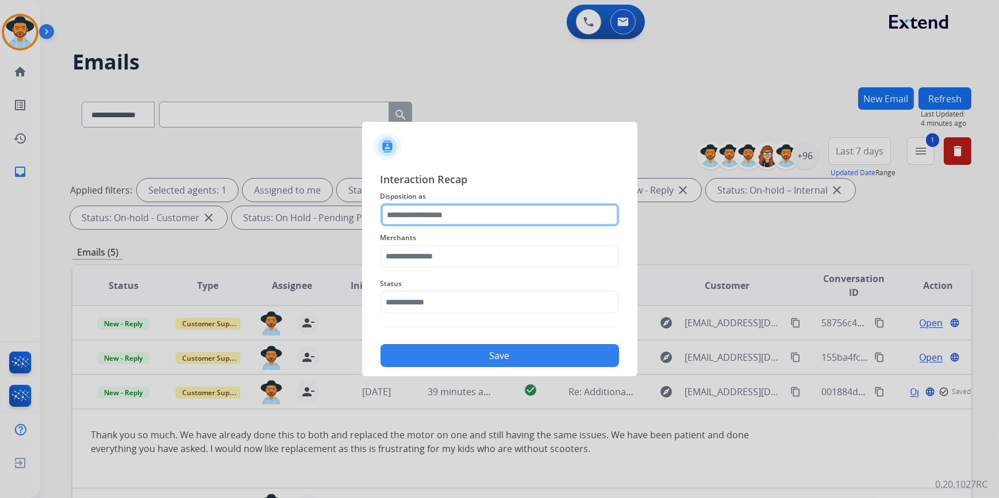
click at [464, 210] on input "text" at bounding box center [499, 214] width 238 height 23
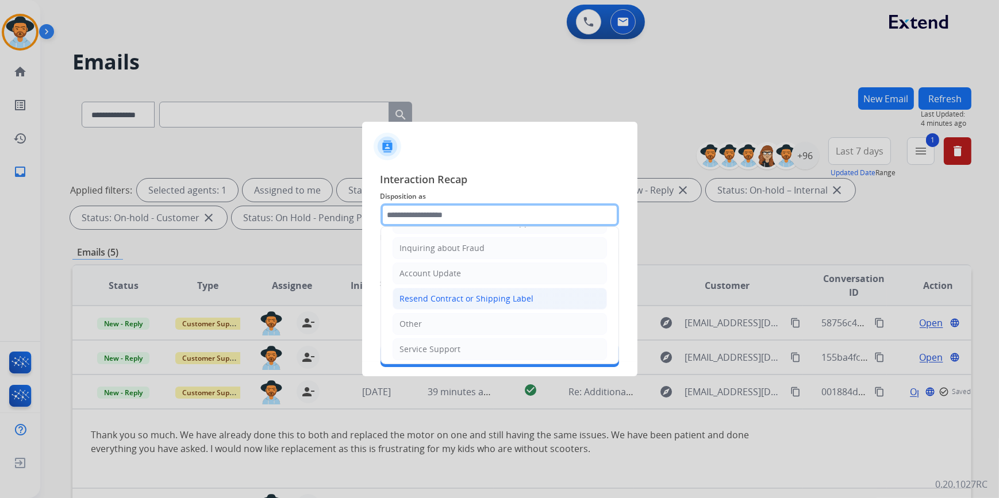
scroll to position [178, 0]
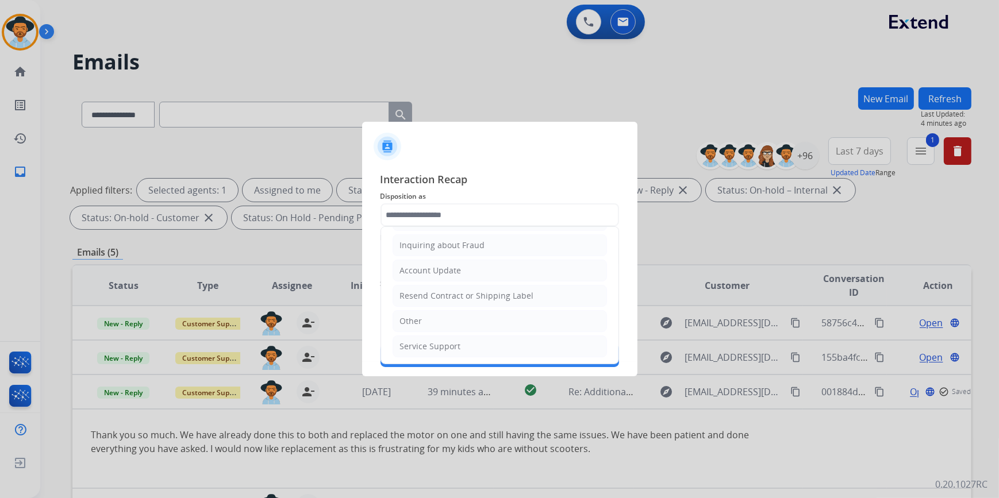
click at [423, 320] on li "Other" at bounding box center [499, 321] width 214 height 22
type input "*****"
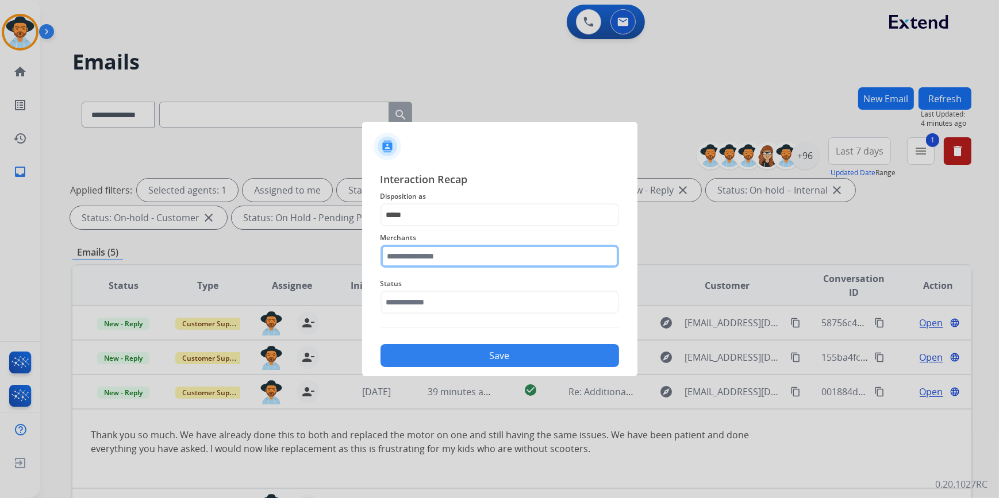
click at [422, 252] on input "text" at bounding box center [499, 256] width 238 height 23
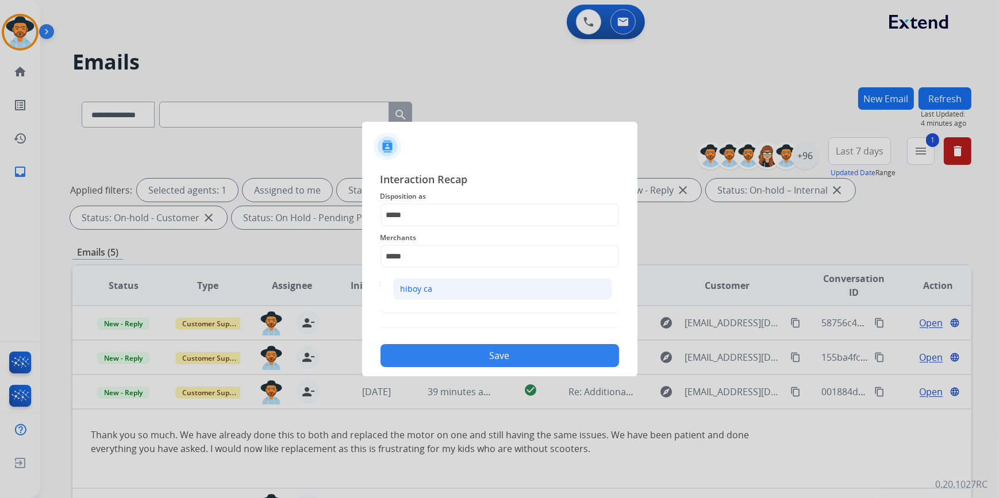
click at [429, 287] on div "hiboy ca" at bounding box center [416, 288] width 32 height 11
type input "********"
click at [437, 305] on input "text" at bounding box center [499, 302] width 238 height 23
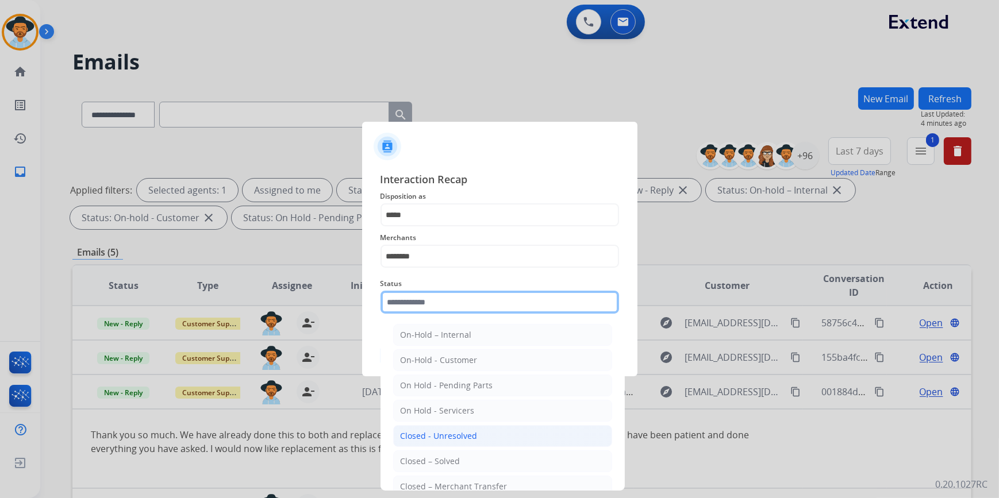
scroll to position [68, 0]
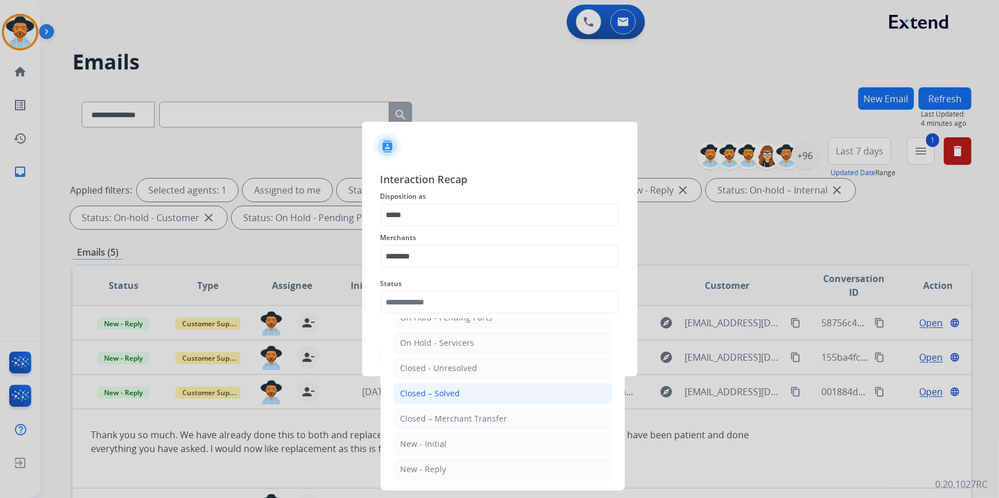
click at [437, 396] on div "Closed – Solved" at bounding box center [430, 393] width 60 height 11
type input "**********"
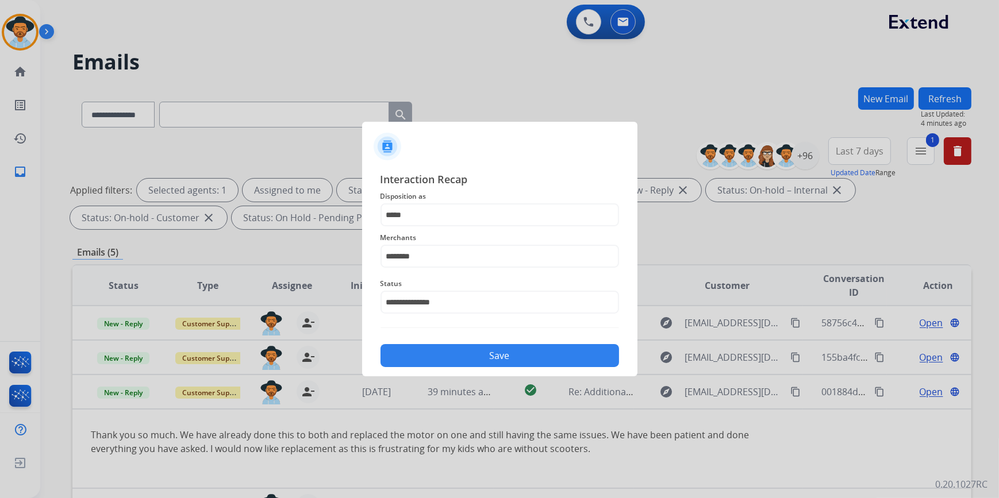
click at [453, 351] on button "Save" at bounding box center [499, 355] width 238 height 23
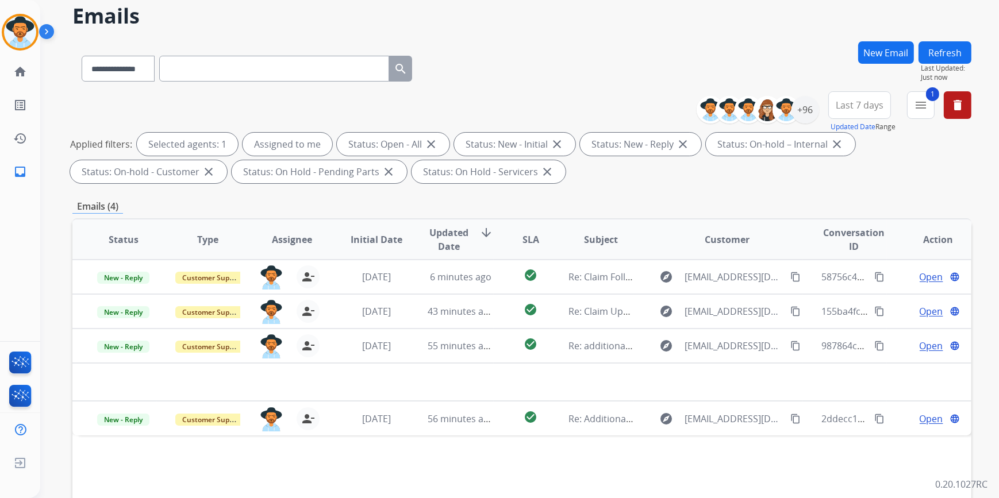
scroll to position [52, 0]
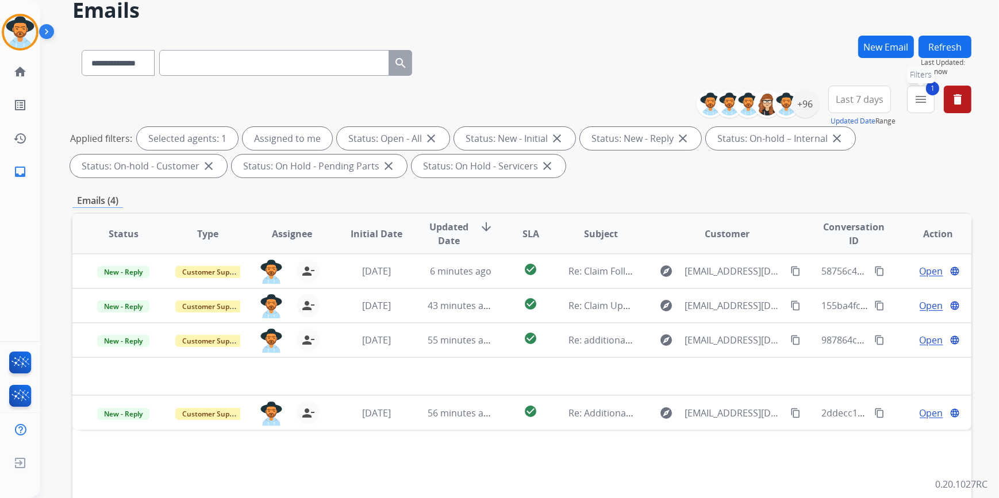
click at [918, 109] on button "1 menu Filters" at bounding box center [921, 100] width 28 height 28
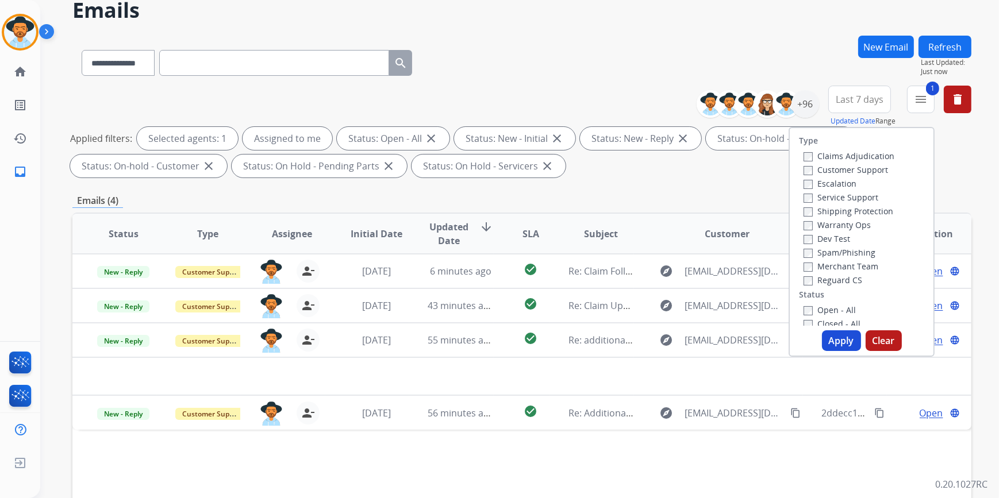
click at [806, 322] on label "Closed - All" at bounding box center [831, 323] width 57 height 11
click at [825, 334] on button "Apply" at bounding box center [841, 340] width 39 height 21
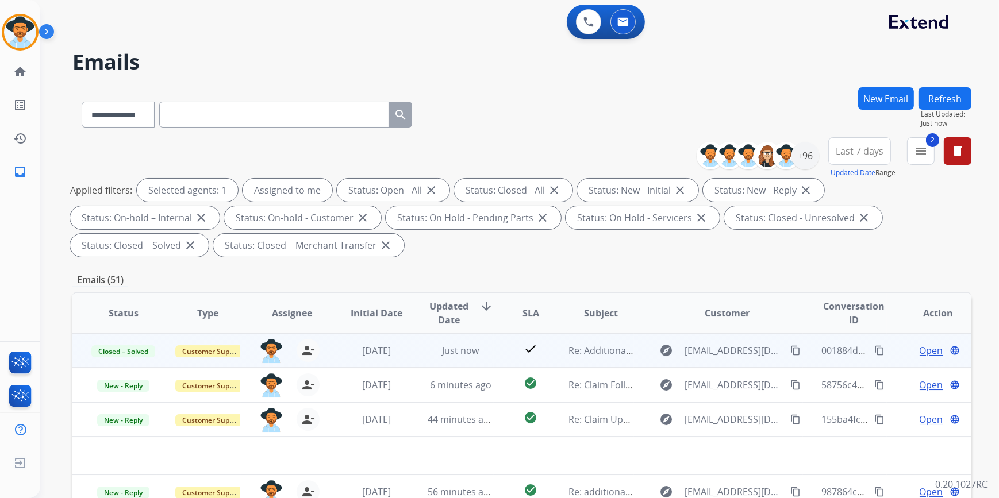
click at [874, 350] on mat-icon "content_copy" at bounding box center [879, 350] width 10 height 10
click at [458, 345] on span "Just now" at bounding box center [460, 350] width 37 height 13
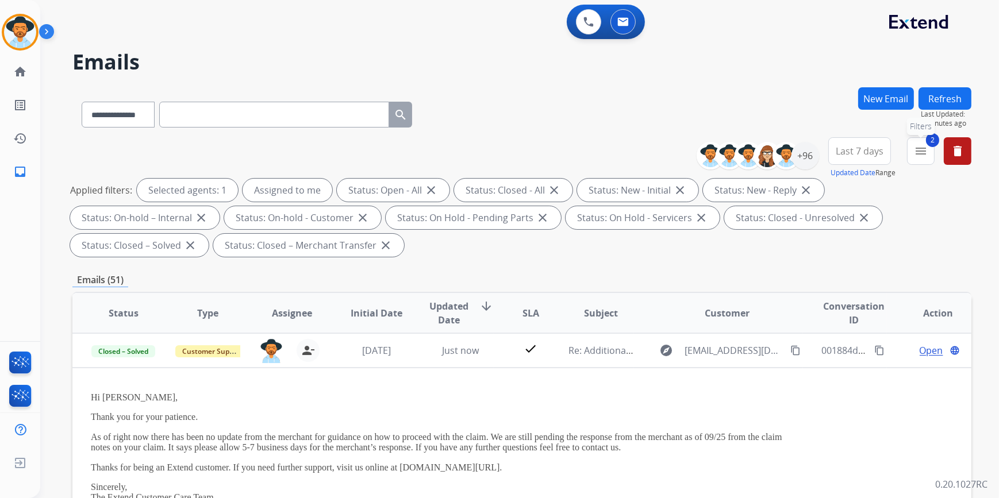
click at [926, 147] on mat-icon "menu" at bounding box center [921, 151] width 14 height 14
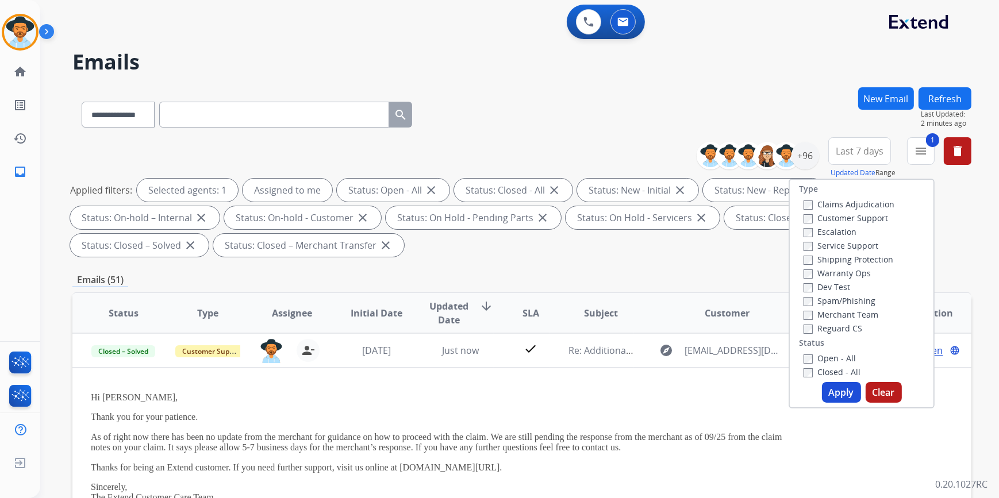
click at [822, 394] on button "Apply" at bounding box center [841, 392] width 39 height 21
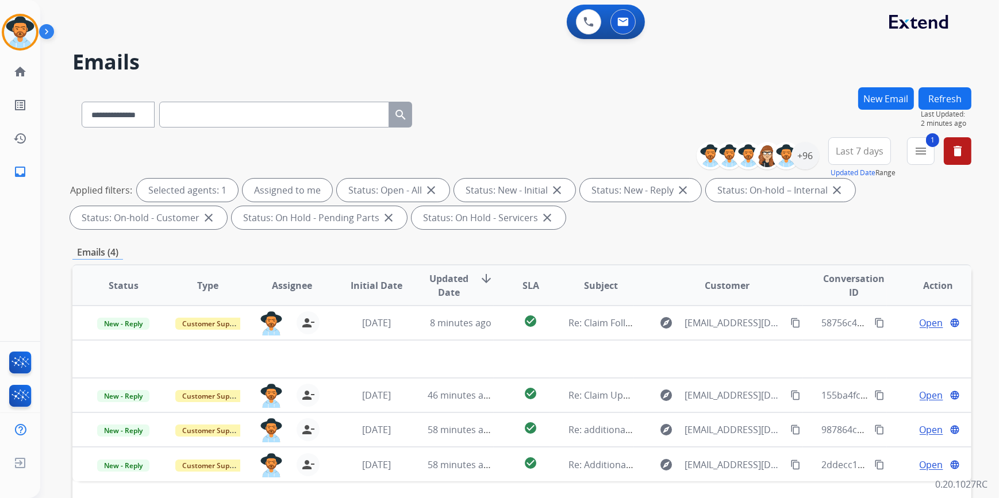
scroll to position [210, 0]
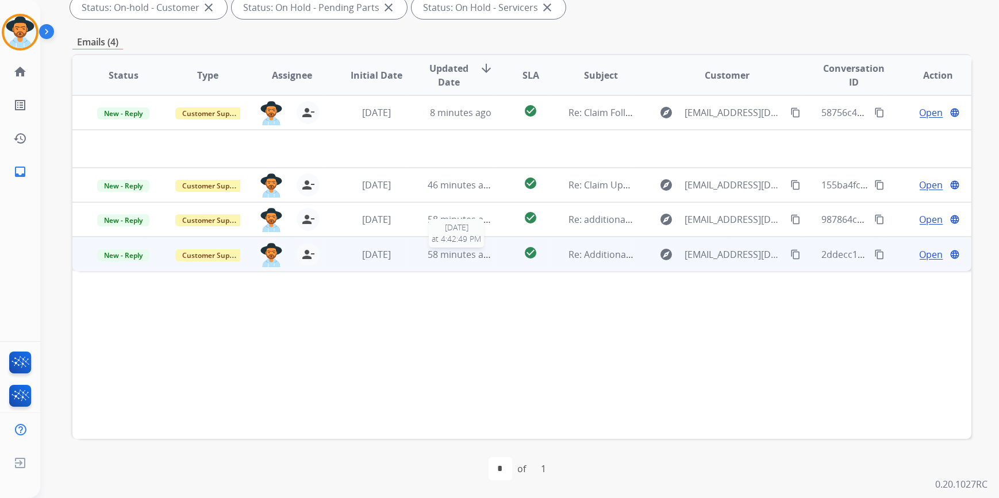
click at [468, 257] on span "58 minutes ago" at bounding box center [460, 254] width 67 height 13
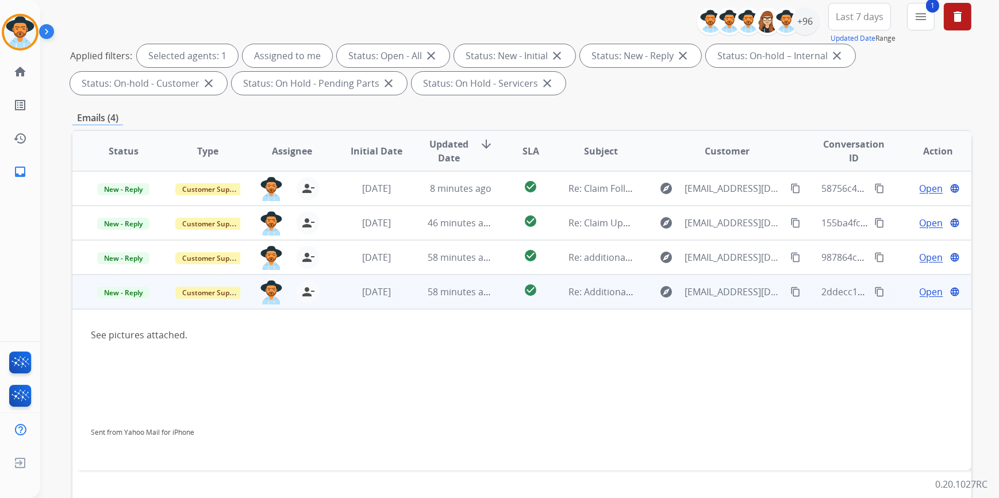
scroll to position [106, 0]
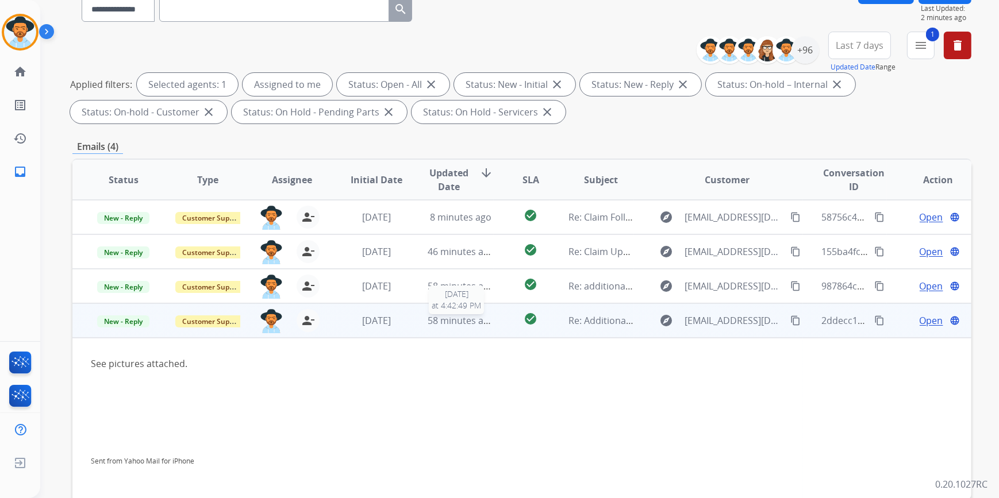
click at [431, 315] on span "58 minutes ago" at bounding box center [460, 320] width 67 height 13
click at [430, 318] on span "58 minutes ago" at bounding box center [460, 321] width 67 height 13
click at [919, 322] on span "Open" at bounding box center [931, 321] width 24 height 14
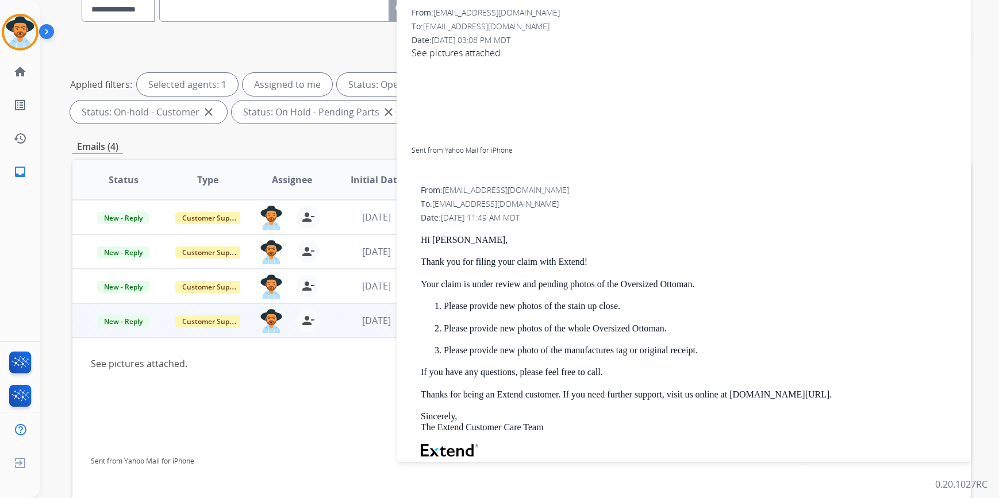
scroll to position [0, 0]
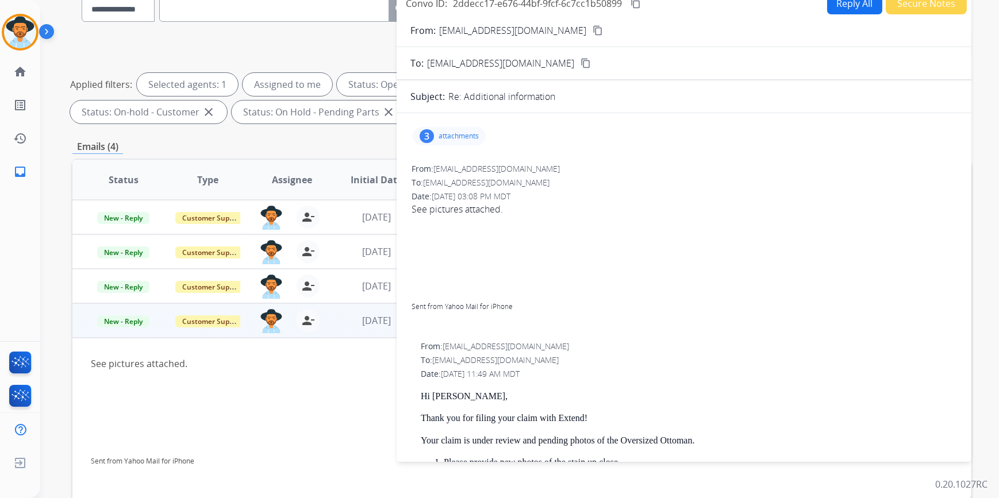
click at [454, 136] on p "attachments" at bounding box center [458, 136] width 40 height 9
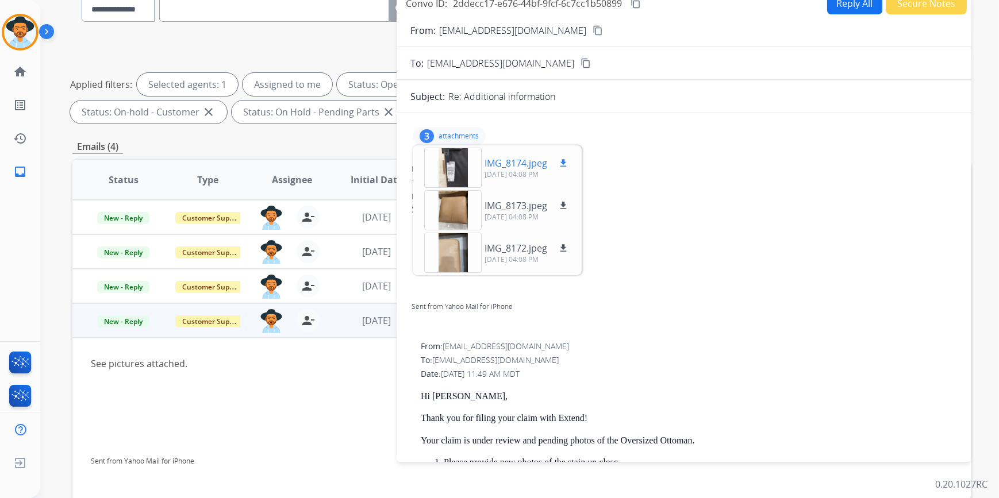
click at [565, 161] on mat-icon "download" at bounding box center [563, 163] width 10 height 10
click at [564, 204] on mat-icon "download" at bounding box center [563, 206] width 10 height 10
click at [565, 248] on mat-icon "download" at bounding box center [563, 248] width 10 height 10
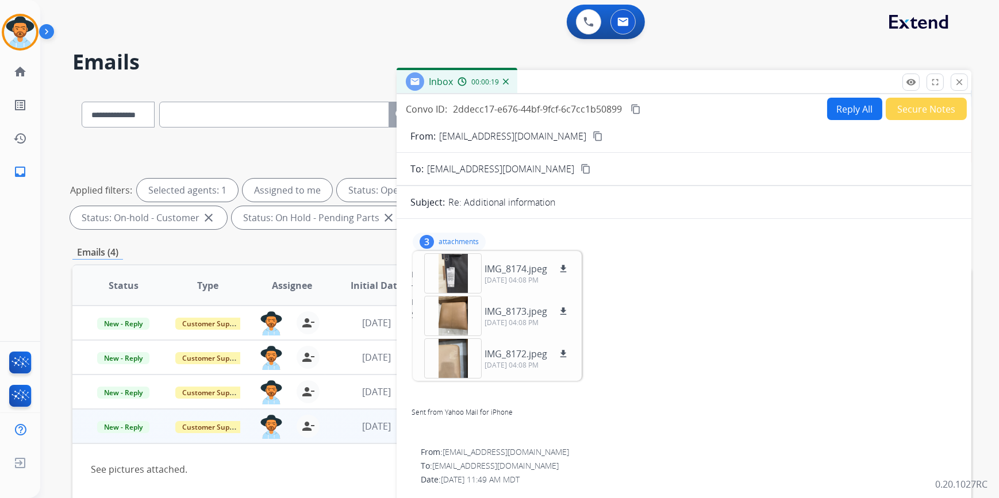
click at [592, 134] on mat-icon "content_copy" at bounding box center [597, 136] width 10 height 10
click at [835, 110] on button "Reply All" at bounding box center [854, 109] width 55 height 22
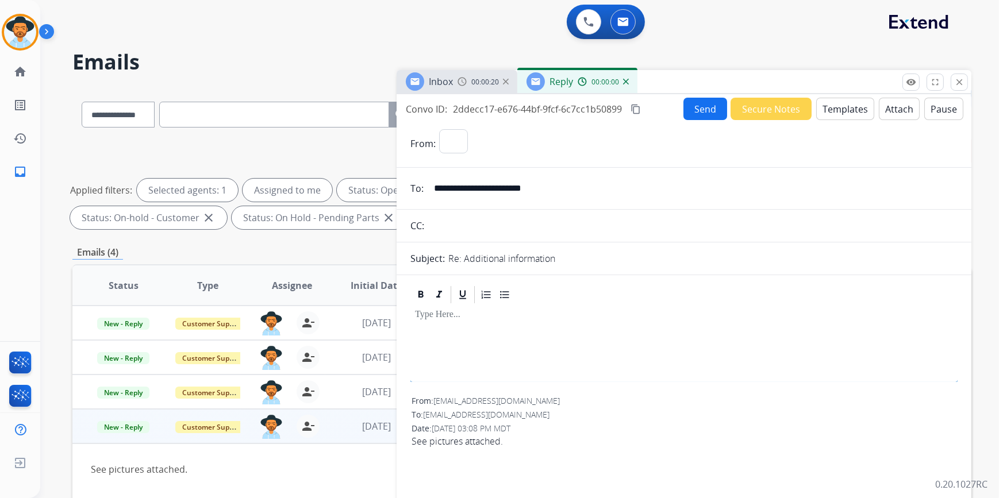
select select "**********"
click at [839, 109] on button "Templates" at bounding box center [845, 109] width 58 height 22
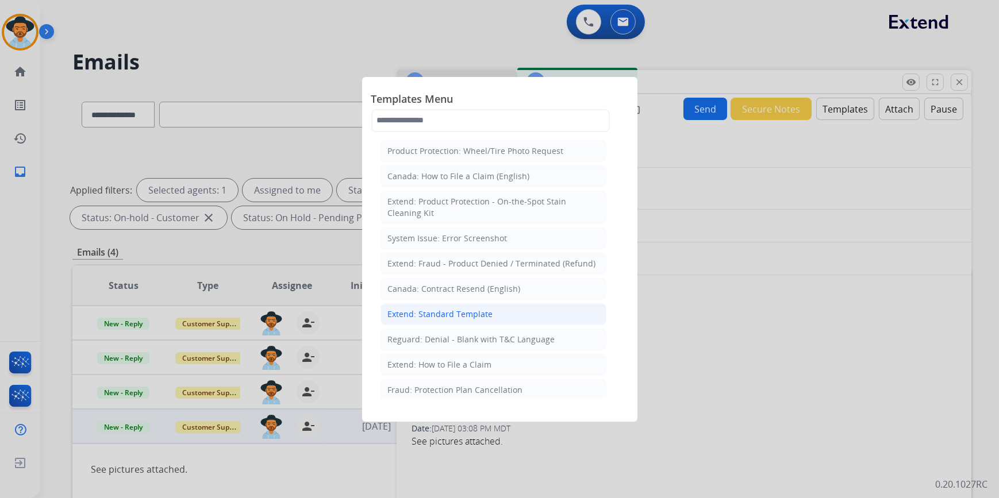
click at [450, 307] on li "Extend: Standard Template" at bounding box center [493, 314] width 226 height 22
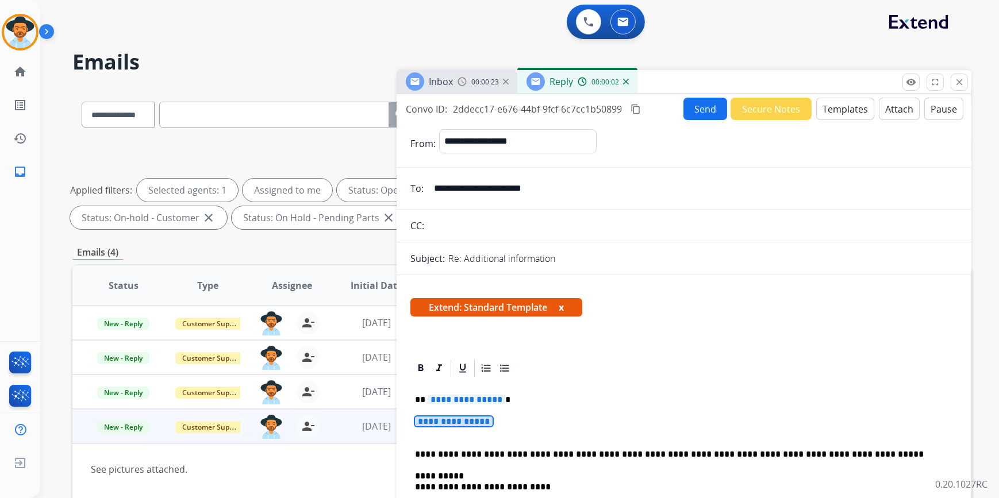
click at [457, 423] on span "**********" at bounding box center [454, 422] width 78 height 10
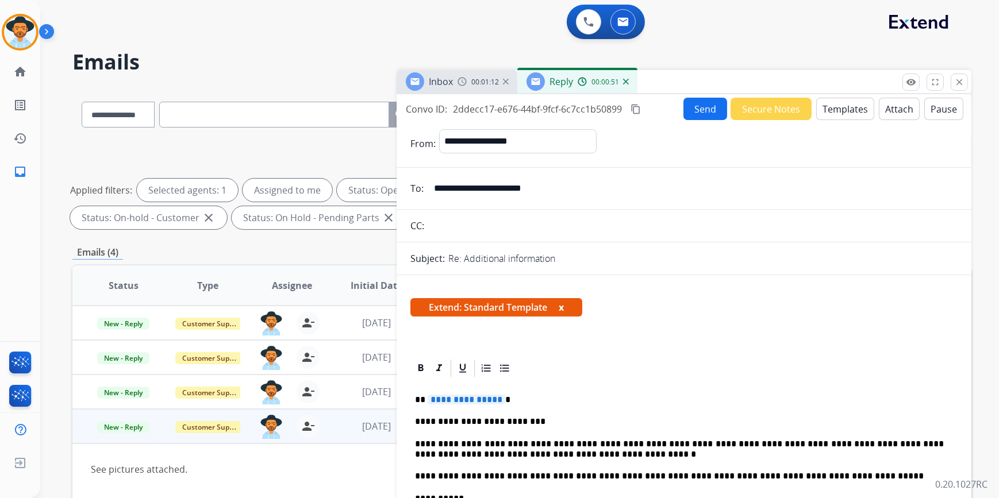
click at [462, 402] on span "**********" at bounding box center [466, 400] width 78 height 10
click at [467, 398] on span "**********" at bounding box center [466, 400] width 78 height 10
drag, startPoint x: 580, startPoint y: 184, endPoint x: 429, endPoint y: 184, distance: 151.7
click at [429, 184] on input "**********" at bounding box center [692, 188] width 530 height 23
click at [700, 108] on button "Send" at bounding box center [705, 109] width 44 height 22
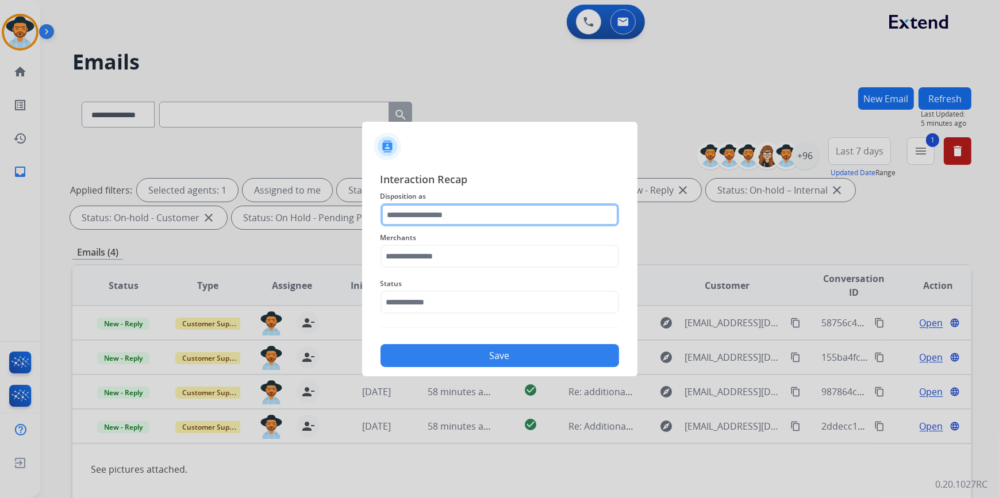
click at [438, 217] on input "text" at bounding box center [499, 214] width 238 height 23
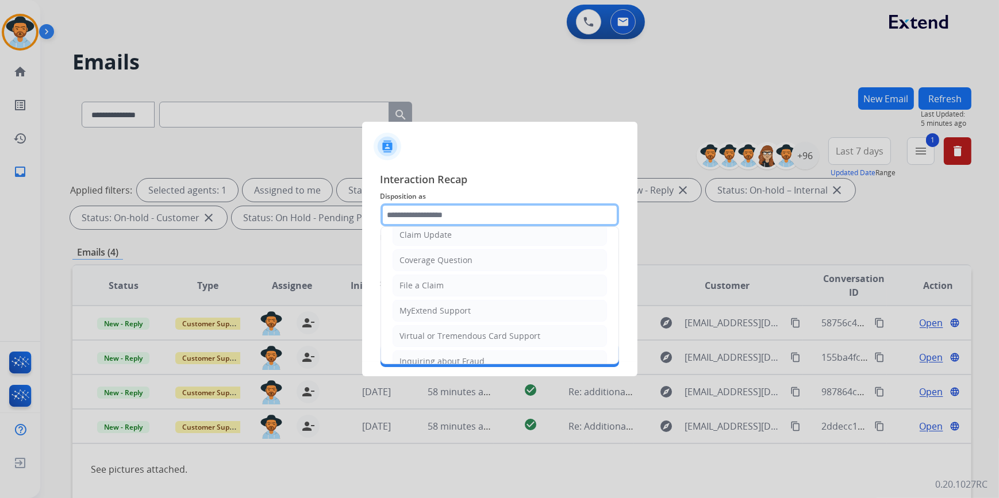
scroll to position [178, 0]
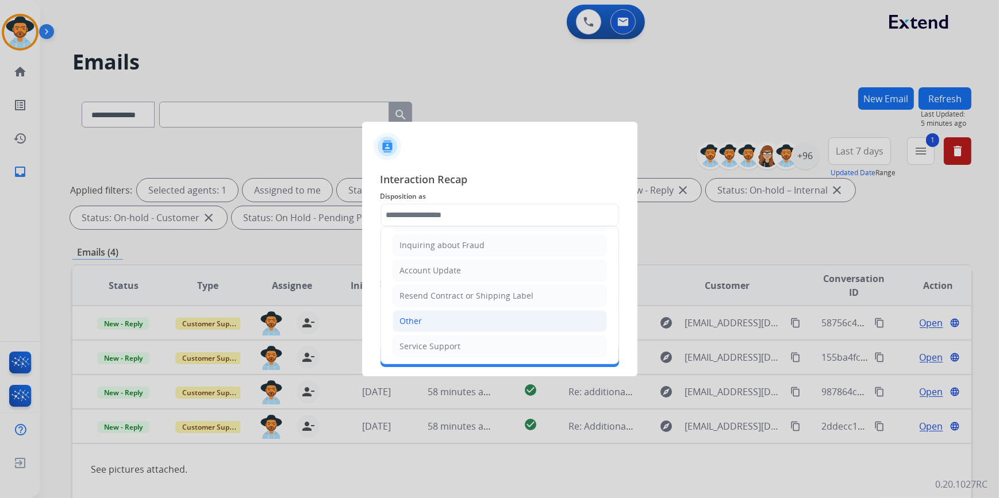
click at [421, 320] on li "Other" at bounding box center [499, 321] width 214 height 22
type input "*****"
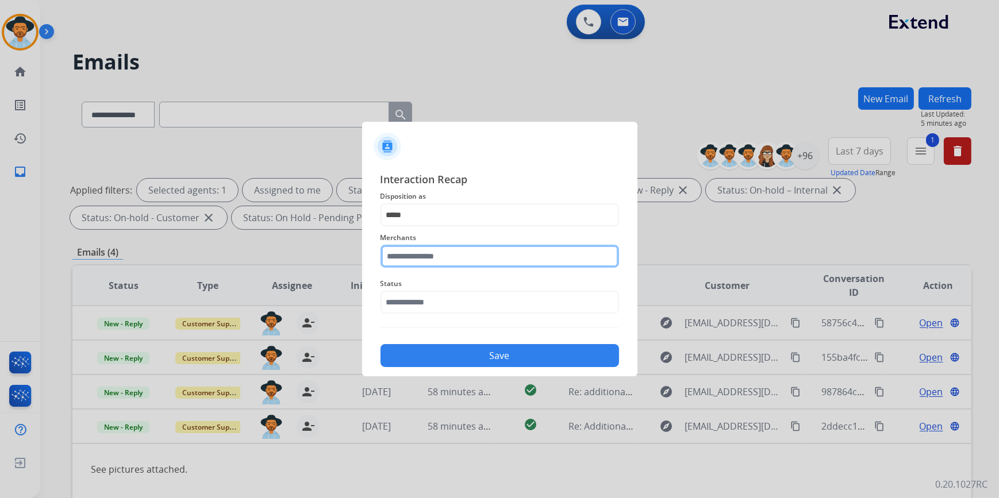
click at [416, 254] on input "text" at bounding box center [499, 256] width 238 height 23
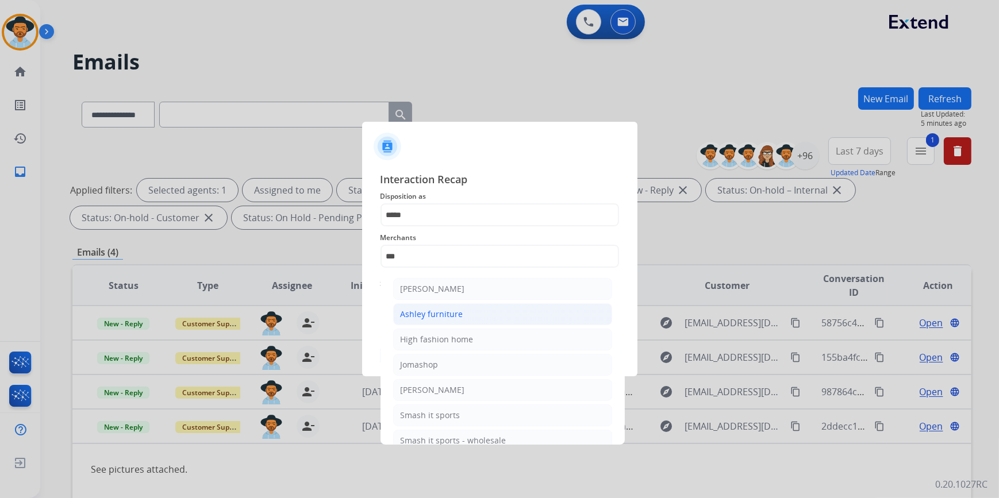
click at [447, 313] on div "Ashley furniture" at bounding box center [431, 314] width 63 height 11
type input "**********"
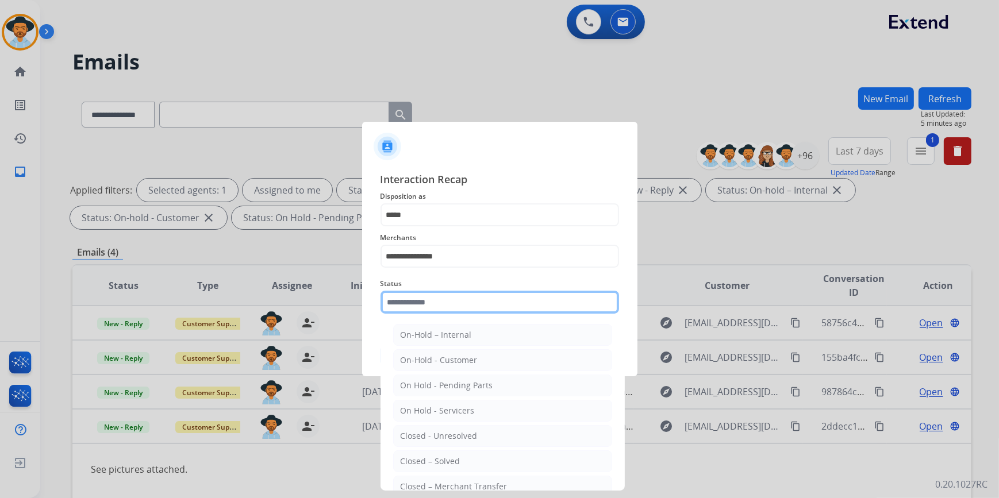
click at [408, 305] on input "text" at bounding box center [499, 302] width 238 height 23
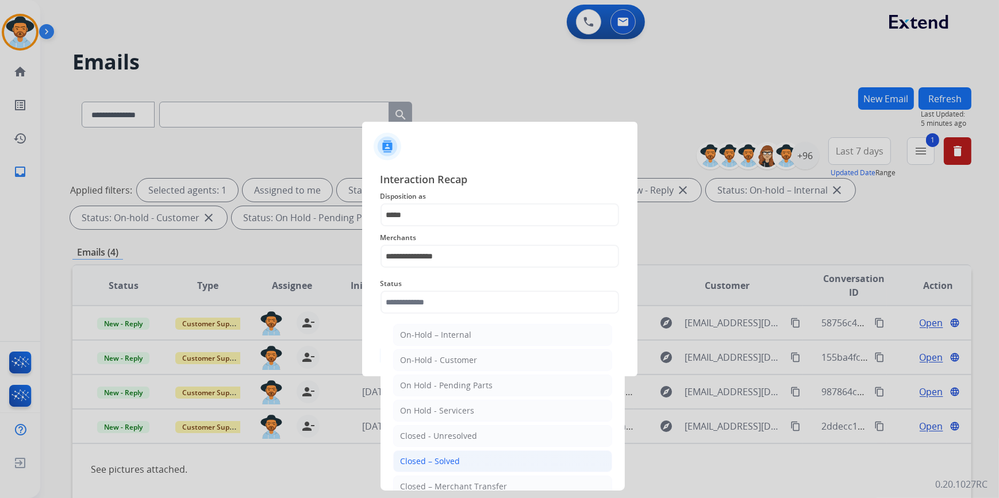
click at [423, 461] on div "Closed – Solved" at bounding box center [430, 461] width 60 height 11
type input "**********"
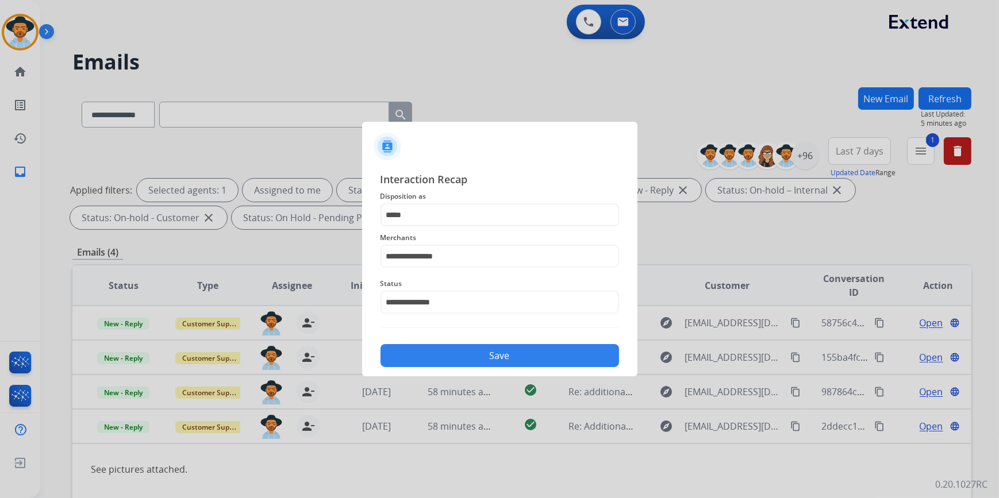
click at [450, 366] on button "Save" at bounding box center [499, 355] width 238 height 23
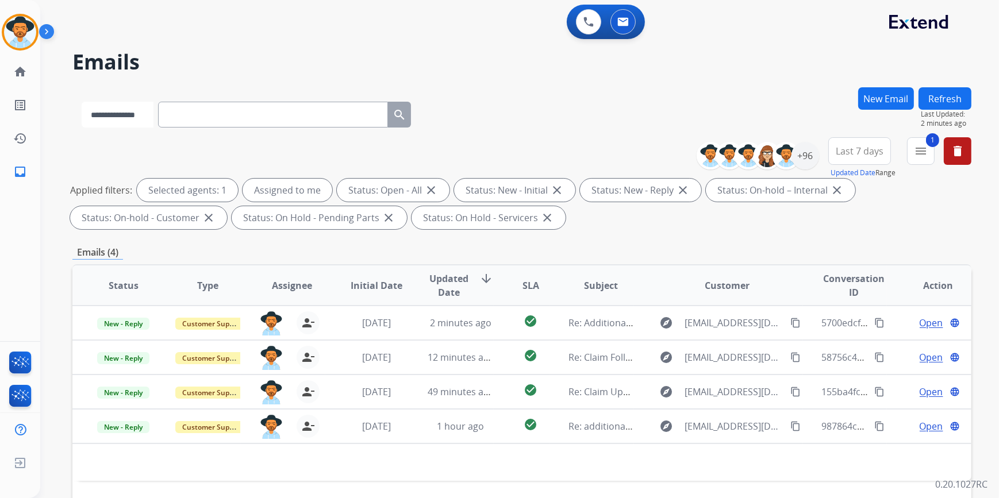
click at [148, 114] on select "**********" at bounding box center [118, 115] width 72 height 26
paste input "**********"
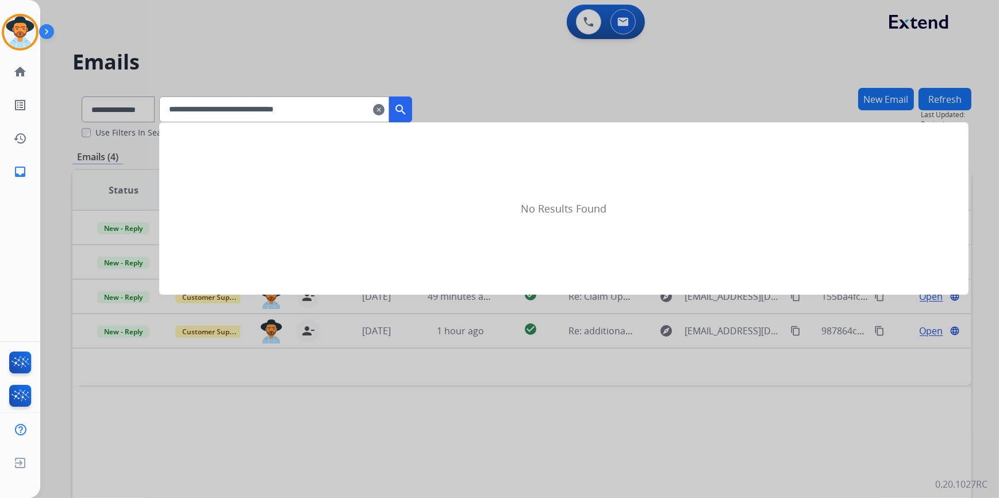
type input "**********"
click at [407, 114] on mat-icon "search" at bounding box center [401, 110] width 14 height 14
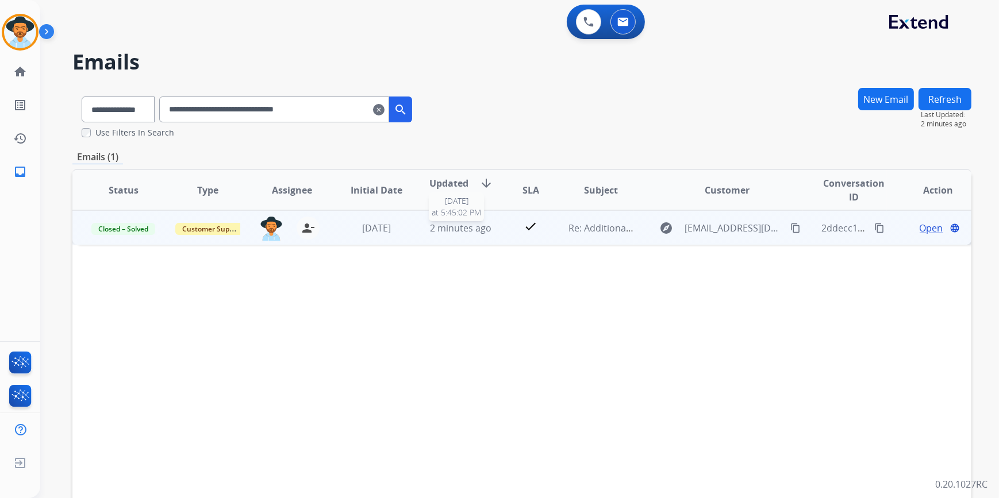
click at [433, 232] on span "2 minutes ago" at bounding box center [460, 228] width 61 height 13
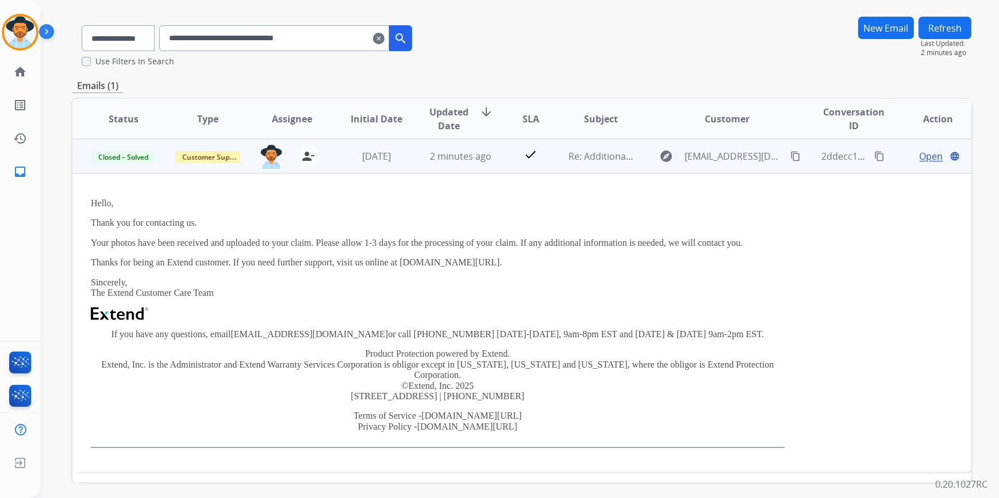
scroll to position [11, 0]
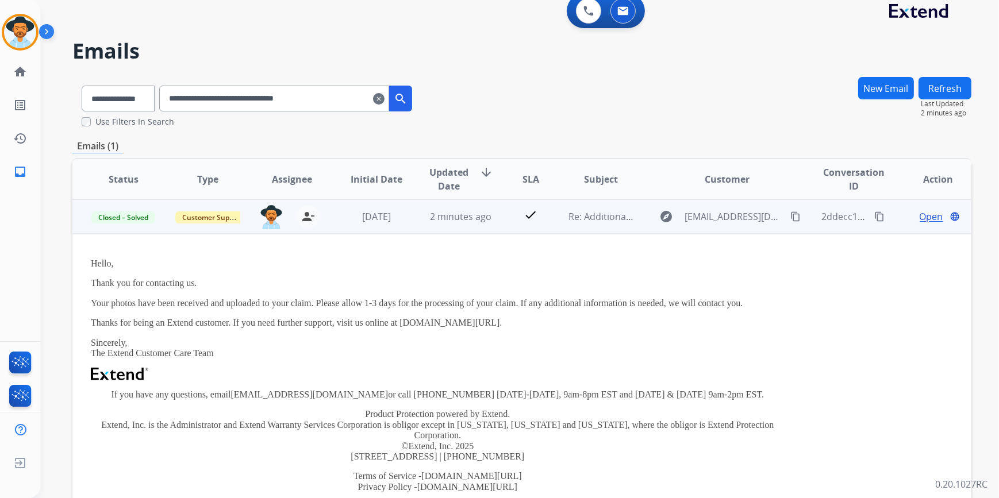
click at [919, 214] on span "Open" at bounding box center [931, 217] width 24 height 14
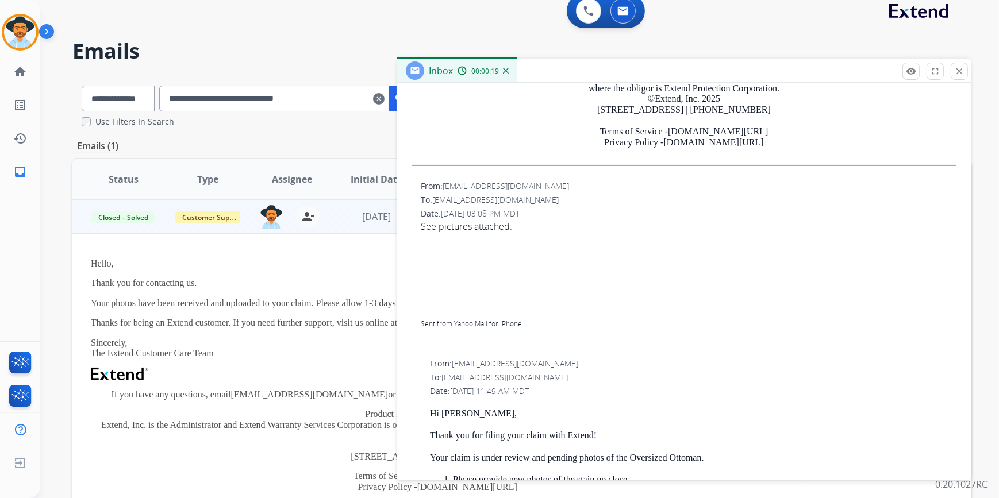
scroll to position [400, 0]
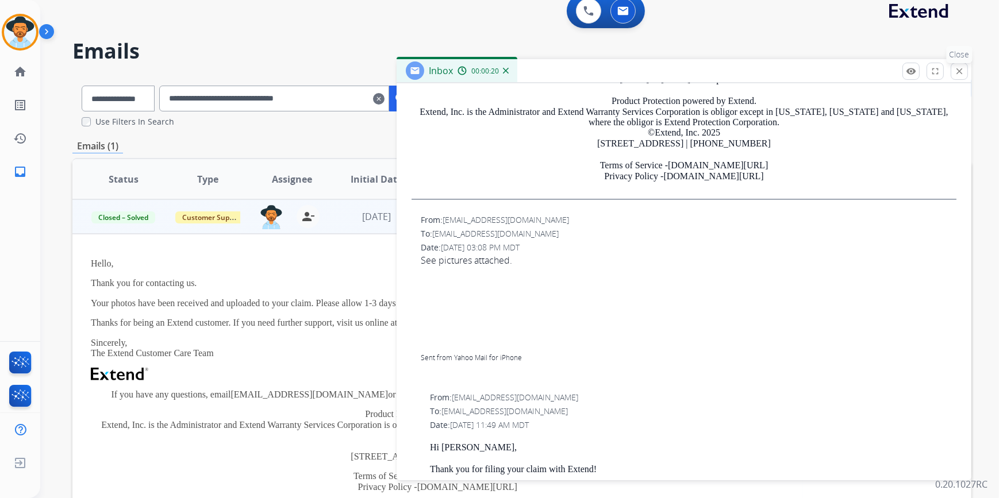
click at [955, 75] on mat-icon "close" at bounding box center [959, 71] width 10 height 10
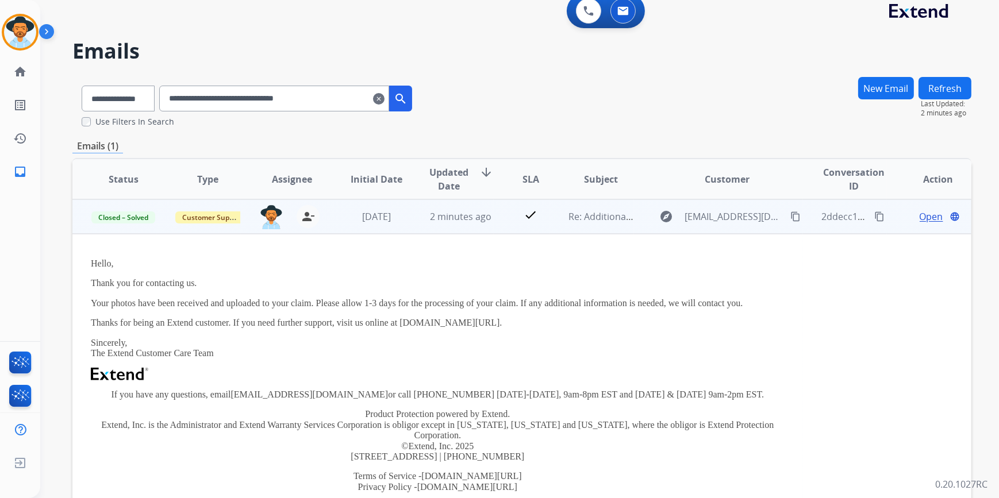
click at [924, 216] on span "Open" at bounding box center [931, 217] width 24 height 14
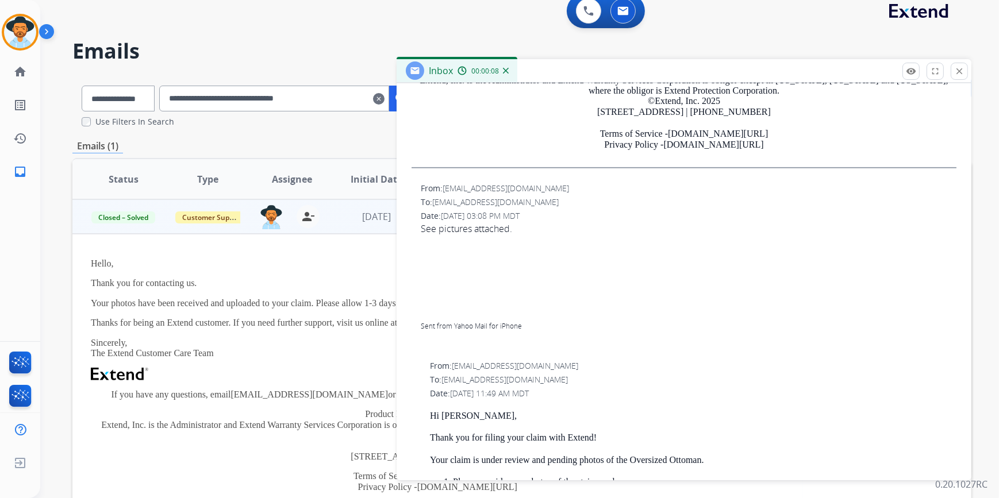
scroll to position [296, 0]
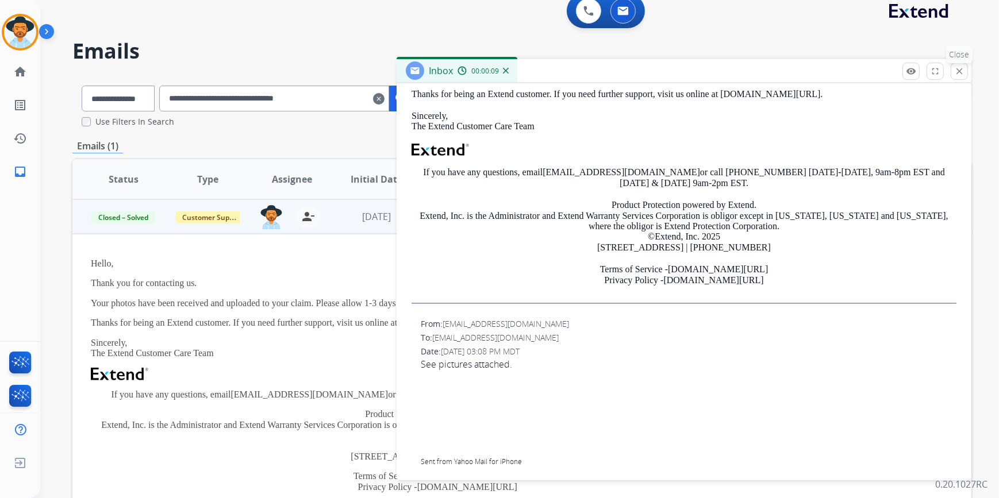
click at [955, 74] on mat-icon "close" at bounding box center [959, 71] width 10 height 10
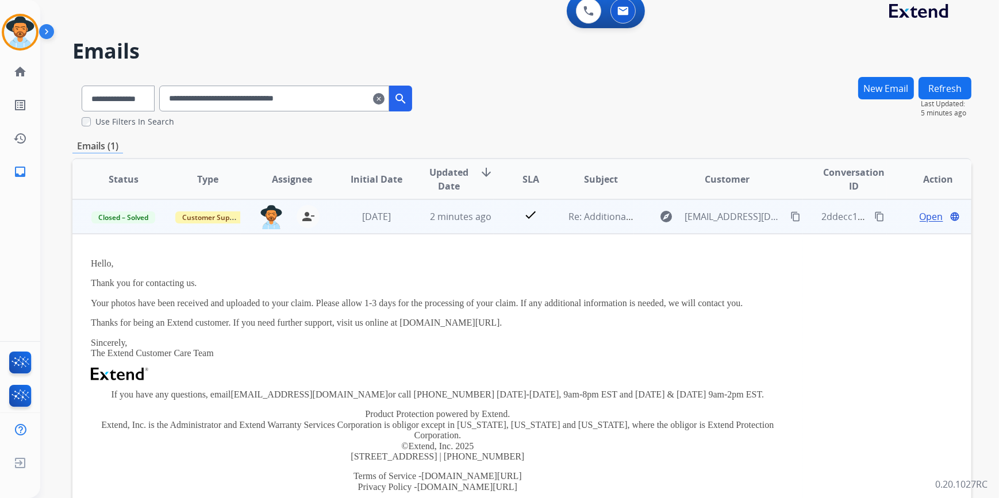
click at [503, 218] on td "check" at bounding box center [522, 216] width 56 height 34
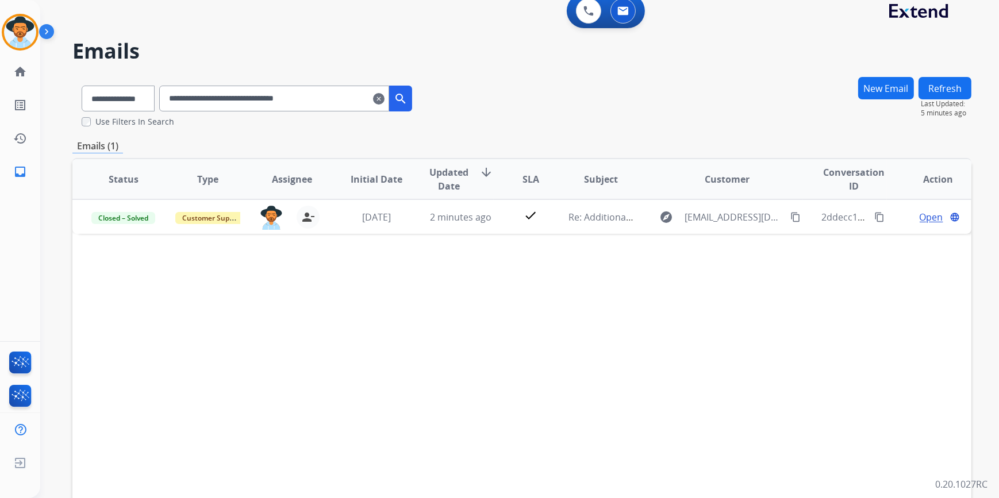
click at [384, 95] on mat-icon "clear" at bounding box center [378, 99] width 11 height 14
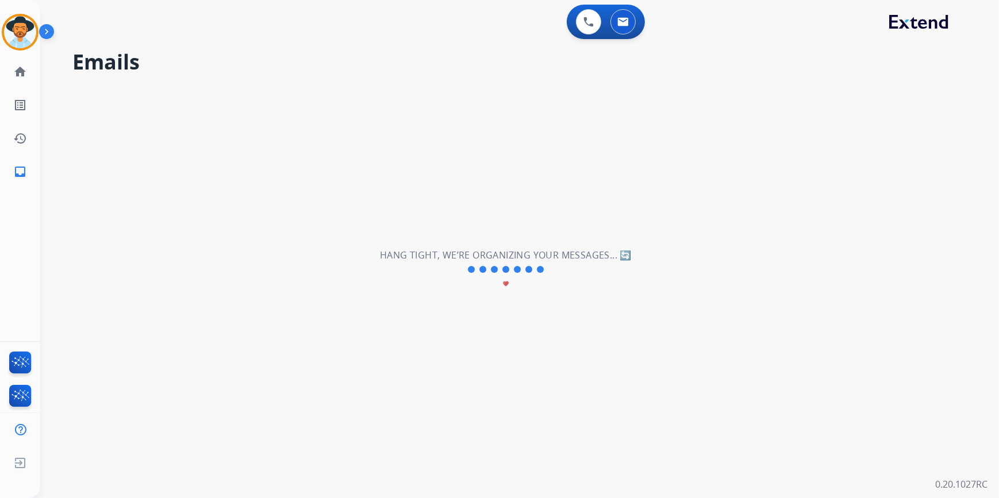
scroll to position [0, 0]
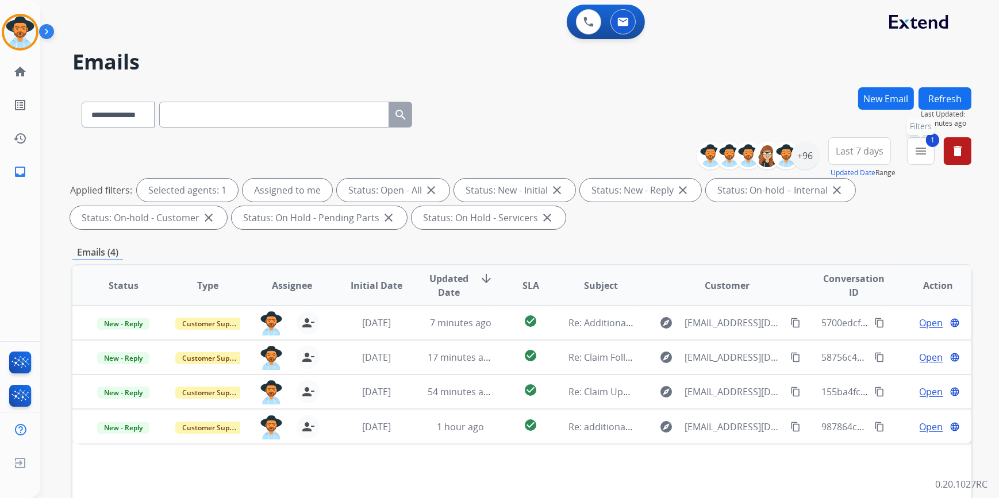
click at [916, 149] on mat-icon "menu" at bounding box center [921, 151] width 14 height 14
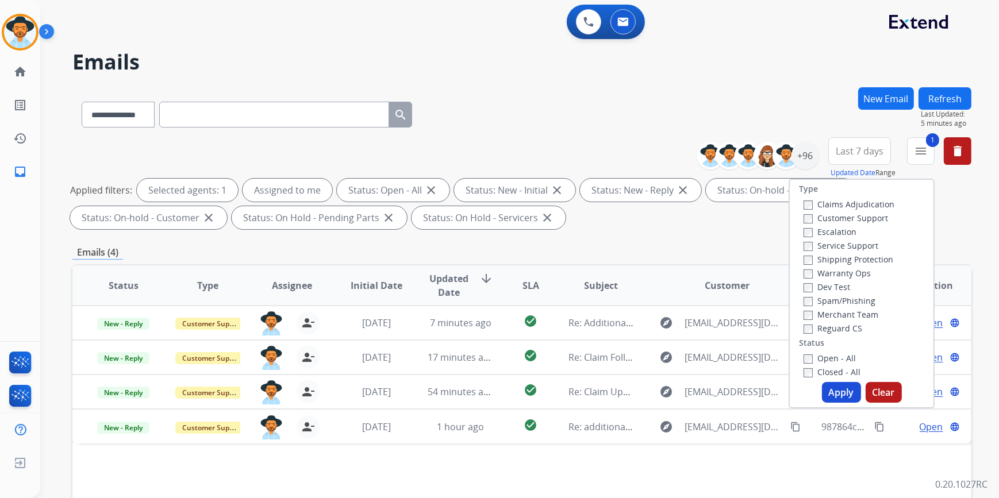
click at [385, 460] on div "Status Type Assignee Initial Date Updated Date arrow_downward SLA Subject Custo…" at bounding box center [521, 456] width 899 height 385
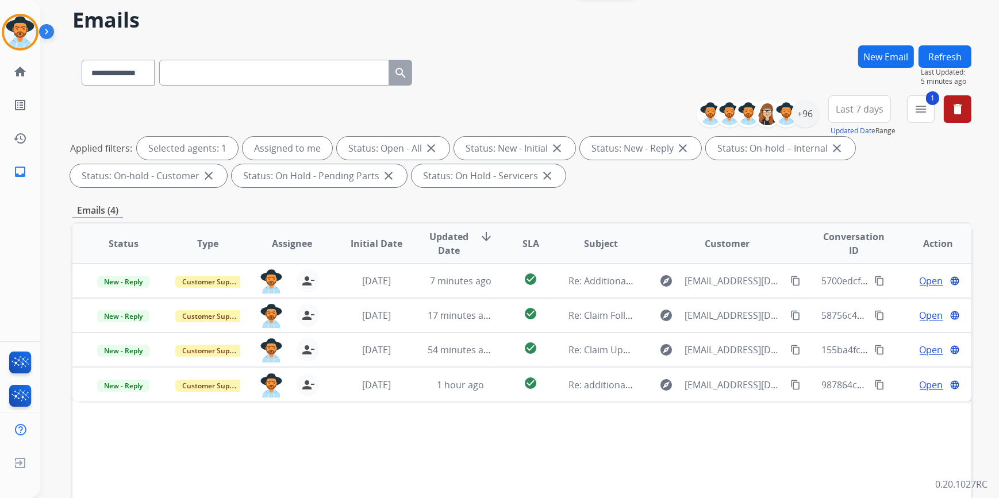
scroll to position [104, 0]
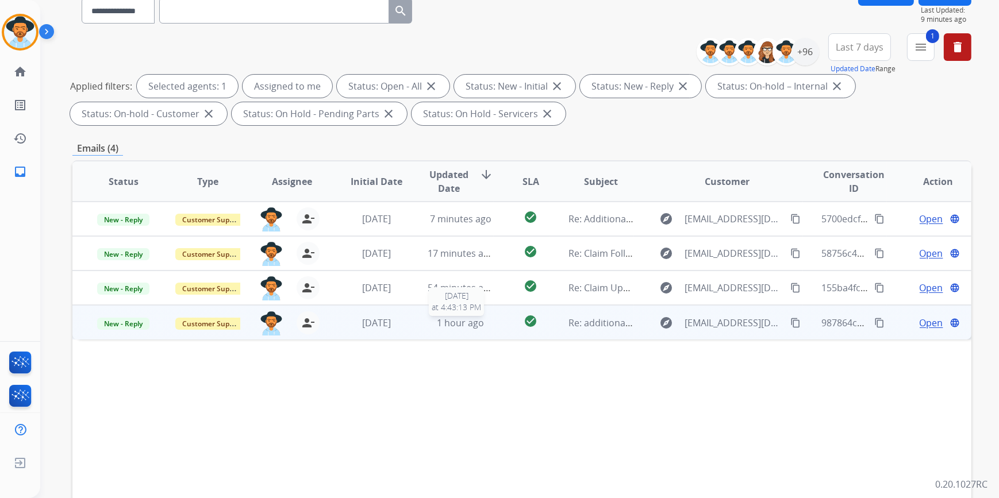
click at [477, 323] on span "1 hour ago" at bounding box center [460, 323] width 47 height 13
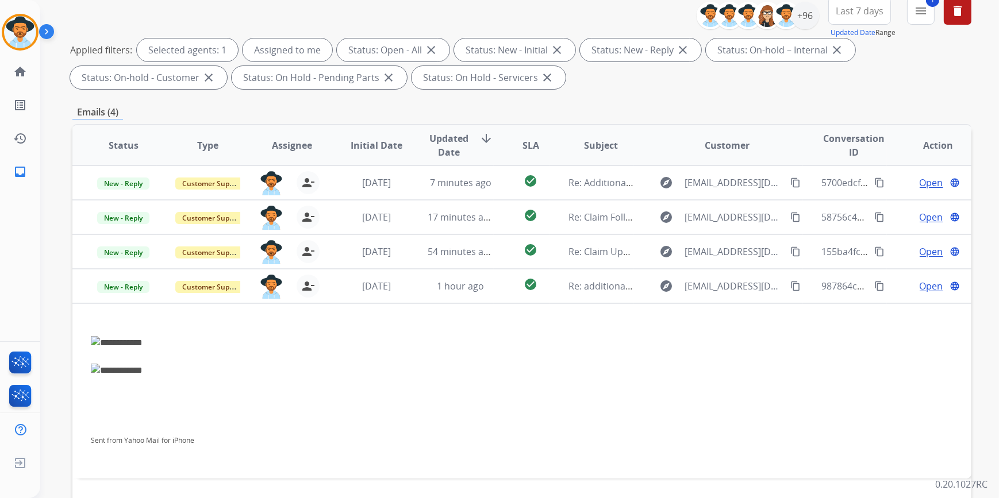
scroll to position [156, 0]
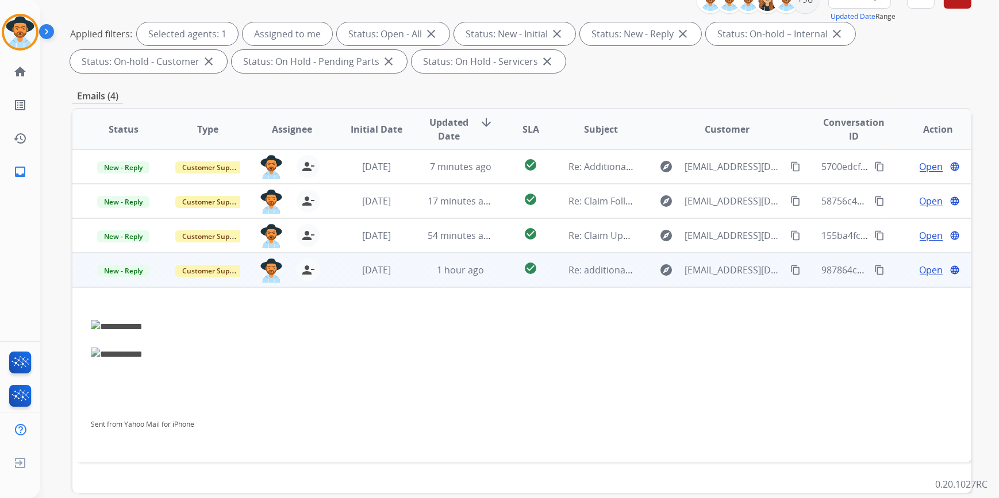
click at [922, 274] on span "Open" at bounding box center [931, 270] width 24 height 14
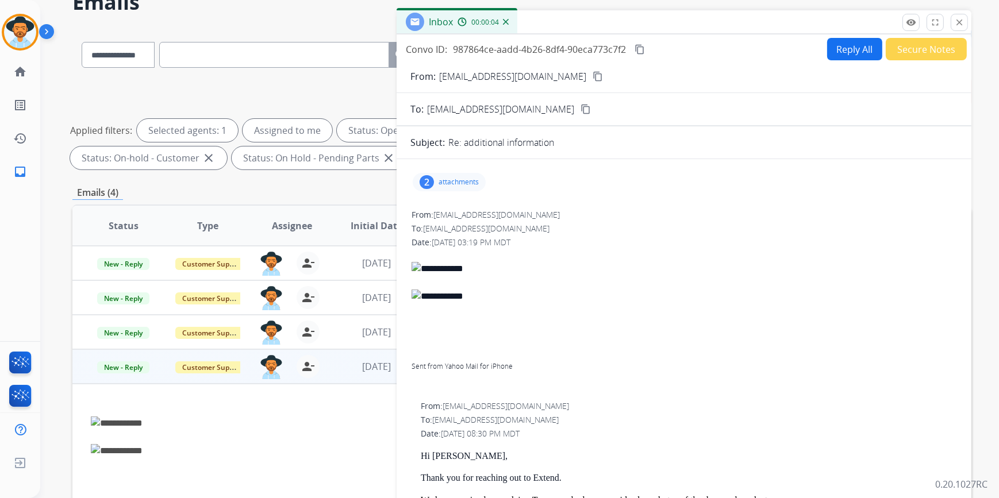
scroll to position [0, 0]
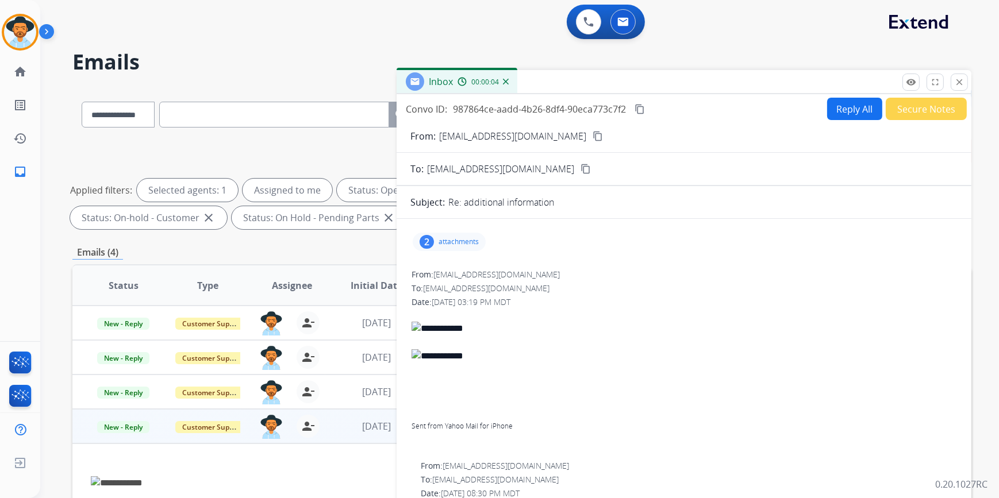
click at [465, 242] on p "attachments" at bounding box center [458, 241] width 40 height 9
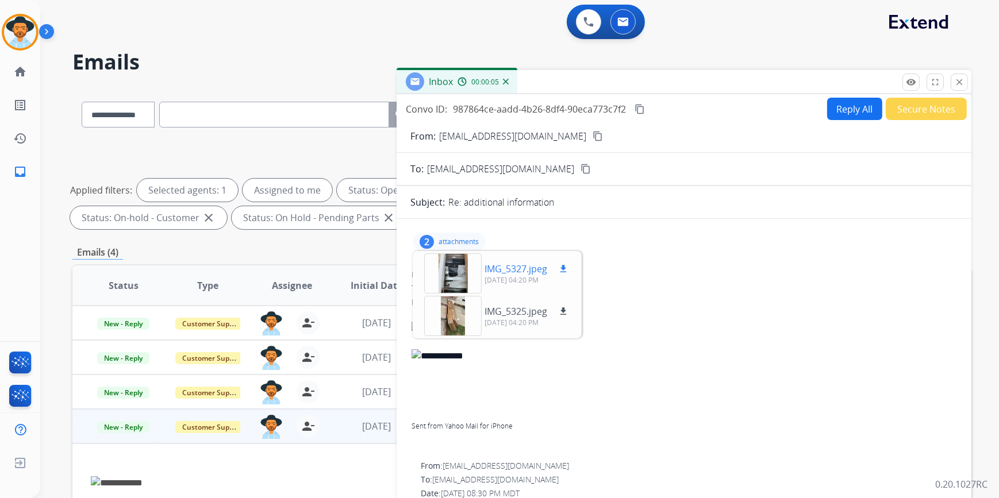
click at [562, 269] on mat-icon "download" at bounding box center [563, 269] width 10 height 10
click at [563, 315] on mat-icon "download" at bounding box center [563, 311] width 10 height 10
click at [592, 137] on mat-icon "content_copy" at bounding box center [597, 136] width 10 height 10
click at [932, 110] on button "Secure Notes" at bounding box center [925, 109] width 81 height 22
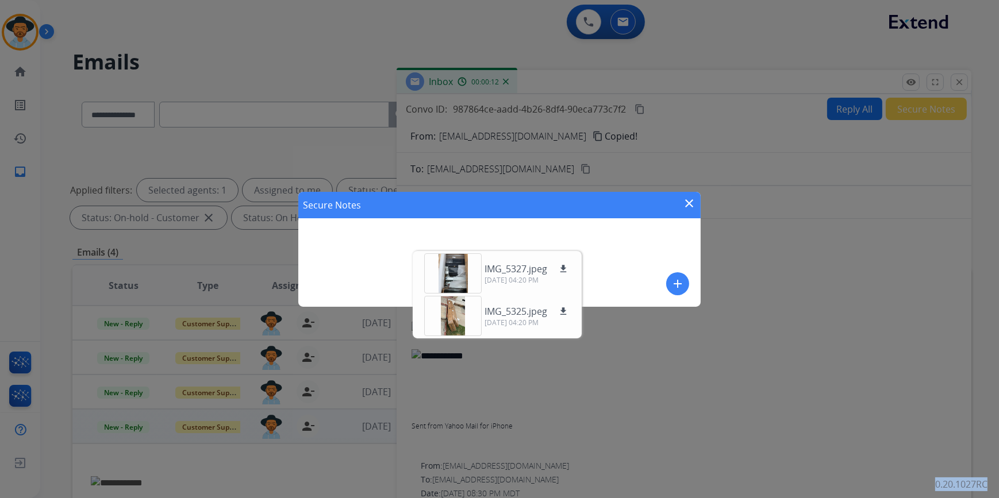
click at [932, 110] on div "Secure Notes close add" at bounding box center [499, 249] width 999 height 498
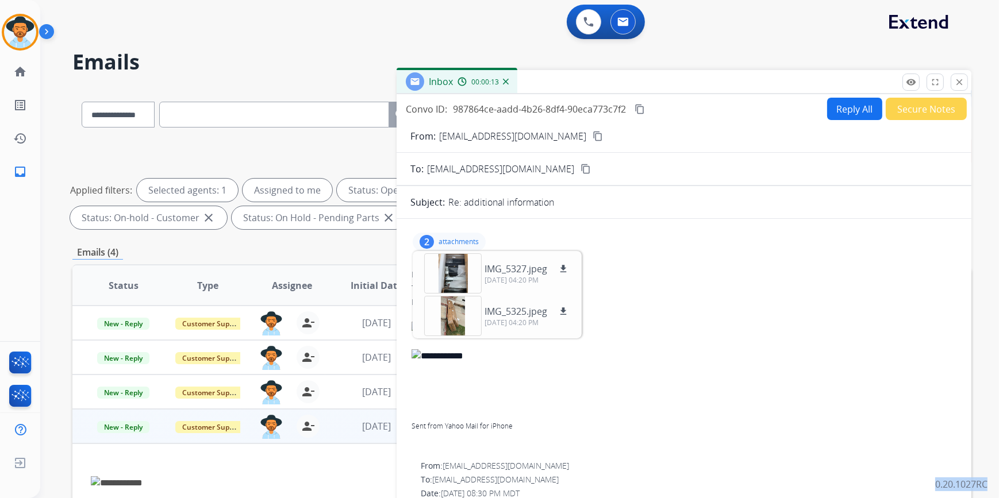
drag, startPoint x: 932, startPoint y: 110, endPoint x: 845, endPoint y: 109, distance: 87.3
click at [845, 109] on button "Reply All" at bounding box center [854, 109] width 55 height 22
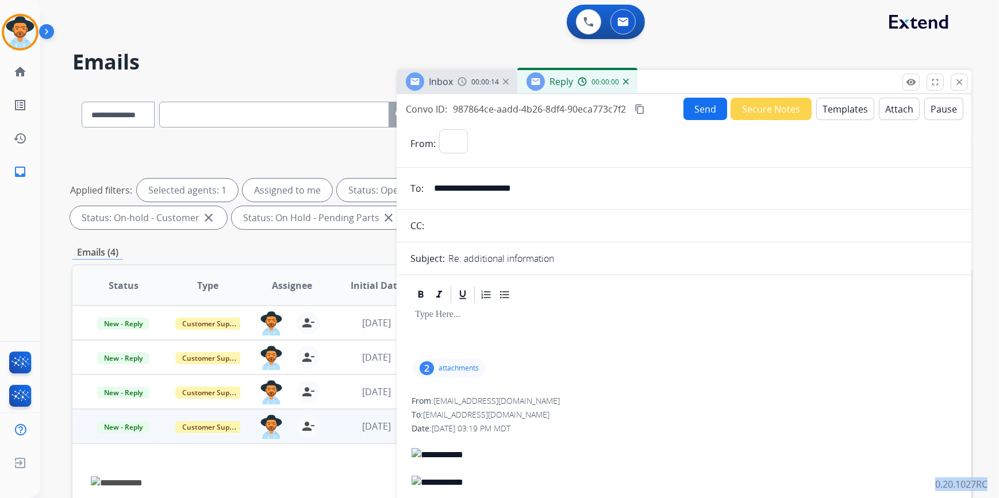
select select "**********"
click at [818, 113] on button "Templates" at bounding box center [845, 109] width 58 height 22
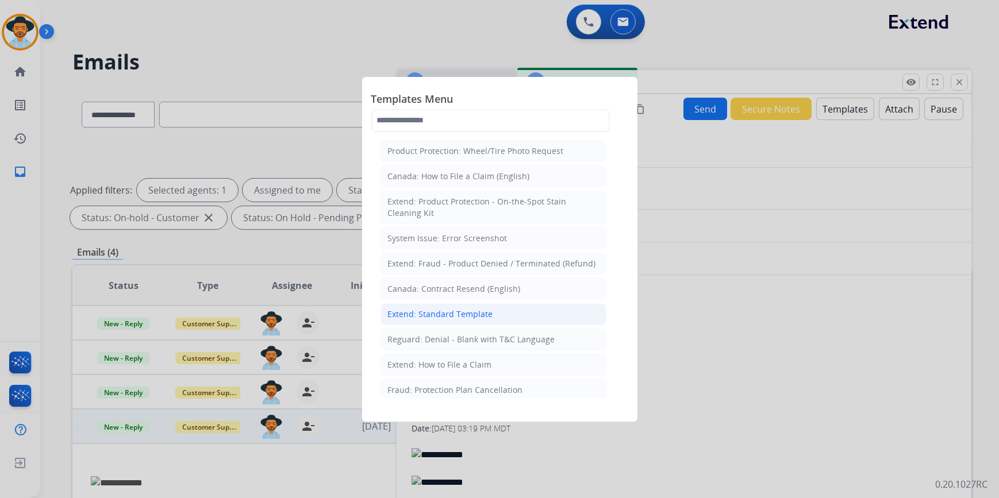
click at [476, 313] on div "Extend: Standard Template" at bounding box center [440, 314] width 105 height 11
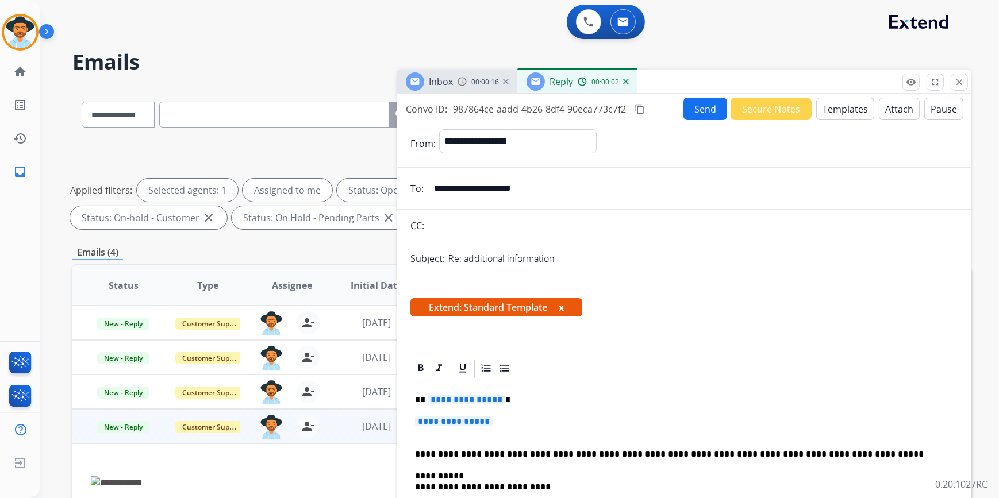
click at [455, 421] on span "**********" at bounding box center [454, 422] width 78 height 10
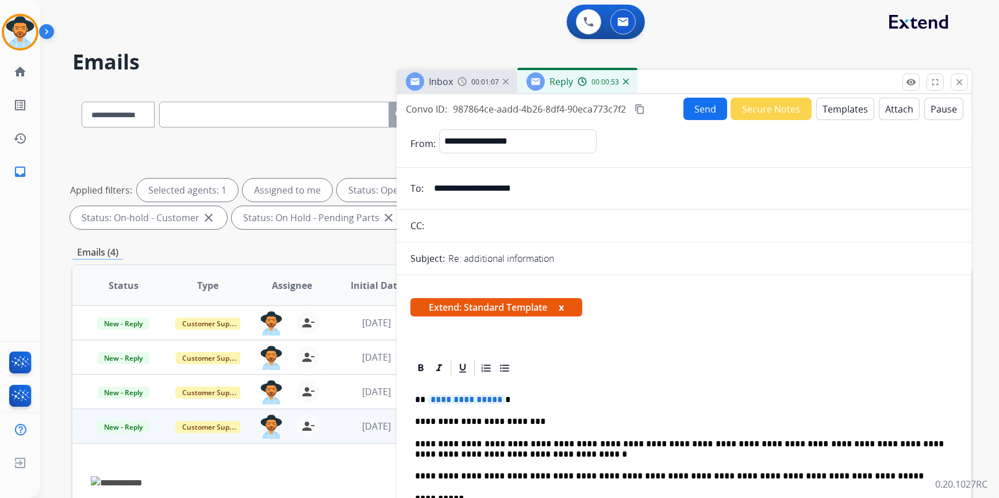
drag, startPoint x: 719, startPoint y: 449, endPoint x: 720, endPoint y: 441, distance: 7.5
click at [719, 446] on p "**********" at bounding box center [679, 449] width 529 height 21
drag, startPoint x: 718, startPoint y: 442, endPoint x: 765, endPoint y: 313, distance: 137.6
click at [765, 313] on div "Extend: Standard Template x" at bounding box center [683, 312] width 547 height 28
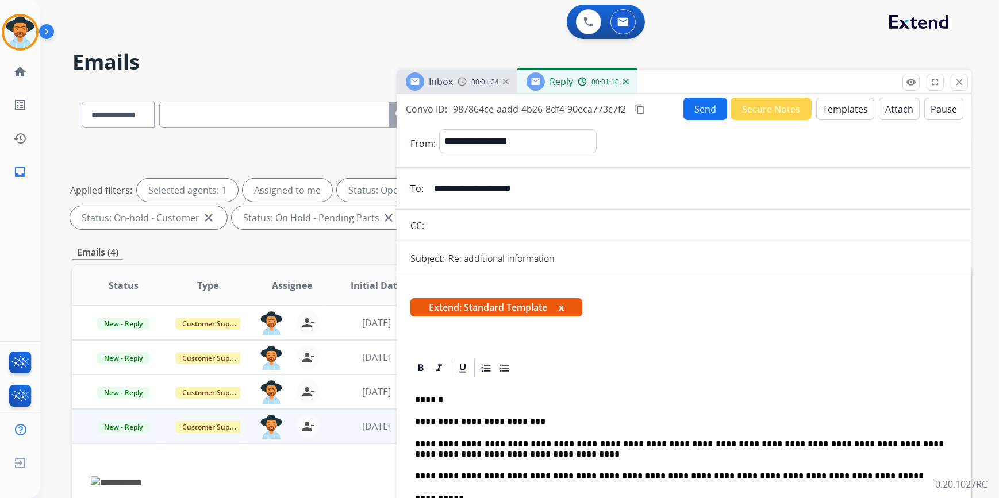
click at [700, 112] on button "Send" at bounding box center [705, 109] width 44 height 22
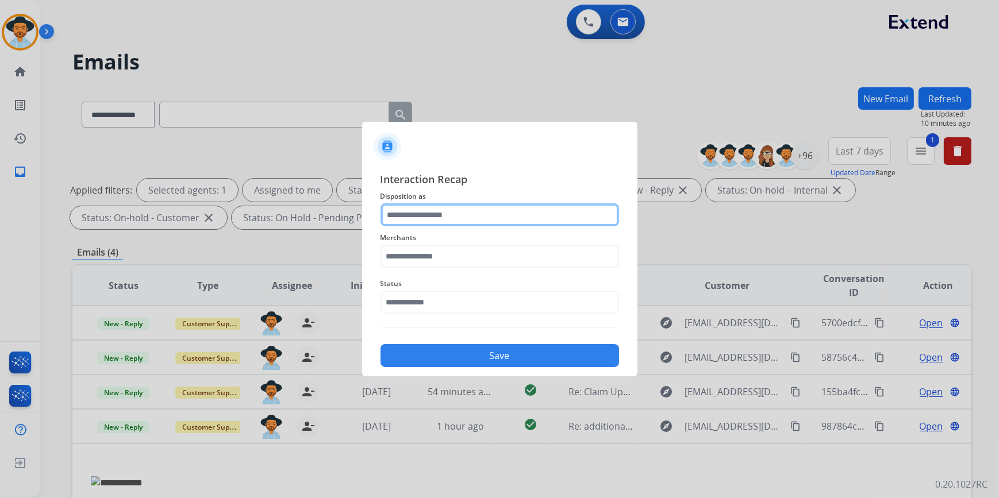
click at [431, 219] on input "text" at bounding box center [499, 214] width 238 height 23
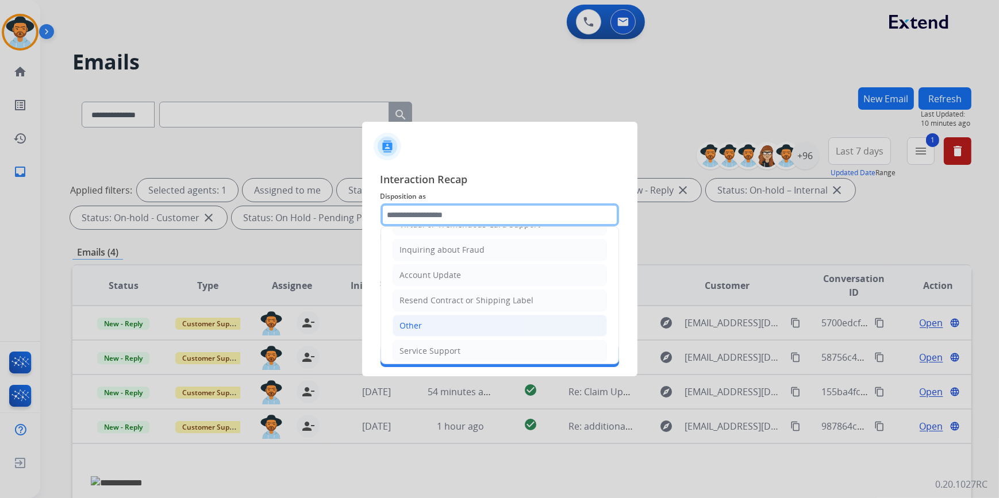
scroll to position [178, 0]
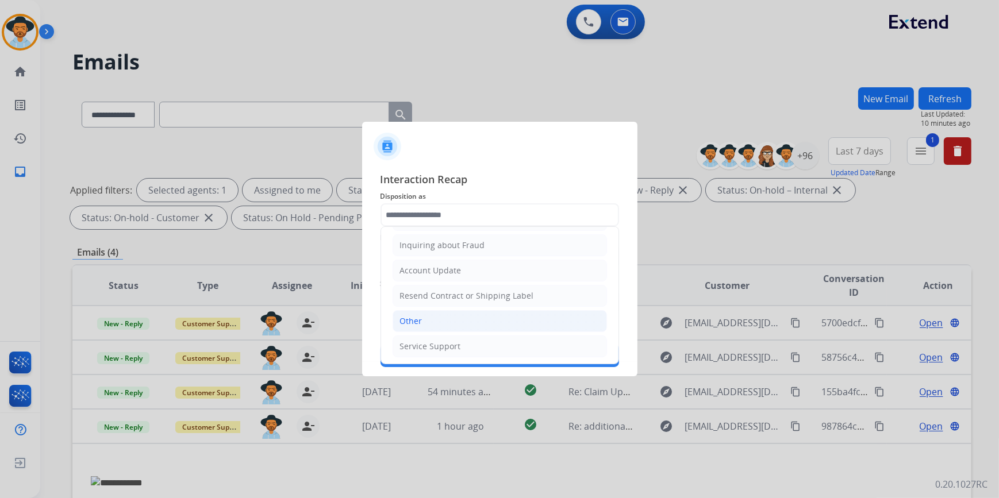
click at [430, 317] on li "Other" at bounding box center [499, 321] width 214 height 22
type input "*****"
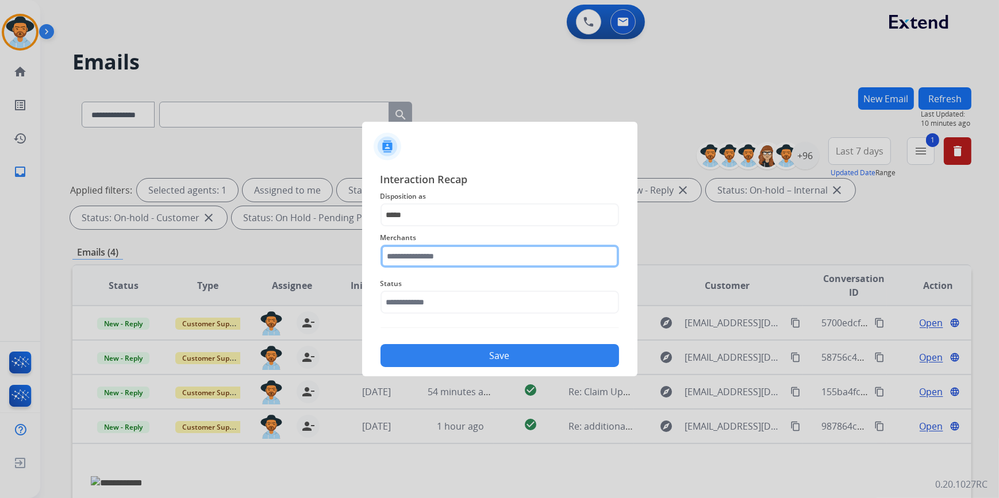
click at [427, 252] on input "text" at bounding box center [499, 256] width 238 height 23
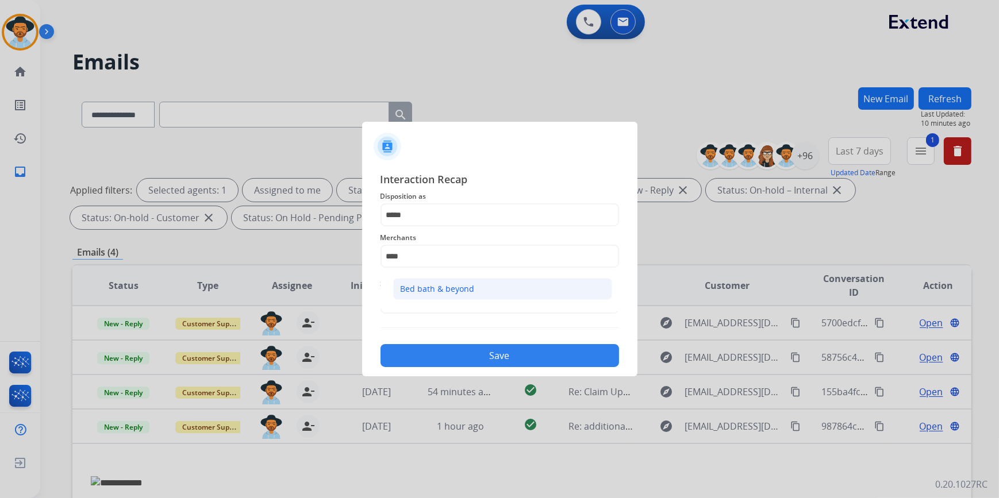
click at [440, 282] on li "Bed bath & beyond" at bounding box center [502, 289] width 219 height 22
type input "**********"
click at [427, 307] on input "text" at bounding box center [499, 302] width 238 height 23
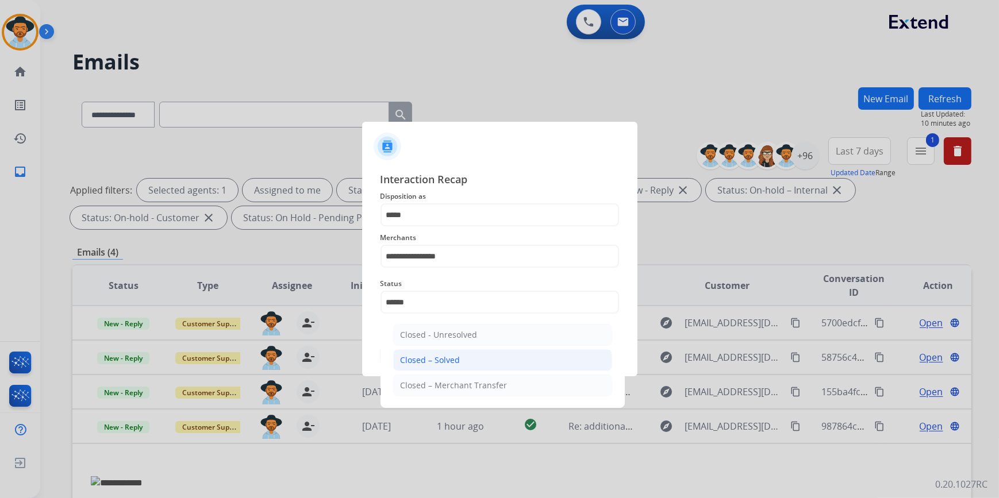
click at [462, 350] on li "Closed – Solved" at bounding box center [502, 360] width 219 height 22
type input "**********"
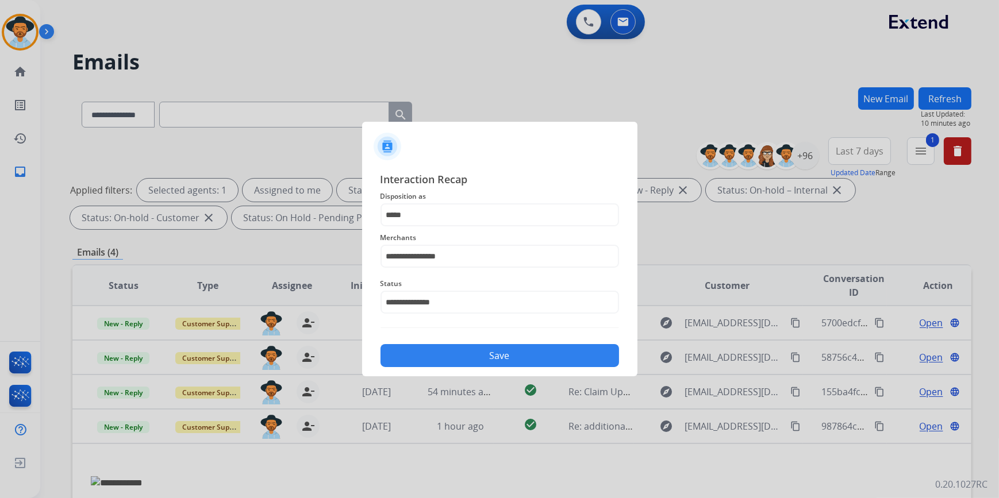
click at [465, 352] on button "Save" at bounding box center [499, 355] width 238 height 23
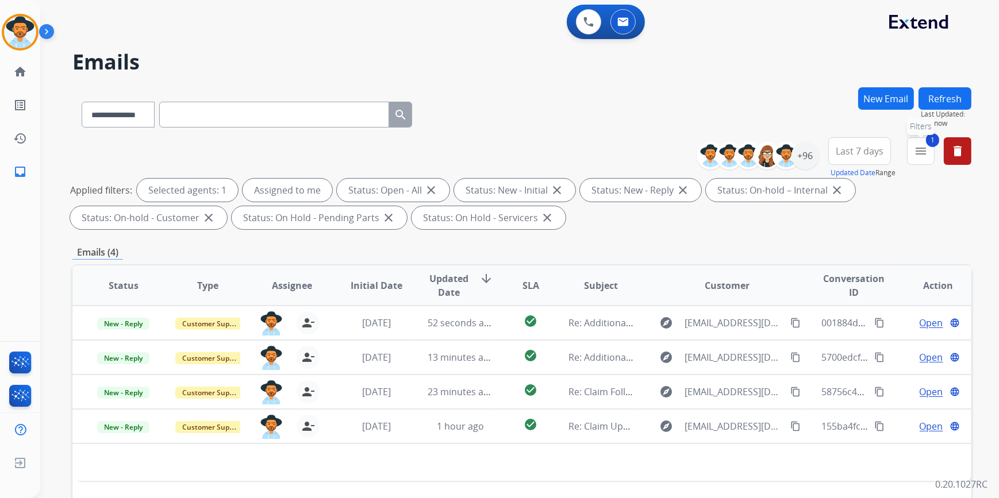
click at [921, 158] on button "1 menu Filters" at bounding box center [921, 151] width 28 height 28
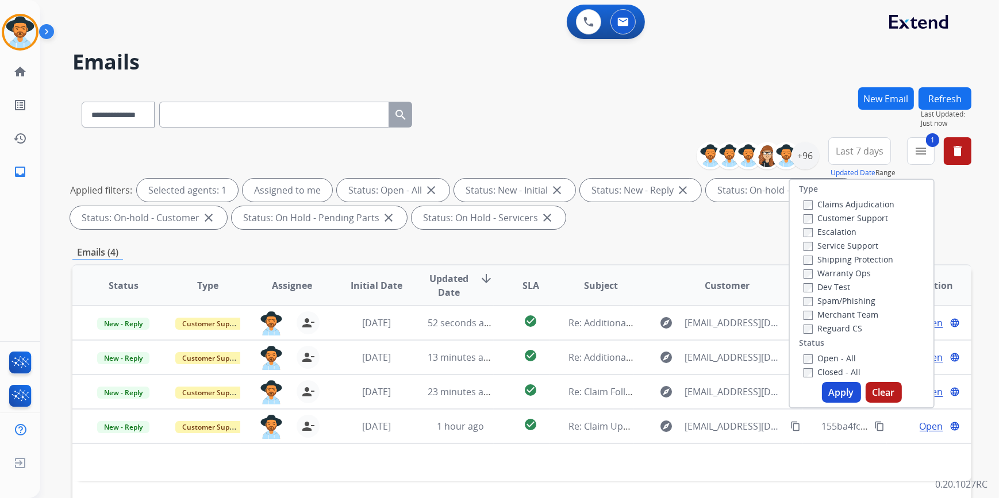
drag, startPoint x: 806, startPoint y: 373, endPoint x: 810, endPoint y: 379, distance: 7.0
click at [805, 373] on label "Closed - All" at bounding box center [831, 372] width 57 height 11
click at [842, 396] on button "Apply" at bounding box center [841, 392] width 39 height 21
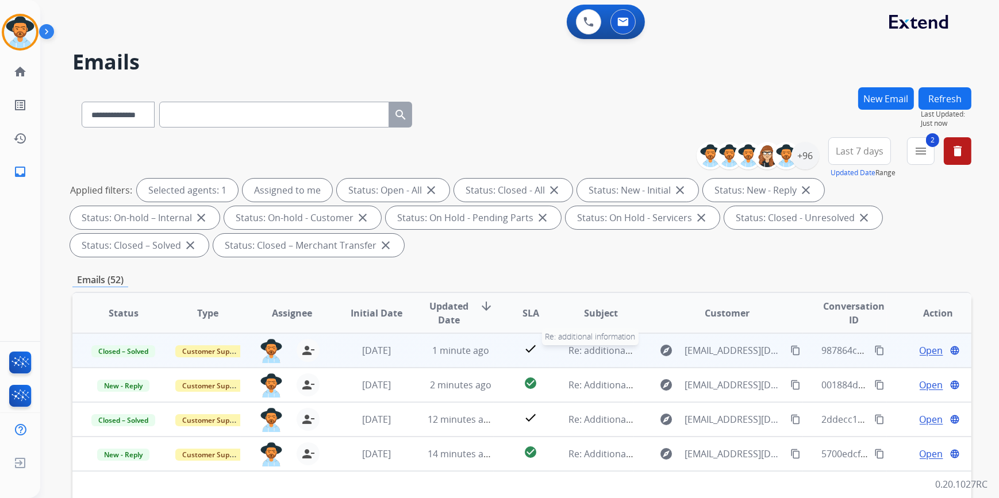
click at [581, 356] on div "Re: additional information" at bounding box center [600, 351] width 65 height 14
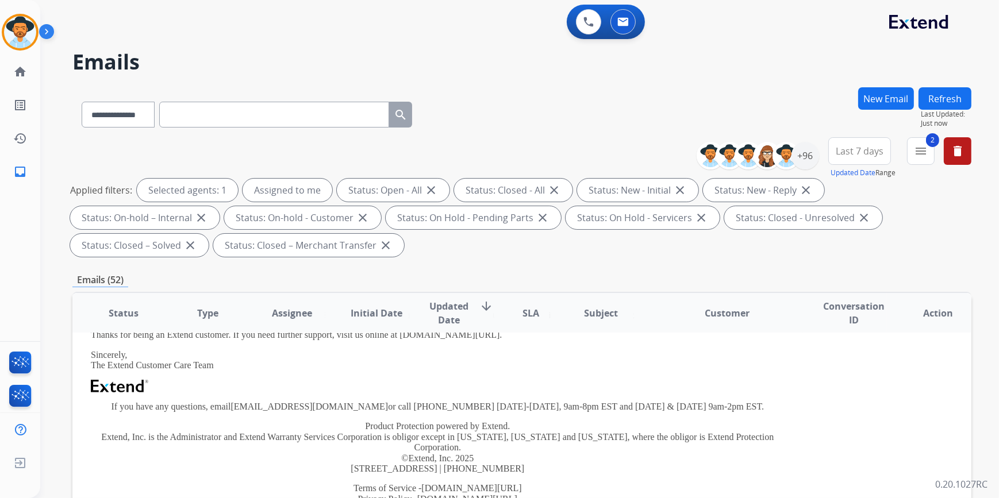
scroll to position [0, 0]
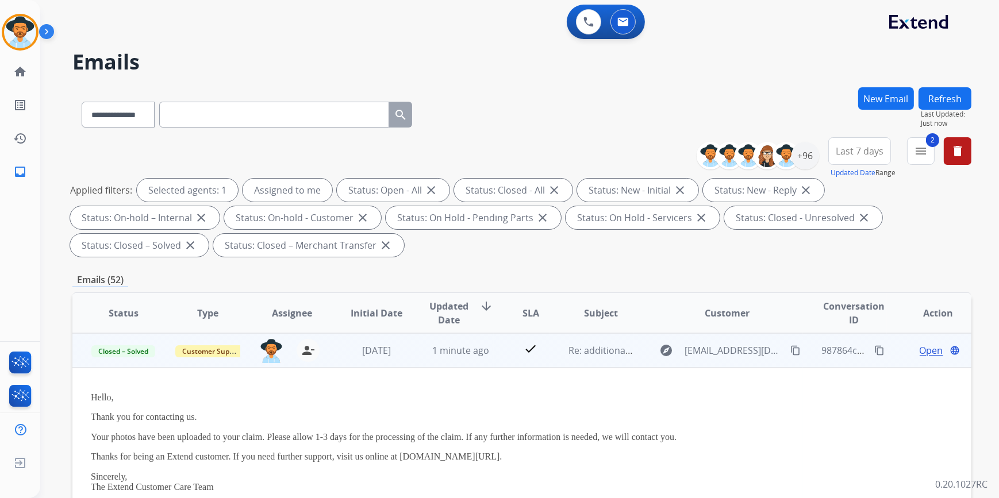
click at [925, 352] on span "Open" at bounding box center [931, 351] width 24 height 14
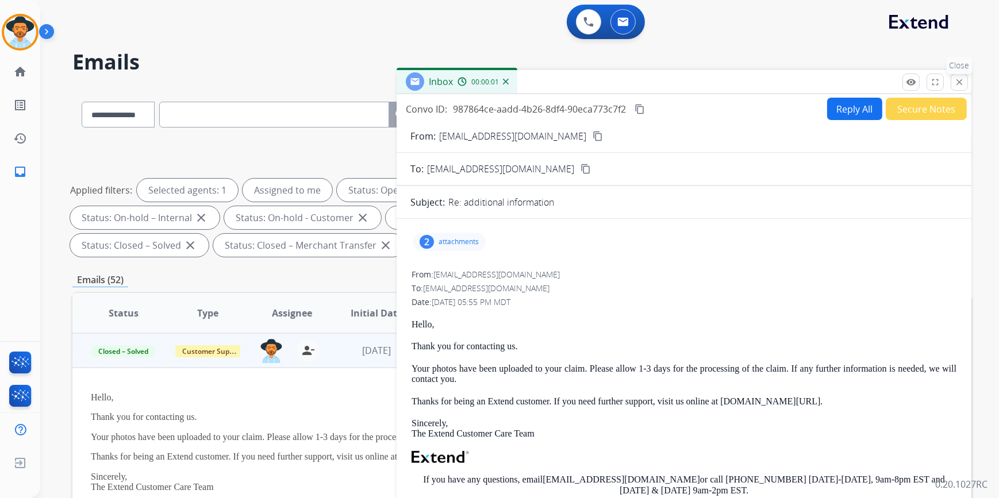
click at [954, 82] on mat-icon "close" at bounding box center [959, 82] width 10 height 10
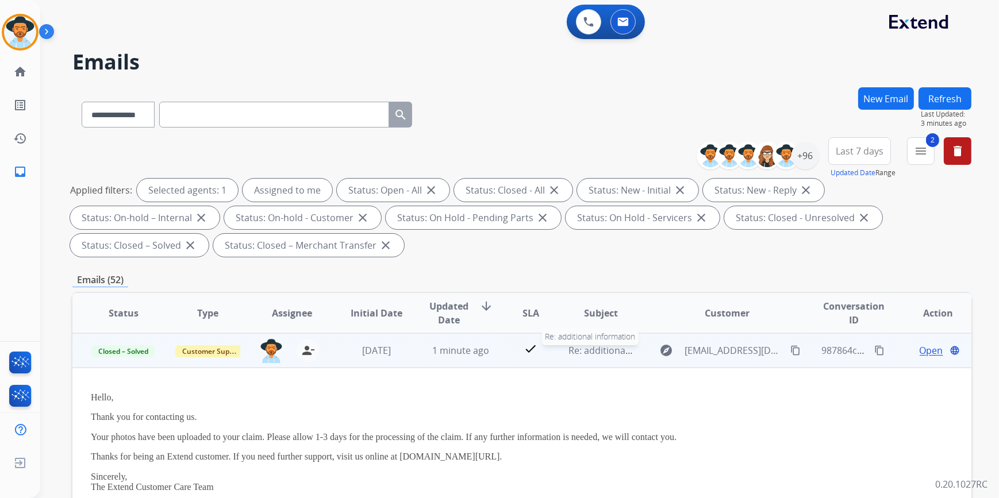
click at [589, 356] on span "Re: additional information" at bounding box center [624, 350] width 113 height 13
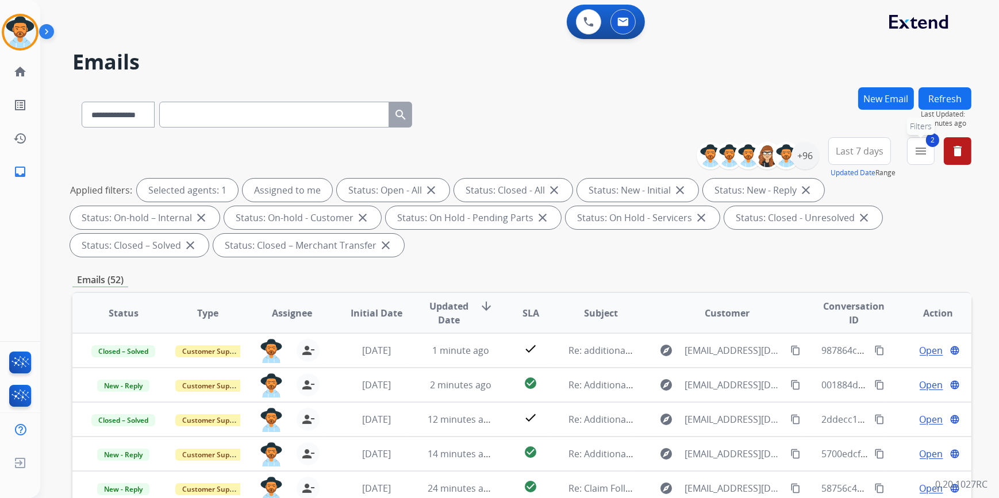
click at [923, 156] on mat-icon "menu" at bounding box center [921, 151] width 14 height 14
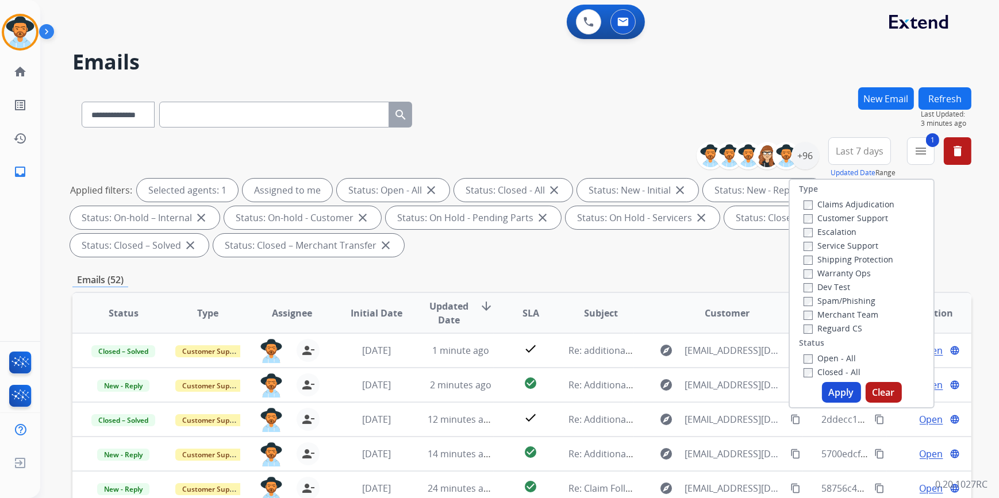
click at [835, 393] on button "Apply" at bounding box center [841, 392] width 39 height 21
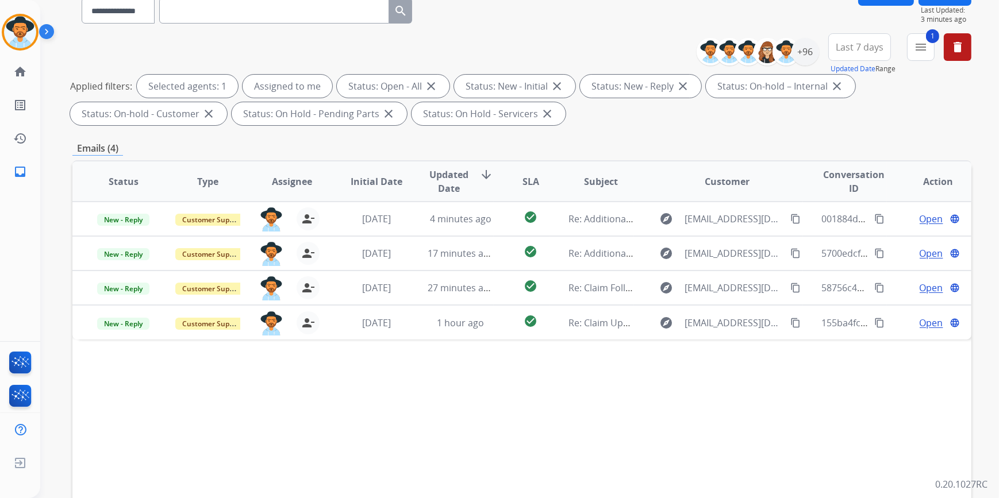
scroll to position [156, 0]
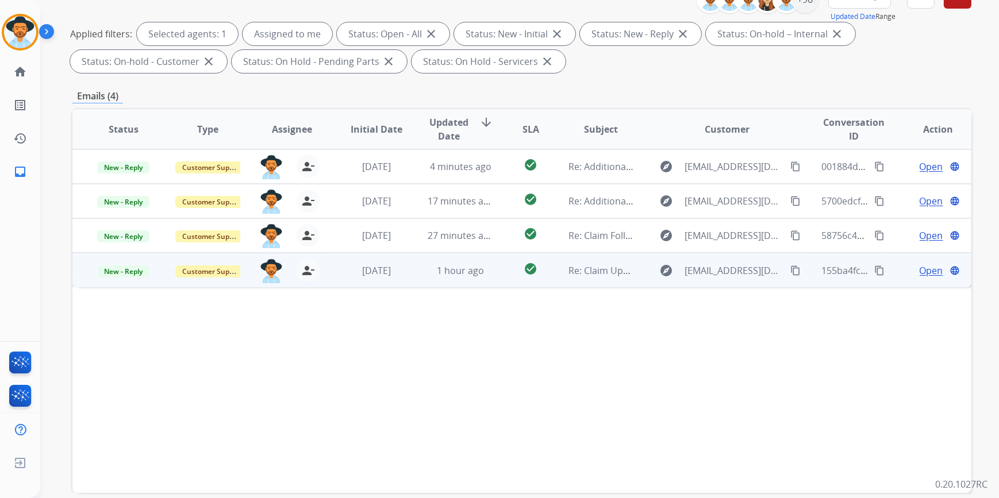
click at [414, 273] on td "1 hour ago" at bounding box center [451, 270] width 84 height 34
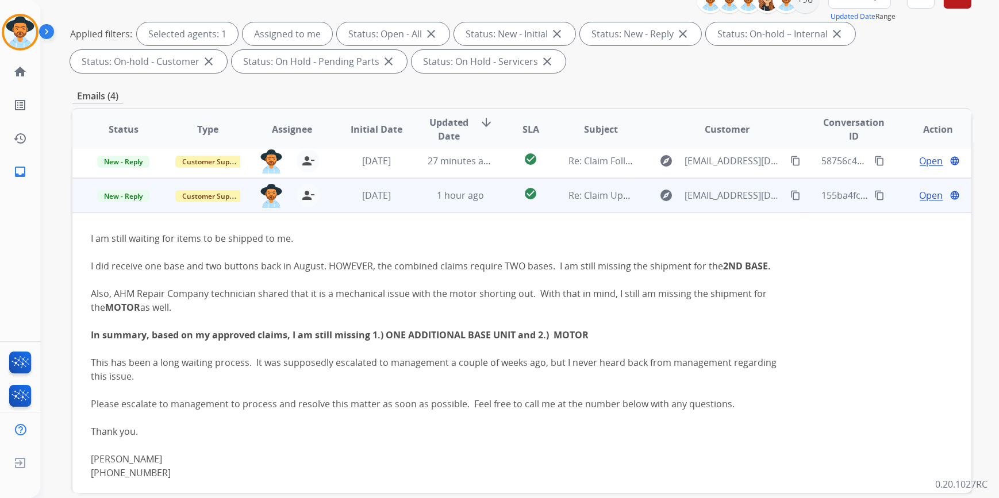
scroll to position [93, 0]
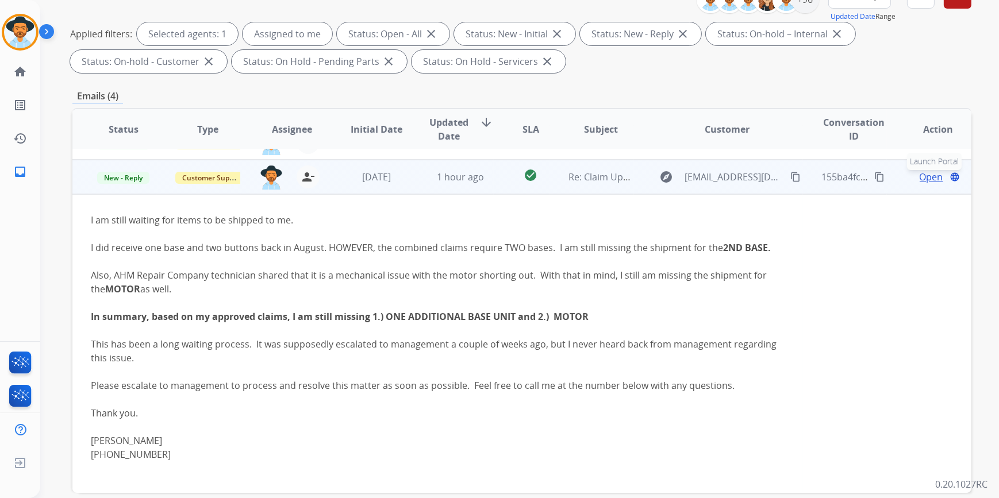
click at [926, 176] on span "Open" at bounding box center [931, 177] width 24 height 14
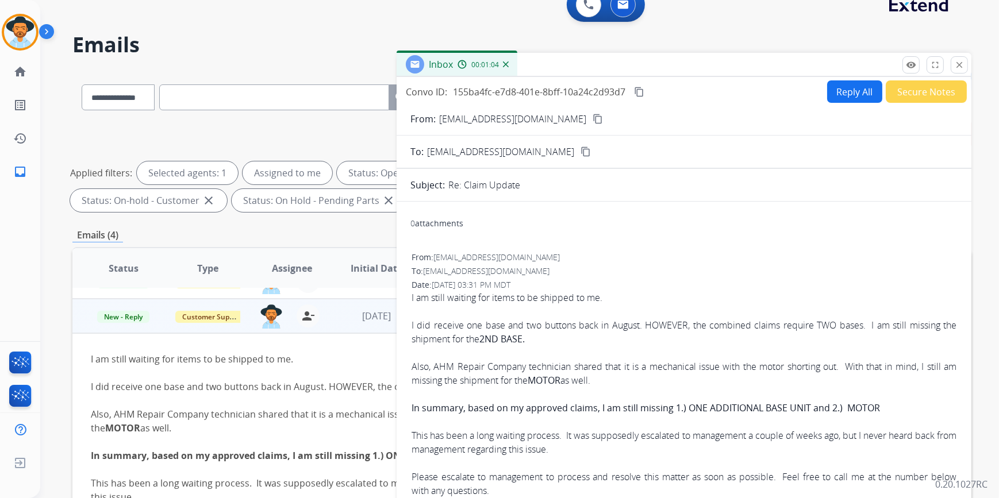
scroll to position [0, 0]
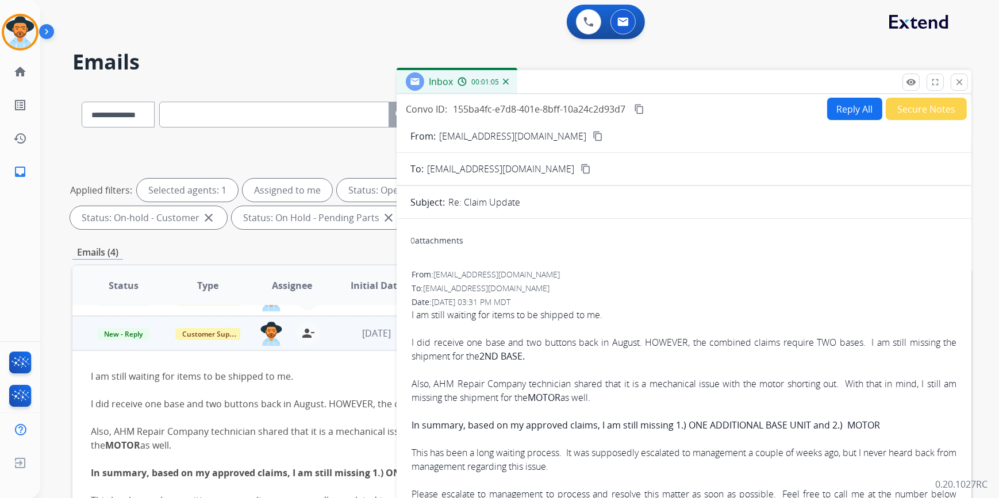
click at [592, 135] on mat-icon "content_copy" at bounding box center [597, 136] width 10 height 10
click at [958, 81] on mat-icon "close" at bounding box center [959, 82] width 10 height 10
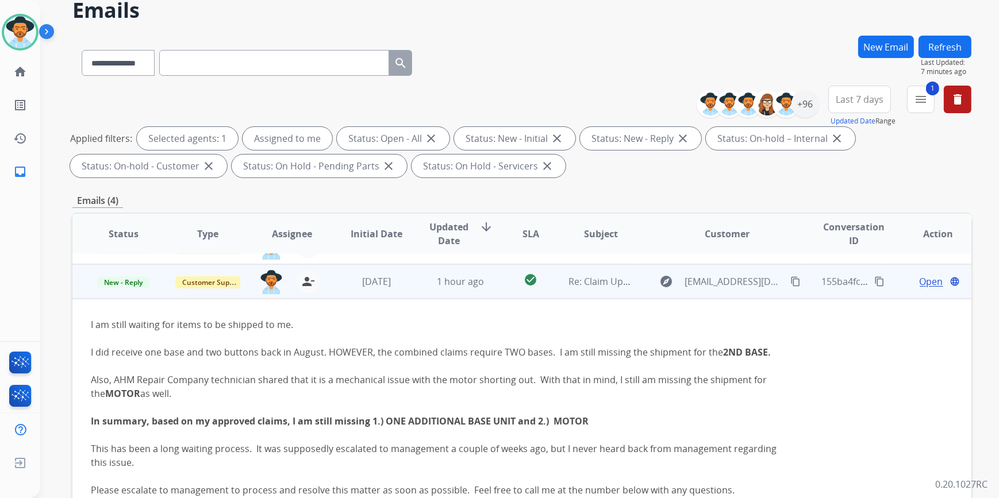
scroll to position [104, 0]
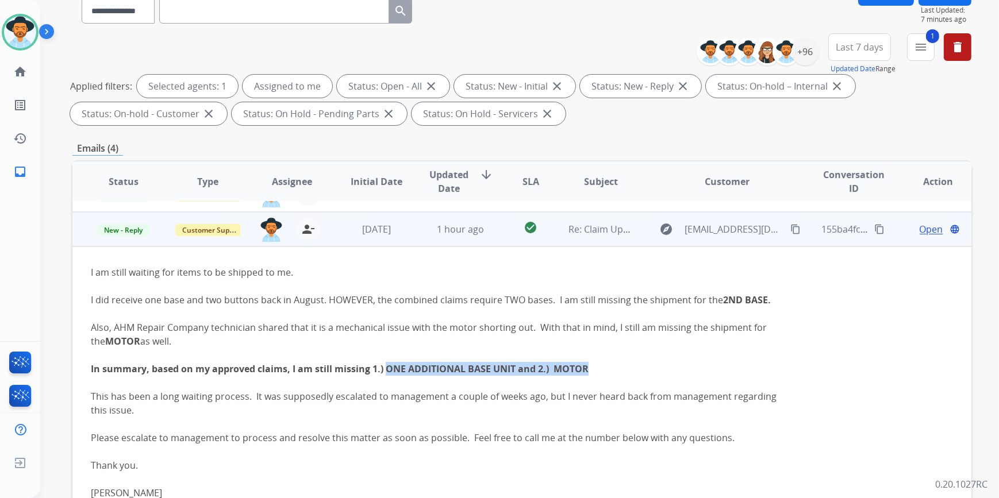
drag, startPoint x: 386, startPoint y: 365, endPoint x: 594, endPoint y: 372, distance: 208.1
click at [594, 372] on div "In summary, based on my approved claims, I am still missing 1.) ONE ADDITIONAL …" at bounding box center [437, 369] width 693 height 14
copy b "ONE ADDITIONAL BASE UNIT and 2.) MOTOR"
click at [923, 231] on span "Open" at bounding box center [931, 229] width 24 height 14
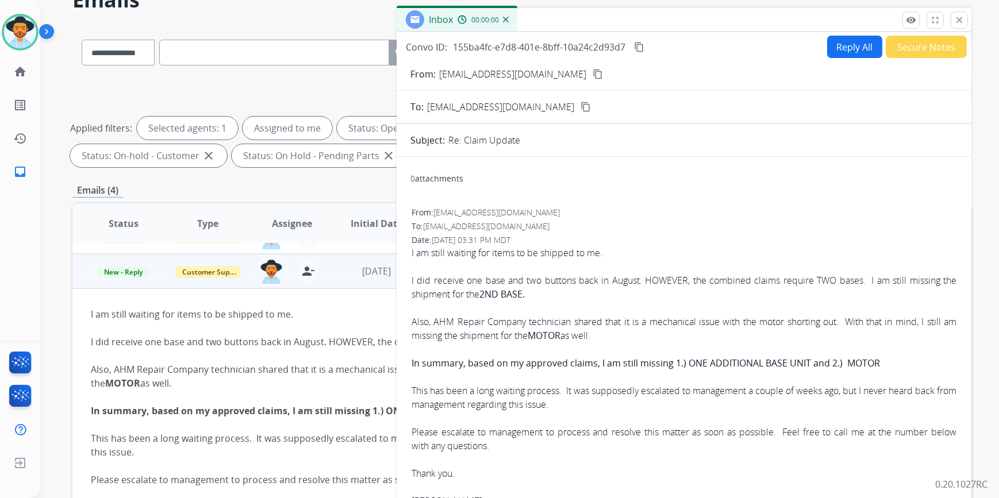
scroll to position [0, 0]
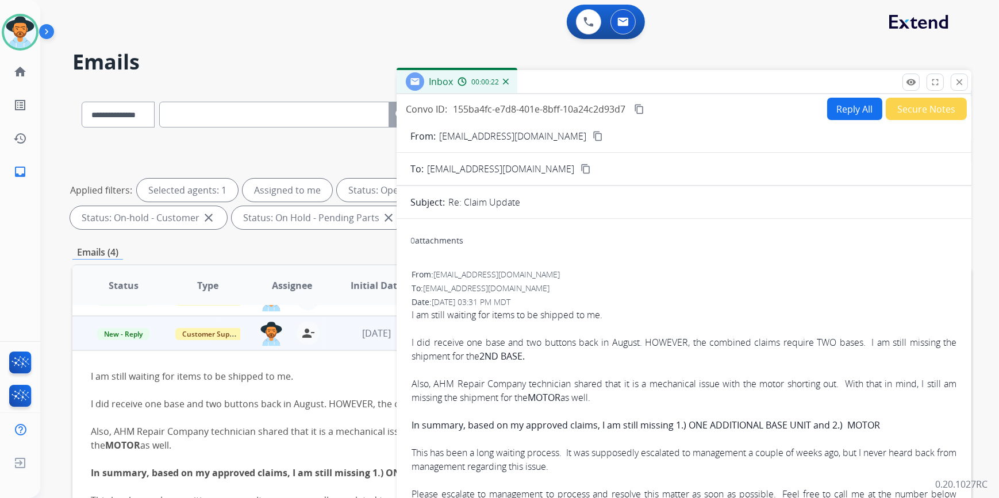
click at [835, 115] on button "Reply All" at bounding box center [854, 109] width 55 height 22
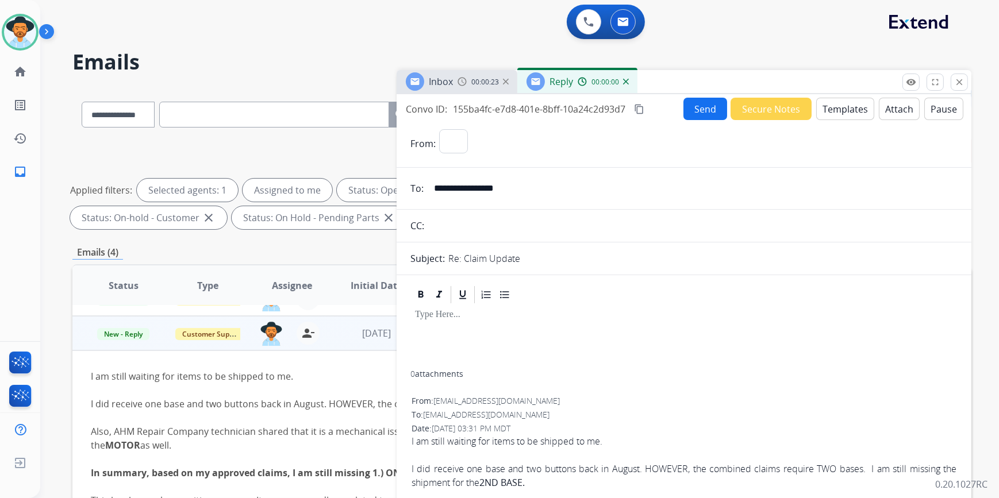
click at [843, 112] on button "Templates" at bounding box center [845, 109] width 58 height 22
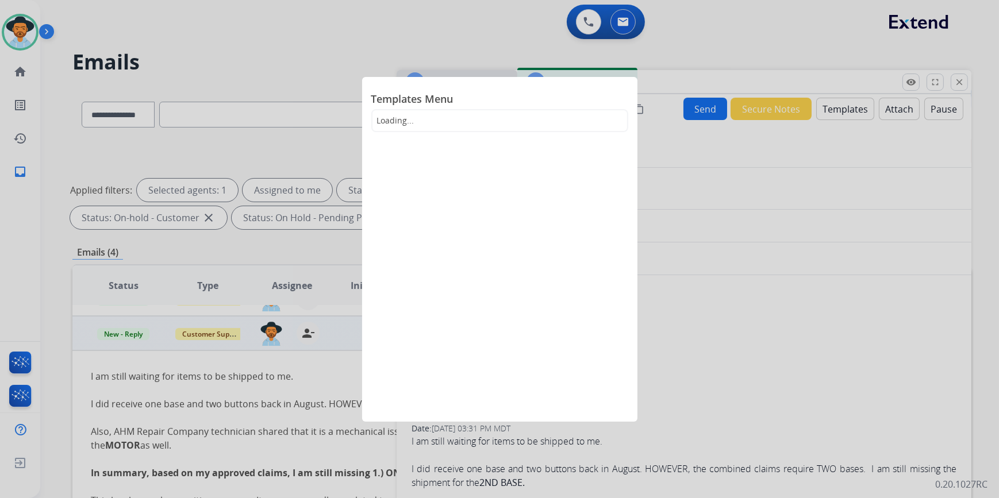
select select "**********"
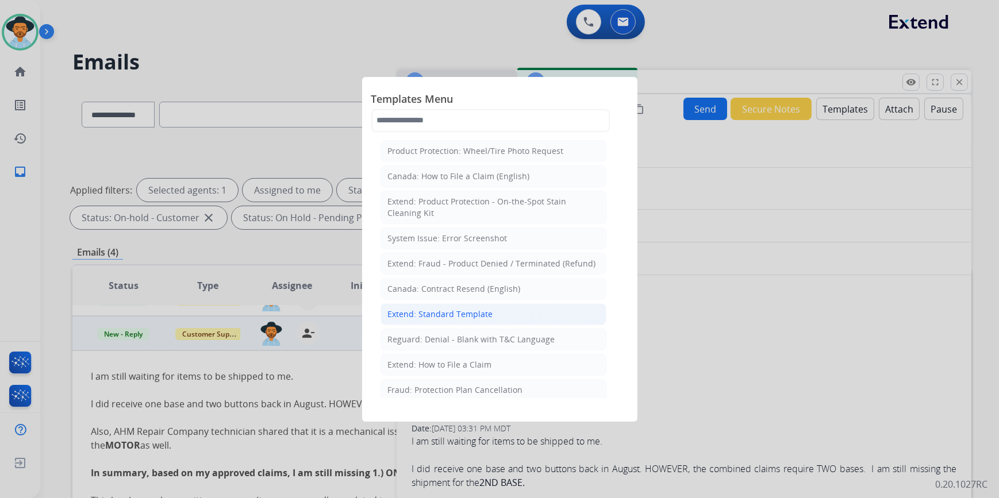
click at [459, 309] on div "Extend: Standard Template" at bounding box center [440, 314] width 105 height 11
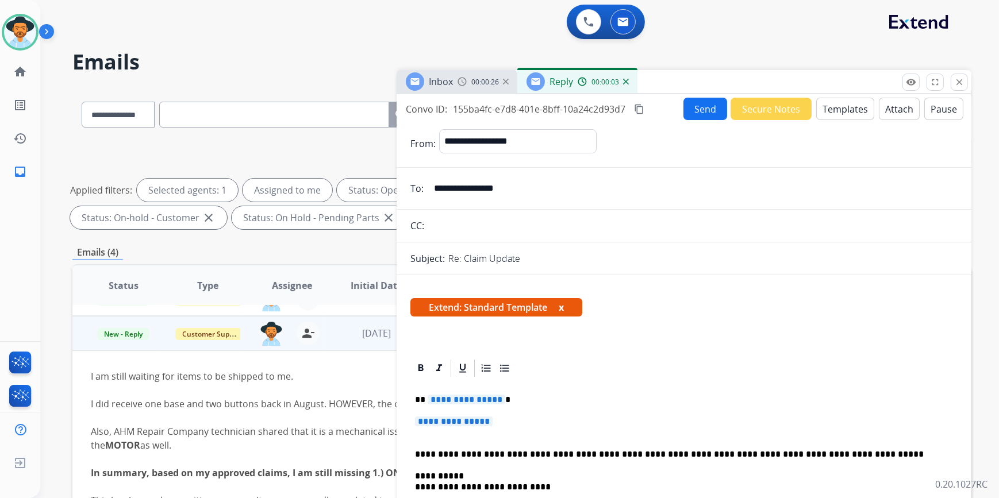
click at [463, 420] on span "**********" at bounding box center [454, 422] width 78 height 10
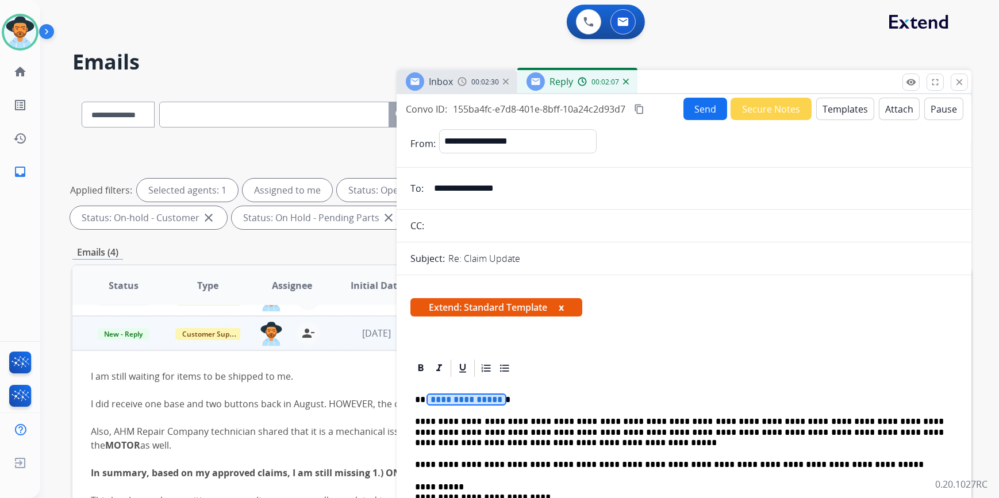
click at [474, 396] on span "**********" at bounding box center [466, 400] width 78 height 10
click at [642, 109] on mat-icon "content_copy" at bounding box center [639, 109] width 10 height 10
click at [691, 106] on button "Send" at bounding box center [705, 109] width 44 height 22
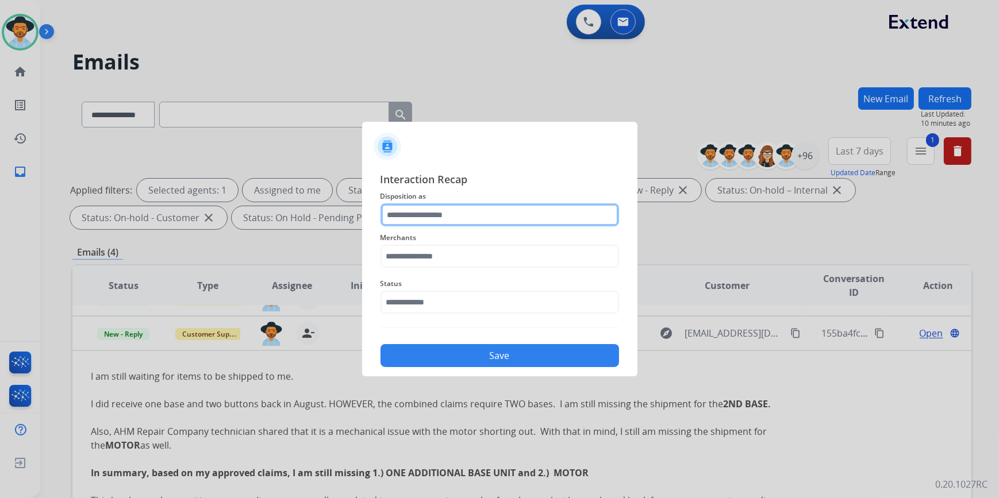
click at [442, 215] on input "text" at bounding box center [499, 214] width 238 height 23
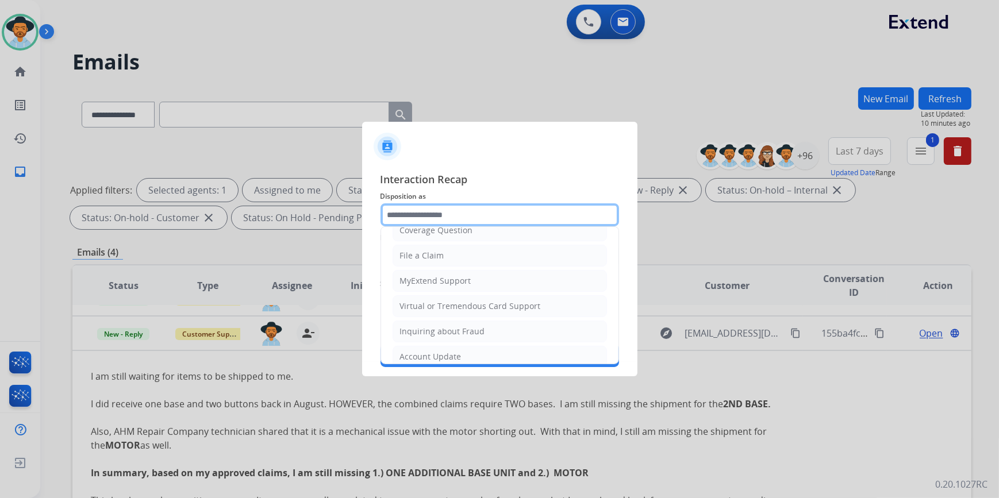
scroll to position [178, 0]
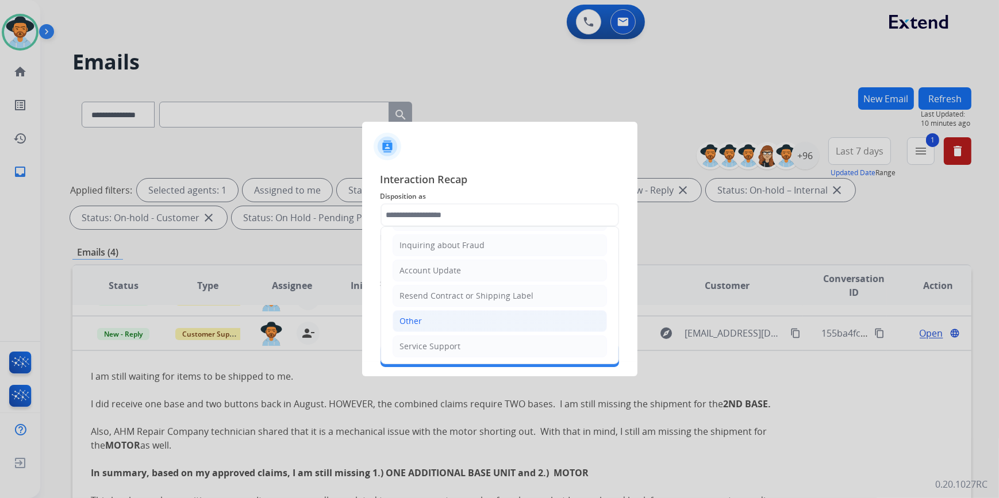
click at [424, 318] on li "Other" at bounding box center [499, 321] width 214 height 22
type input "*****"
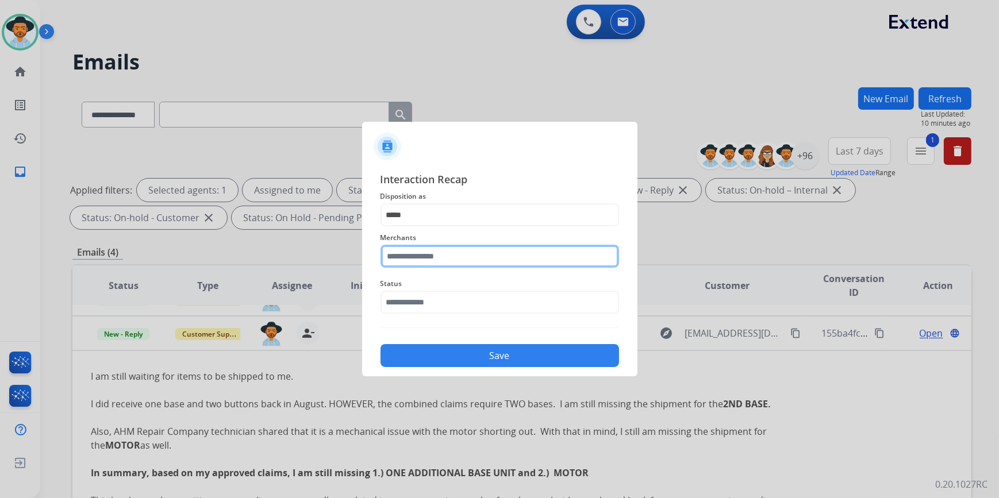
click at [442, 255] on input "text" at bounding box center [499, 256] width 238 height 23
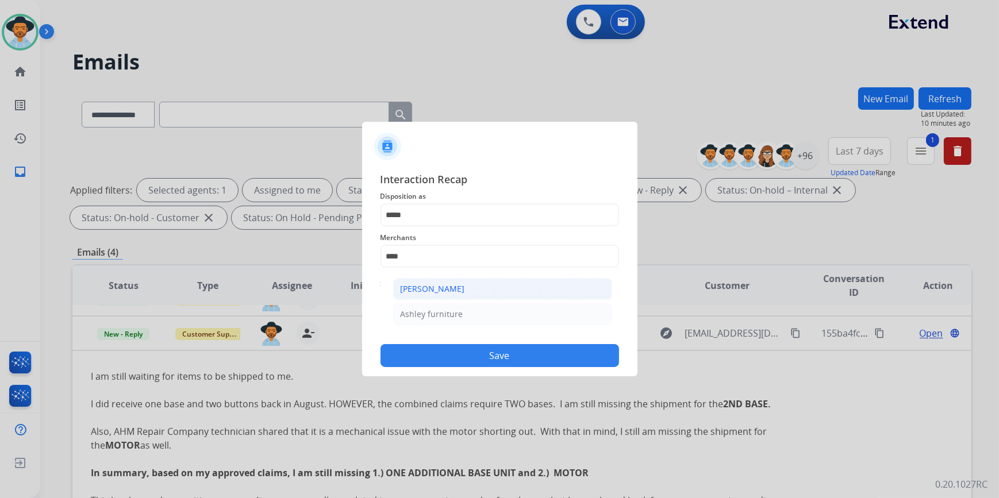
click at [508, 286] on li "[PERSON_NAME]" at bounding box center [502, 289] width 219 height 22
type input "**********"
click at [431, 309] on input "text" at bounding box center [499, 302] width 238 height 23
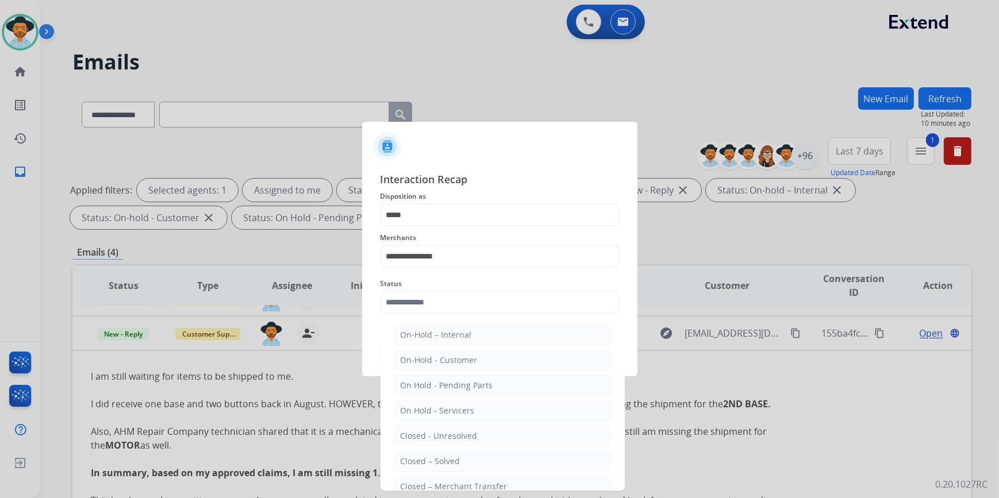
drag, startPoint x: 453, startPoint y: 454, endPoint x: 460, endPoint y: 454, distance: 6.3
click at [453, 454] on li "Closed – Solved" at bounding box center [502, 461] width 219 height 22
type input "**********"
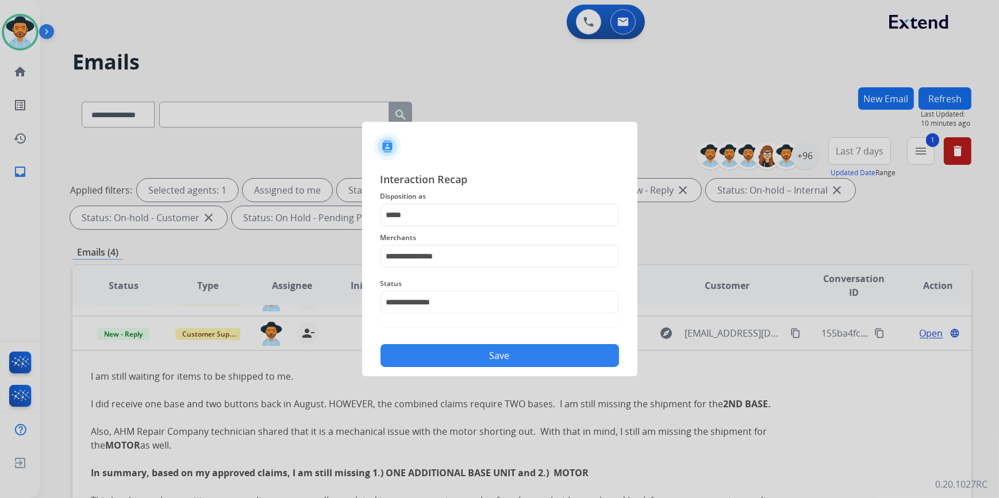
click at [471, 356] on button "Save" at bounding box center [499, 355] width 238 height 23
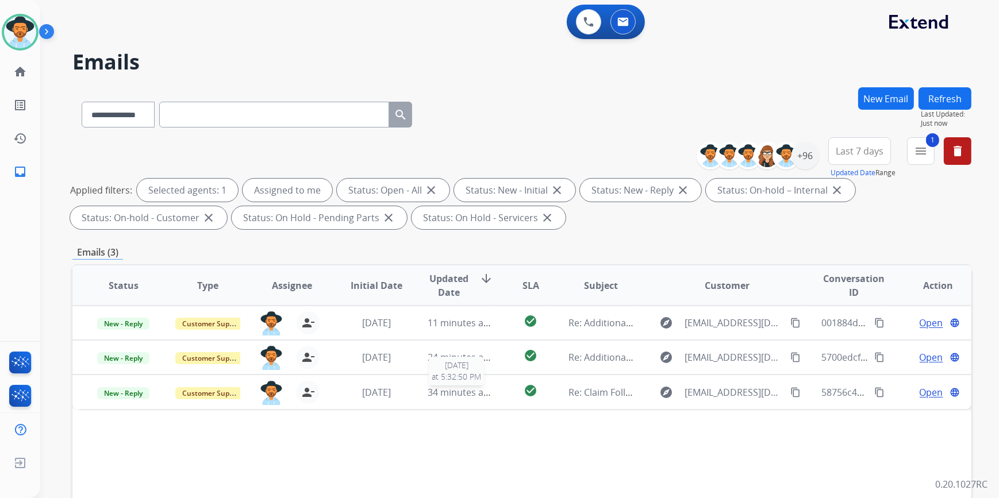
scroll to position [0, 0]
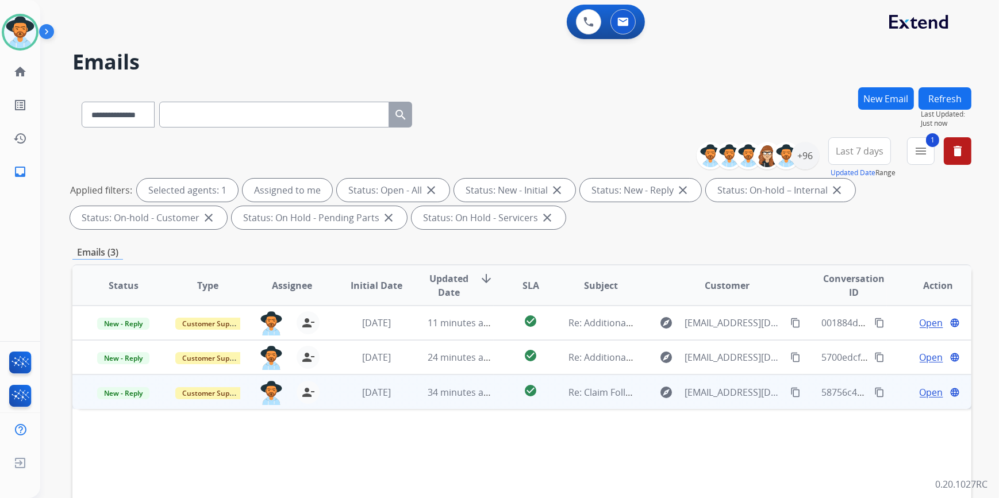
click at [581, 388] on span "Re: Claim Follow-Up" at bounding box center [610, 392] width 85 height 13
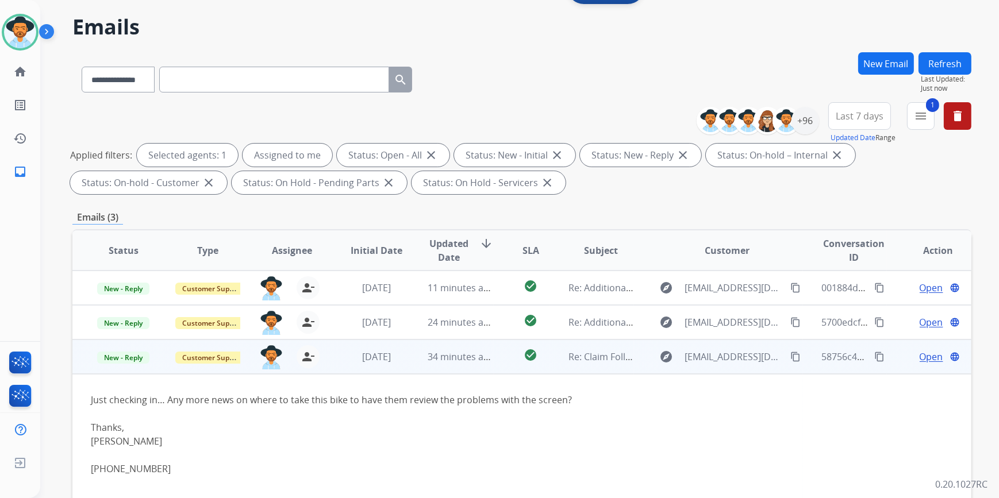
scroll to position [52, 0]
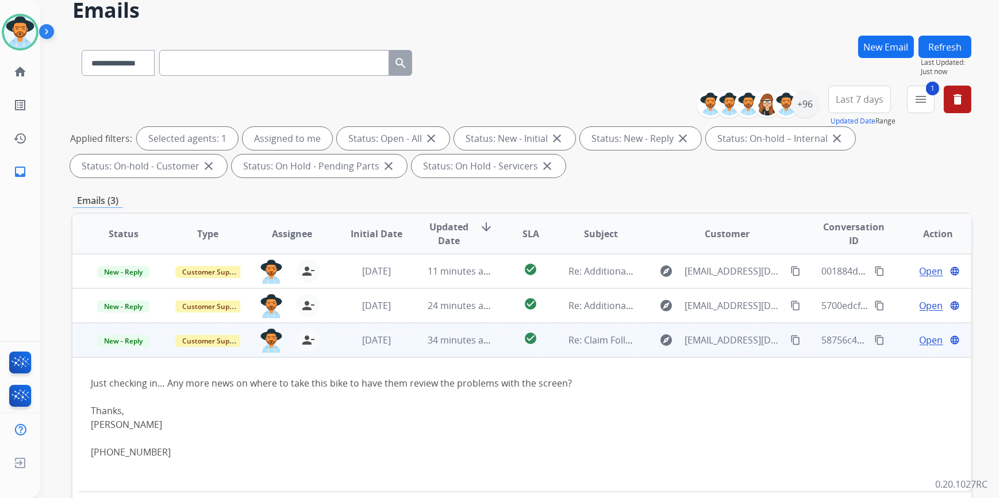
click at [920, 340] on span "Open" at bounding box center [931, 340] width 24 height 14
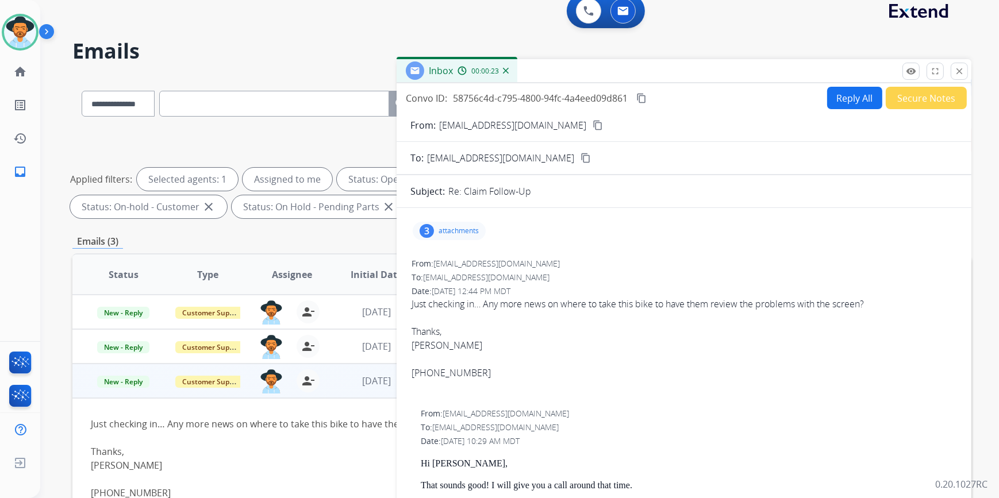
scroll to position [0, 0]
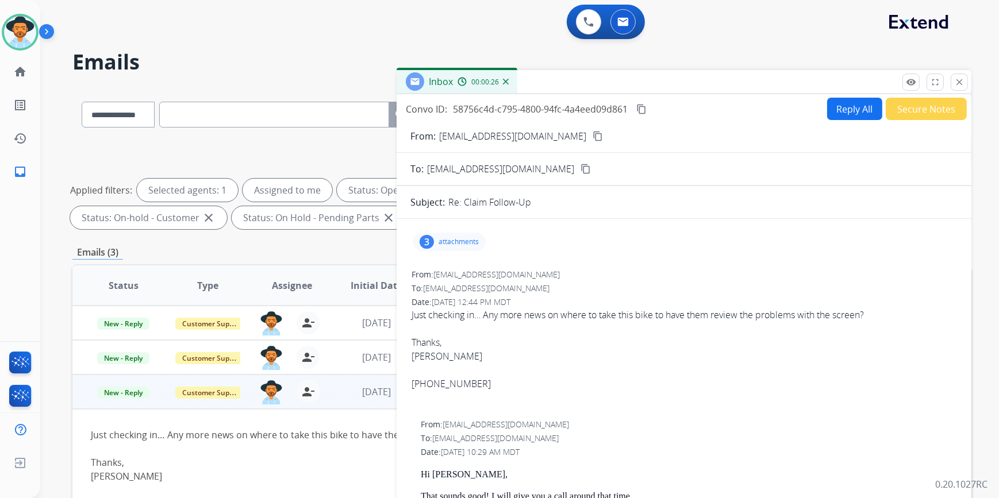
click at [592, 132] on mat-icon "content_copy" at bounding box center [597, 136] width 10 height 10
click at [963, 84] on mat-icon "close" at bounding box center [959, 82] width 10 height 10
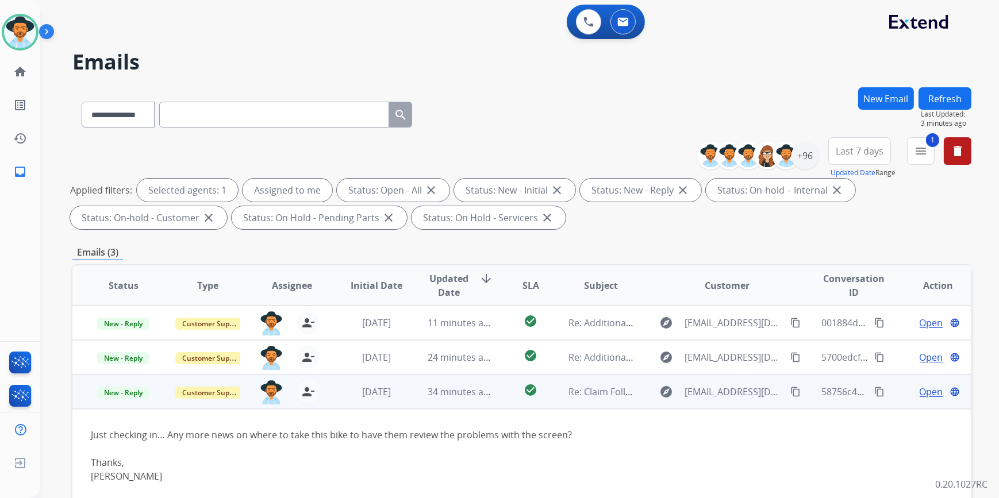
click at [919, 394] on span "Open" at bounding box center [931, 392] width 24 height 14
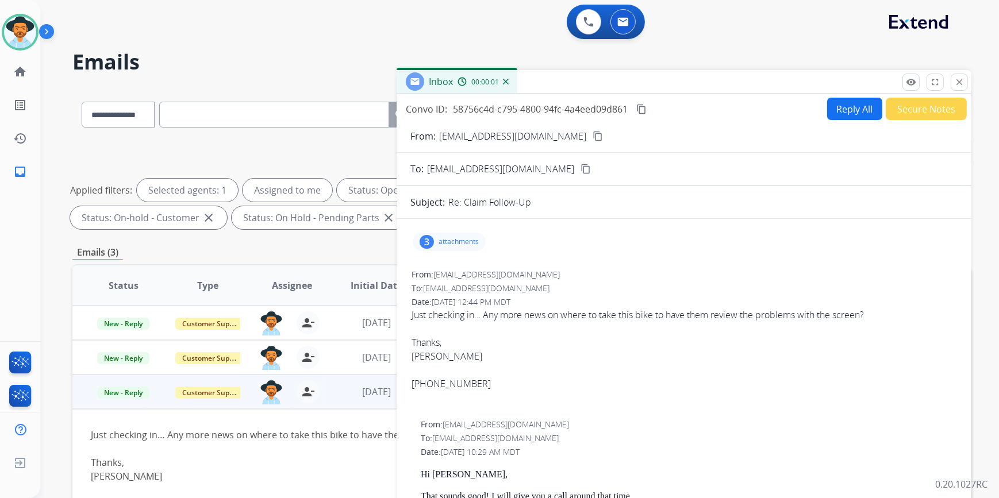
click at [839, 107] on button "Reply All" at bounding box center [854, 109] width 55 height 22
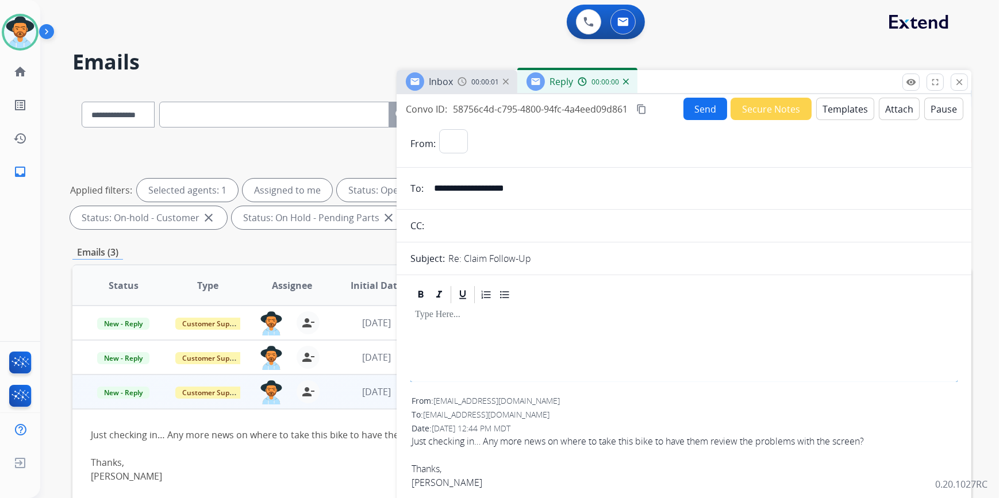
select select "**********"
click at [822, 110] on button "Templates" at bounding box center [845, 109] width 58 height 22
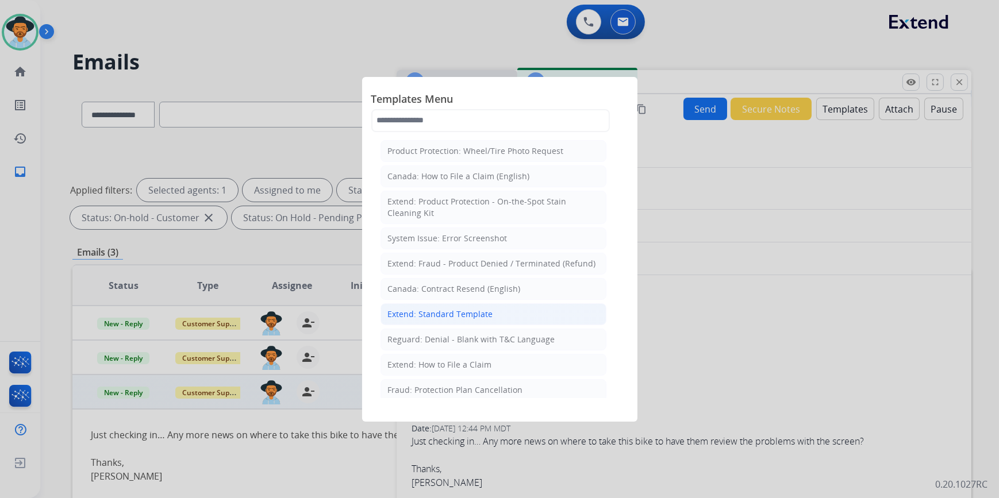
click at [498, 311] on li "Extend: Standard Template" at bounding box center [493, 314] width 226 height 22
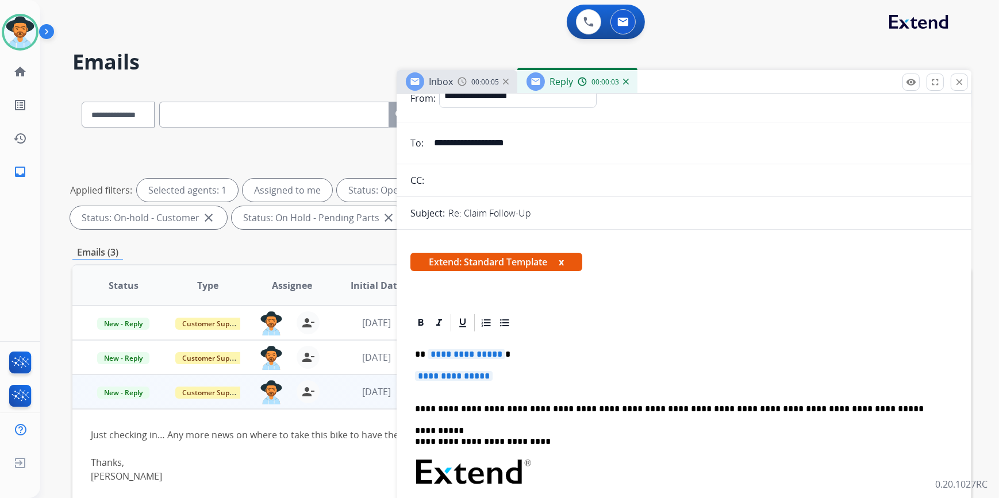
scroll to position [104, 0]
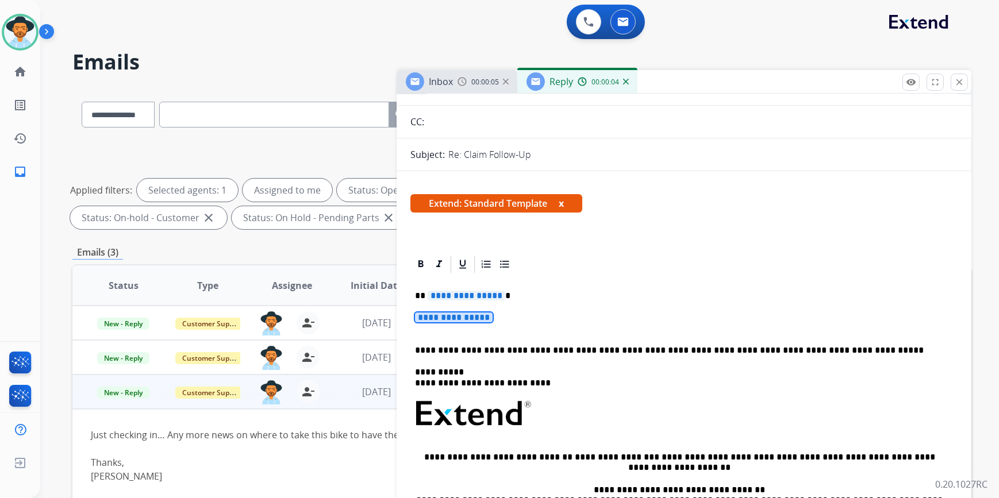
click at [454, 315] on span "**********" at bounding box center [454, 318] width 78 height 10
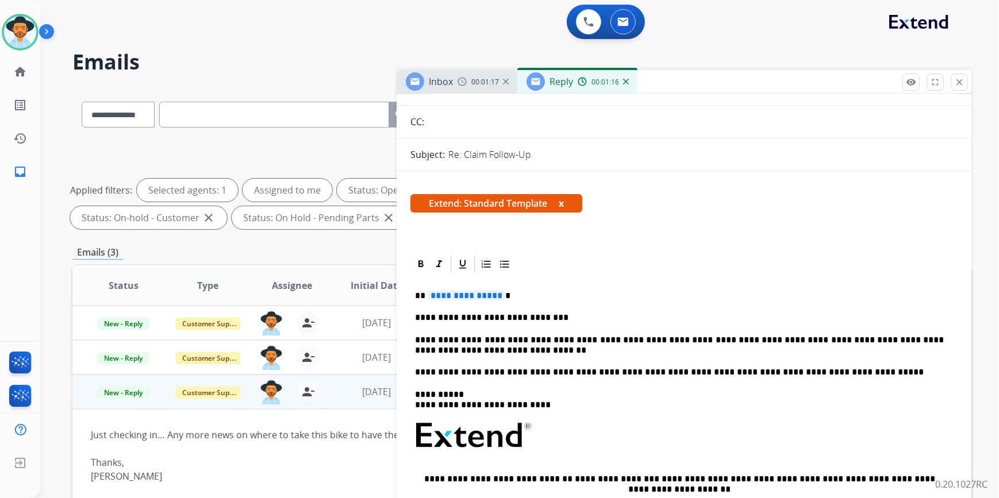
click at [519, 348] on p "**********" at bounding box center [679, 345] width 529 height 21
click at [743, 359] on div "**********" at bounding box center [683, 452] width 547 height 354
drag, startPoint x: 744, startPoint y: 351, endPoint x: 727, endPoint y: 350, distance: 17.2
click at [727, 350] on p "**********" at bounding box center [679, 345] width 529 height 21
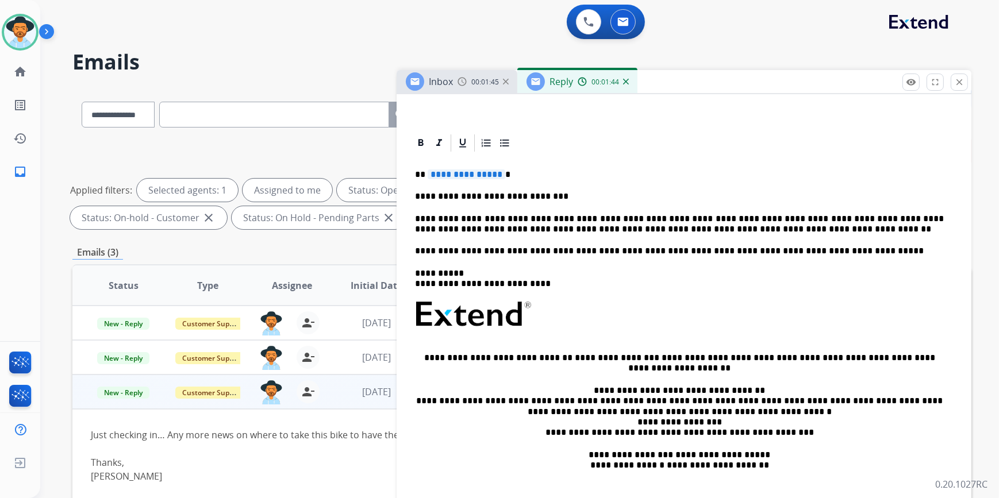
scroll to position [209, 0]
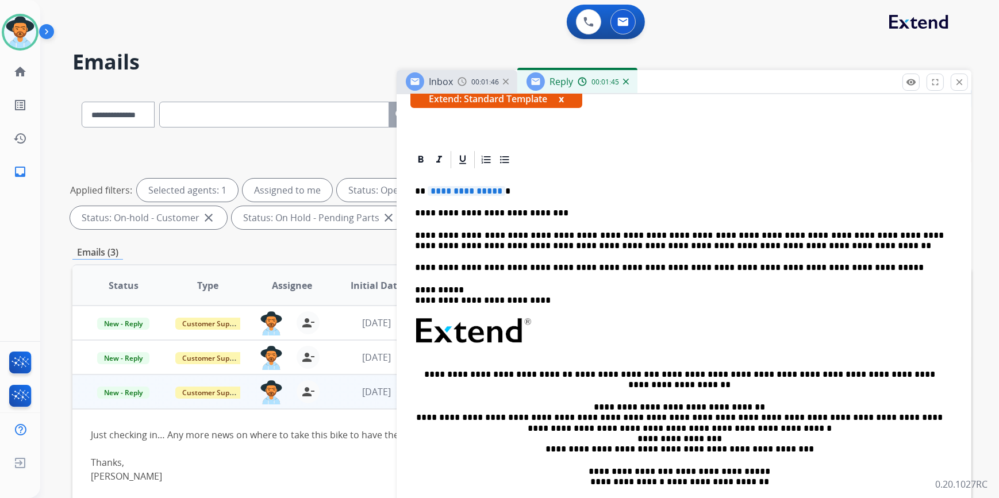
click at [457, 192] on span "**********" at bounding box center [466, 191] width 78 height 10
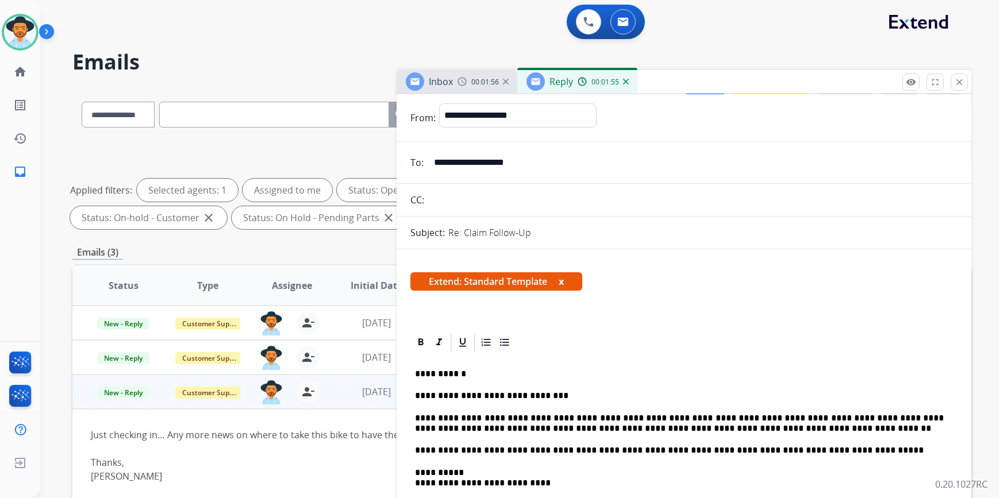
scroll to position [0, 0]
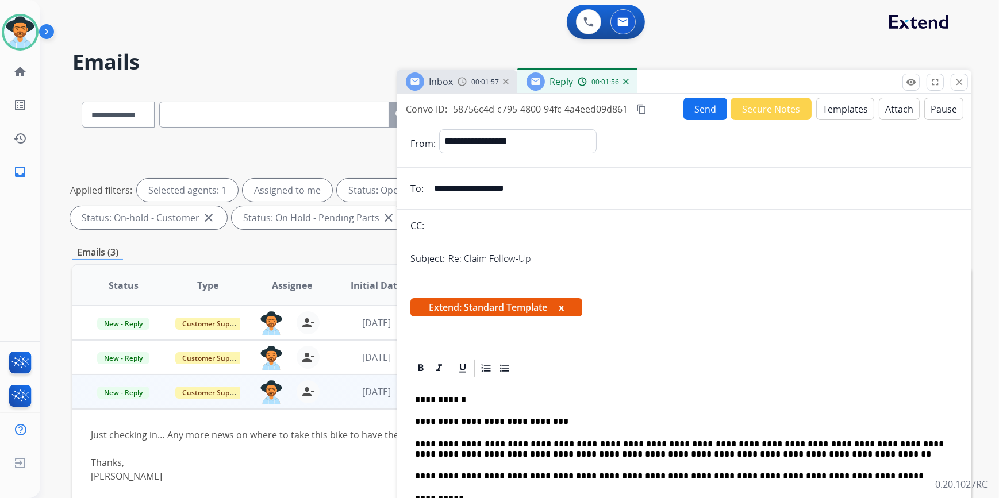
click at [695, 98] on div "Send Secure Notes Templates Attach Pause" at bounding box center [823, 109] width 280 height 22
click at [694, 107] on button "Send" at bounding box center [705, 109] width 44 height 22
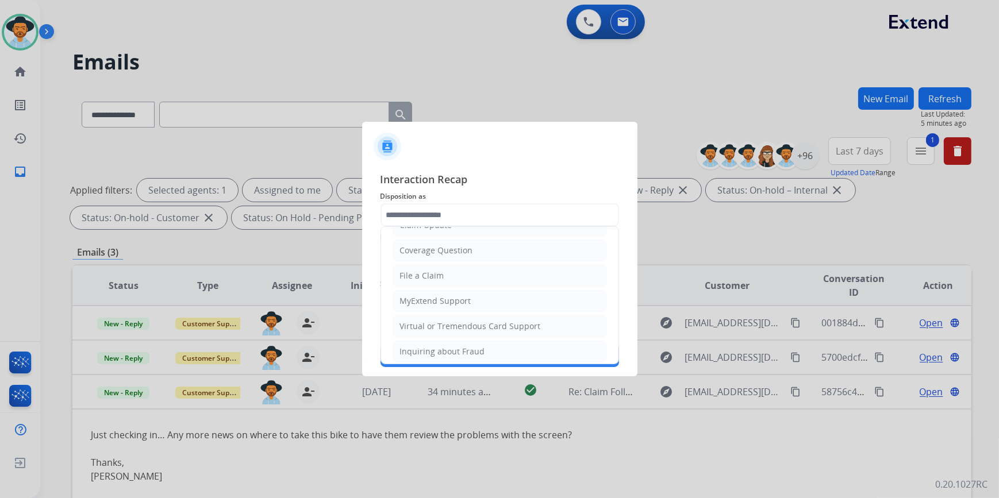
scroll to position [178, 0]
click at [419, 319] on div "Other" at bounding box center [411, 320] width 22 height 11
type input "*****"
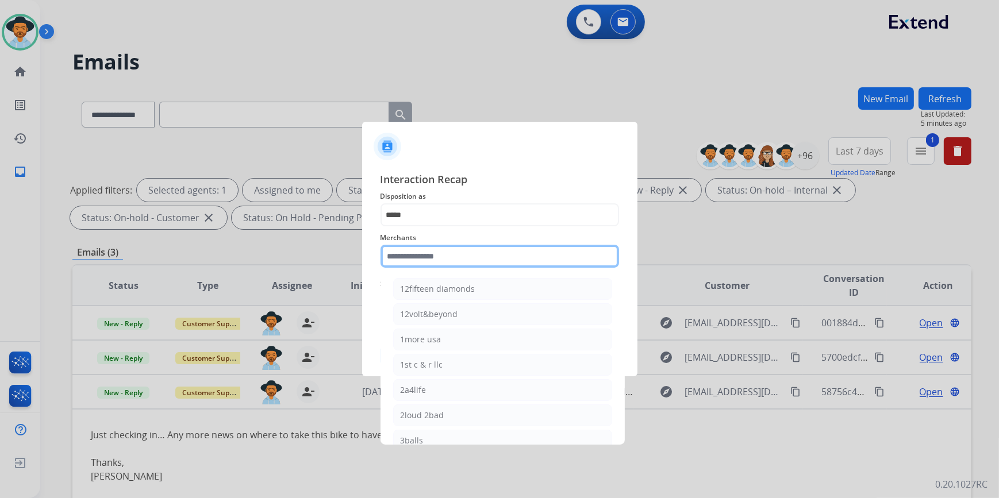
click at [425, 258] on input "text" at bounding box center [499, 256] width 238 height 23
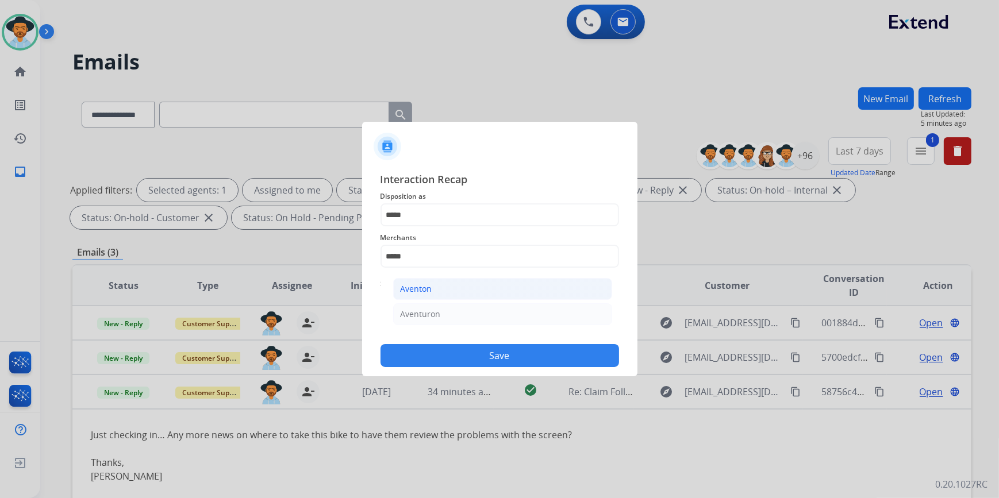
click at [444, 287] on li "Aventon" at bounding box center [502, 289] width 219 height 22
type input "*******"
click at [394, 305] on input "text" at bounding box center [499, 302] width 238 height 23
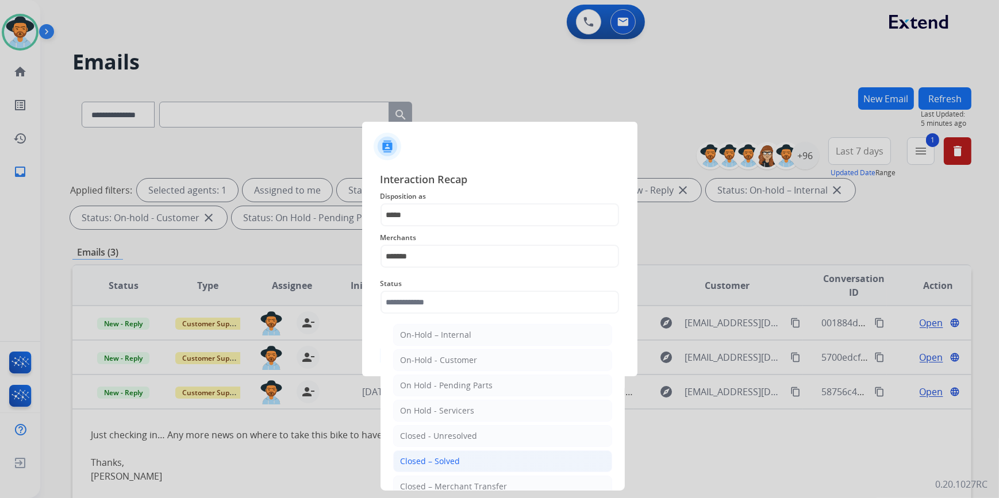
click at [420, 466] on div "Closed – Solved" at bounding box center [430, 461] width 60 height 11
type input "**********"
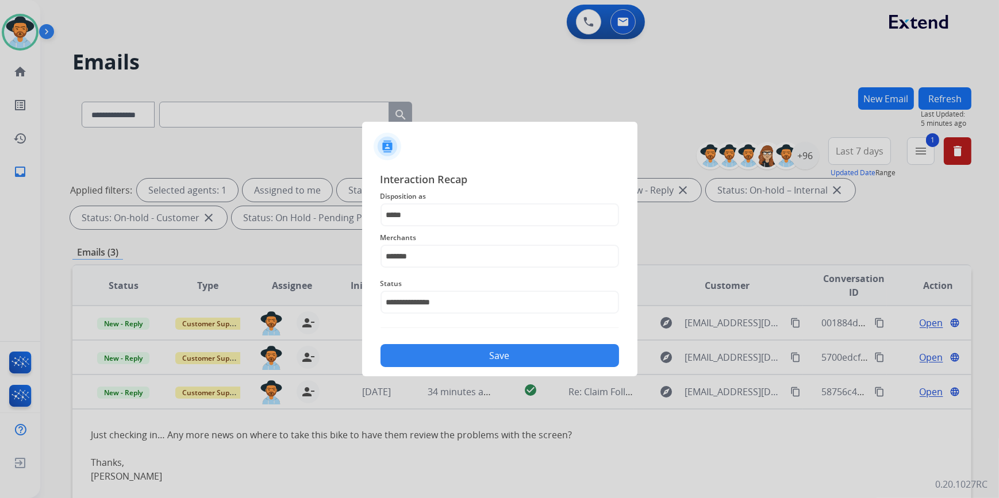
click at [461, 362] on button "Save" at bounding box center [499, 355] width 238 height 23
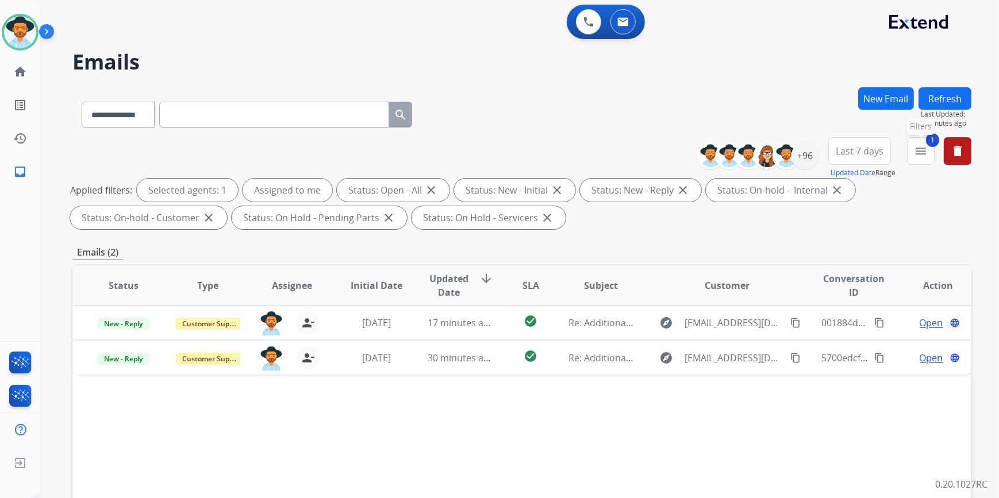
click at [926, 148] on mat-icon "menu" at bounding box center [921, 151] width 14 height 14
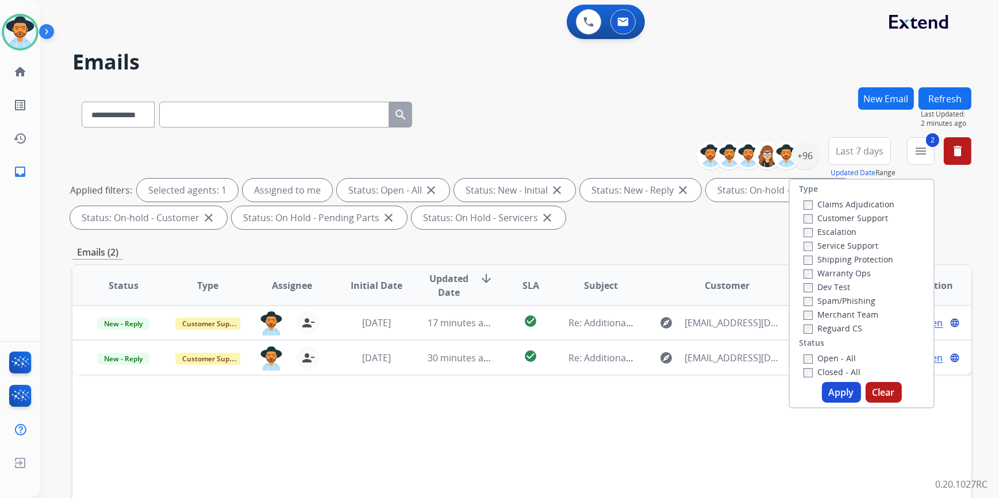
click at [827, 389] on button "Apply" at bounding box center [841, 392] width 39 height 21
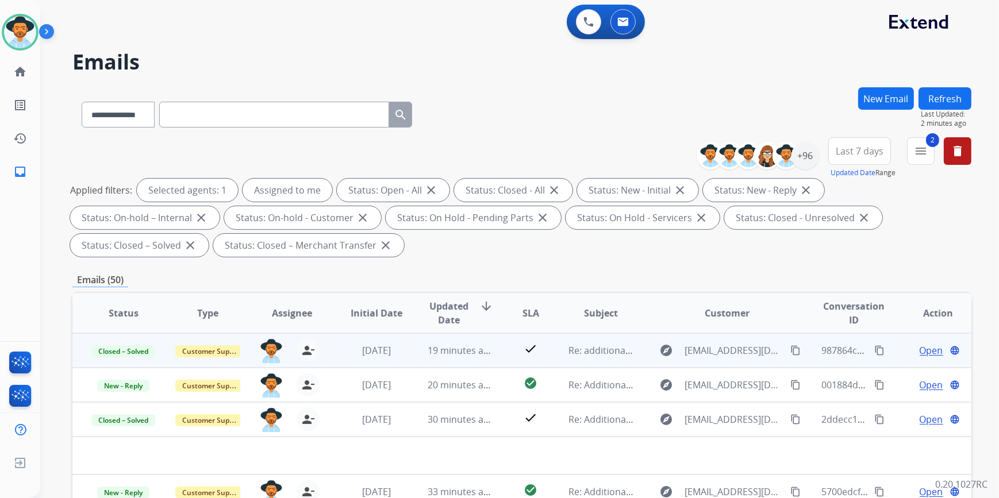
click at [790, 350] on mat-icon "content_copy" at bounding box center [795, 350] width 10 height 10
click at [874, 349] on mat-icon "content_copy" at bounding box center [879, 350] width 10 height 10
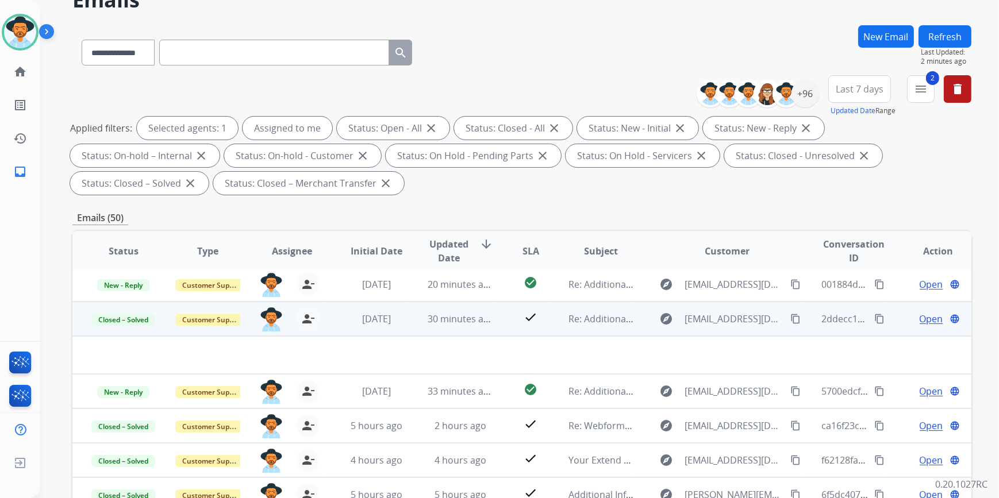
scroll to position [0, 0]
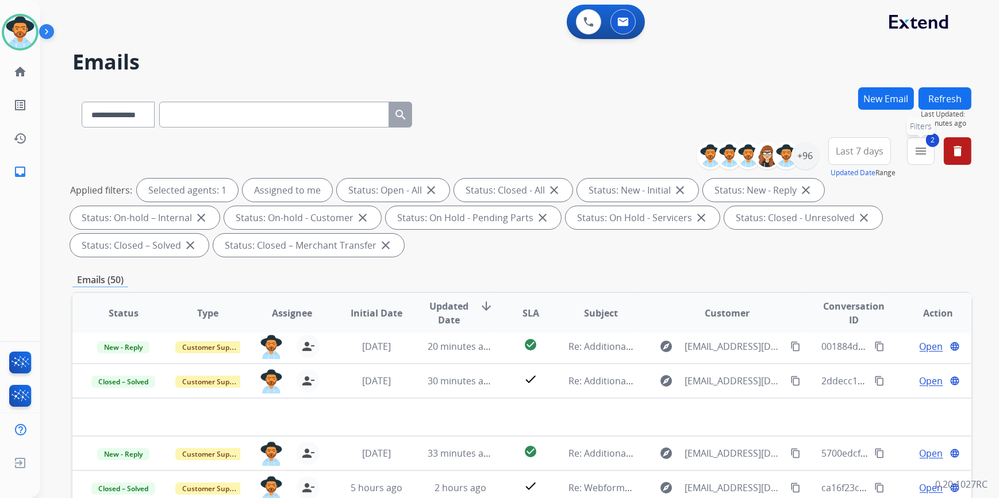
click at [919, 151] on mat-icon "menu" at bounding box center [921, 151] width 14 height 14
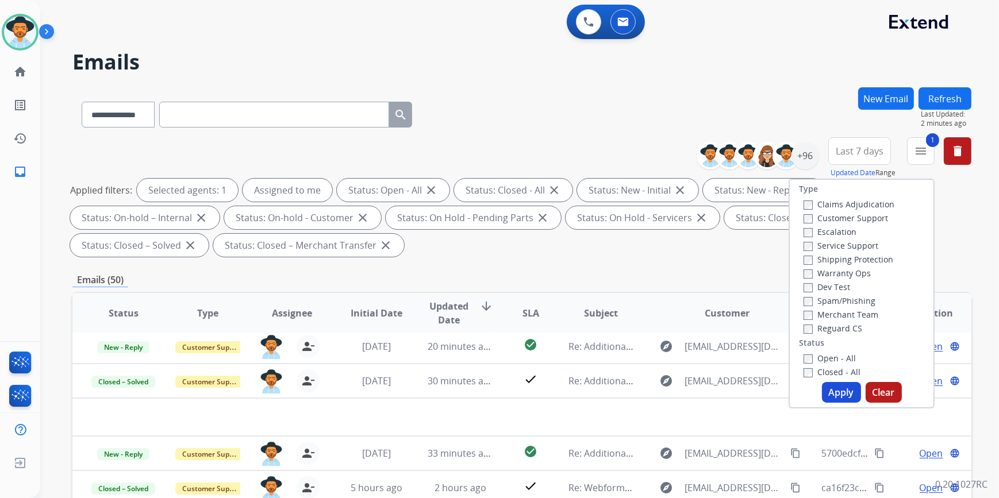
click at [837, 392] on button "Apply" at bounding box center [841, 392] width 39 height 21
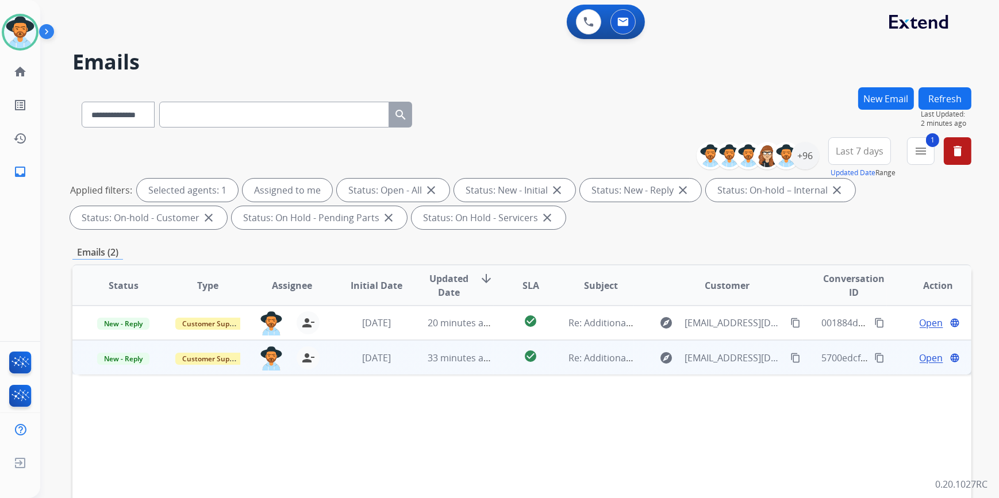
click at [604, 368] on td "Re: Additional Information Required" at bounding box center [592, 357] width 84 height 34
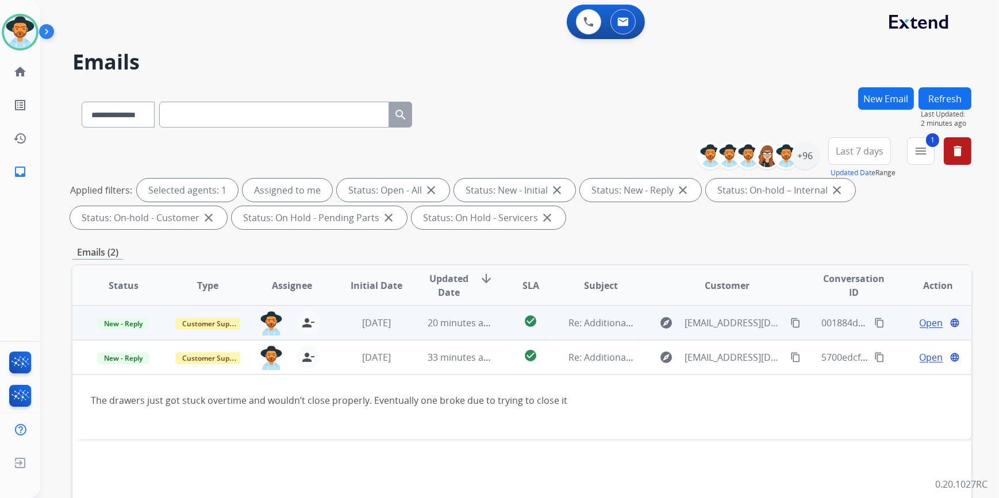
click at [478, 323] on span "20 minutes ago" at bounding box center [460, 323] width 67 height 13
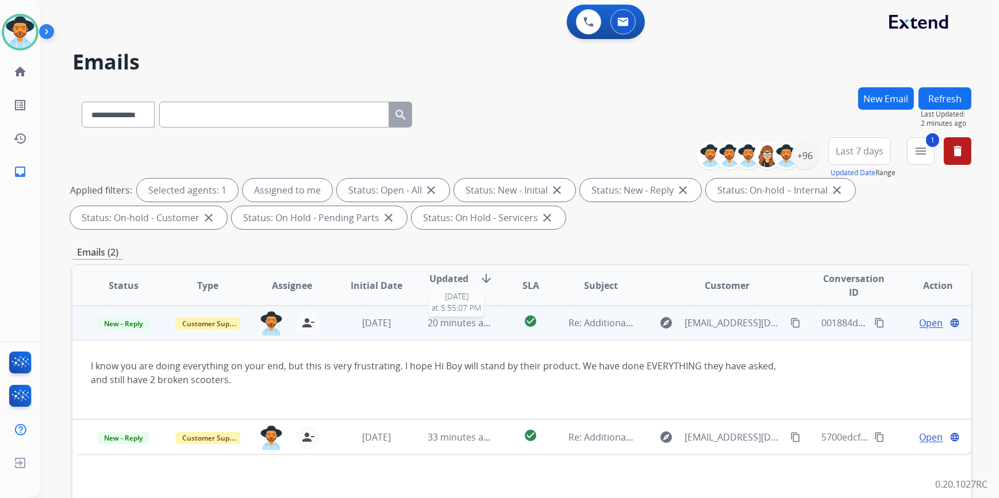
click at [477, 324] on span "20 minutes ago" at bounding box center [460, 323] width 67 height 13
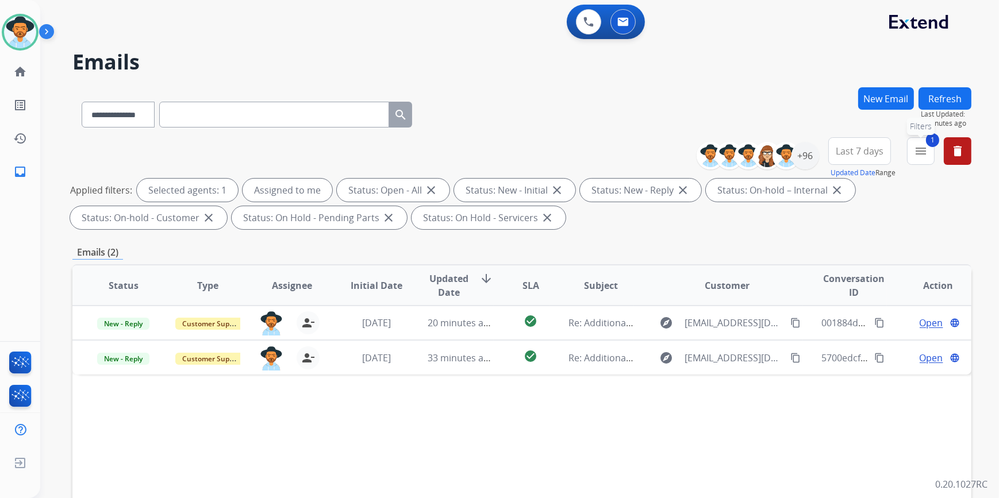
click at [928, 151] on button "1 menu Filters" at bounding box center [921, 151] width 28 height 28
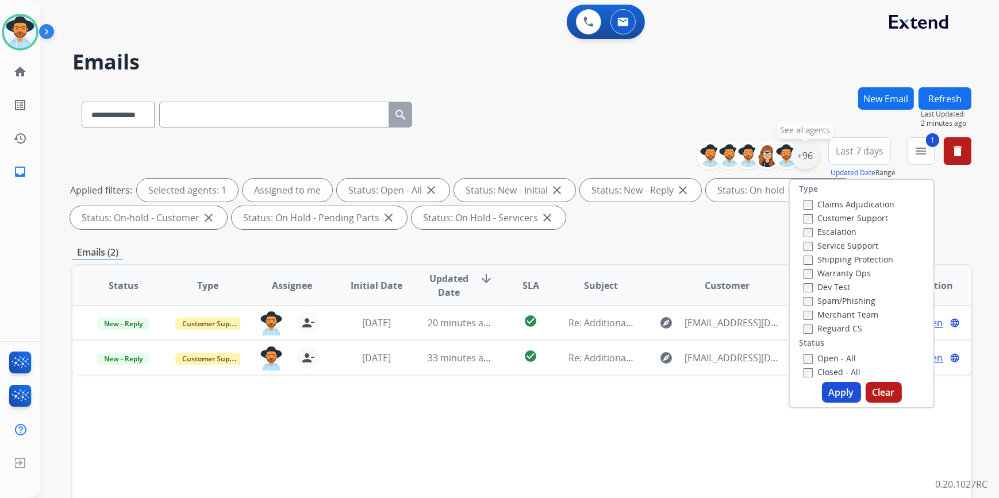
click at [801, 153] on div "+96" at bounding box center [805, 156] width 28 height 28
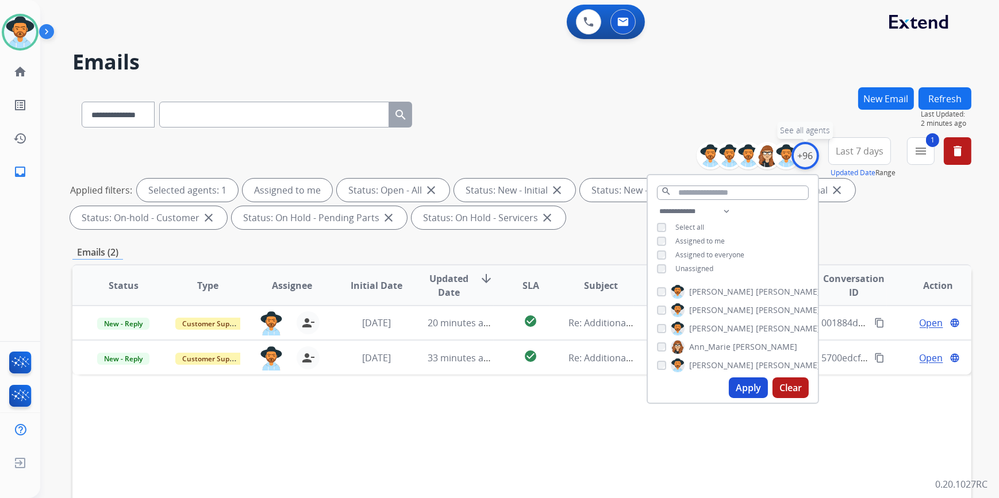
click at [801, 152] on div "+96" at bounding box center [805, 156] width 28 height 28
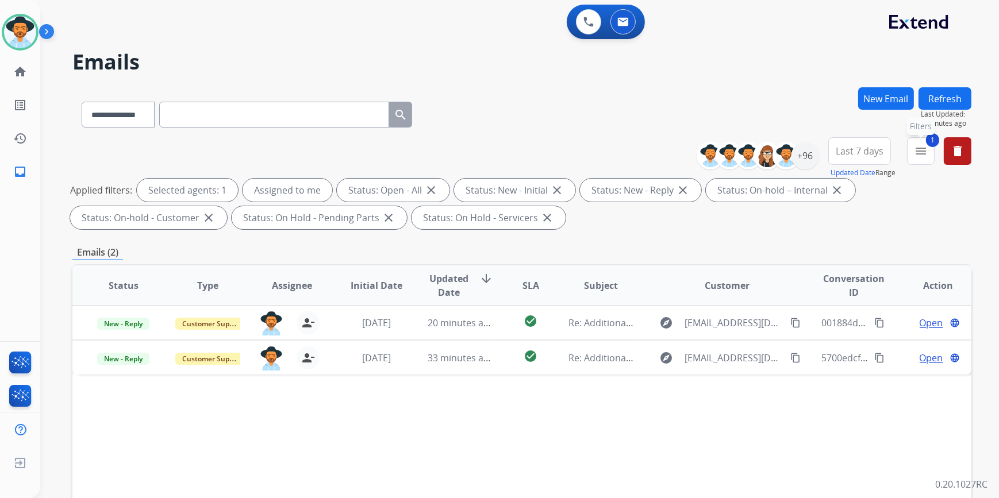
click at [920, 149] on mat-icon "menu" at bounding box center [921, 151] width 14 height 14
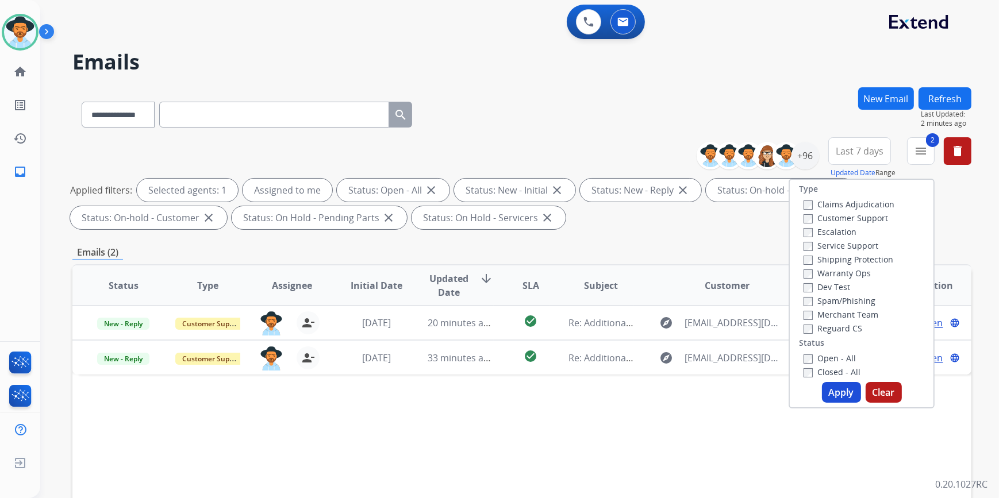
click at [835, 392] on button "Apply" at bounding box center [841, 392] width 39 height 21
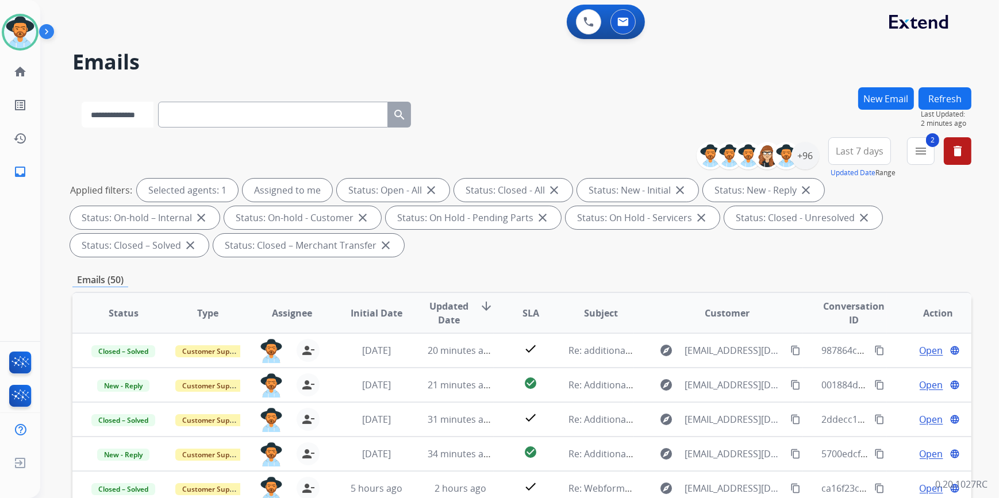
click at [145, 113] on select "**********" at bounding box center [118, 115] width 72 height 26
select select "**********"
click at [82, 102] on select "**********" at bounding box center [118, 115] width 72 height 26
paste input "**********"
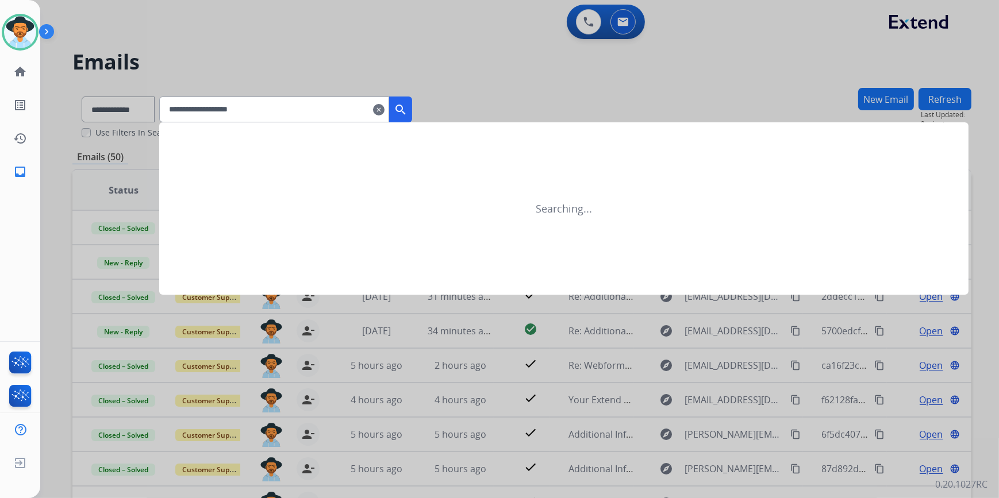
type input "**********"
click at [407, 111] on mat-icon "search" at bounding box center [401, 110] width 14 height 14
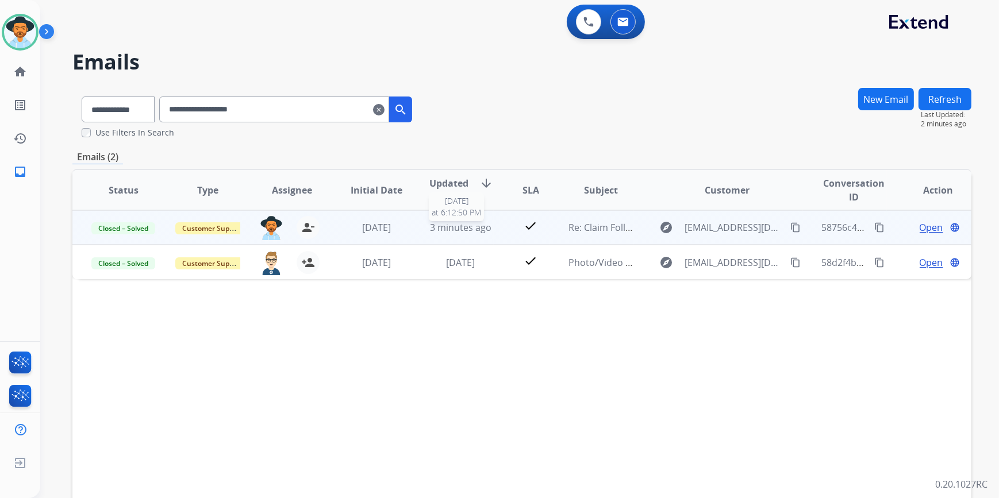
click at [477, 224] on span "3 minutes ago" at bounding box center [460, 227] width 61 height 13
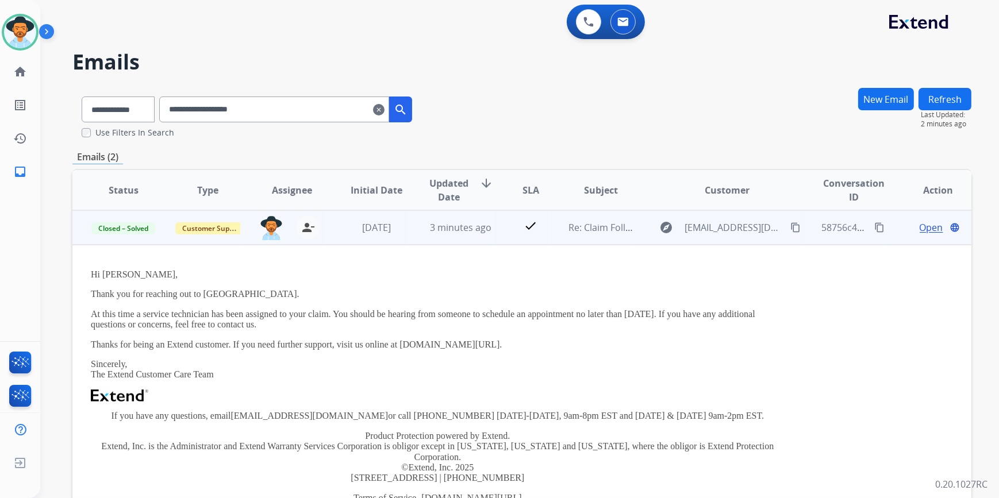
click at [874, 224] on mat-icon "content_copy" at bounding box center [879, 227] width 10 height 10
click at [427, 233] on div "3 minutes ago" at bounding box center [459, 228] width 65 height 14
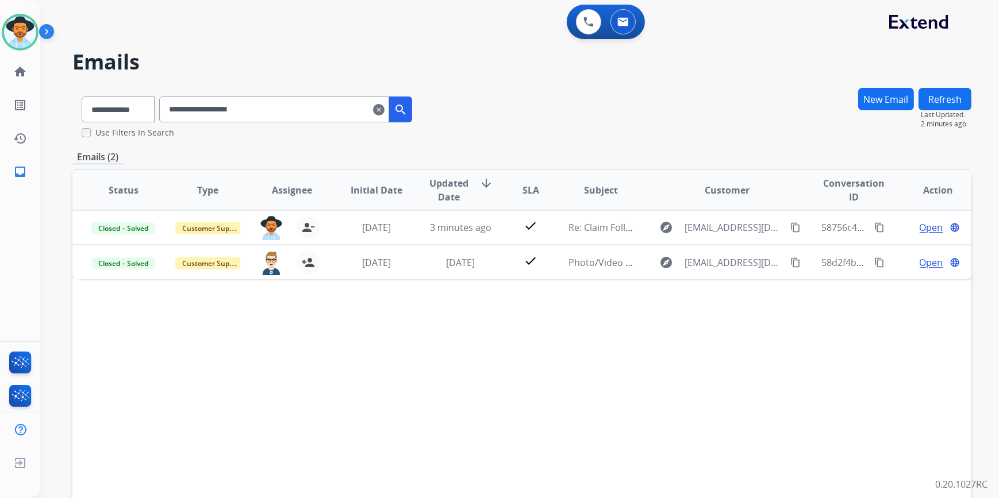
click at [384, 109] on mat-icon "clear" at bounding box center [378, 110] width 11 height 14
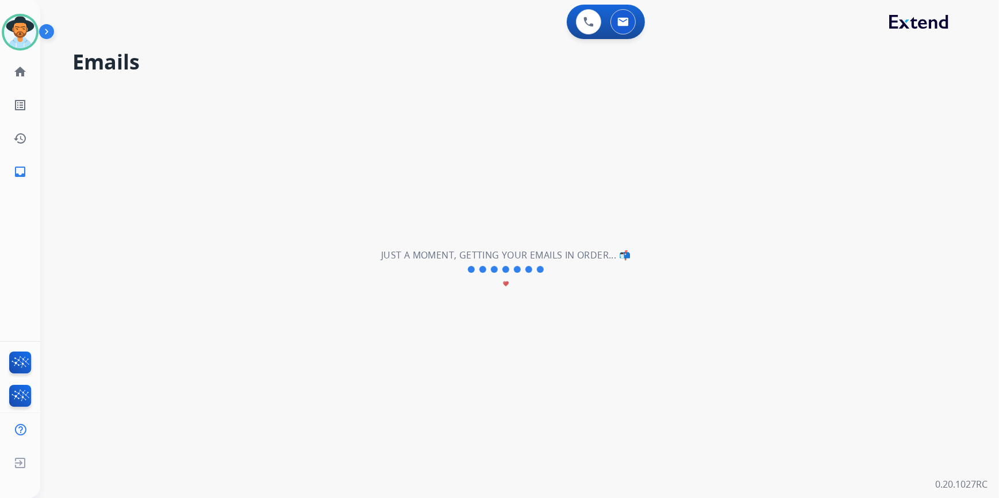
select select "**********"
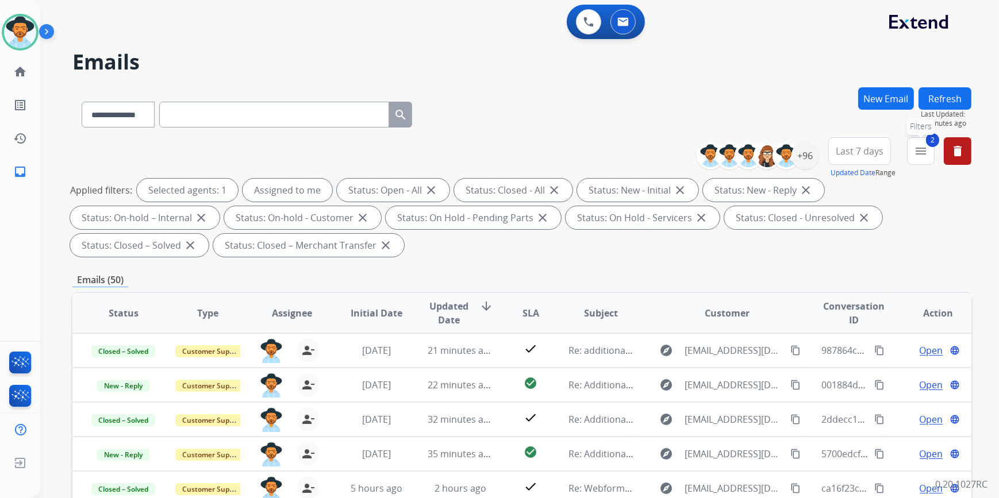
click at [922, 155] on mat-icon "menu" at bounding box center [921, 151] width 14 height 14
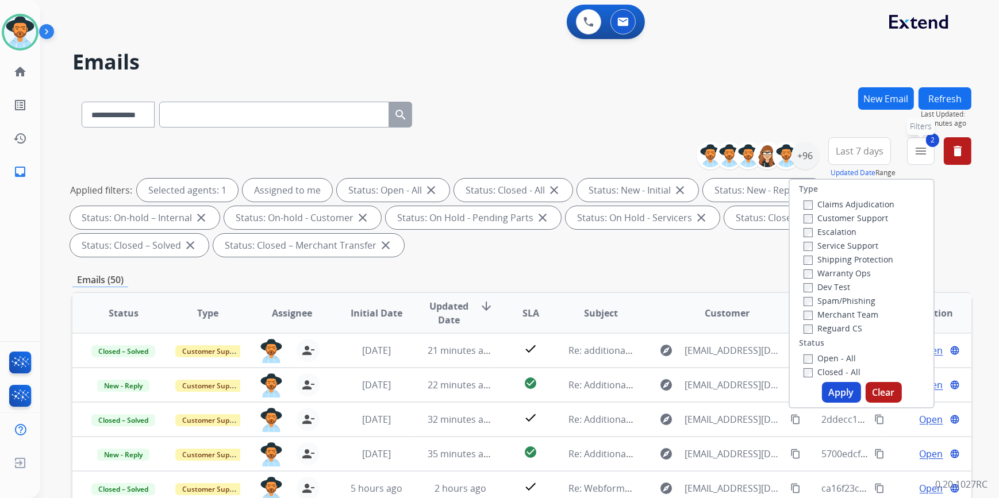
click at [922, 155] on mat-icon "menu" at bounding box center [921, 151] width 14 height 14
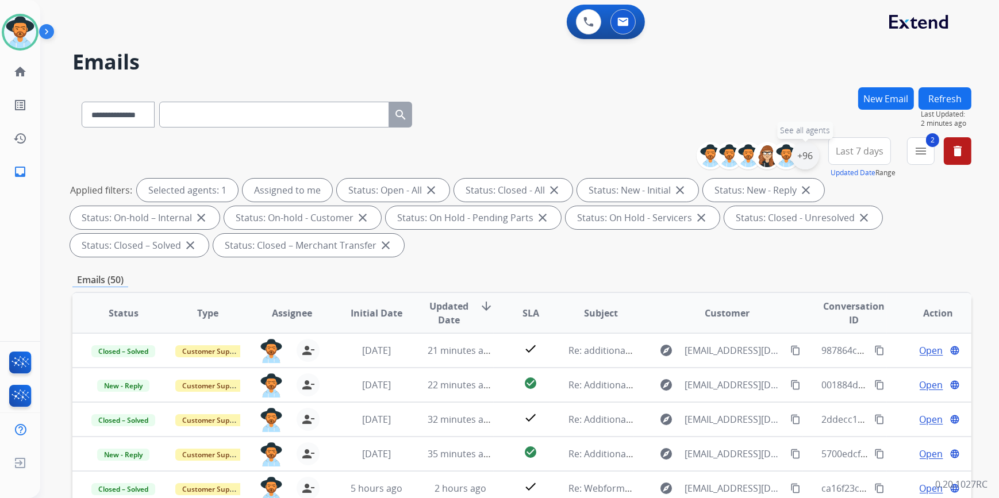
click at [803, 152] on div "+96" at bounding box center [805, 156] width 28 height 28
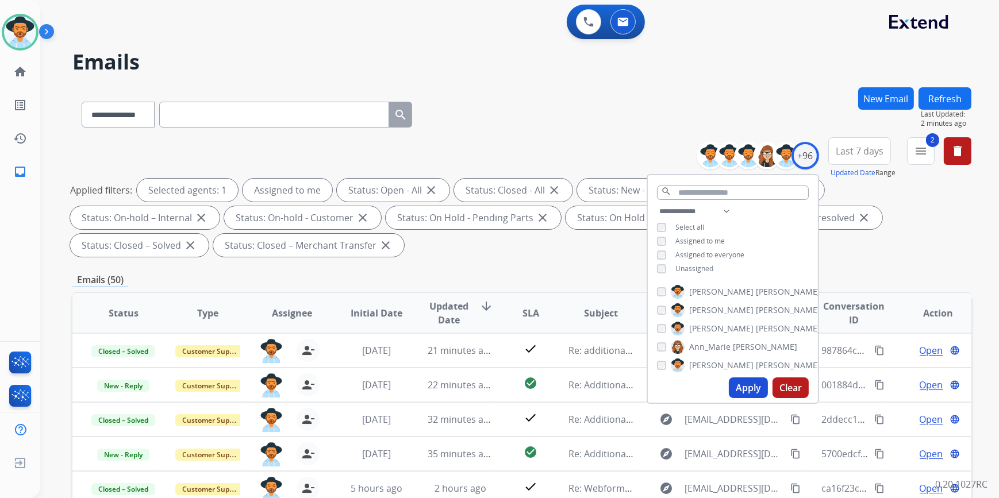
click at [900, 258] on div "**********" at bounding box center [521, 199] width 899 height 124
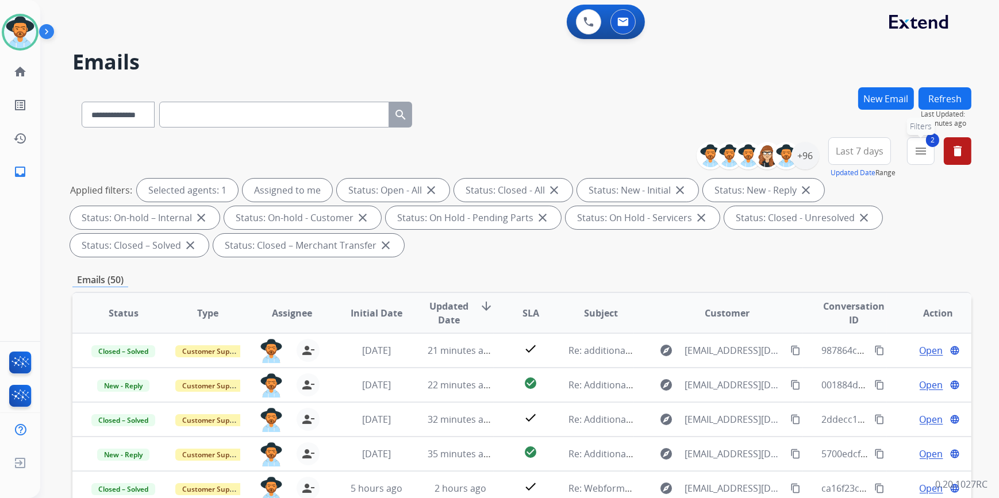
click at [924, 147] on mat-icon "menu" at bounding box center [921, 151] width 14 height 14
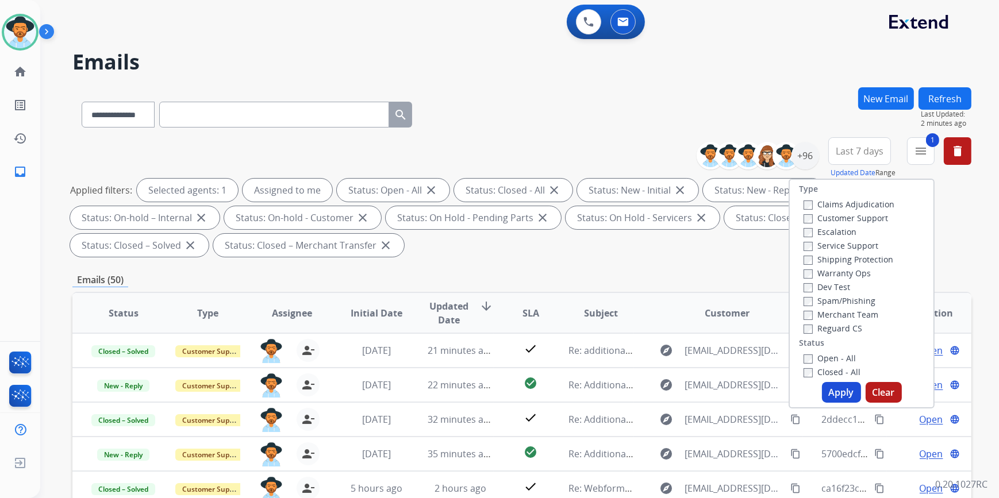
click at [845, 398] on button "Apply" at bounding box center [841, 392] width 39 height 21
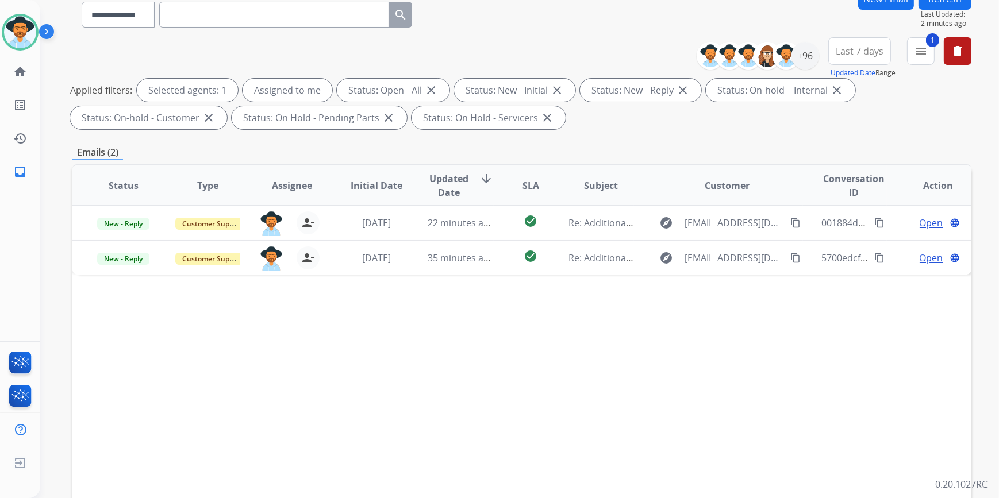
scroll to position [104, 0]
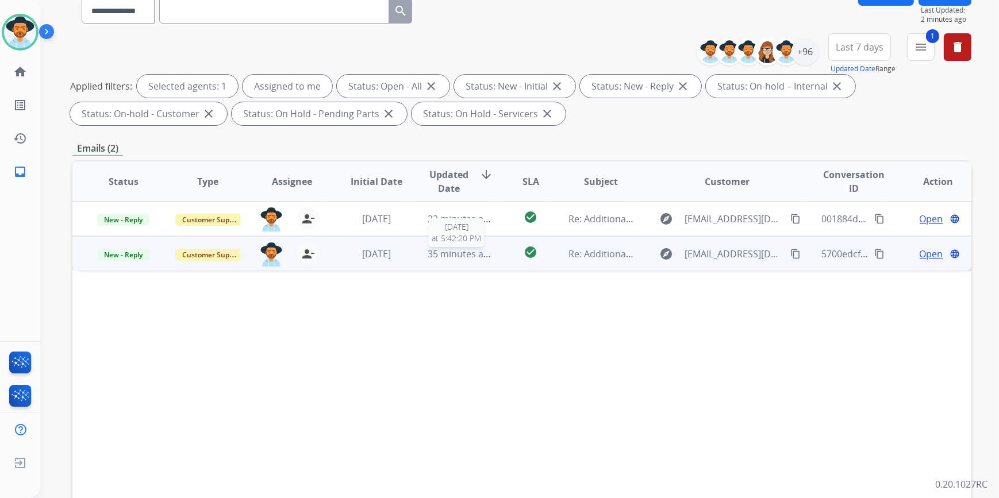
click at [450, 257] on span "35 minutes ago" at bounding box center [460, 254] width 67 height 13
click at [790, 248] on mat-icon "content_copy" at bounding box center [795, 253] width 10 height 10
click at [919, 252] on span "Open" at bounding box center [931, 253] width 24 height 14
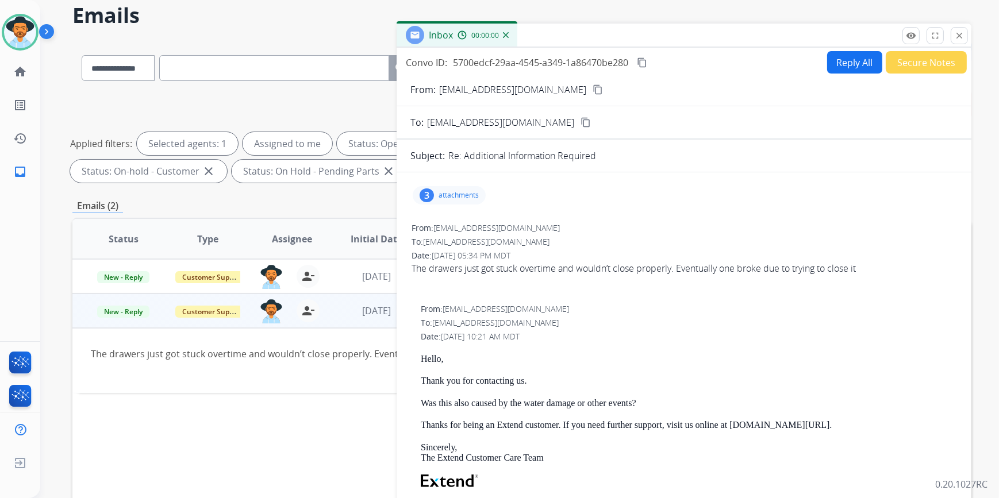
scroll to position [0, 0]
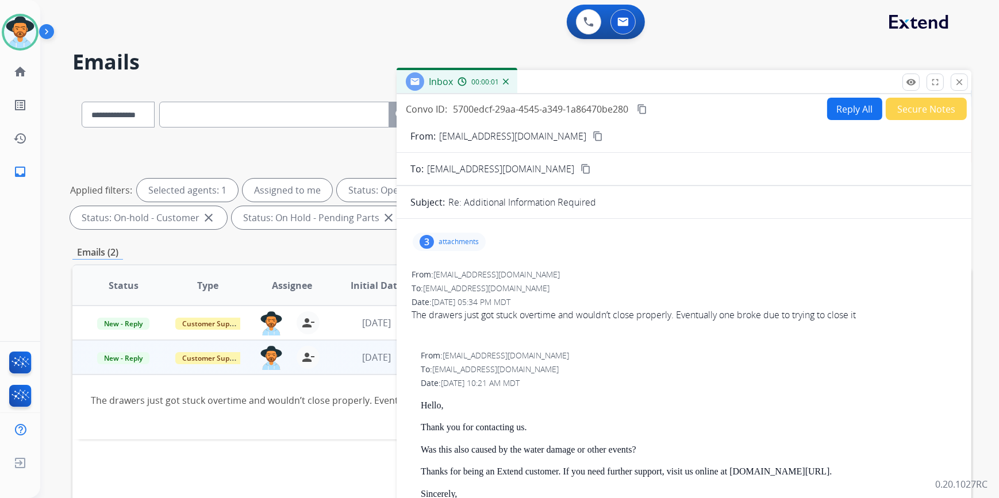
click at [841, 112] on button "Reply All" at bounding box center [854, 109] width 55 height 22
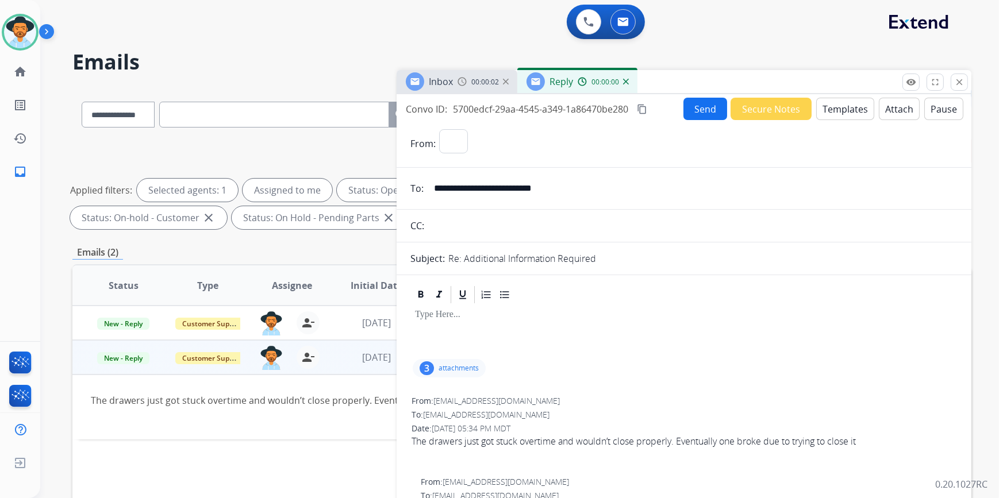
click at [838, 103] on button "Templates" at bounding box center [845, 109] width 58 height 22
select select "**********"
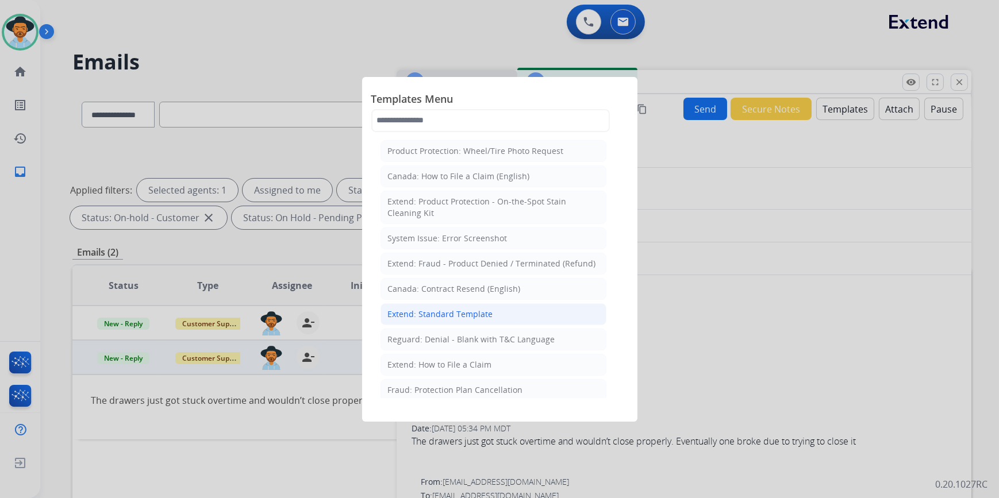
click at [463, 314] on div "Extend: Standard Template" at bounding box center [440, 314] width 105 height 11
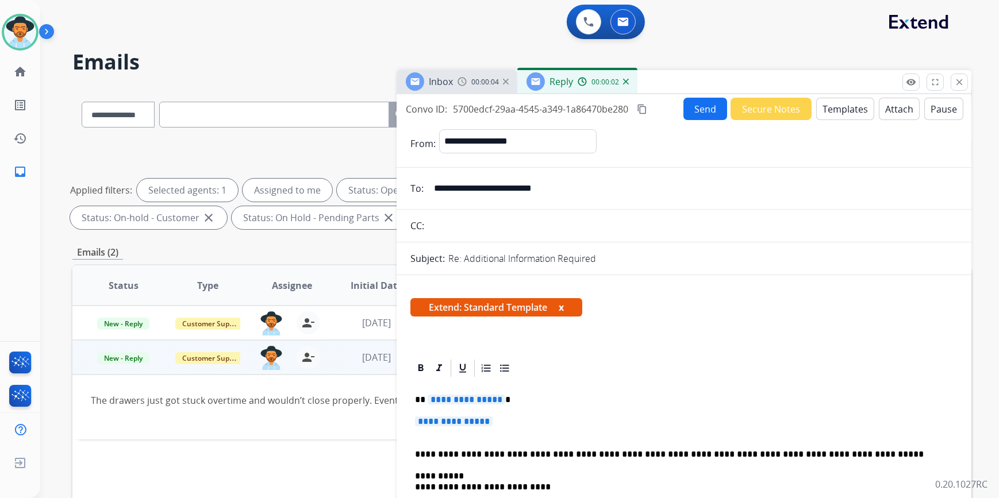
click at [473, 424] on span "**********" at bounding box center [454, 422] width 78 height 10
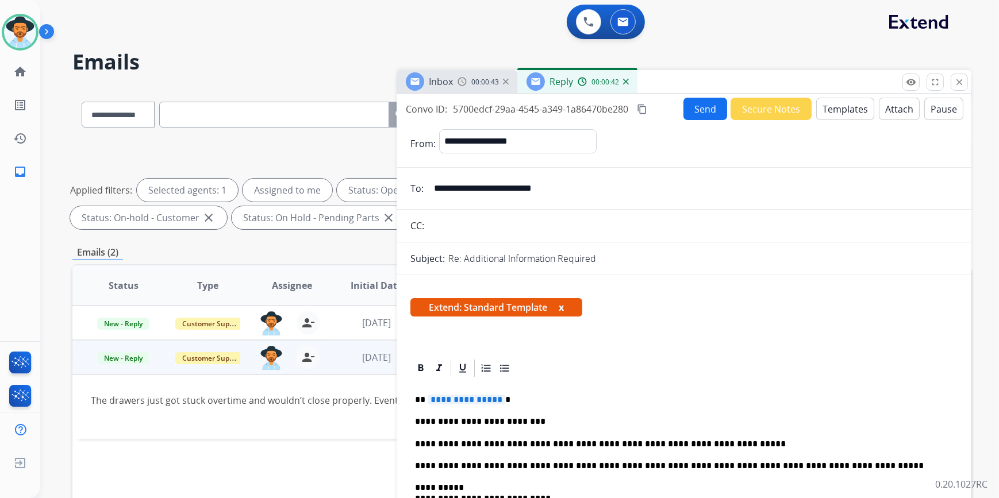
click at [471, 396] on span "**********" at bounding box center [466, 400] width 78 height 10
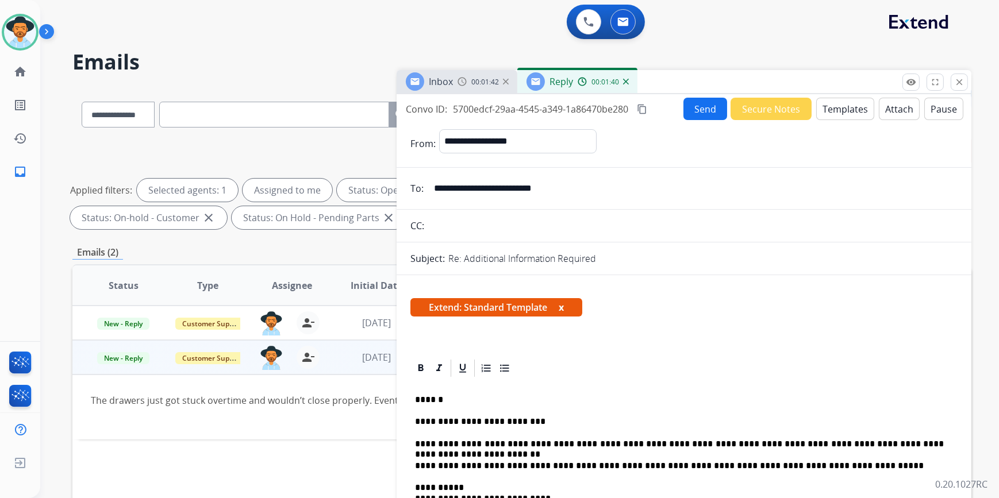
click at [643, 107] on mat-icon "content_copy" at bounding box center [642, 109] width 10 height 10
click at [697, 103] on button "Send" at bounding box center [705, 109] width 44 height 22
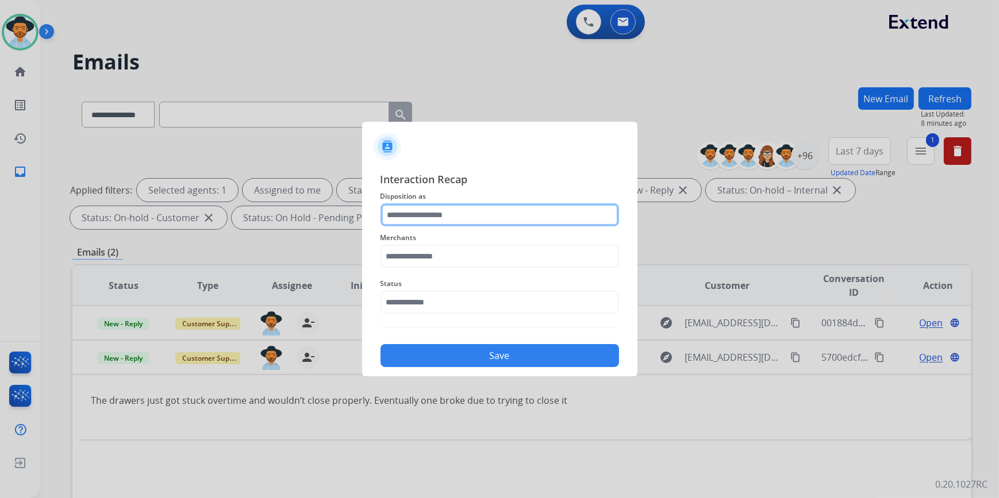
click at [422, 211] on input "text" at bounding box center [499, 214] width 238 height 23
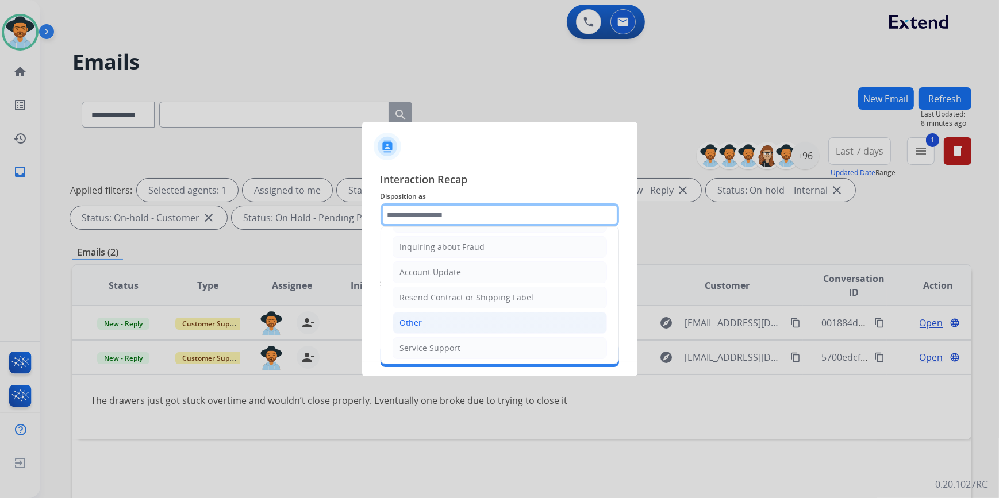
scroll to position [178, 0]
click at [435, 324] on li "Other" at bounding box center [499, 321] width 214 height 22
type input "*****"
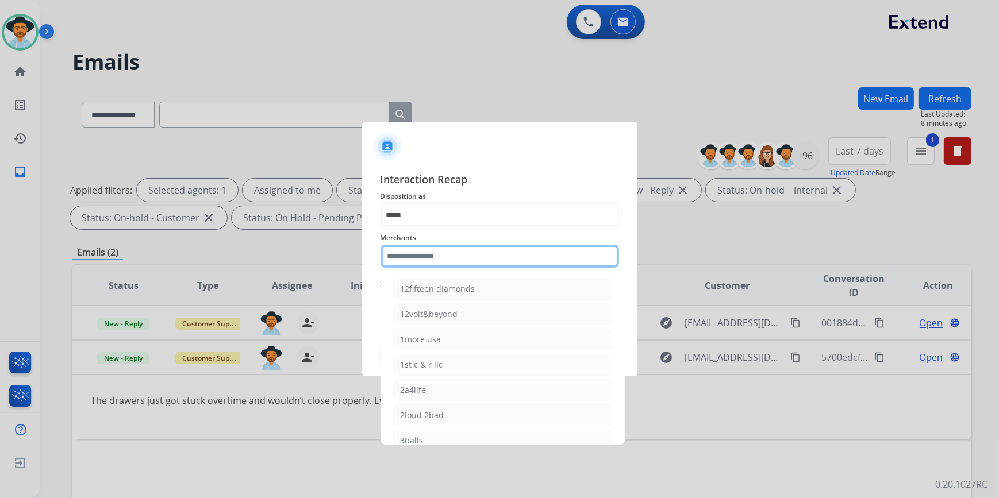
click at [427, 252] on input "text" at bounding box center [499, 256] width 238 height 23
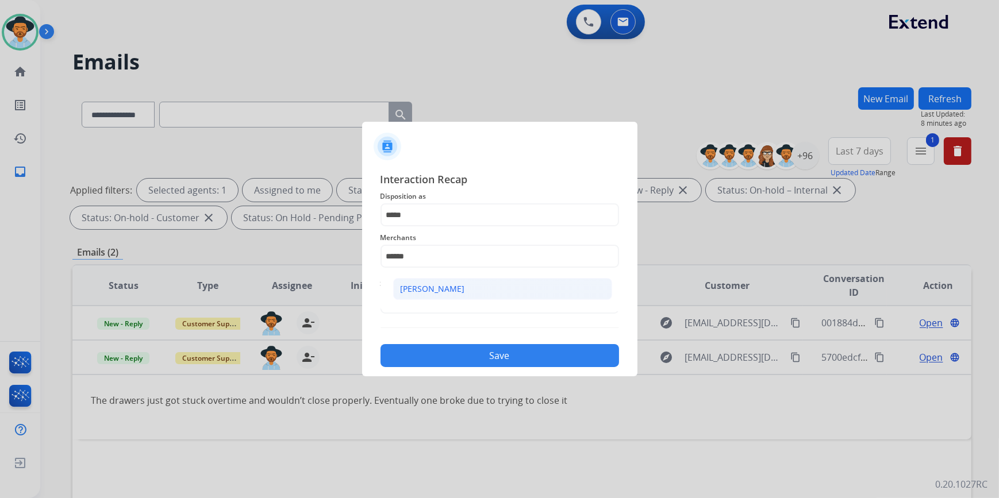
click at [425, 287] on div "[PERSON_NAME]" at bounding box center [432, 288] width 64 height 11
type input "********"
click at [440, 306] on input "text" at bounding box center [499, 302] width 238 height 23
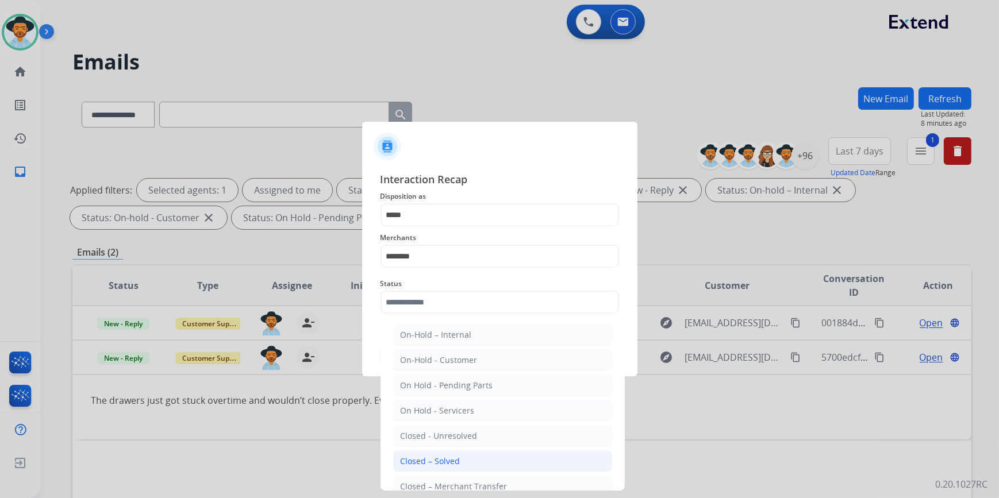
click at [448, 456] on div "Closed – Solved" at bounding box center [430, 461] width 60 height 11
type input "**********"
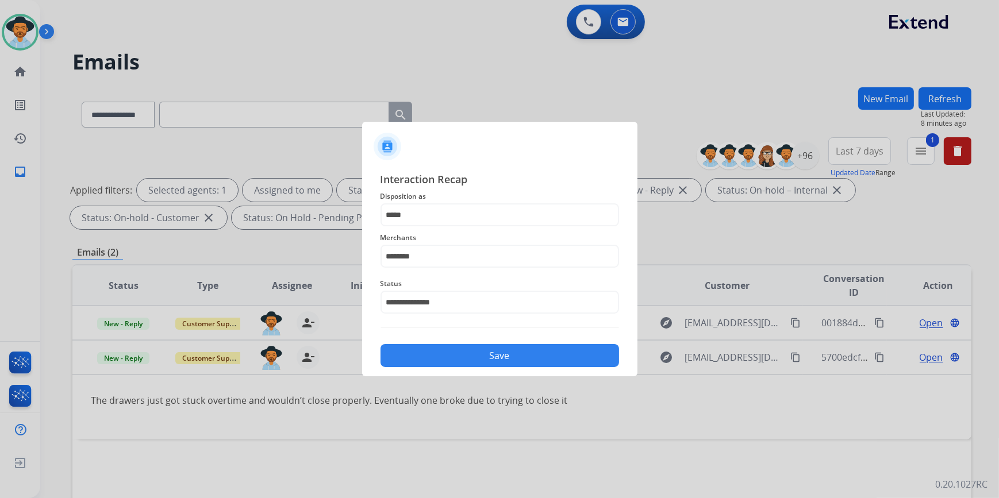
click at [442, 363] on button "Save" at bounding box center [499, 355] width 238 height 23
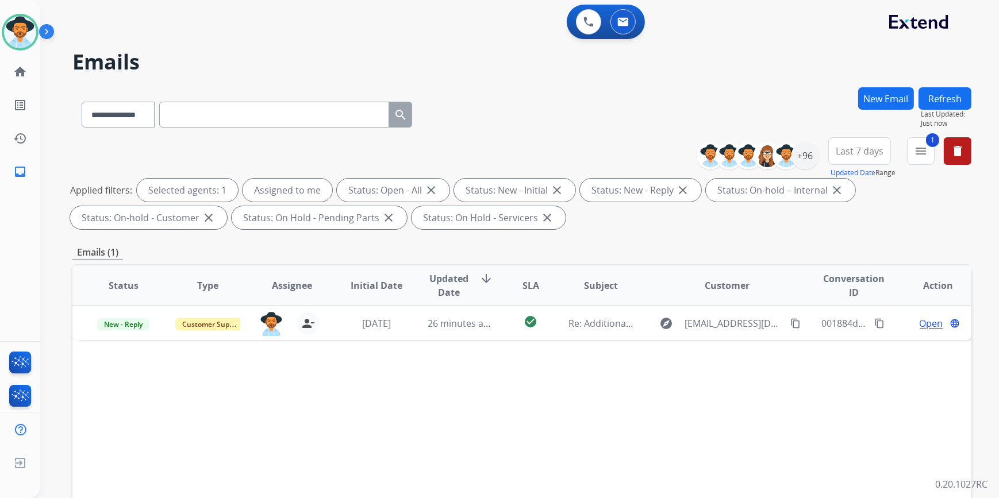
click at [912, 144] on button "1 menu" at bounding box center [921, 151] width 28 height 28
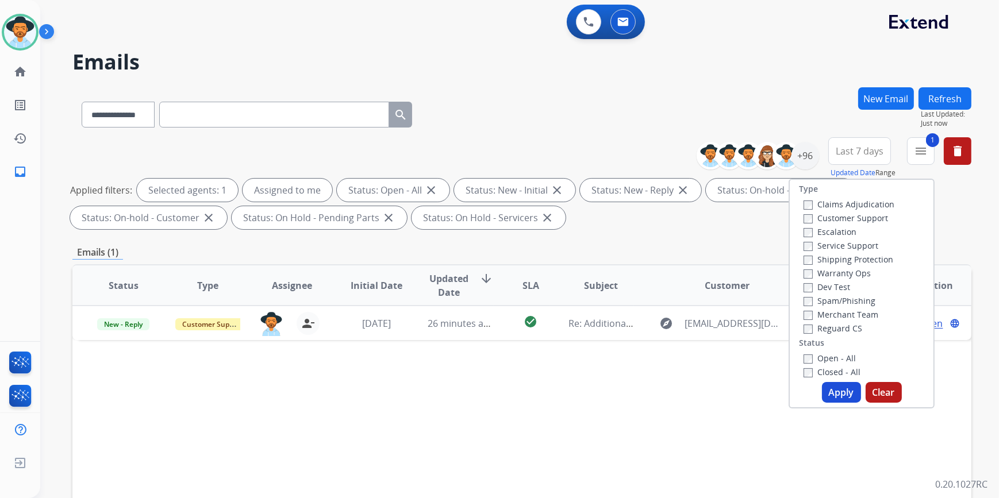
click at [805, 373] on label "Closed - All" at bounding box center [831, 372] width 57 height 11
click at [833, 392] on button "Apply" at bounding box center [841, 392] width 39 height 21
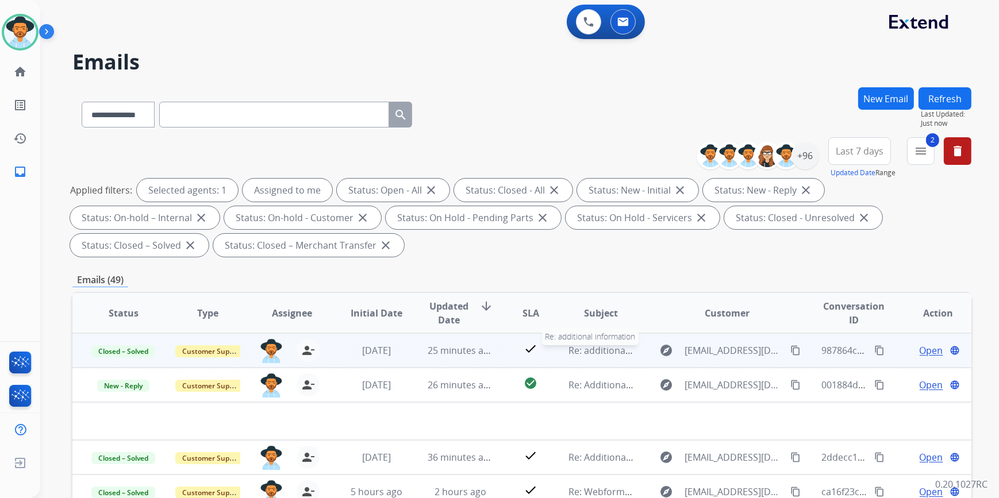
click at [580, 354] on span "Re: additional information" at bounding box center [624, 350] width 113 height 13
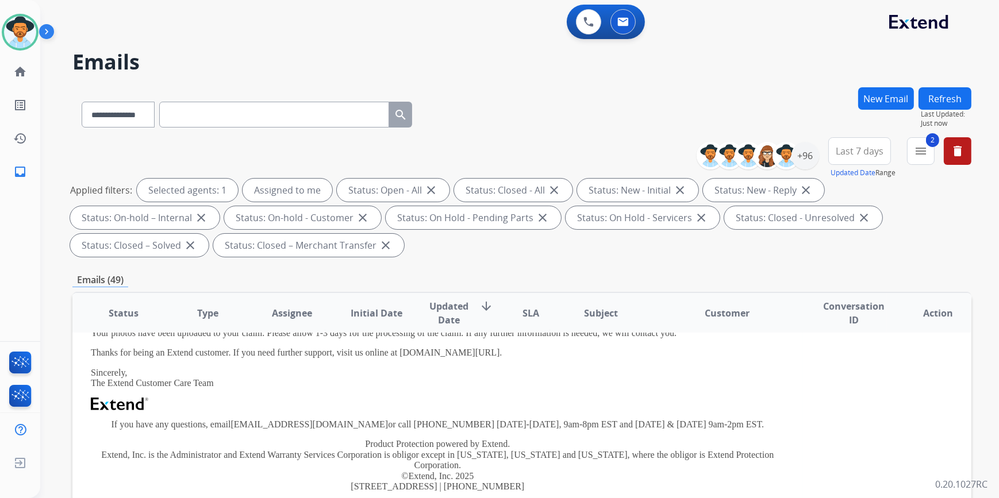
scroll to position [52, 0]
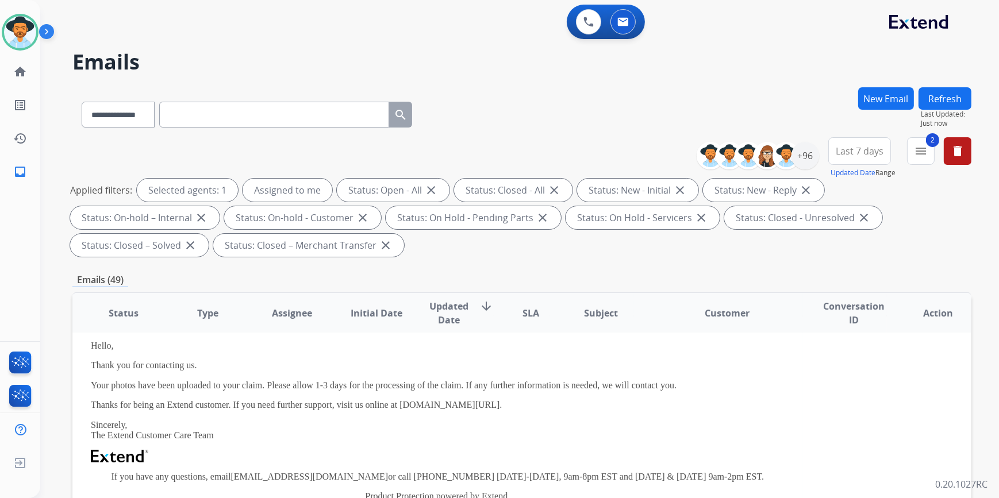
click at [502, 360] on p "Thank you for contacting us." at bounding box center [437, 365] width 693 height 10
click at [267, 327] on th "Assignee" at bounding box center [283, 313] width 84 height 40
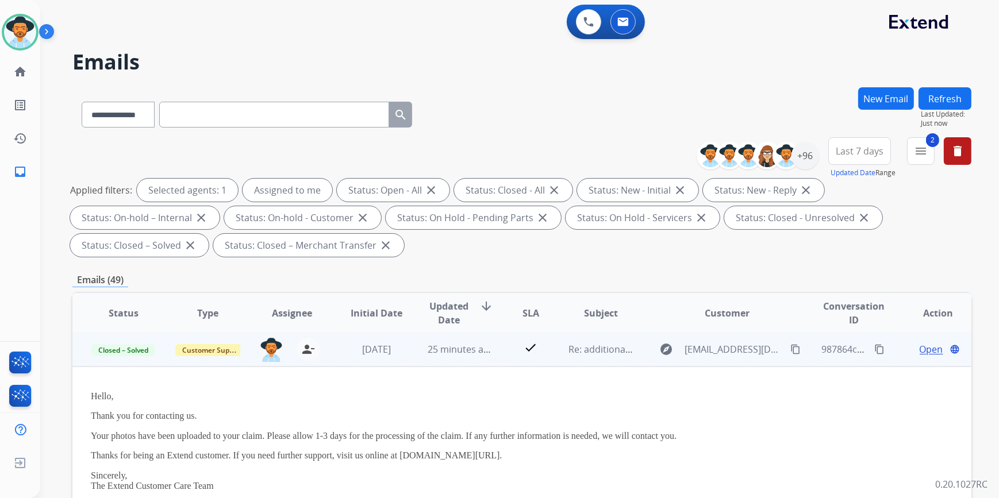
scroll to position [0, 0]
click at [385, 346] on span "[DATE]" at bounding box center [376, 350] width 29 height 13
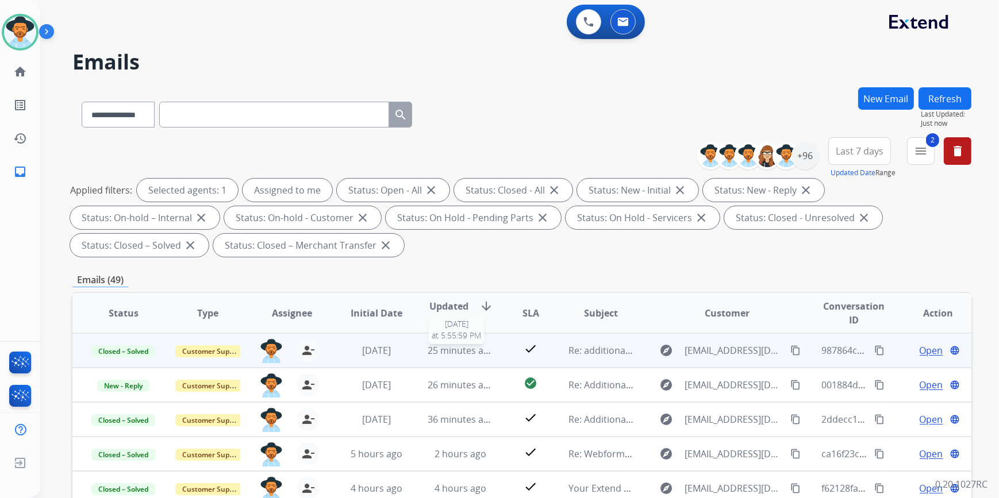
click at [441, 348] on span "25 minutes ago" at bounding box center [460, 350] width 67 height 13
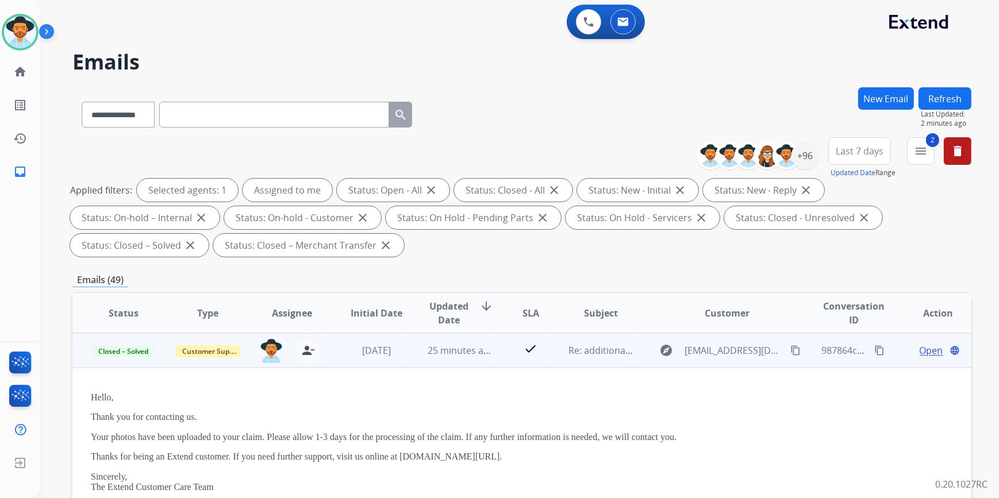
click at [924, 350] on span "Open" at bounding box center [931, 351] width 24 height 14
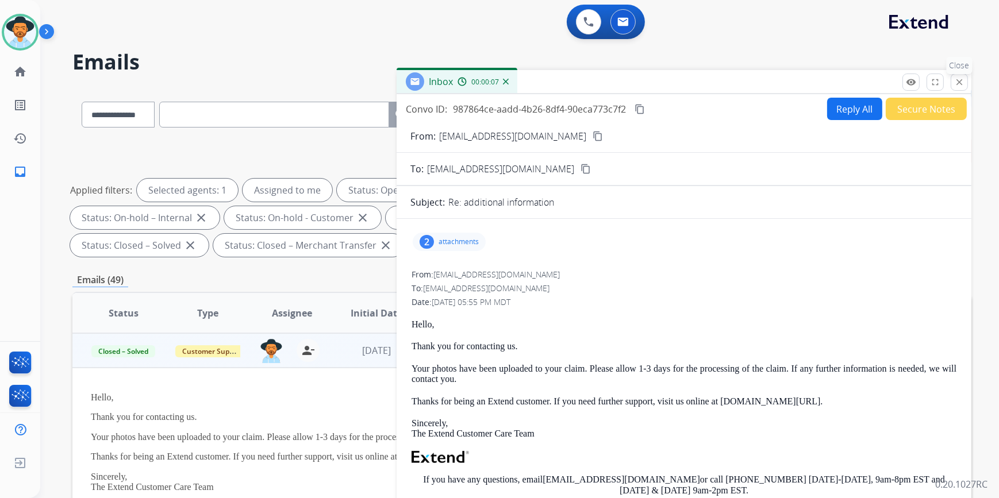
click at [965, 83] on button "close Close" at bounding box center [958, 82] width 17 height 17
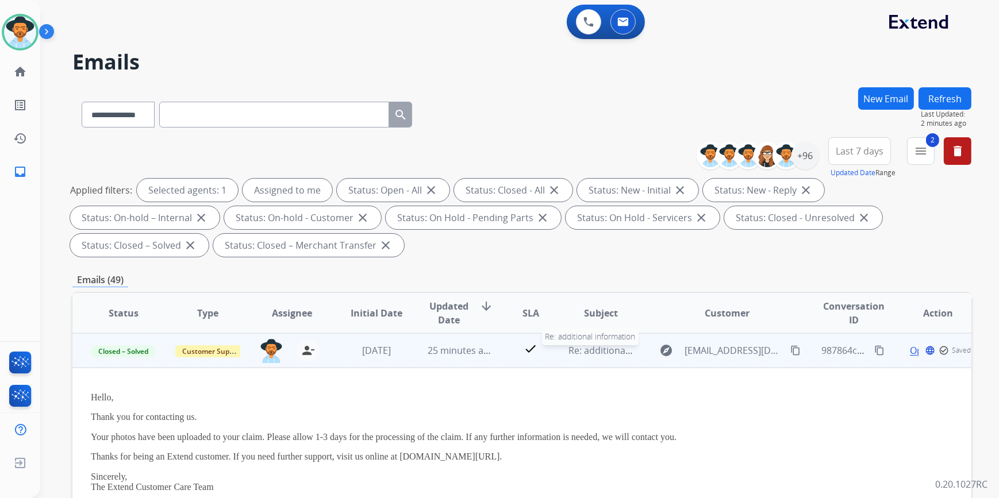
click at [568, 352] on span "Re: additional information" at bounding box center [624, 350] width 113 height 13
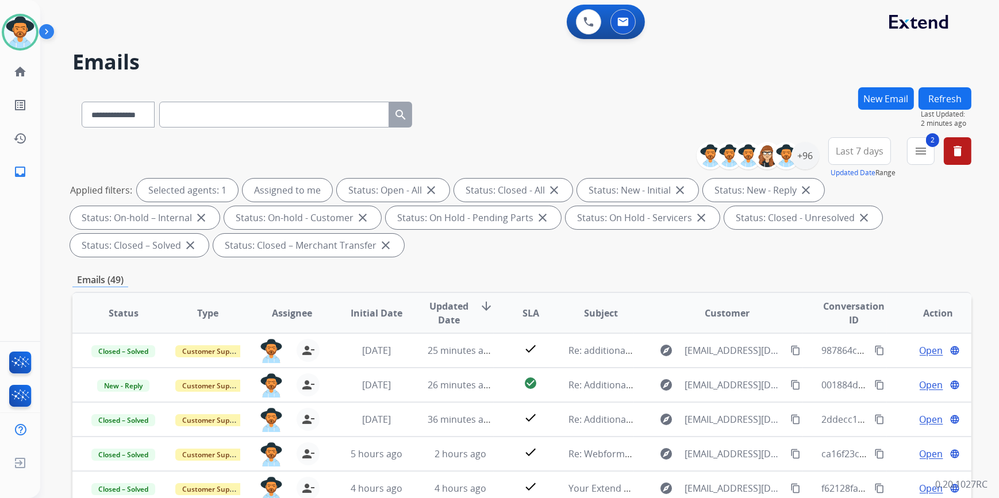
click at [943, 101] on button "Refresh" at bounding box center [944, 98] width 53 height 22
click at [918, 155] on mat-icon "menu" at bounding box center [921, 151] width 14 height 14
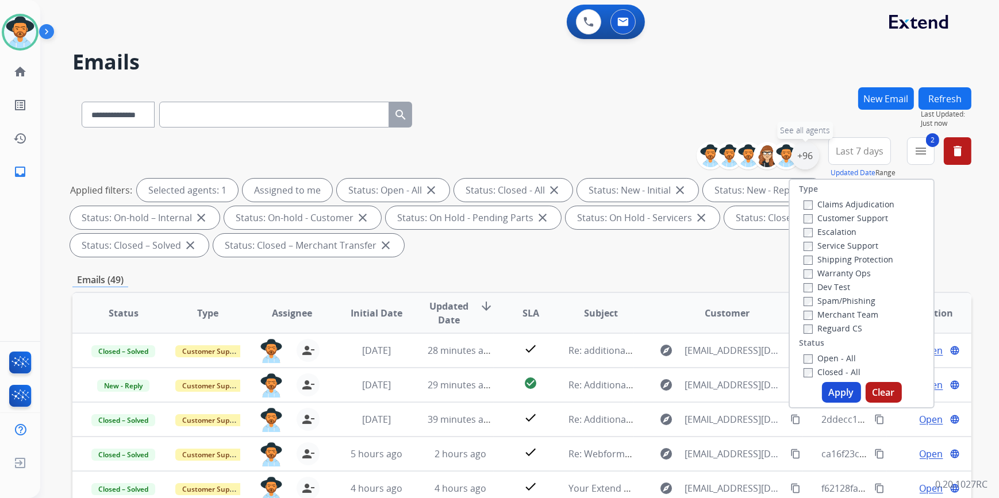
click at [791, 155] on div "+96" at bounding box center [805, 156] width 28 height 28
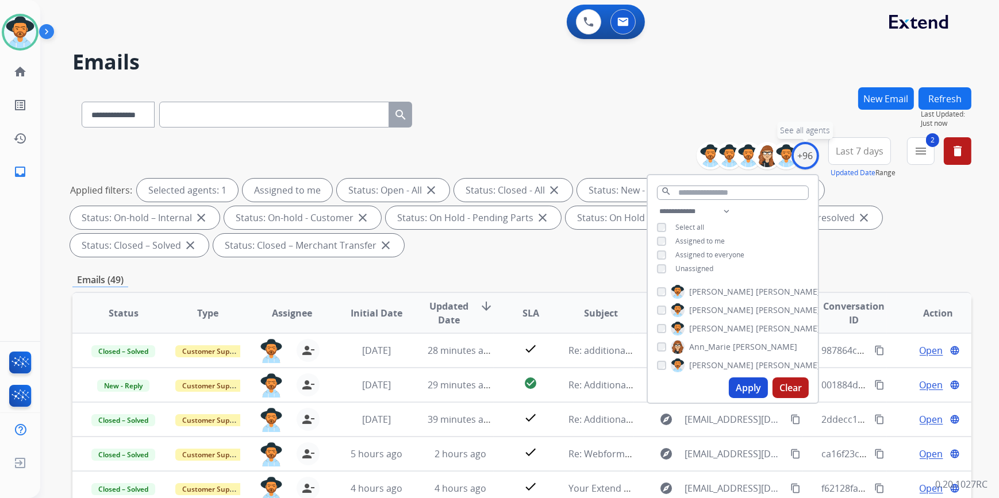
drag, startPoint x: 795, startPoint y: 152, endPoint x: 805, endPoint y: 104, distance: 49.4
click at [796, 152] on div "+96" at bounding box center [805, 156] width 28 height 28
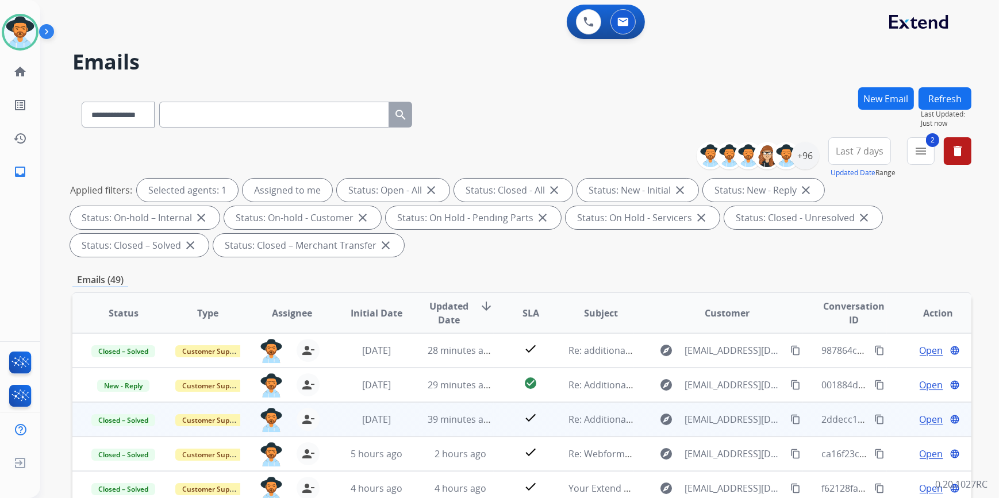
scroll to position [1, 0]
click at [494, 426] on td "check" at bounding box center [522, 419] width 56 height 34
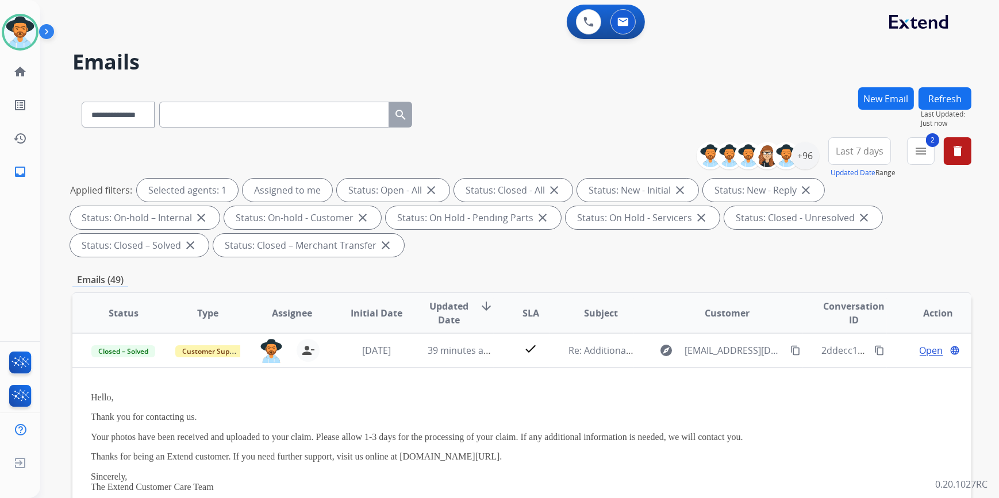
scroll to position [0, 0]
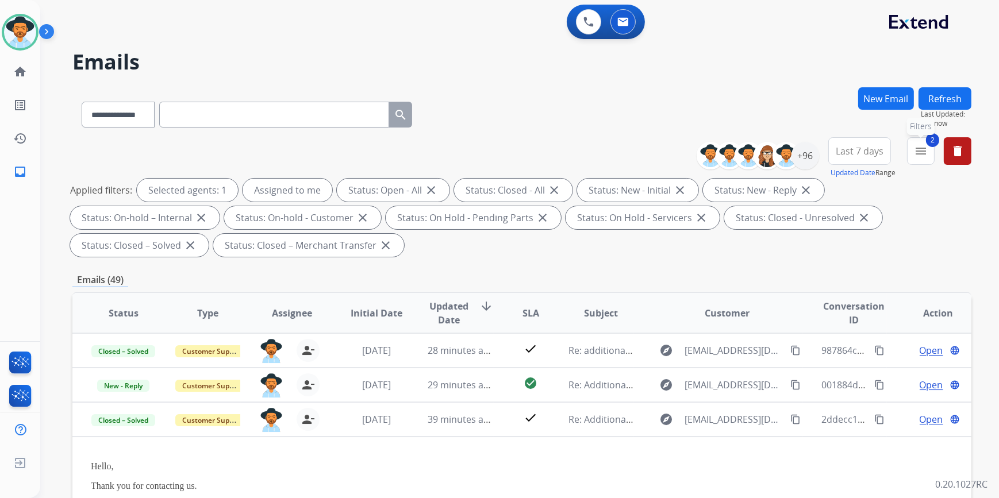
click at [919, 151] on mat-icon "menu" at bounding box center [921, 151] width 14 height 14
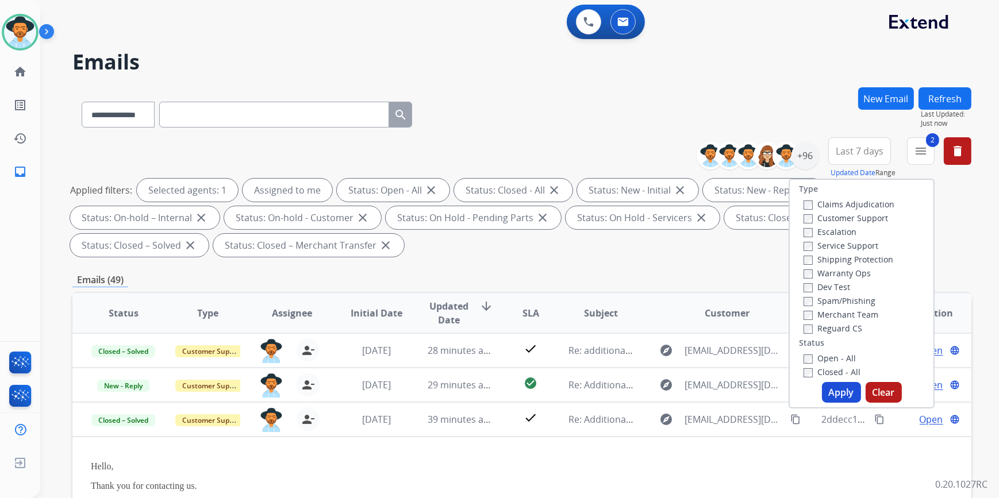
click at [801, 377] on div "Type Claims Adjudication Customer Support Escalation Service Support Shipping P…" at bounding box center [861, 294] width 146 height 230
click at [838, 396] on button "Apply" at bounding box center [841, 392] width 39 height 21
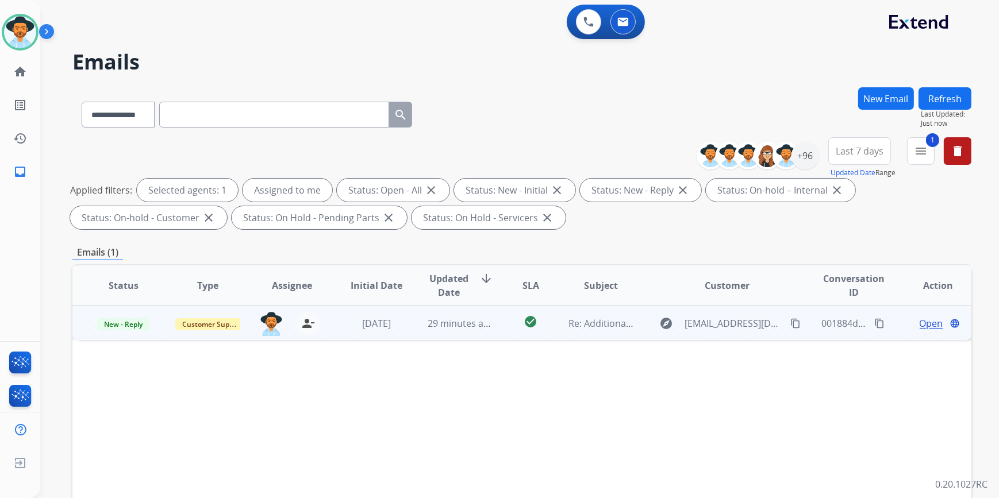
click at [454, 321] on span "29 minutes ago" at bounding box center [460, 323] width 67 height 13
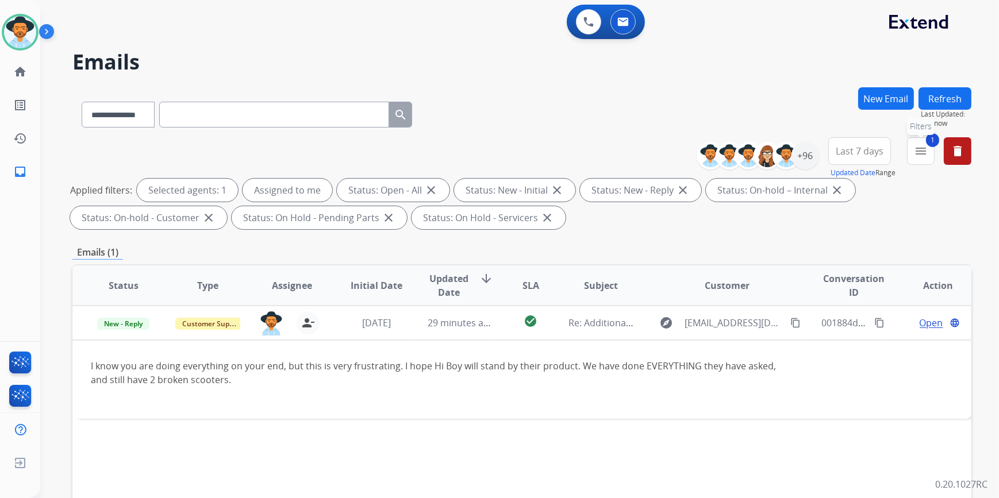
click at [921, 148] on mat-icon "menu" at bounding box center [921, 151] width 14 height 14
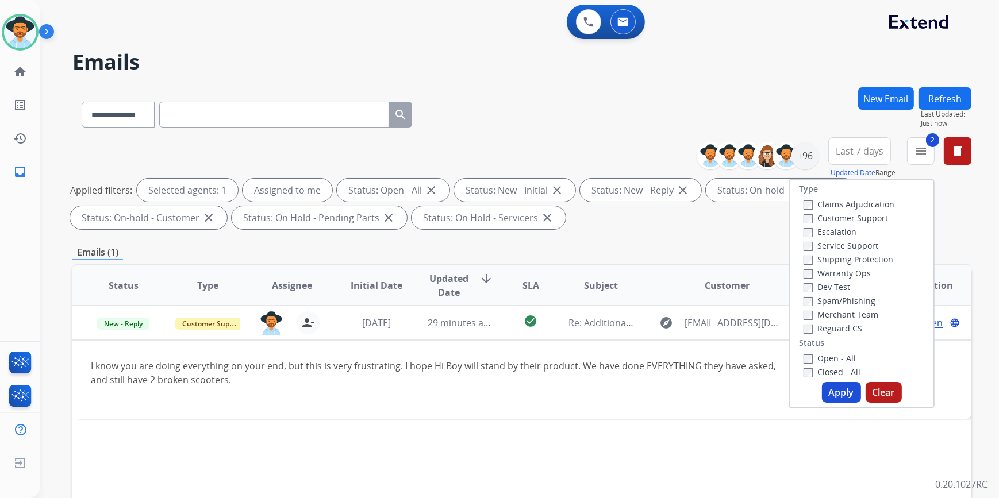
click at [839, 387] on button "Apply" at bounding box center [841, 392] width 39 height 21
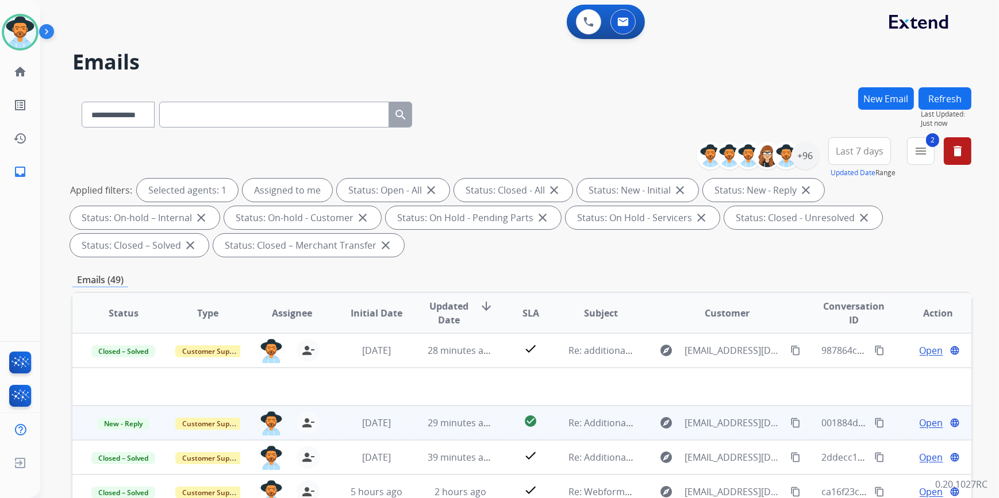
scroll to position [38, 0]
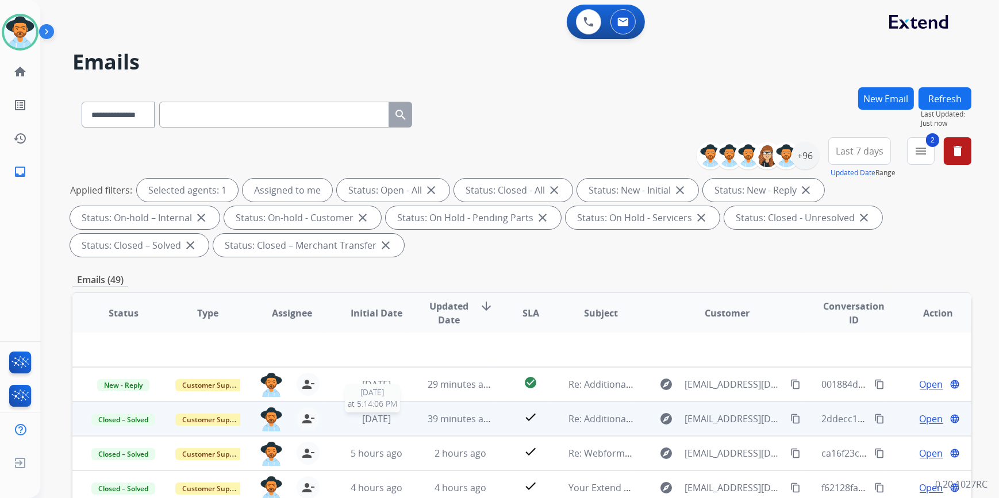
click at [362, 419] on span "[DATE]" at bounding box center [376, 419] width 29 height 13
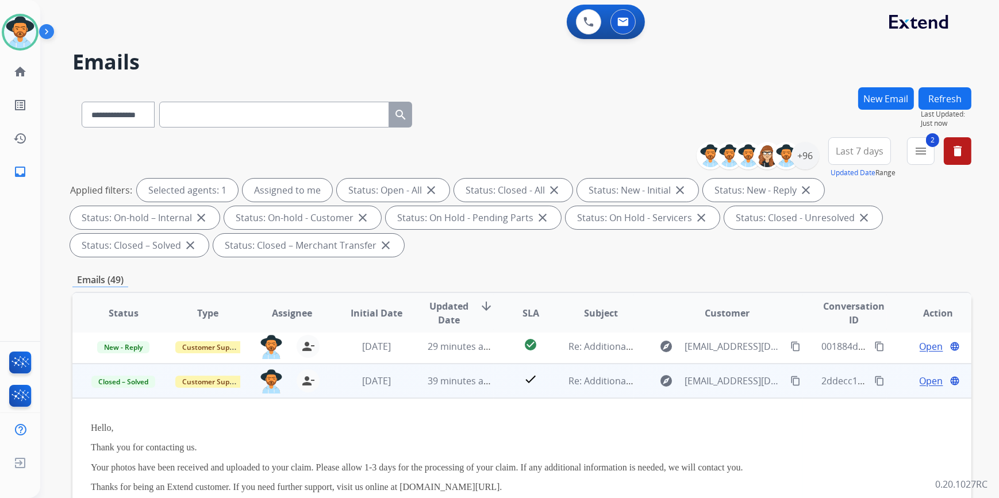
scroll to position [69, 0]
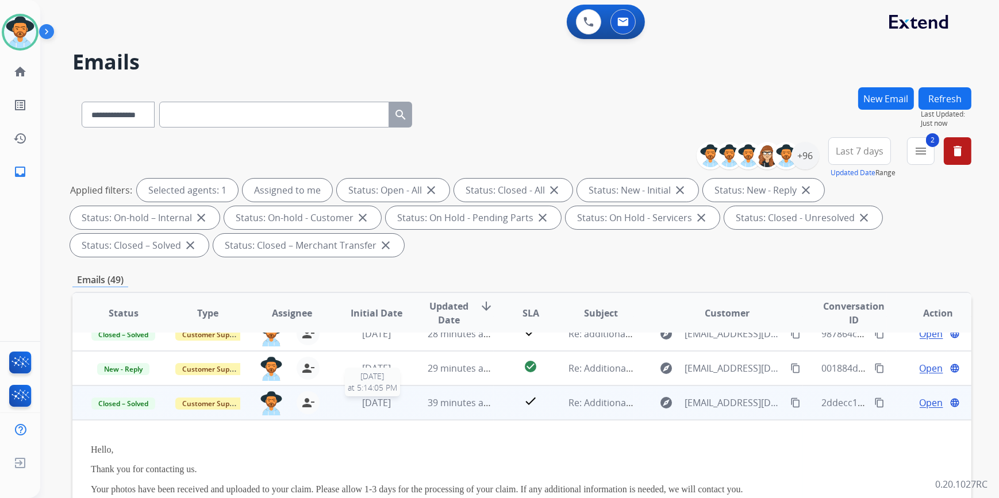
click at [344, 408] on div "[DATE]" at bounding box center [376, 403] width 65 height 14
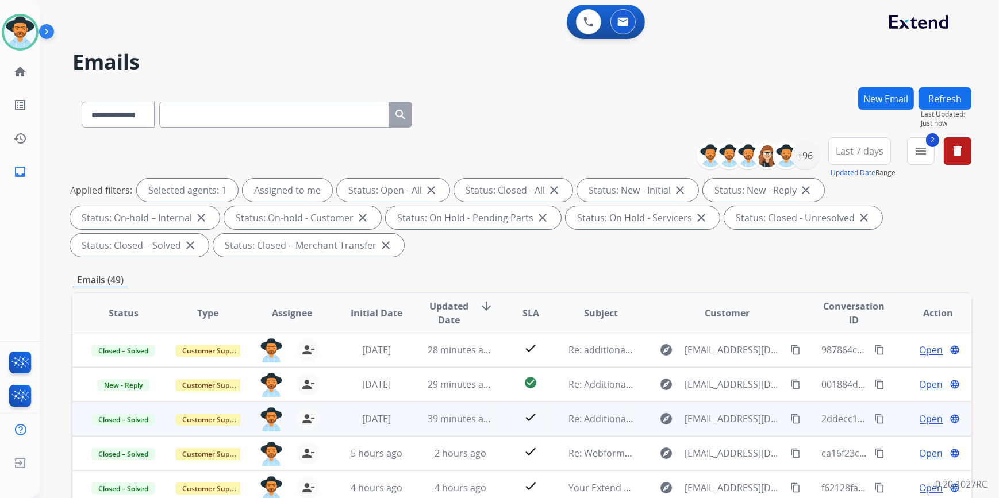
scroll to position [0, 0]
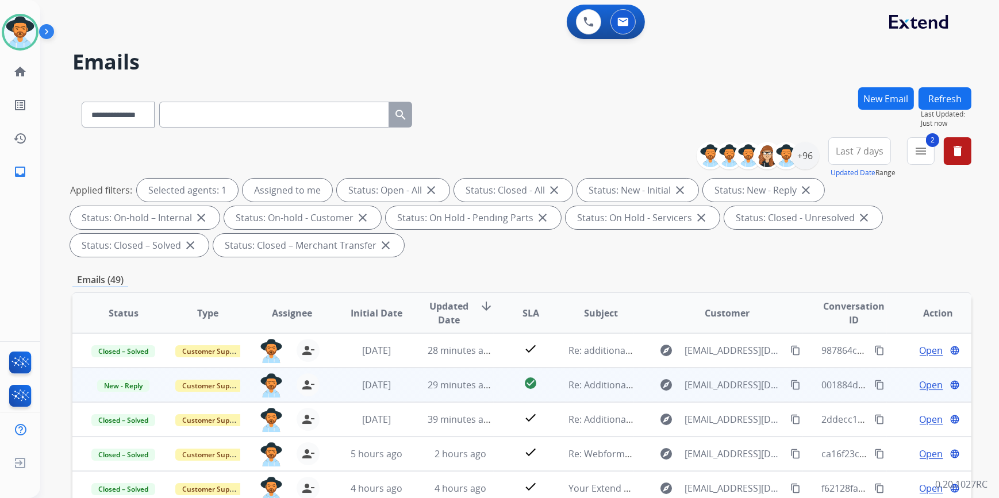
click at [429, 393] on td "29 minutes ago" at bounding box center [451, 385] width 84 height 34
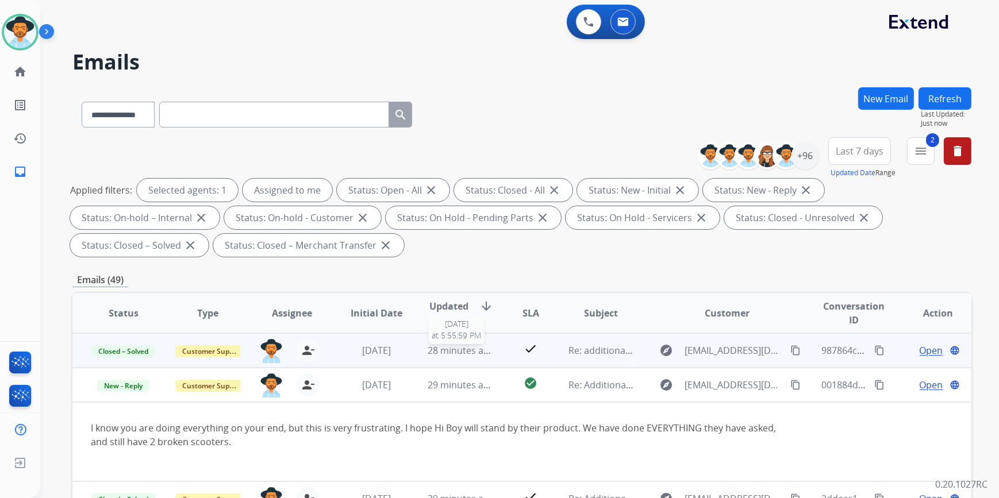
click at [427, 352] on span "28 minutes ago" at bounding box center [460, 350] width 67 height 13
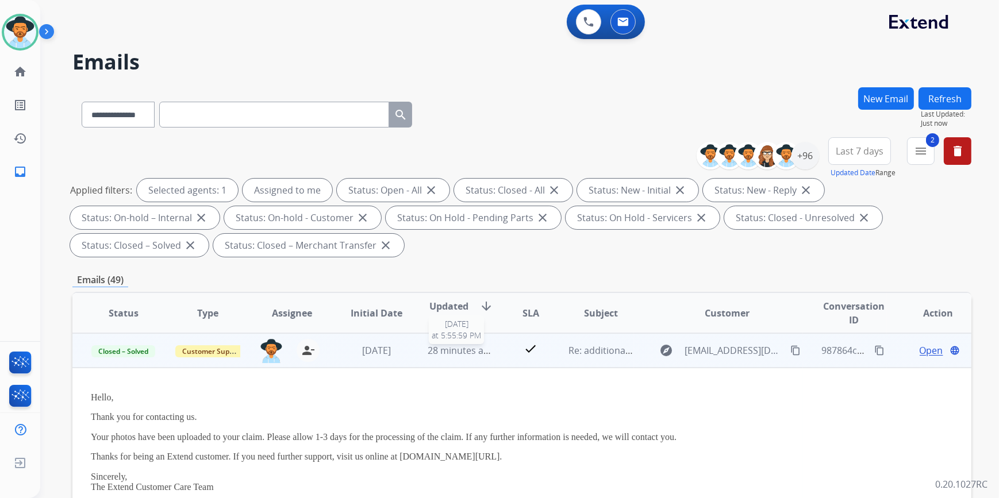
click at [464, 346] on span "28 minutes ago" at bounding box center [460, 350] width 67 height 13
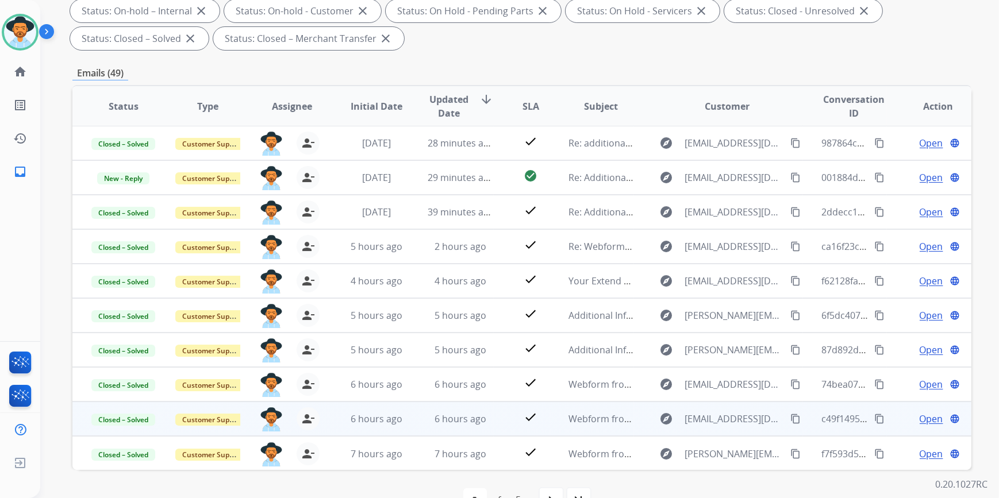
scroll to position [209, 0]
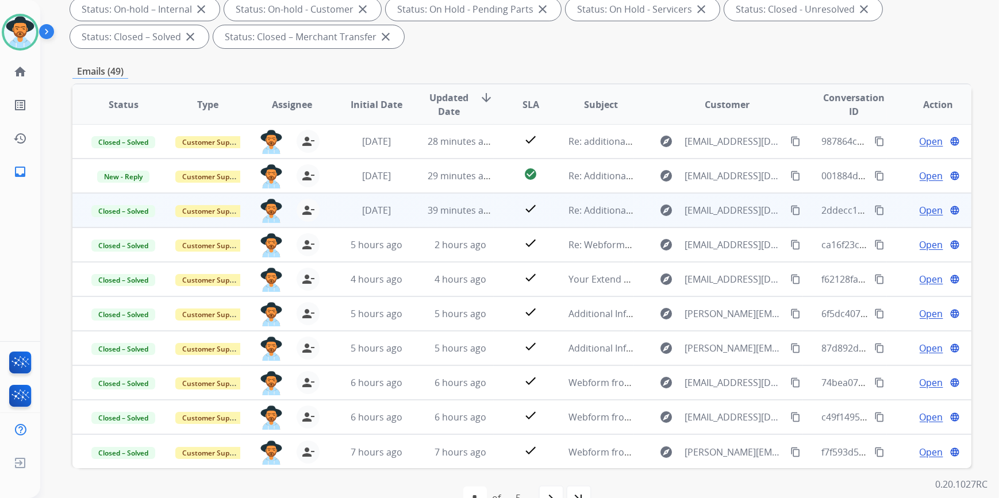
click at [446, 218] on td "39 minutes ago" at bounding box center [451, 210] width 84 height 34
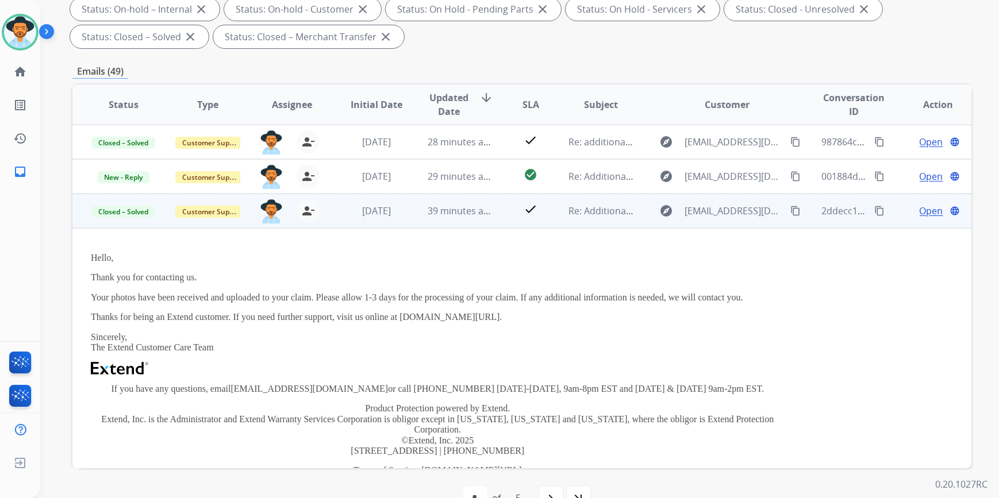
scroll to position [0, 0]
click at [451, 213] on span "39 minutes ago" at bounding box center [460, 211] width 67 height 13
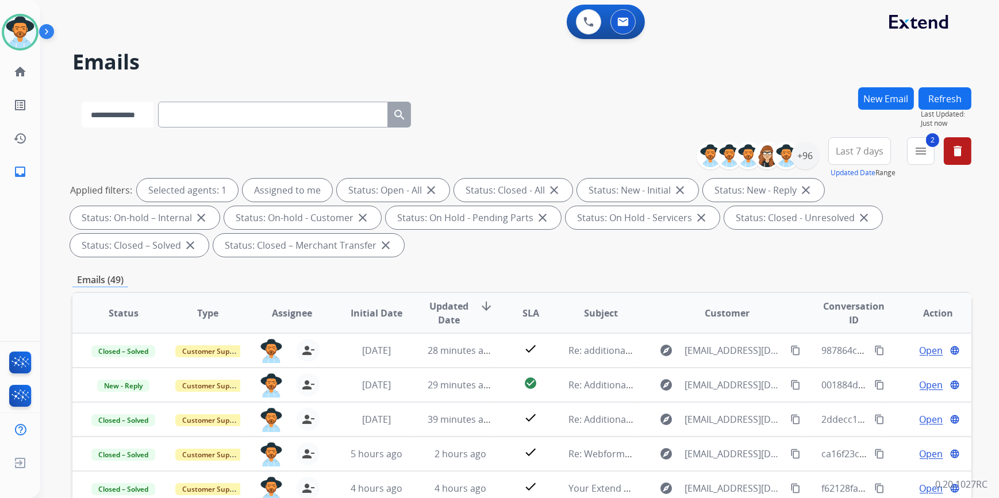
drag, startPoint x: 135, startPoint y: 112, endPoint x: 135, endPoint y: 125, distance: 12.6
click at [135, 112] on select "**********" at bounding box center [118, 115] width 72 height 26
select select "**********"
click at [82, 102] on select "**********" at bounding box center [118, 115] width 72 height 26
paste input "**********"
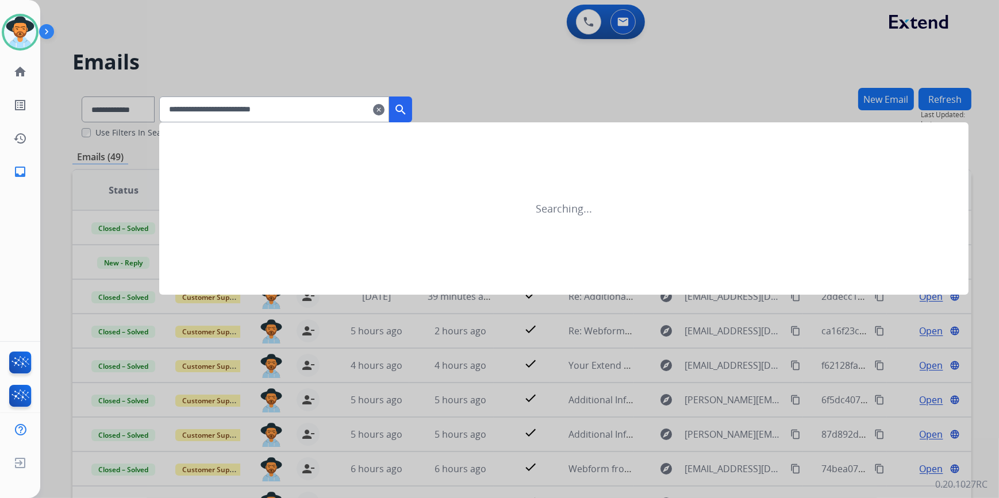
type input "**********"
click at [412, 102] on button "search" at bounding box center [400, 110] width 23 height 26
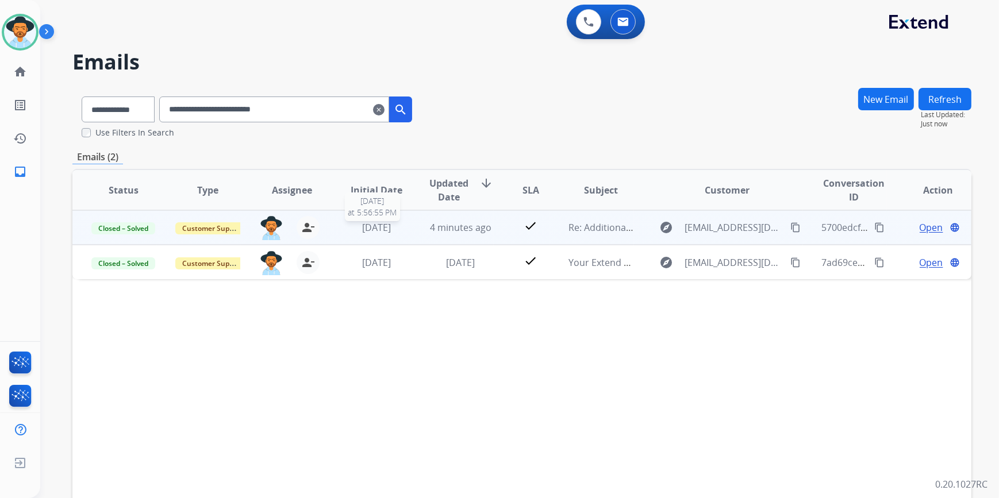
click at [391, 233] on span "[DATE]" at bounding box center [376, 227] width 29 height 13
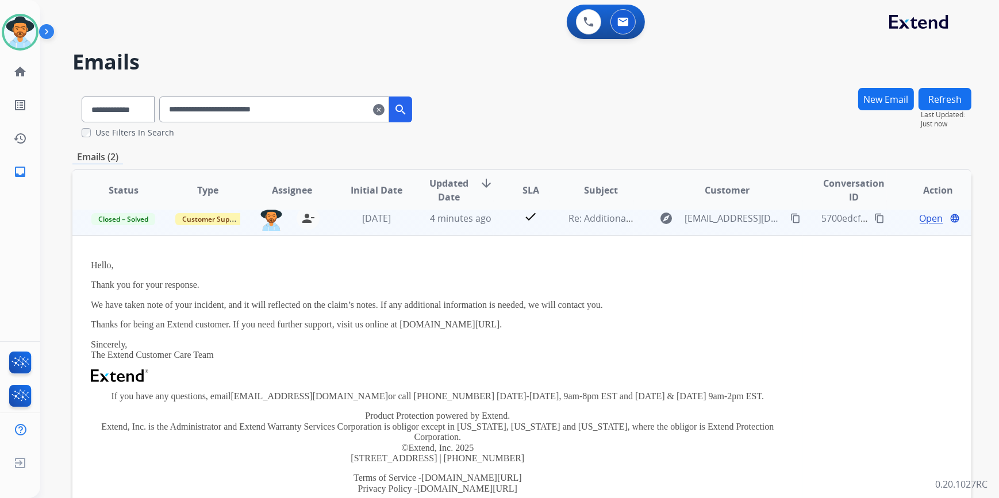
scroll to position [13, 0]
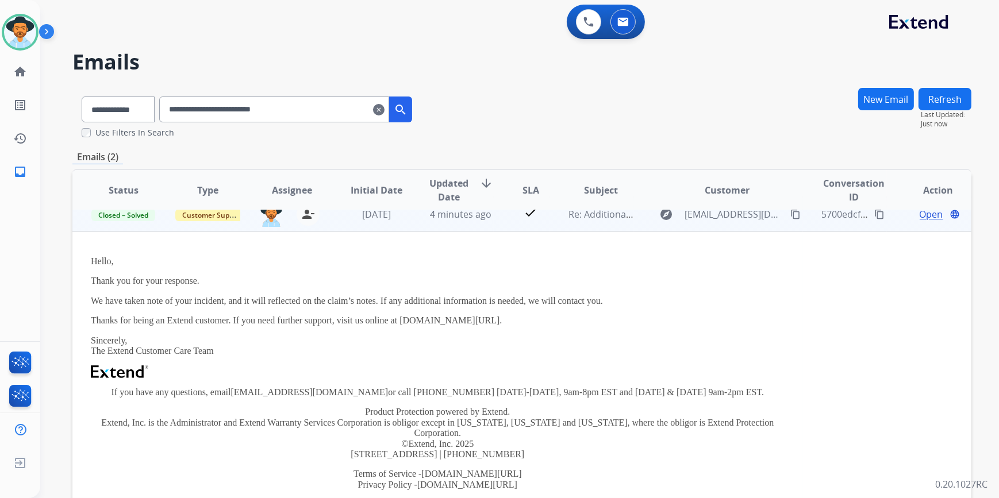
click at [919, 215] on span "Open" at bounding box center [931, 214] width 24 height 14
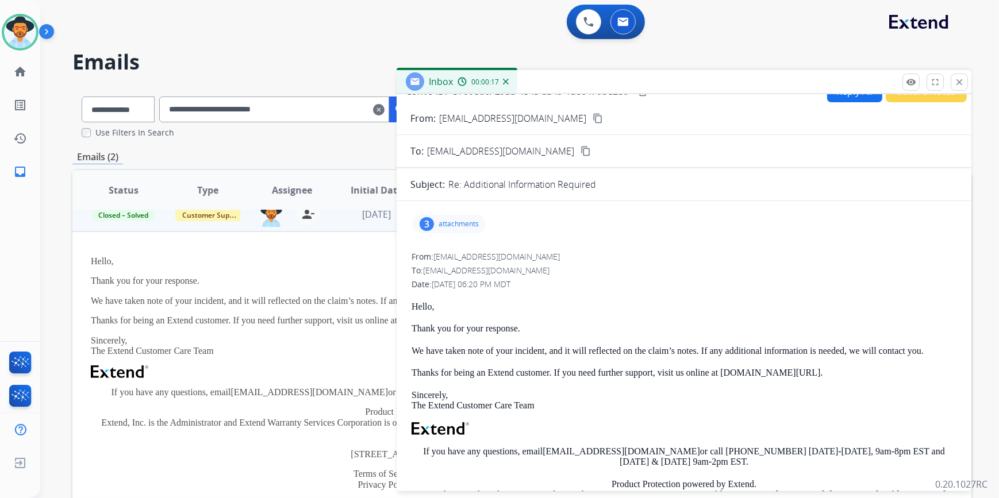
scroll to position [0, 0]
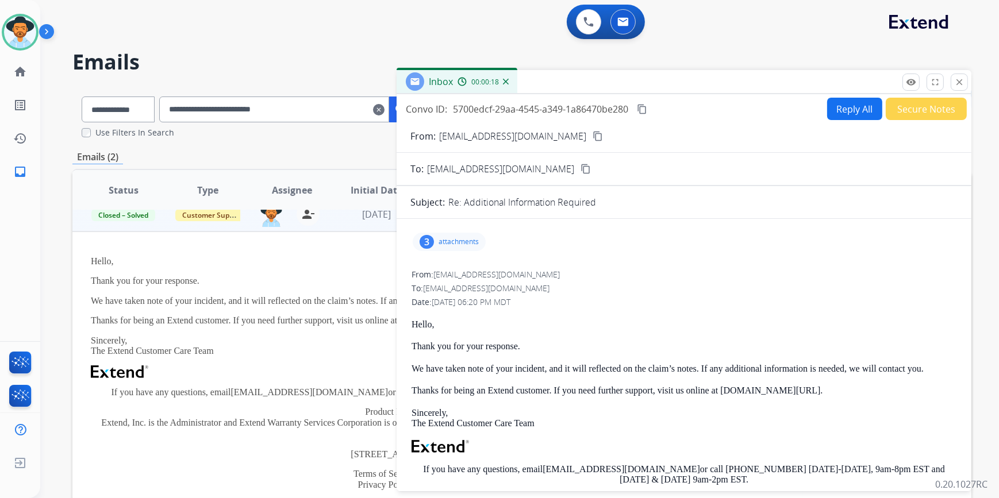
click at [839, 112] on button "Reply All" at bounding box center [854, 109] width 55 height 22
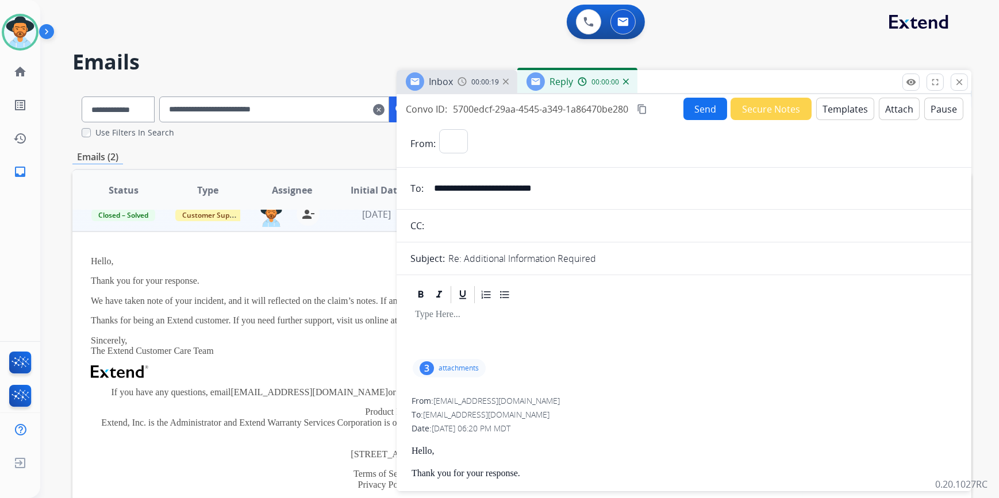
select select "**********"
click at [832, 106] on button "Templates" at bounding box center [845, 109] width 58 height 22
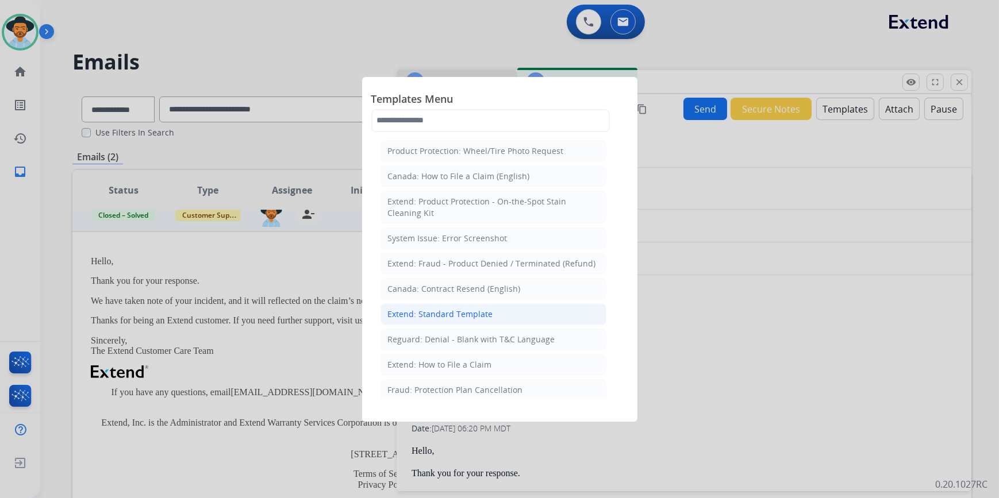
click at [461, 310] on div "Extend: Standard Template" at bounding box center [440, 314] width 105 height 11
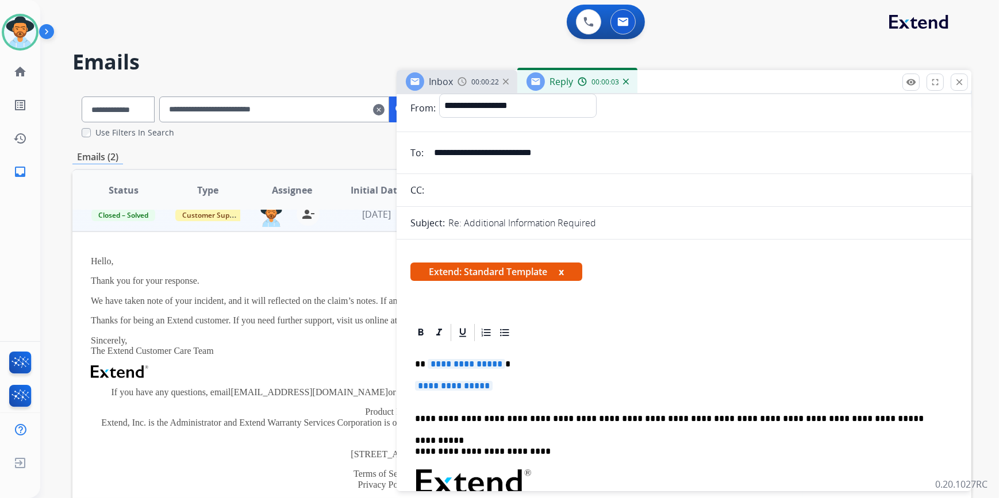
scroll to position [52, 0]
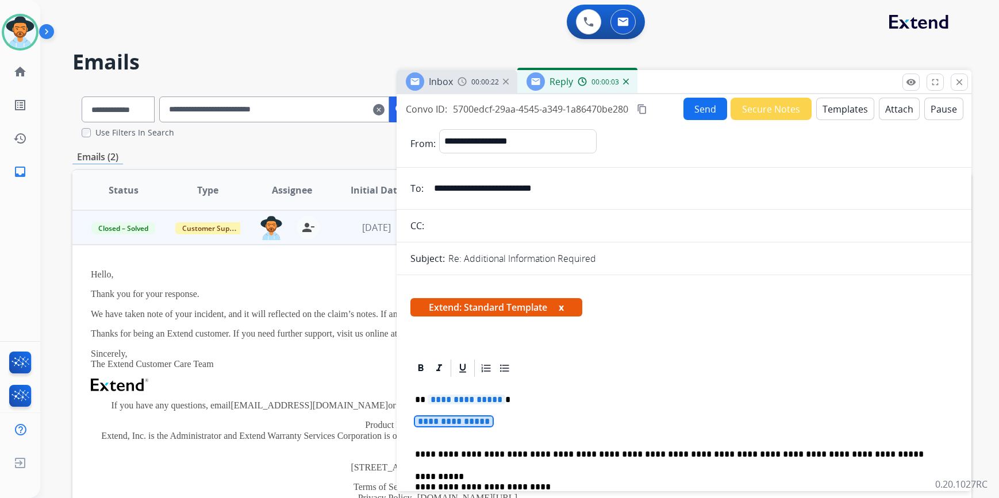
select select "**********"
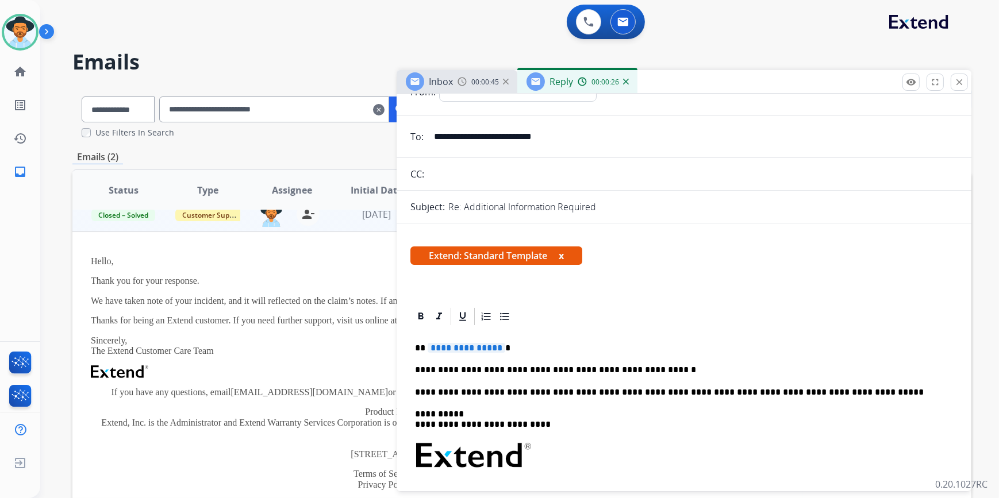
drag, startPoint x: 430, startPoint y: 373, endPoint x: 419, endPoint y: 371, distance: 11.1
click at [473, 344] on span "**********" at bounding box center [466, 348] width 78 height 10
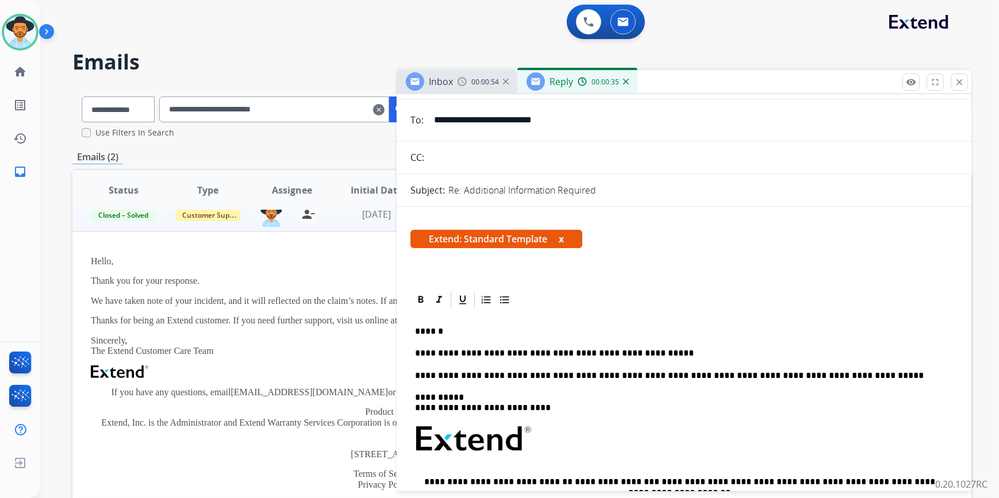
scroll to position [0, 0]
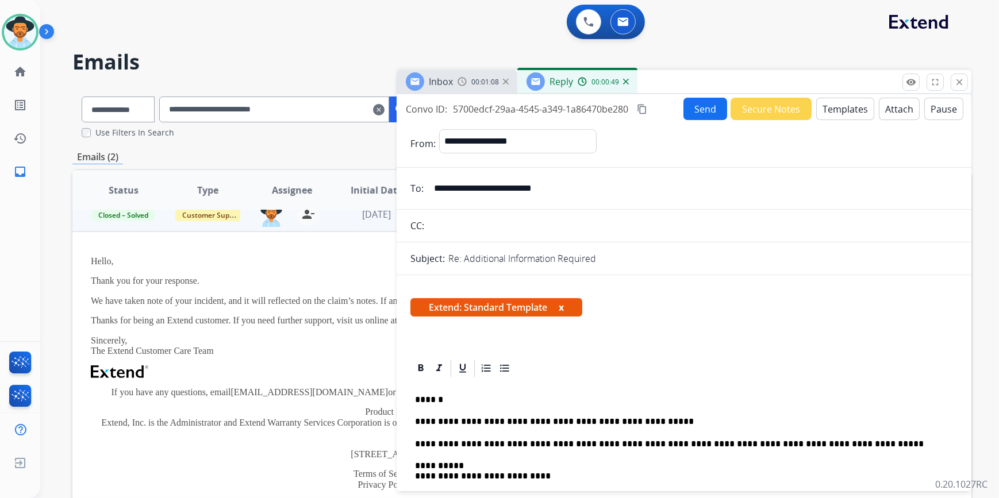
click at [703, 115] on button "Send" at bounding box center [705, 109] width 44 height 22
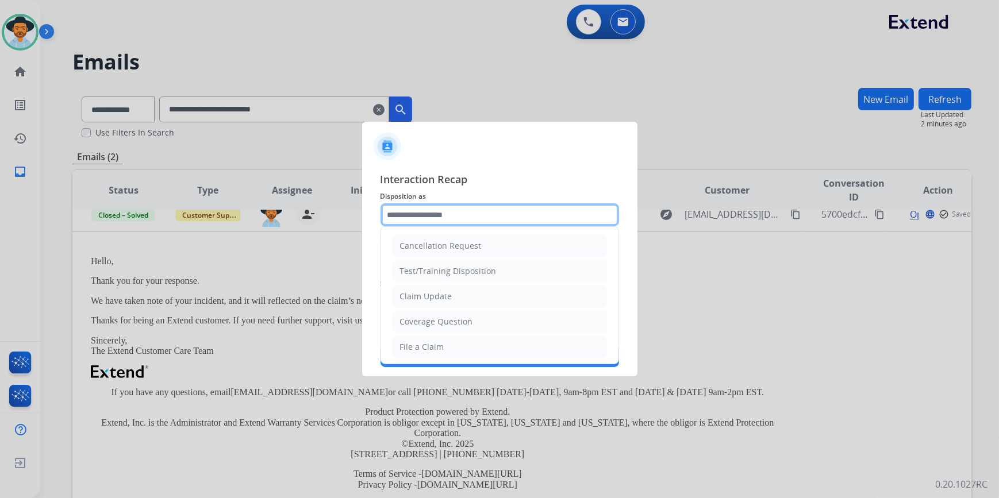
click at [453, 214] on input "text" at bounding box center [499, 214] width 238 height 23
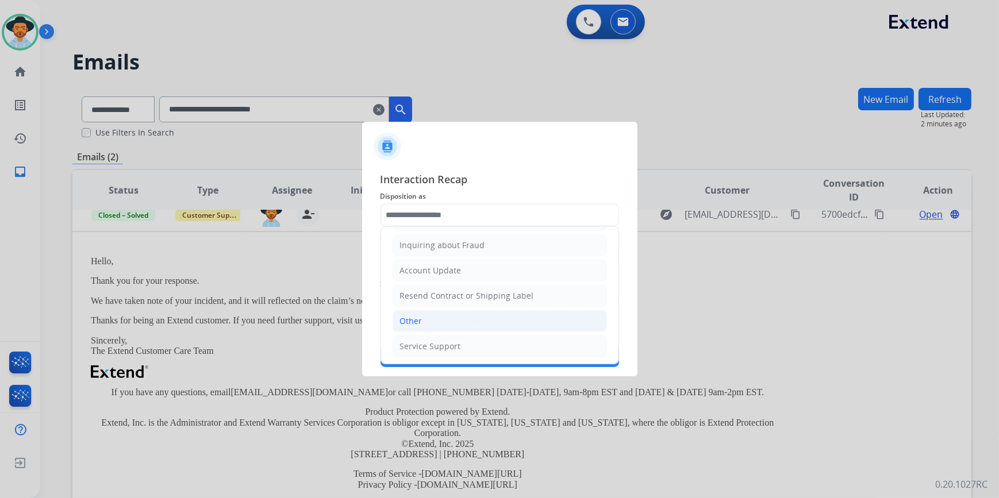
click at [448, 314] on li "Other" at bounding box center [499, 321] width 214 height 22
type input "*****"
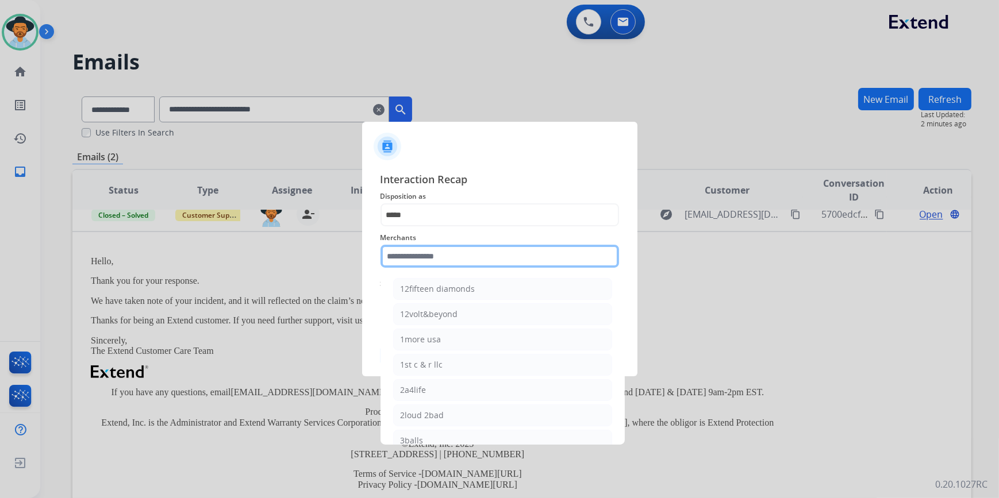
click at [435, 253] on input "text" at bounding box center [499, 256] width 238 height 23
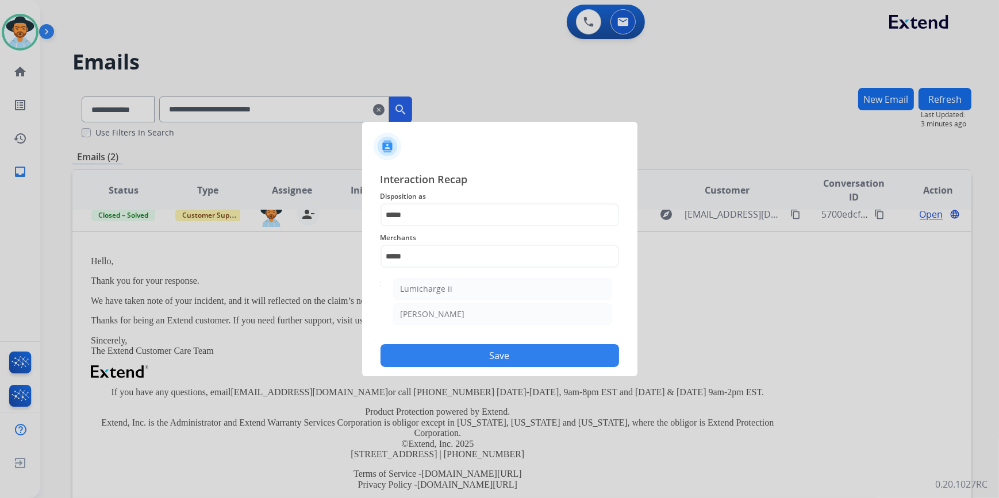
click at [441, 320] on li "[PERSON_NAME]" at bounding box center [502, 314] width 219 height 22
type input "********"
click at [431, 305] on input "text" at bounding box center [499, 302] width 238 height 23
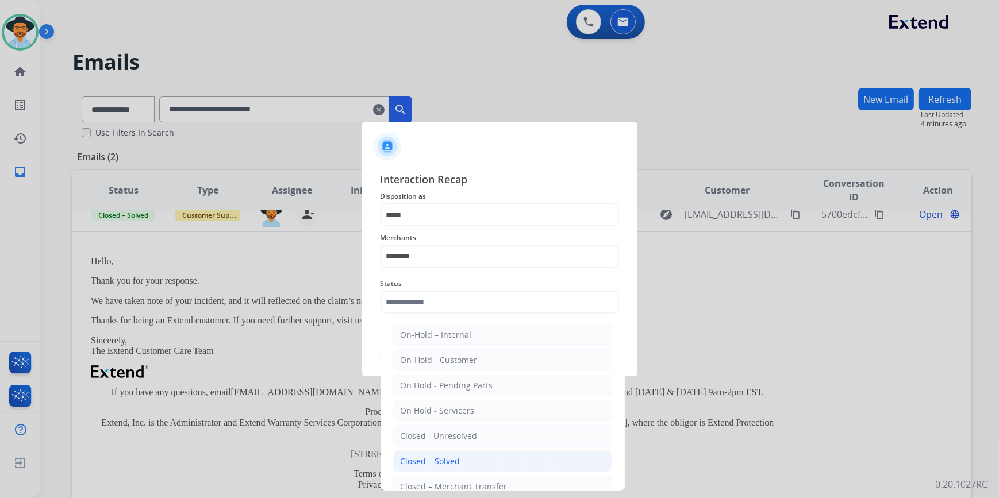
click at [440, 458] on div "Closed – Solved" at bounding box center [430, 461] width 60 height 11
type input "**********"
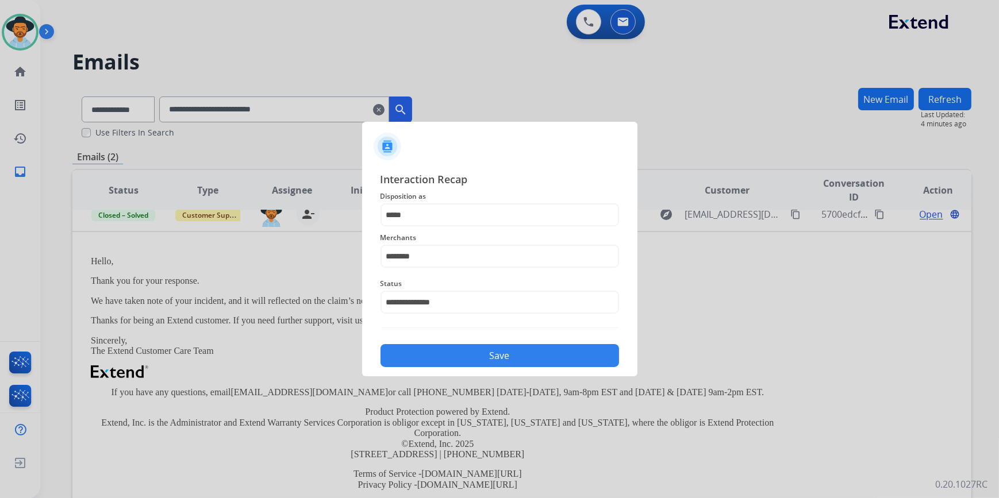
click at [469, 354] on button "Save" at bounding box center [499, 355] width 238 height 23
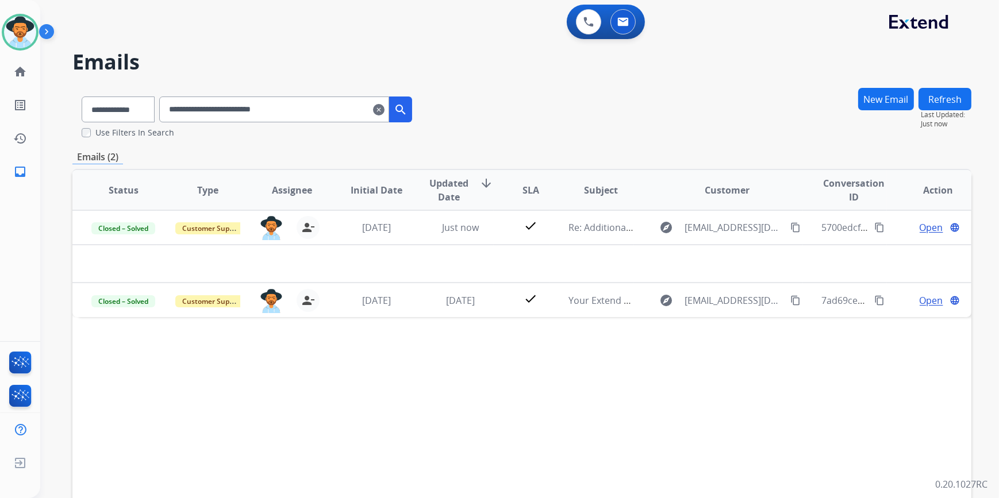
scroll to position [0, 0]
click at [384, 109] on mat-icon "clear" at bounding box center [378, 110] width 11 height 14
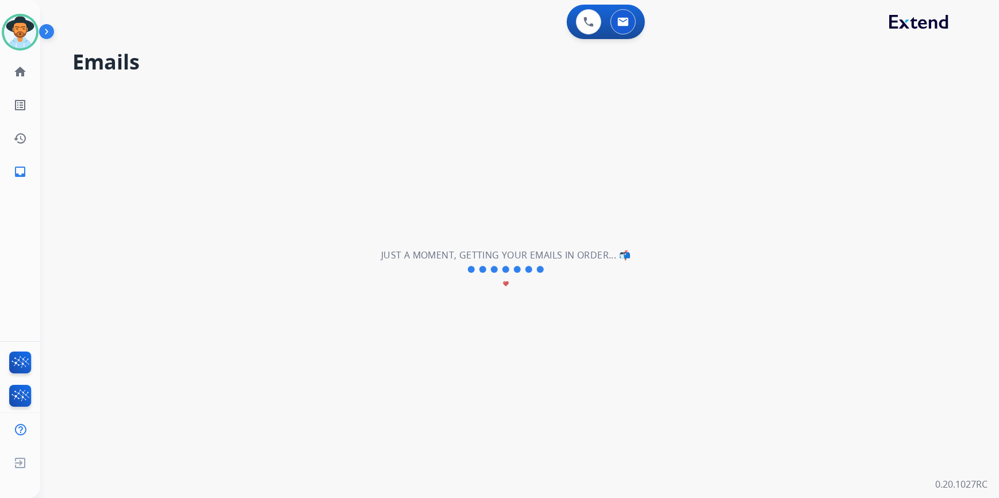
select select "**********"
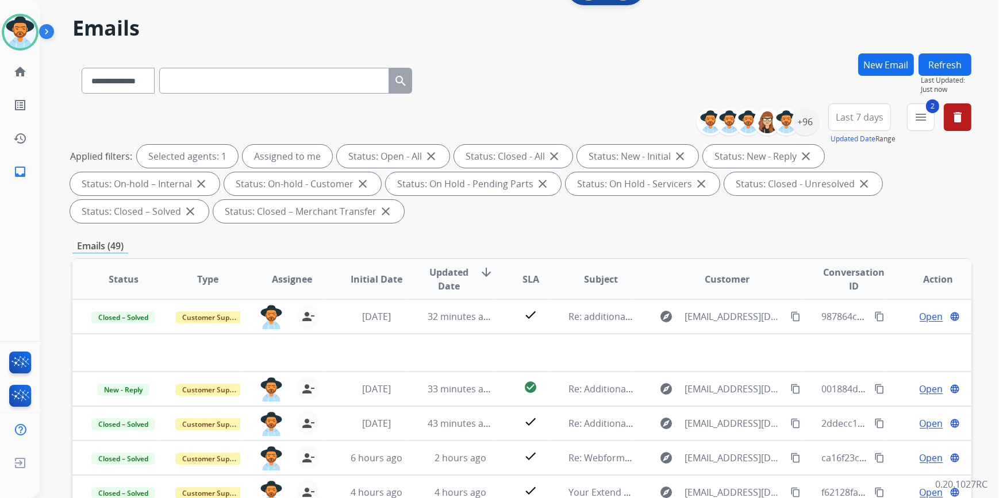
scroll to position [52, 0]
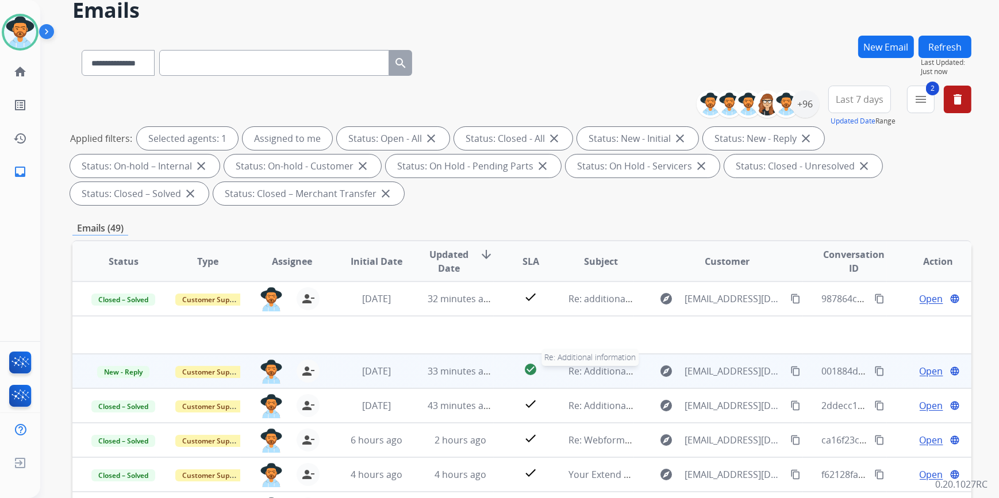
click at [582, 373] on span "Re: Additional information" at bounding box center [625, 371] width 114 height 13
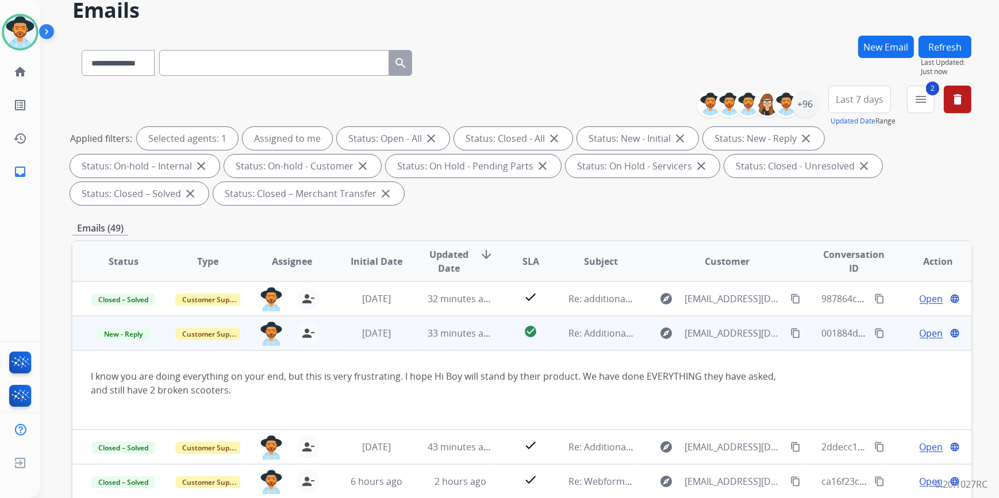
scroll to position [34, 0]
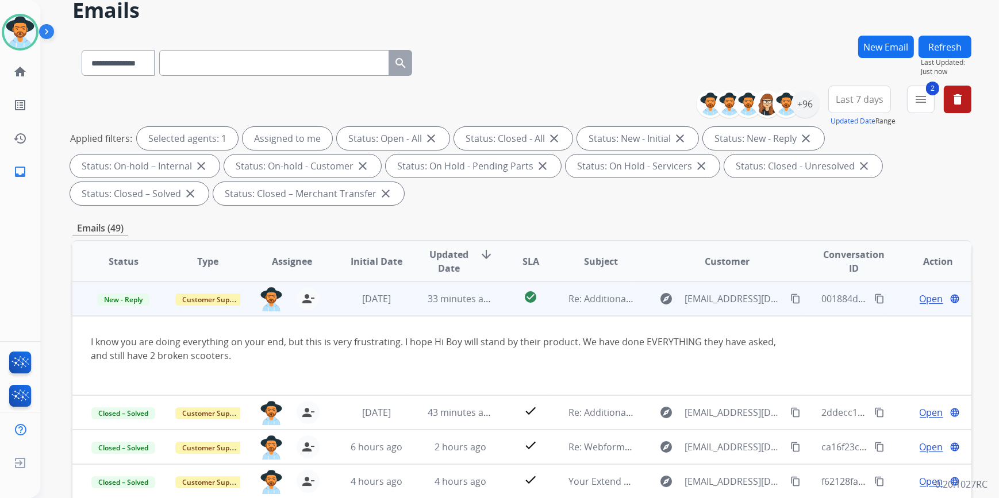
click at [919, 298] on span "Open" at bounding box center [931, 299] width 24 height 14
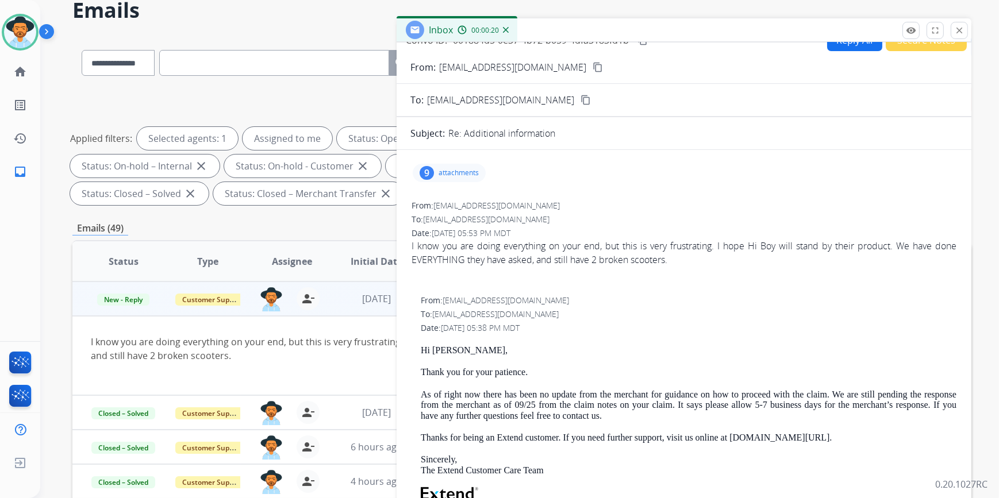
scroll to position [0, 0]
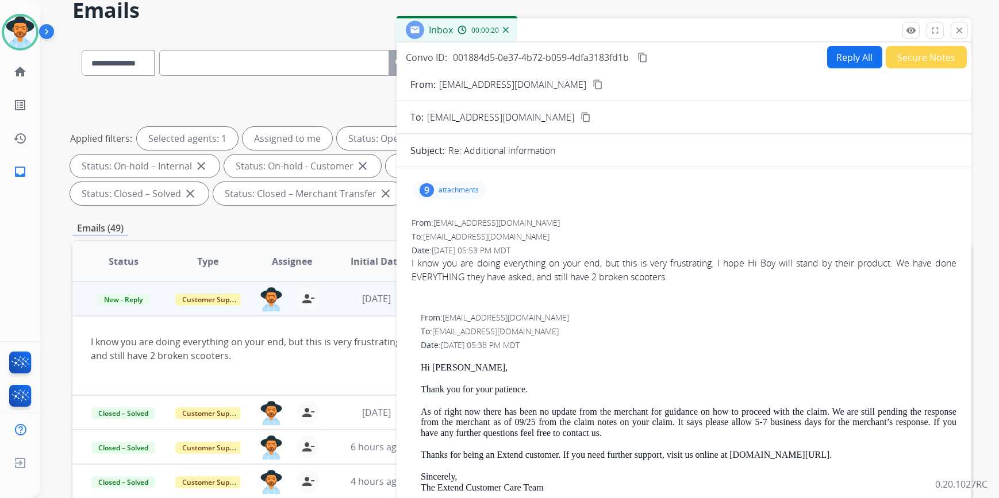
click at [846, 59] on button "Reply All" at bounding box center [854, 57] width 55 height 22
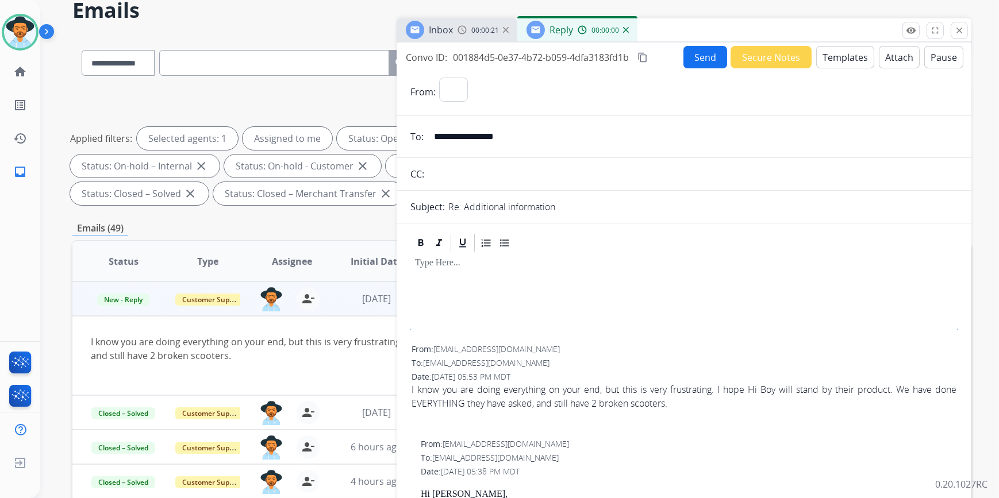
click at [846, 61] on button "Templates" at bounding box center [845, 57] width 58 height 22
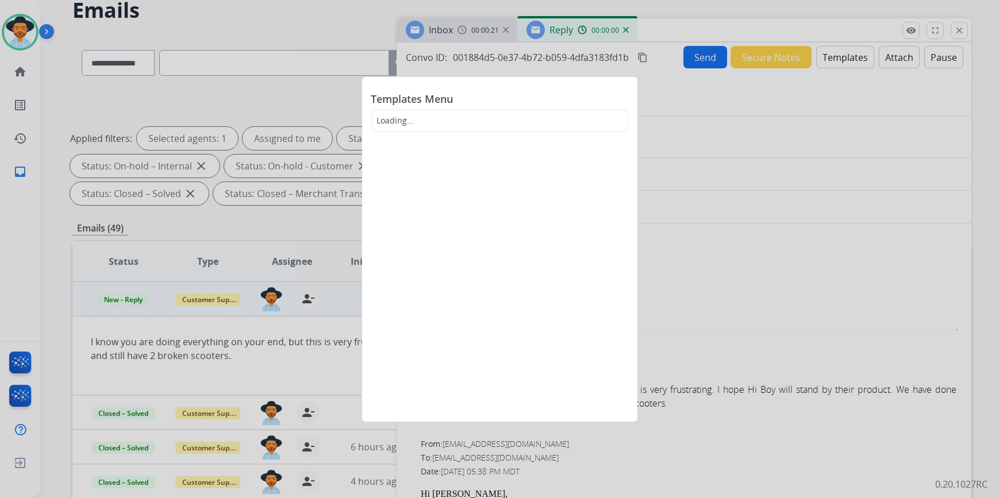
select select "**********"
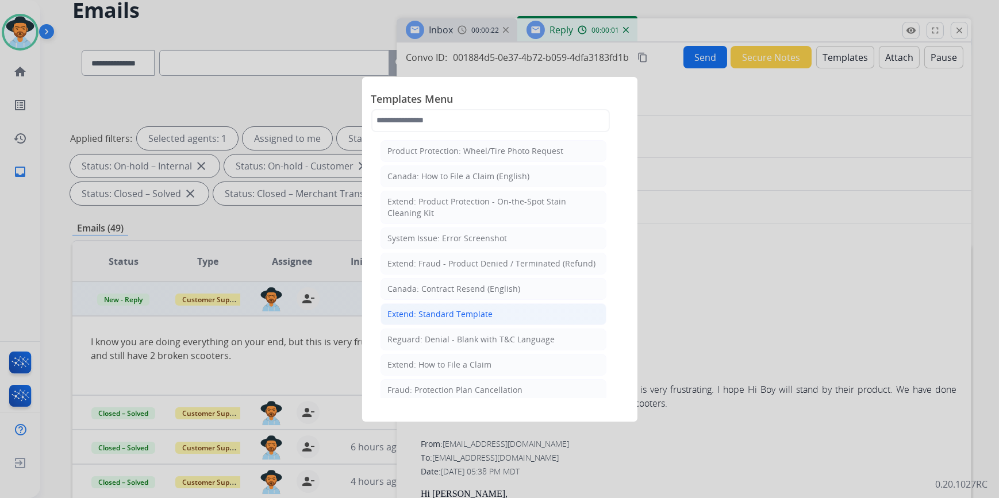
click at [471, 310] on div "Extend: Standard Template" at bounding box center [440, 314] width 105 height 11
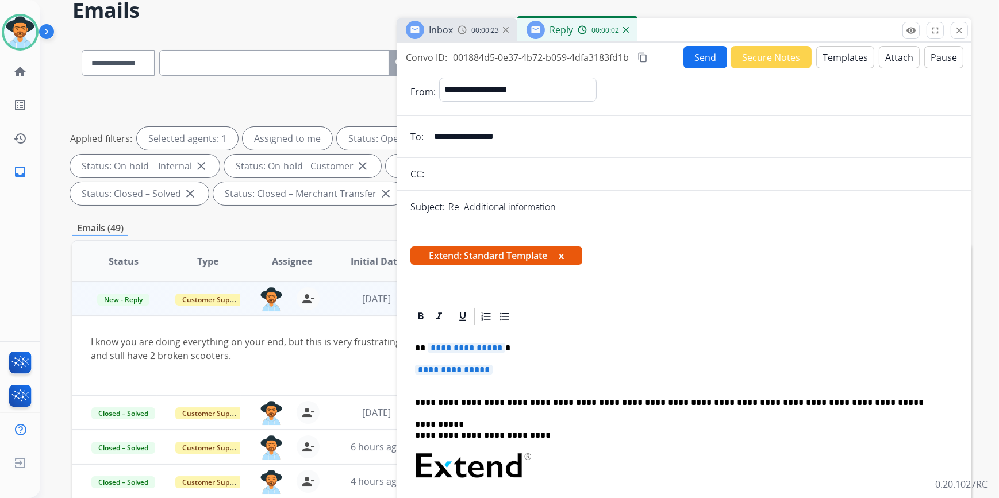
click at [449, 370] on span "**********" at bounding box center [454, 370] width 78 height 10
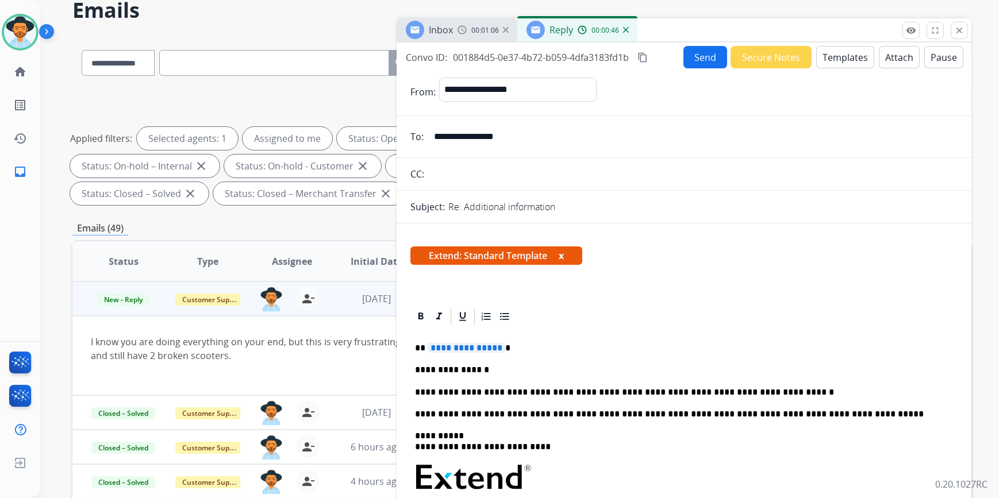
click at [476, 346] on span "**********" at bounding box center [466, 348] width 78 height 10
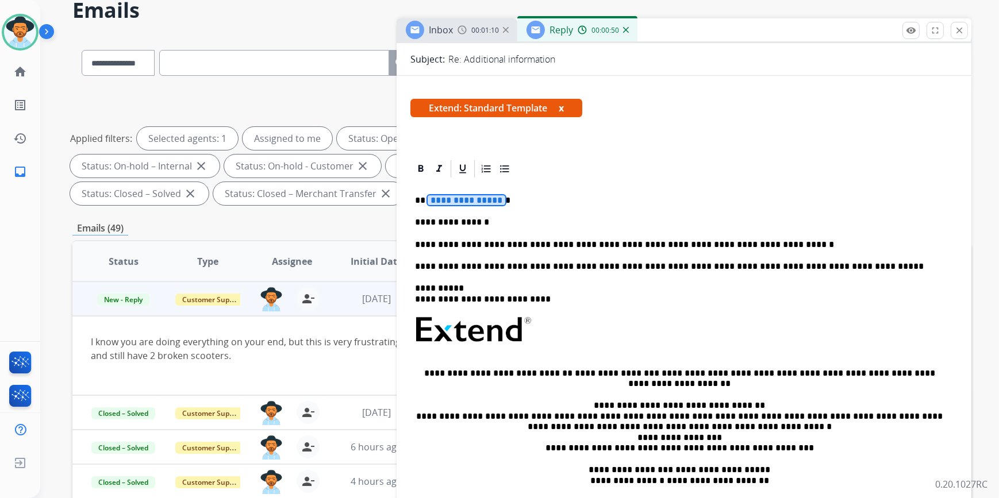
scroll to position [52, 0]
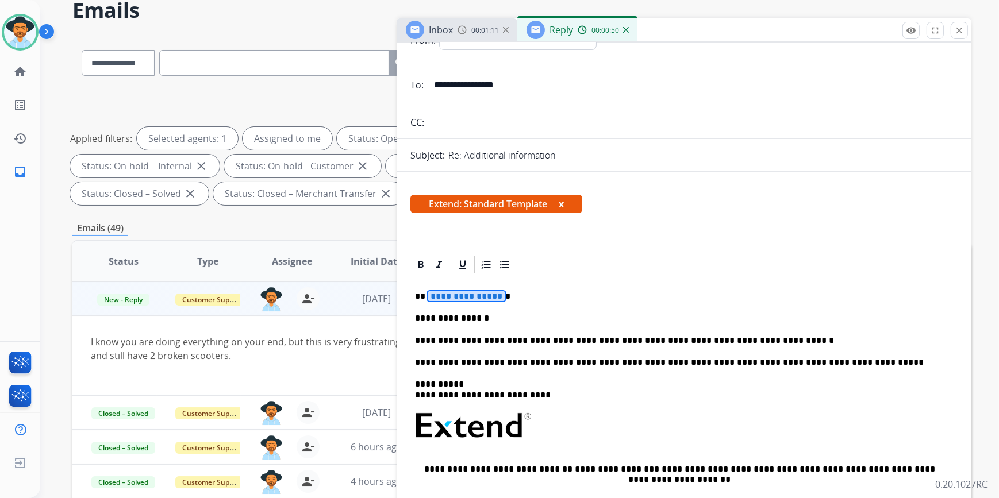
click at [468, 295] on span "**********" at bounding box center [466, 296] width 78 height 10
click at [763, 336] on p "**********" at bounding box center [679, 341] width 529 height 10
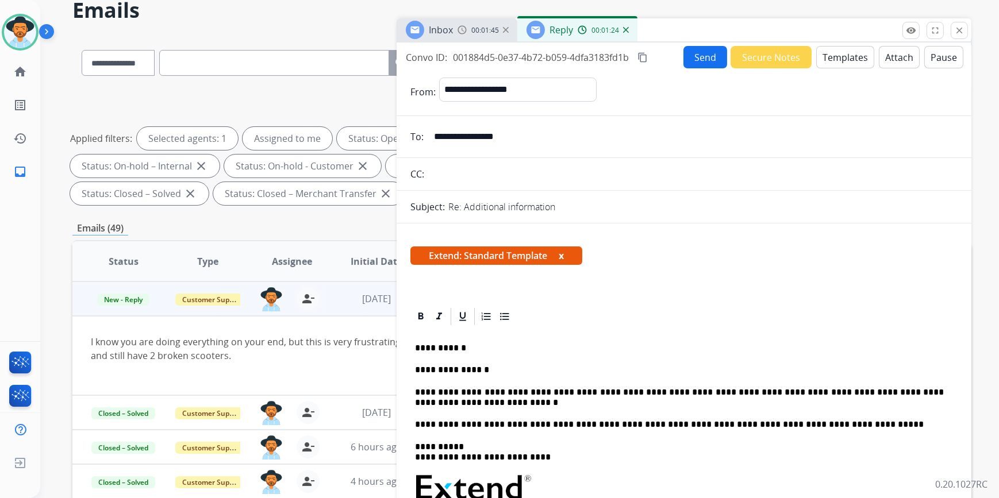
scroll to position [0, 0]
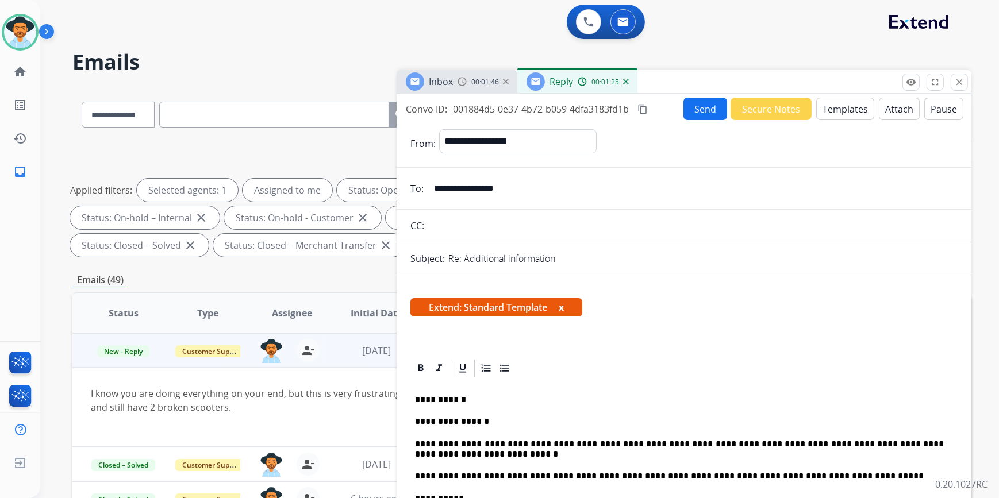
click at [703, 111] on button "Send" at bounding box center [705, 109] width 44 height 22
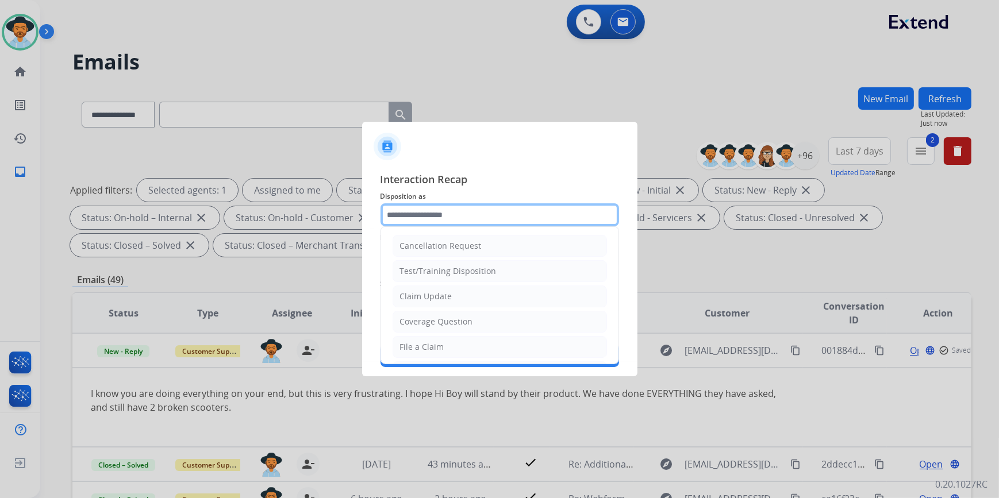
click at [460, 209] on input "text" at bounding box center [499, 214] width 238 height 23
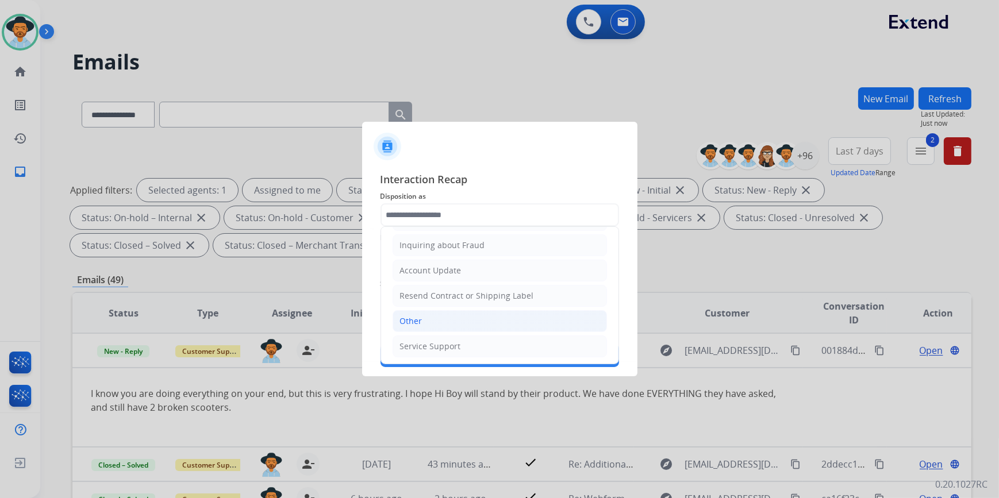
click at [435, 320] on li "Other" at bounding box center [499, 321] width 214 height 22
type input "*****"
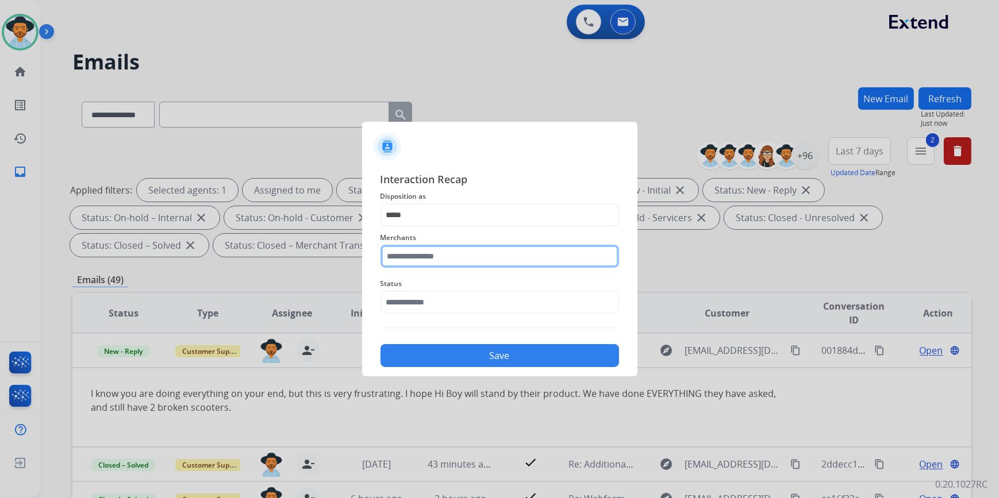
click at [437, 255] on input "text" at bounding box center [499, 256] width 238 height 23
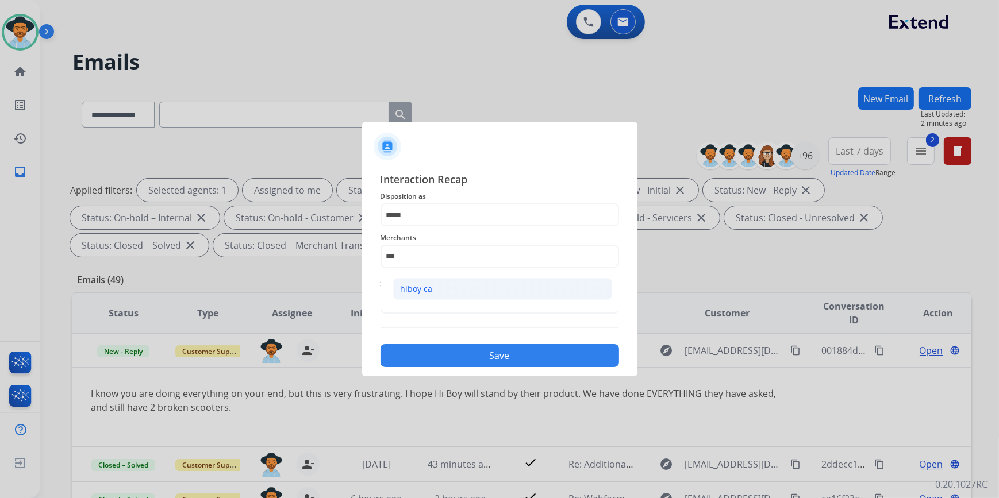
click at [462, 288] on li "hiboy ca" at bounding box center [502, 289] width 219 height 22
type input "********"
click at [416, 305] on input "text" at bounding box center [499, 302] width 238 height 23
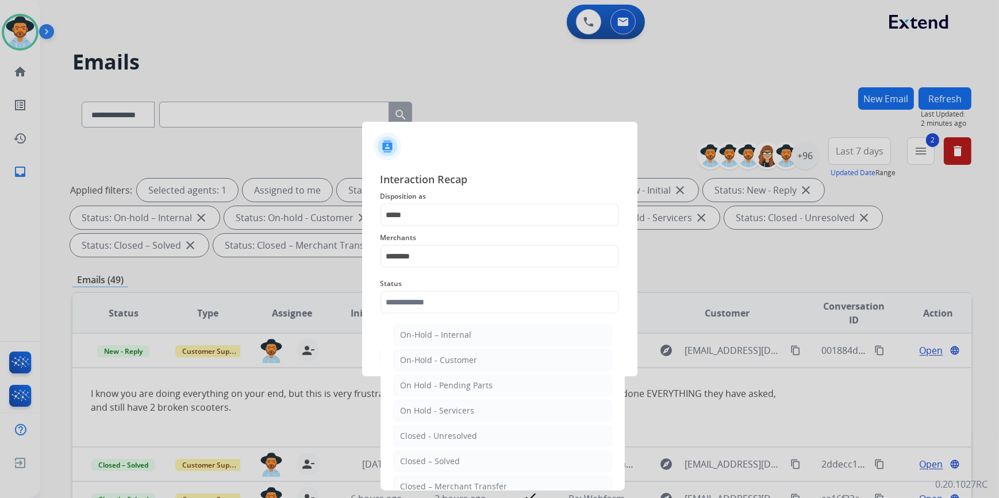
click at [426, 453] on li "Closed – Solved" at bounding box center [502, 461] width 219 height 22
type input "**********"
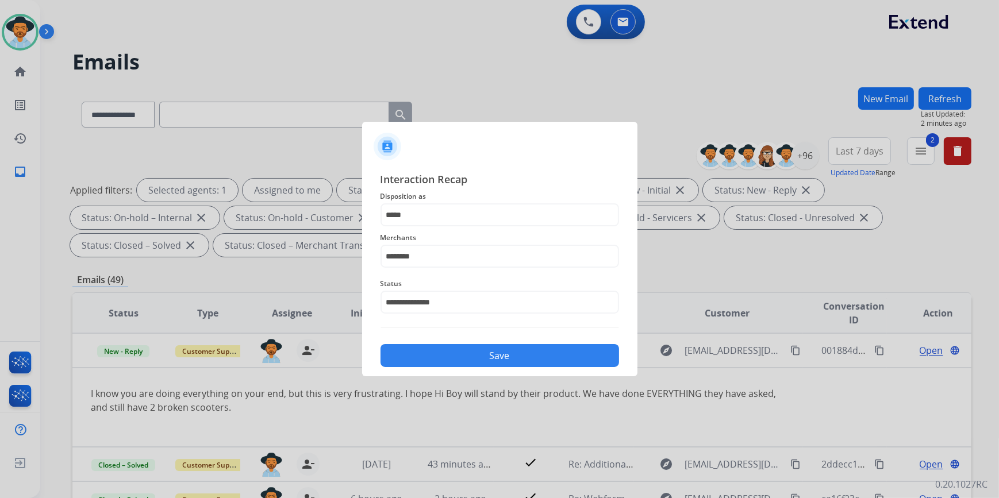
click at [473, 353] on button "Save" at bounding box center [499, 355] width 238 height 23
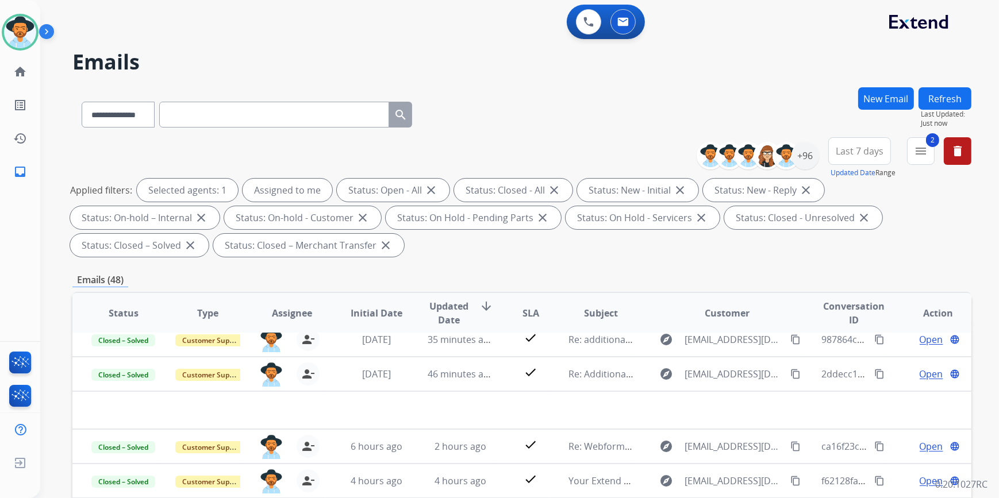
scroll to position [0, 0]
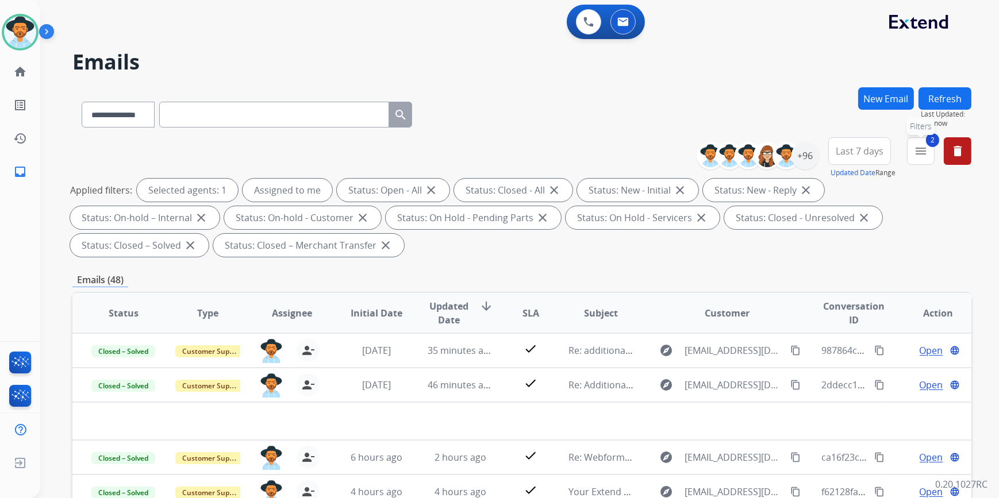
click at [925, 147] on mat-icon "menu" at bounding box center [921, 151] width 14 height 14
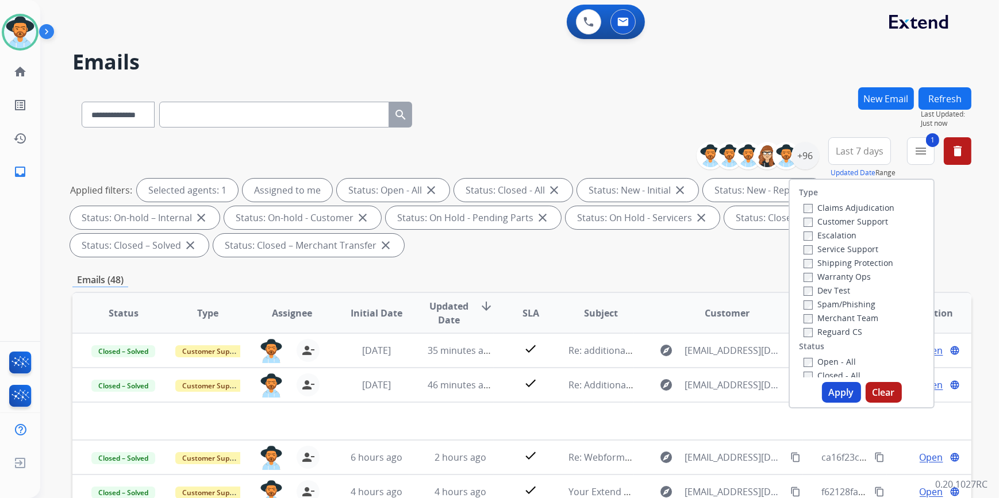
click at [829, 389] on button "Apply" at bounding box center [841, 392] width 39 height 21
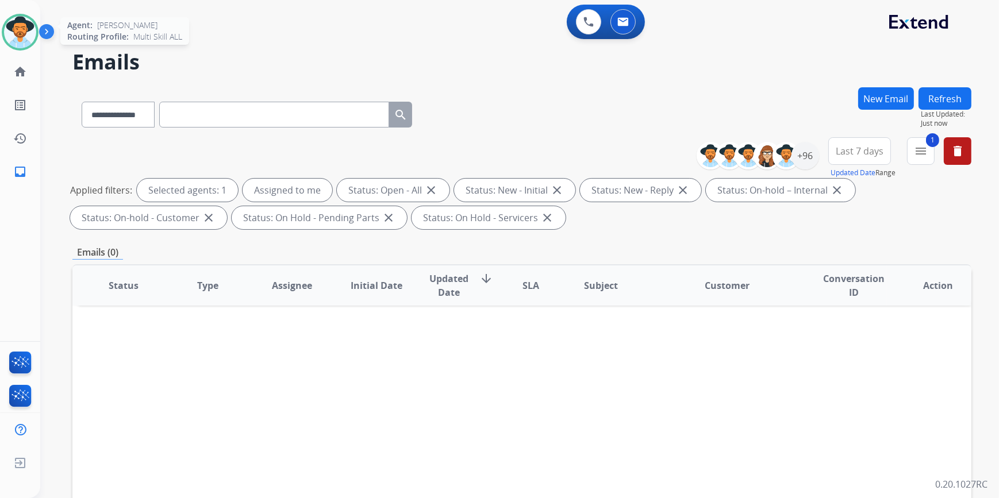
click at [31, 44] on div at bounding box center [20, 32] width 37 height 37
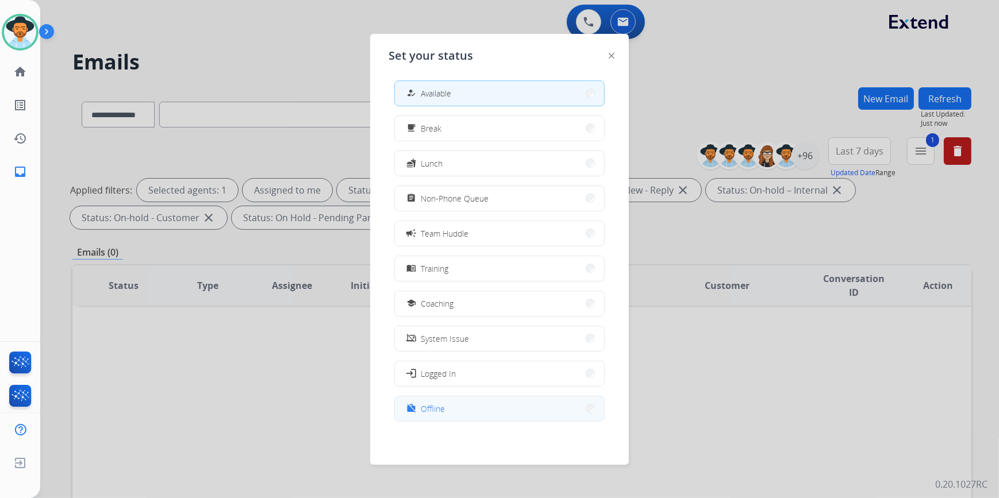
scroll to position [3, 0]
click at [438, 408] on span "Offline" at bounding box center [433, 408] width 24 height 12
